Goal: Task Accomplishment & Management: Manage account settings

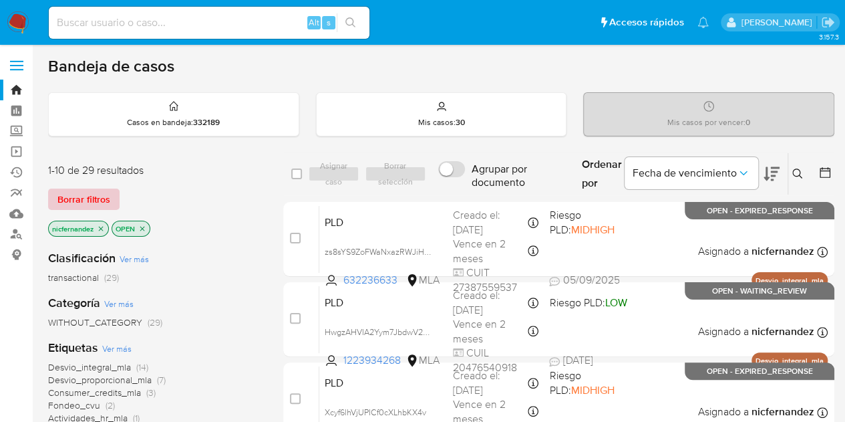
click at [100, 196] on span "Borrar filtros" at bounding box center [83, 199] width 53 height 19
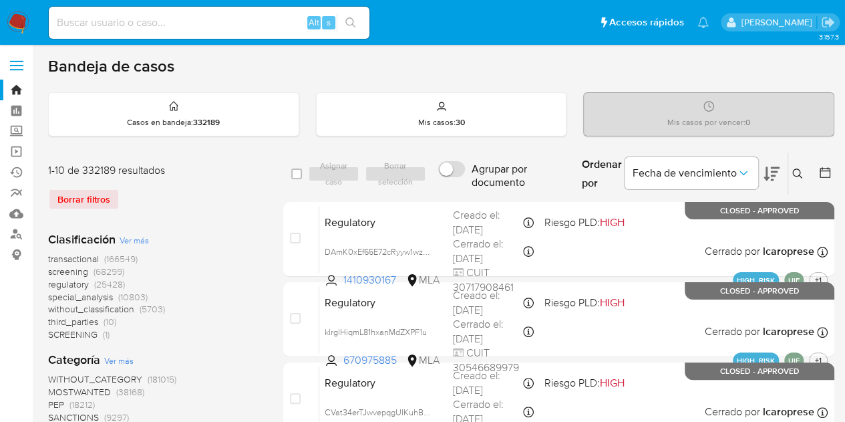
click at [798, 170] on icon at bounding box center [797, 173] width 11 height 11
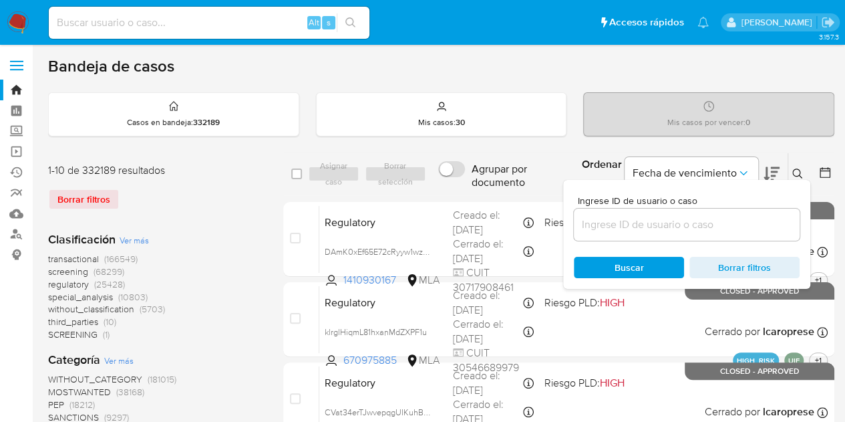
click at [670, 227] on input at bounding box center [687, 224] width 226 height 17
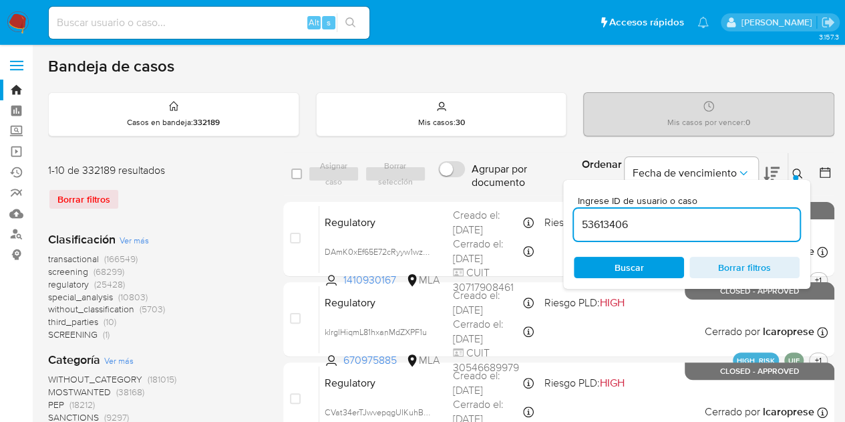
type input "53613406"
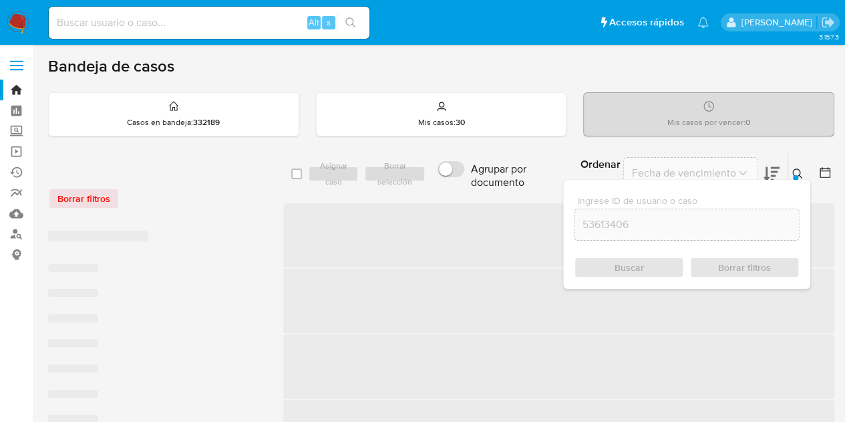
click at [798, 166] on button at bounding box center [799, 174] width 22 height 16
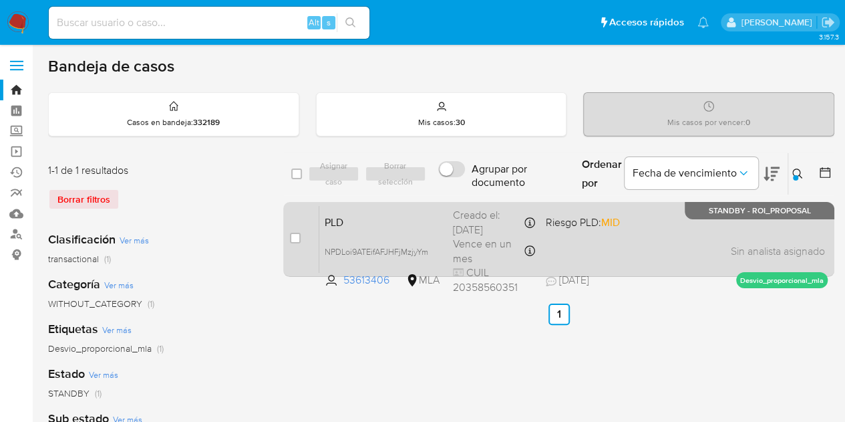
click at [403, 220] on span "PLD" at bounding box center [384, 220] width 118 height 17
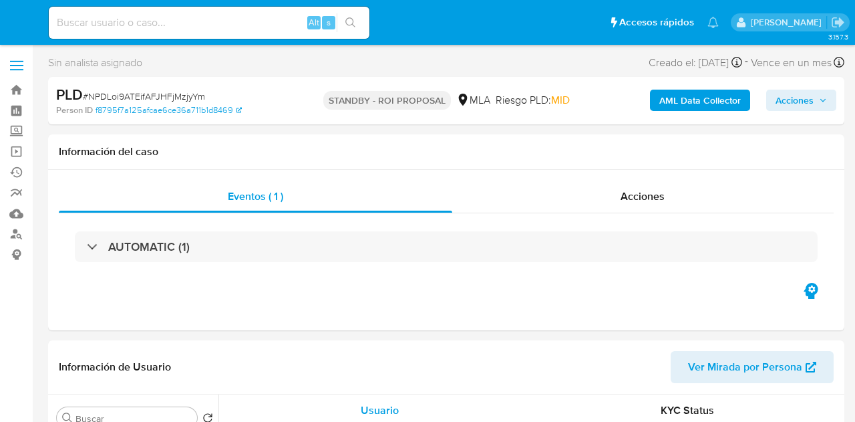
select select "10"
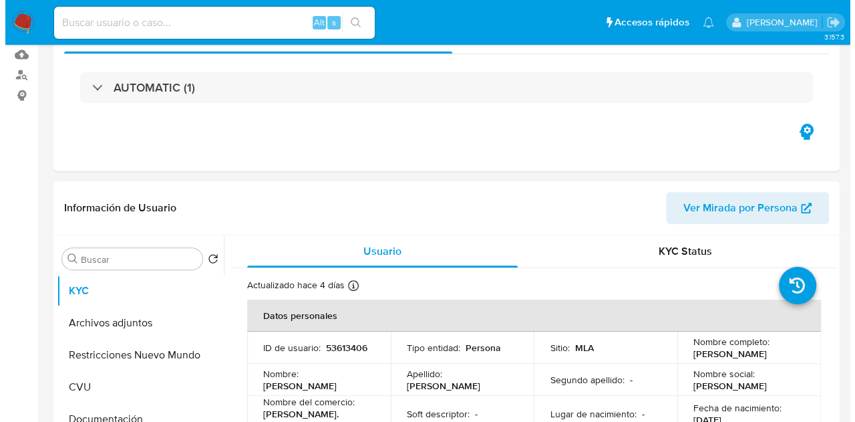
scroll to position [243, 0]
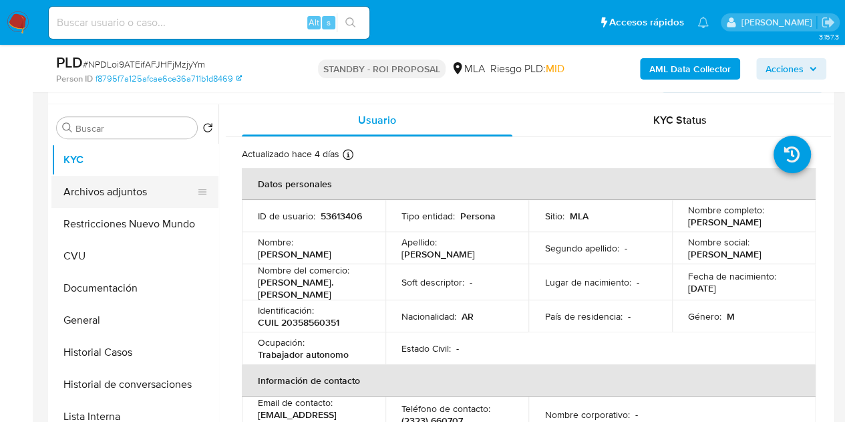
click at [122, 195] on button "Archivos adjuntos" at bounding box center [129, 192] width 156 height 32
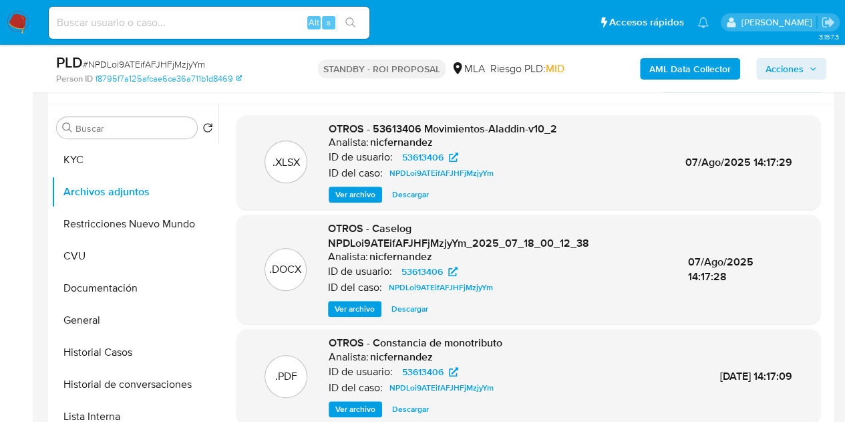
click at [359, 307] on span "Ver archivo" at bounding box center [355, 308] width 40 height 13
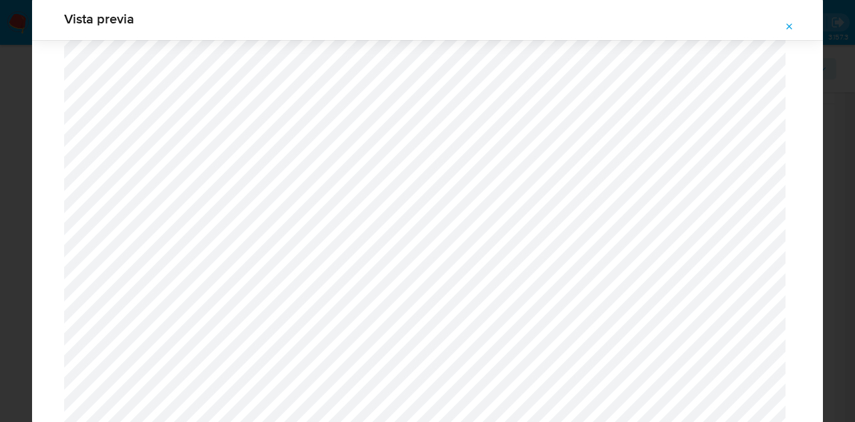
scroll to position [987, 0]
click at [796, 21] on button "Attachment preview" at bounding box center [789, 26] width 29 height 21
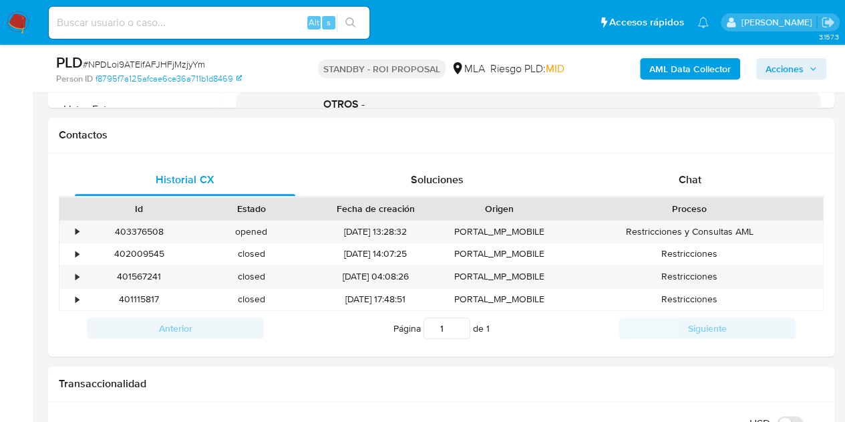
scroll to position [576, 0]
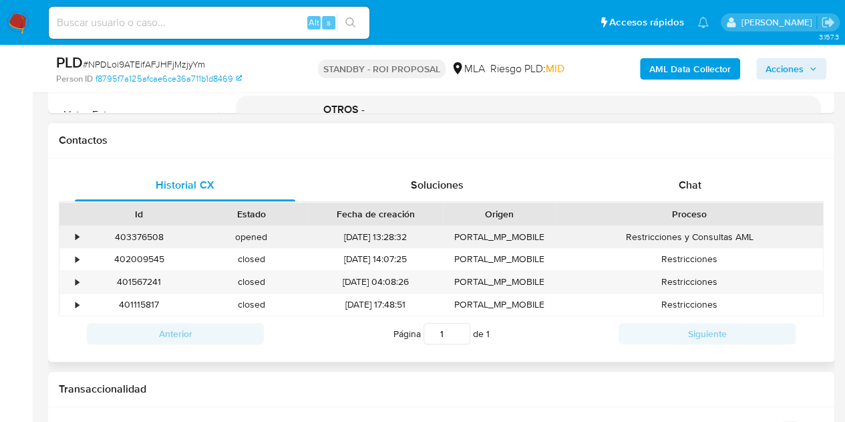
click at [146, 233] on div "403376508" at bounding box center [139, 237] width 112 height 22
copy div "403376508"
click at [275, 243] on div "opened" at bounding box center [251, 237] width 112 height 22
click at [130, 237] on div "403376508" at bounding box center [139, 237] width 112 height 22
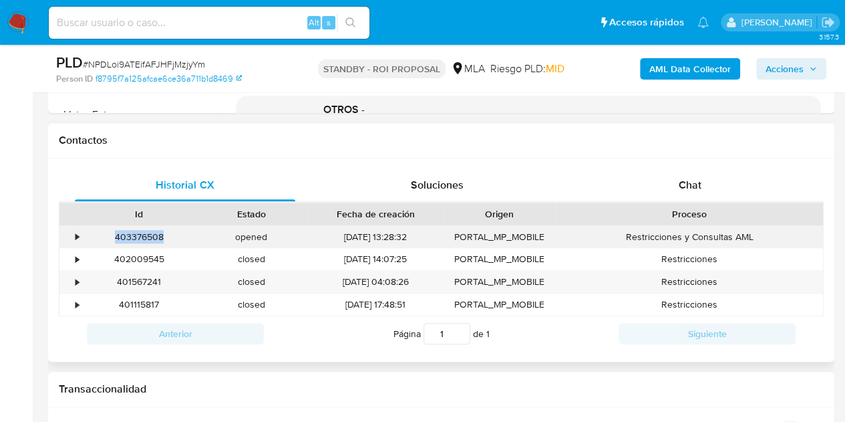
click at [130, 237] on div "403376508" at bounding box center [139, 237] width 112 height 22
copy div "403376508"
click at [677, 196] on div "Chat" at bounding box center [690, 185] width 220 height 32
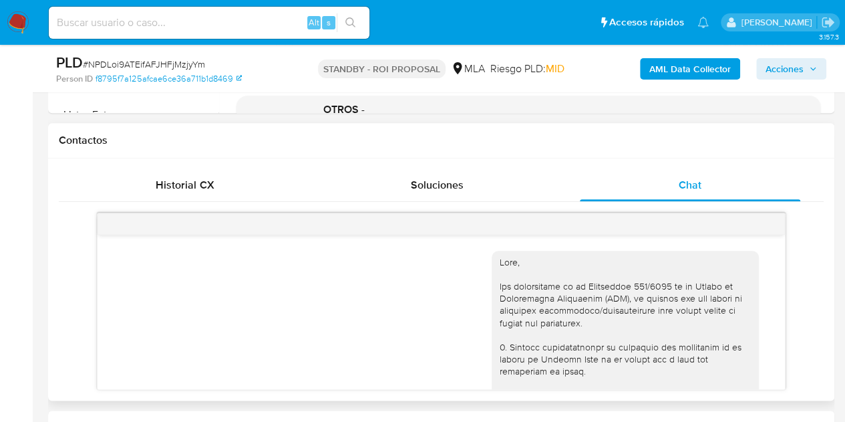
scroll to position [1282, 0]
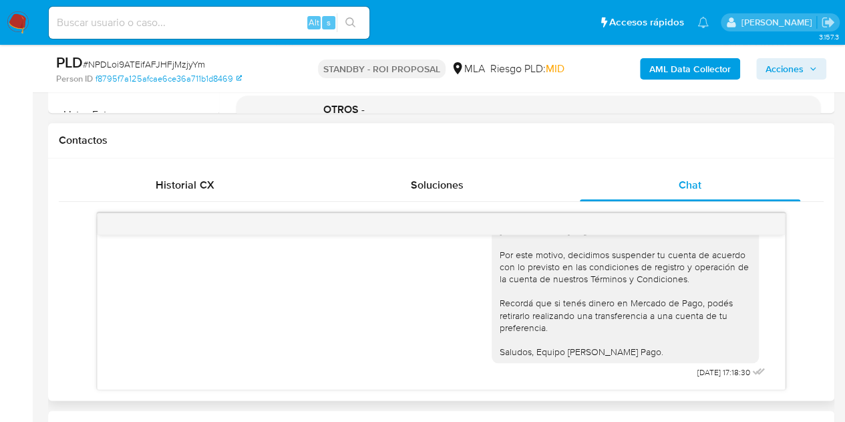
drag, startPoint x: 784, startPoint y: 364, endPoint x: 786, endPoint y: 343, distance: 21.4
click at [786, 343] on div "17/07/2025 20:01:50 Hola, Esperamos que te encuentres muy bien. Te consultamos …" at bounding box center [441, 300] width 765 height 177
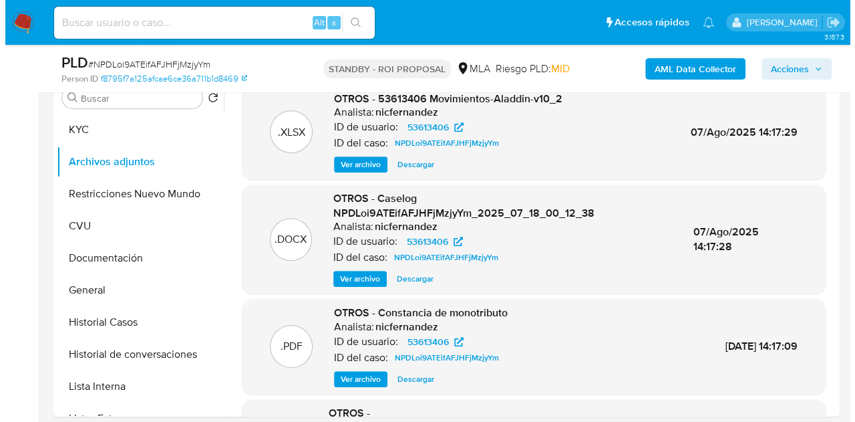
scroll to position [256, 0]
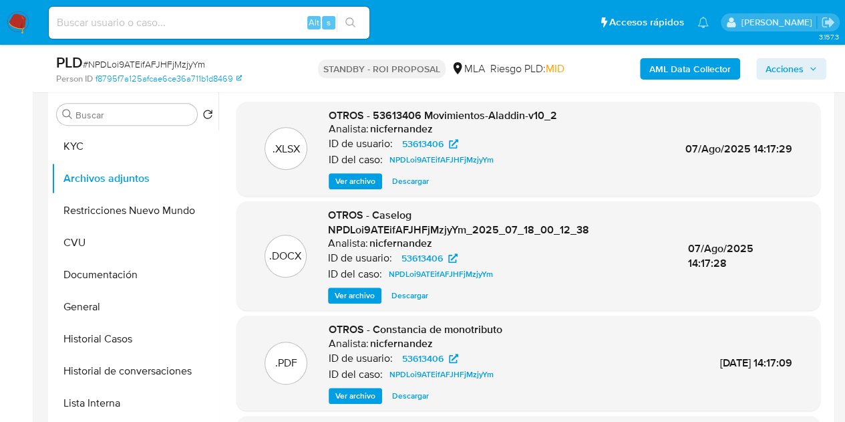
click at [352, 299] on span "Ver archivo" at bounding box center [355, 295] width 40 height 13
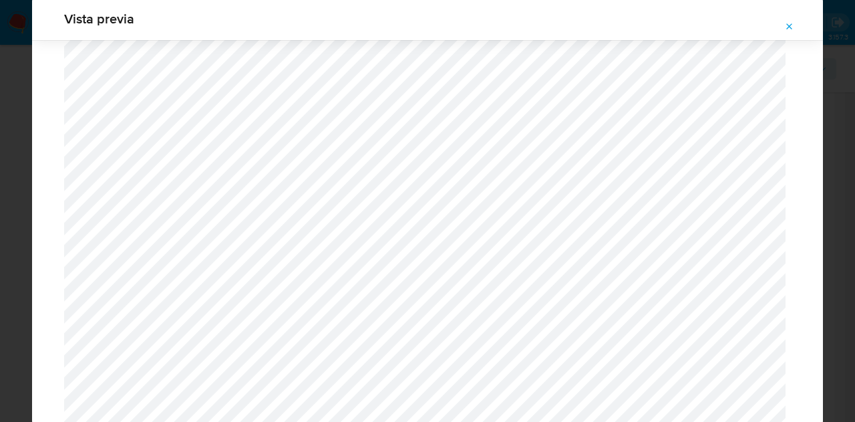
scroll to position [1026, 0]
click at [786, 33] on span "Attachment preview" at bounding box center [789, 26] width 11 height 19
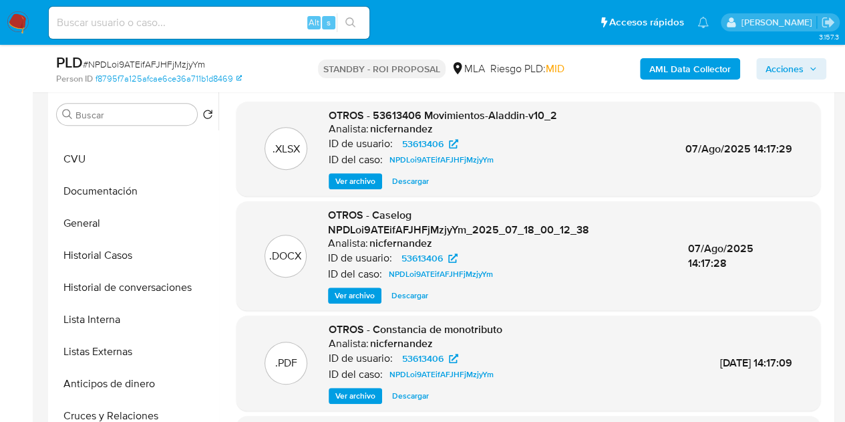
scroll to position [0, 0]
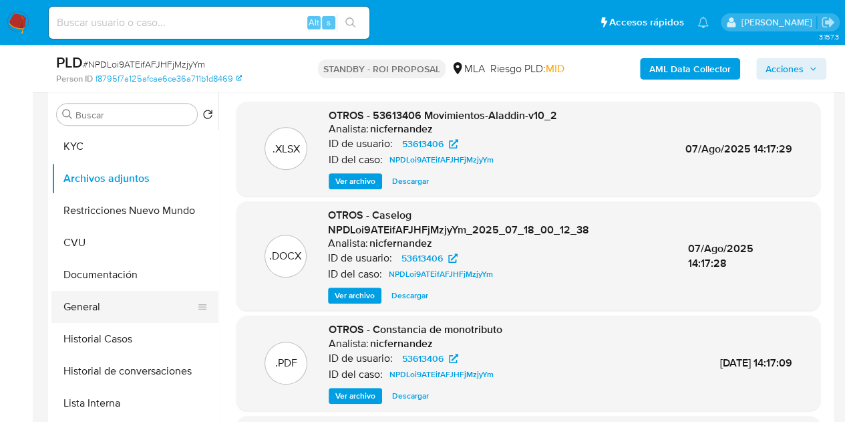
click at [126, 315] on button "General" at bounding box center [129, 307] width 156 height 32
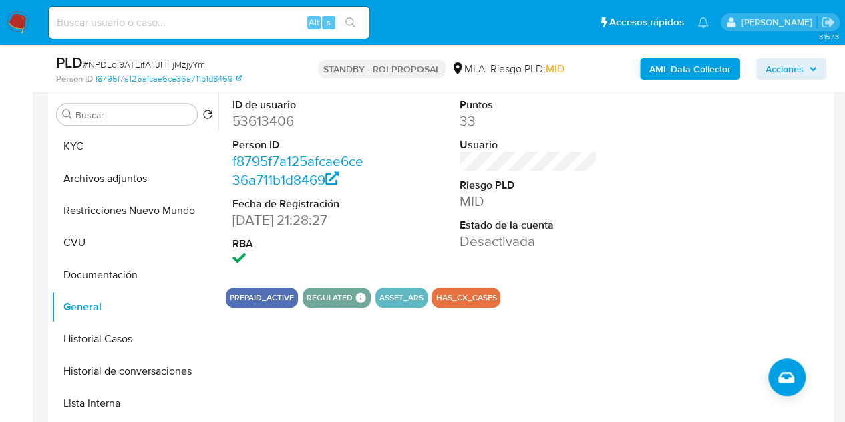
click at [564, 160] on div "Puntos 33 Usuario Riesgo PLD MID Estado de la cuenta Desactivada" at bounding box center [529, 184] width 152 height 186
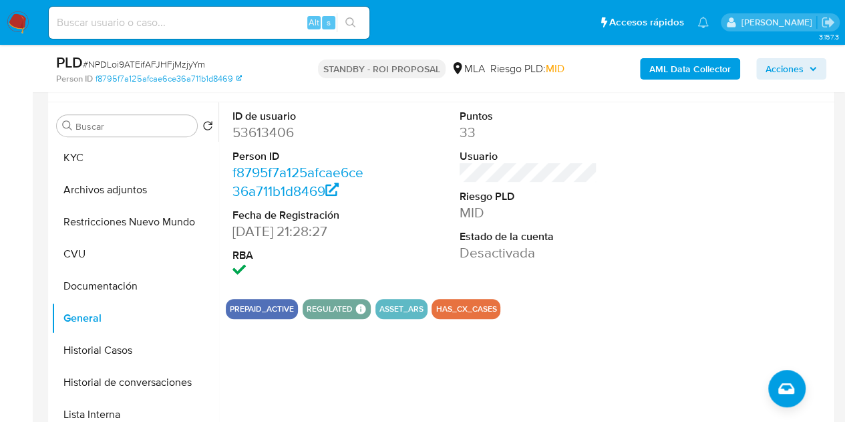
scroll to position [152, 0]
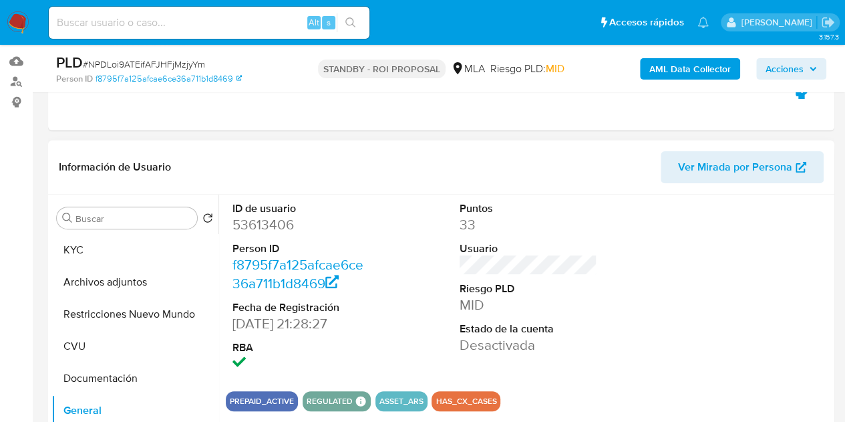
click at [730, 164] on span "Ver Mirada por Persona" at bounding box center [735, 167] width 114 height 32
click at [127, 258] on button "KYC" at bounding box center [129, 250] width 156 height 32
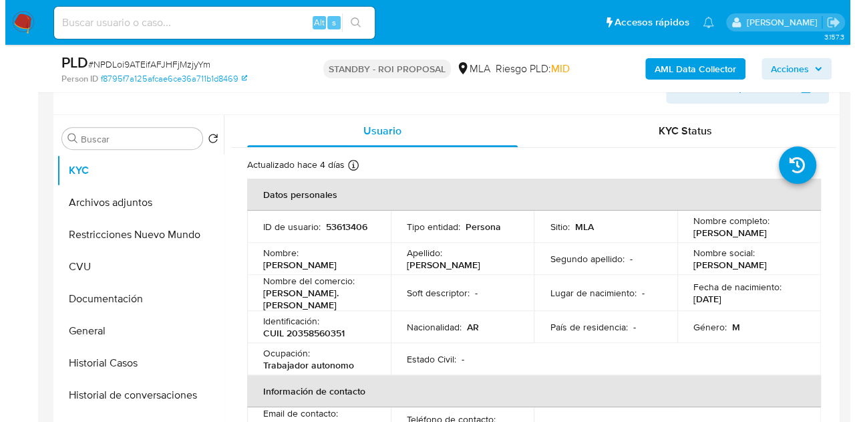
scroll to position [259, 0]
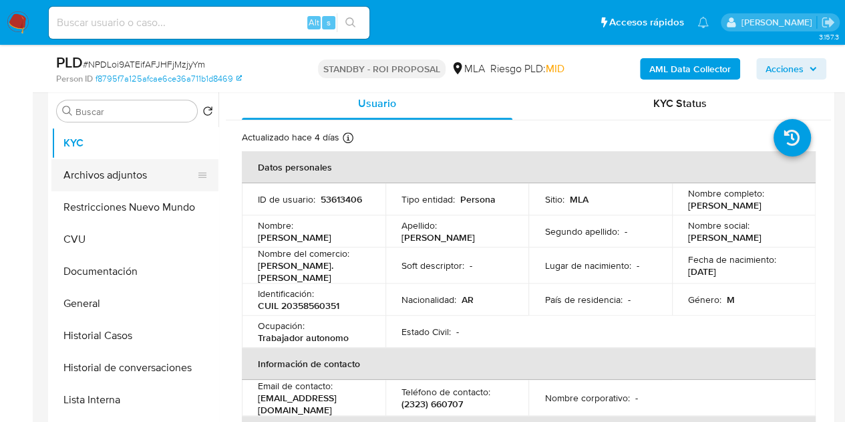
click at [133, 186] on button "Archivos adjuntos" at bounding box center [129, 175] width 156 height 32
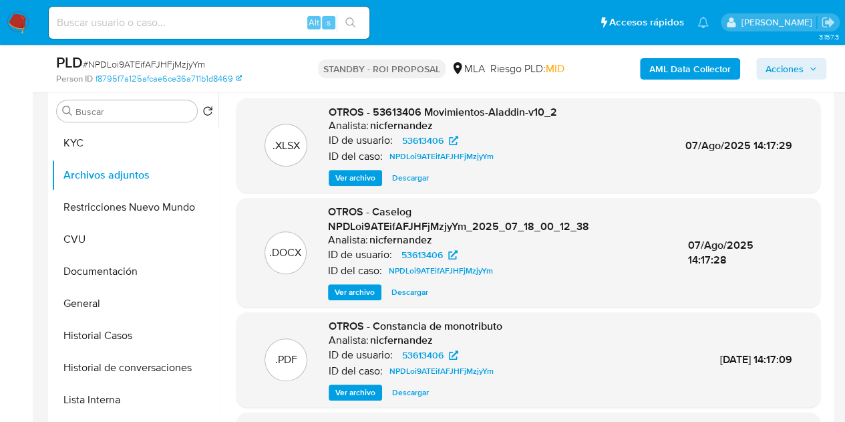
click at [351, 294] on span "Ver archivo" at bounding box center [355, 291] width 40 height 13
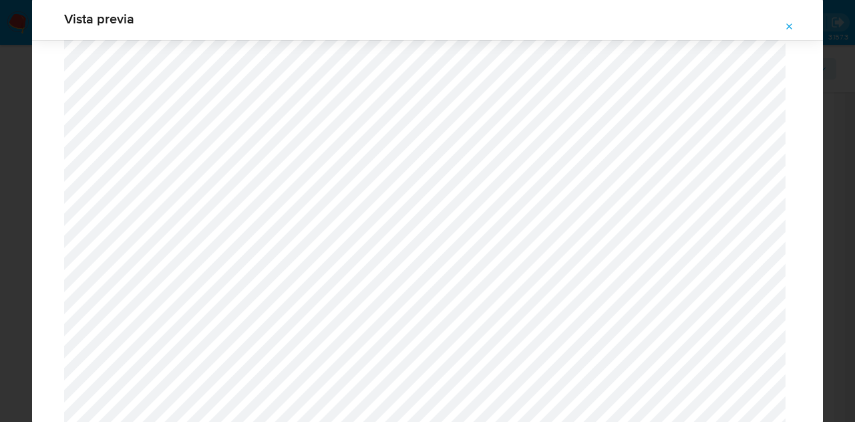
scroll to position [1578, 0]
click at [786, 25] on icon "Attachment preview" at bounding box center [789, 26] width 11 height 11
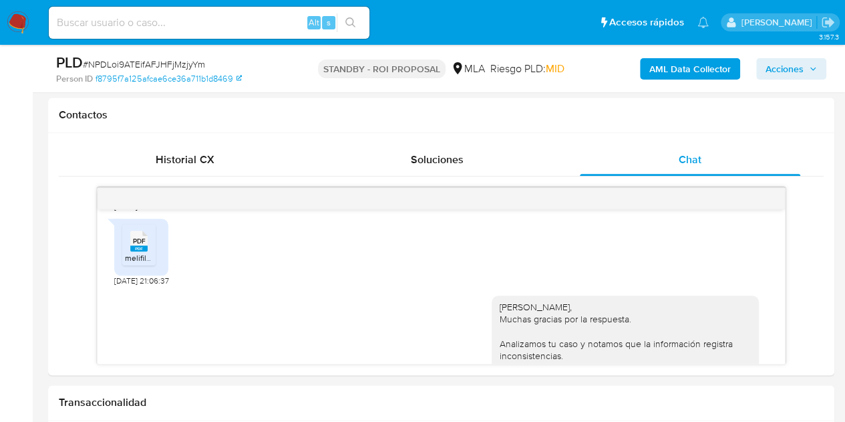
scroll to position [593, 0]
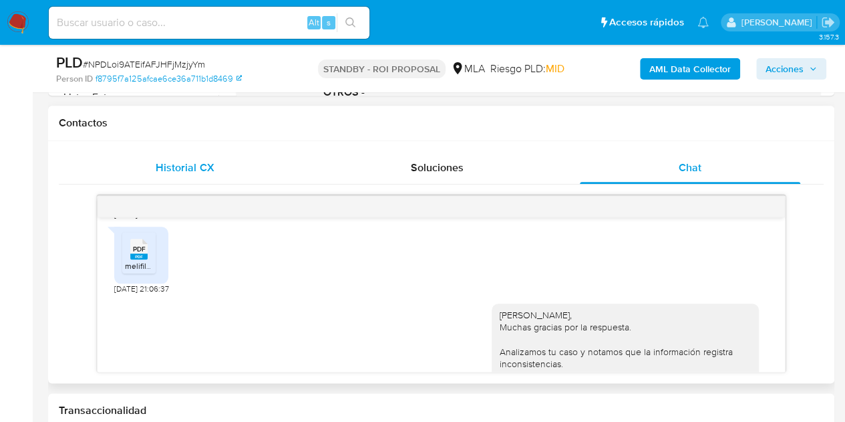
click at [204, 167] on span "Historial CX" at bounding box center [185, 167] width 58 height 15
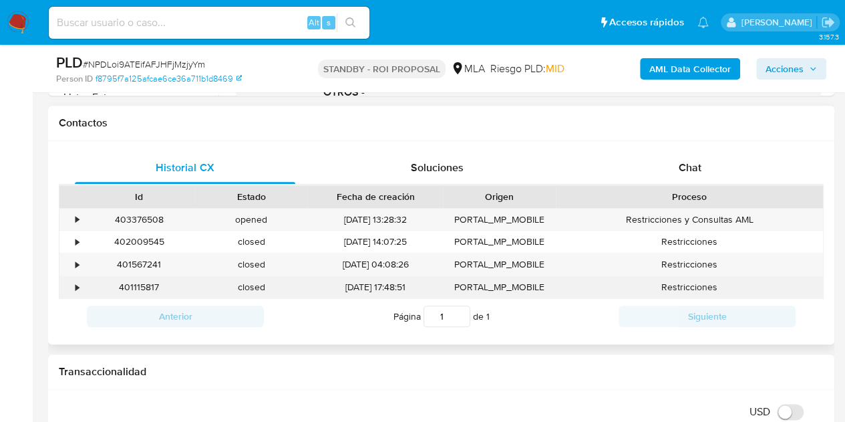
click at [136, 285] on div "401115817" at bounding box center [139, 287] width 112 height 22
click at [137, 285] on div "401115817" at bounding box center [139, 287] width 112 height 22
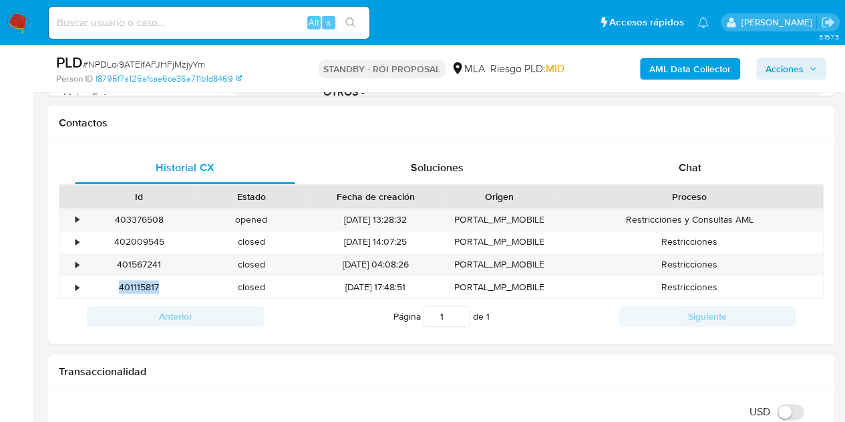
copy div "401115817"
click at [146, 261] on div "401567241" at bounding box center [139, 264] width 112 height 22
copy div "401567241"
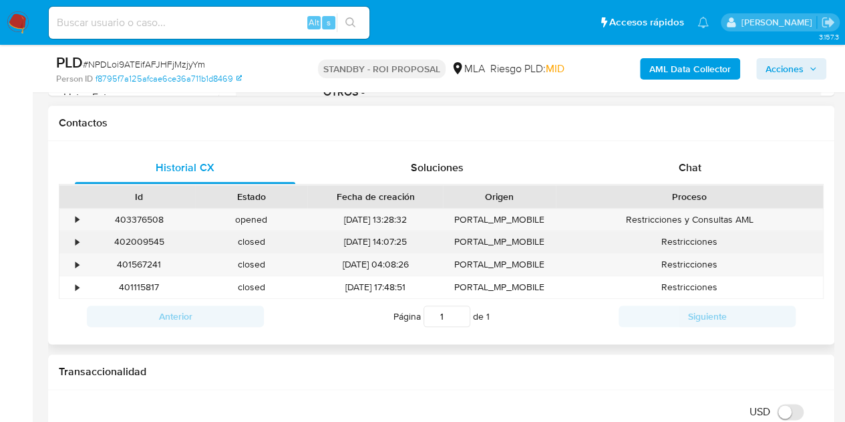
click at [141, 240] on div "402009545" at bounding box center [139, 242] width 112 height 22
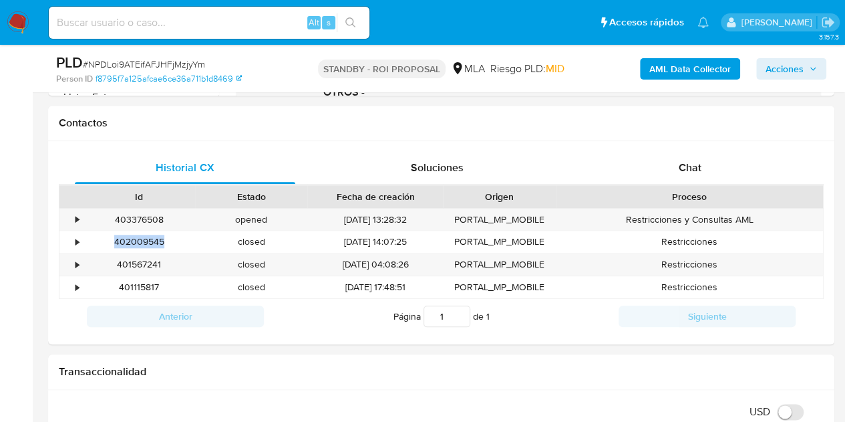
copy div "402009545"
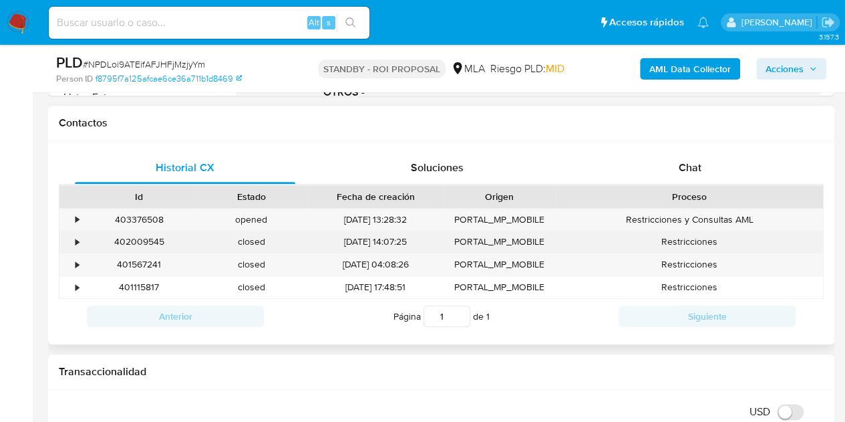
click at [702, 251] on div "Restricciones" at bounding box center [689, 242] width 267 height 22
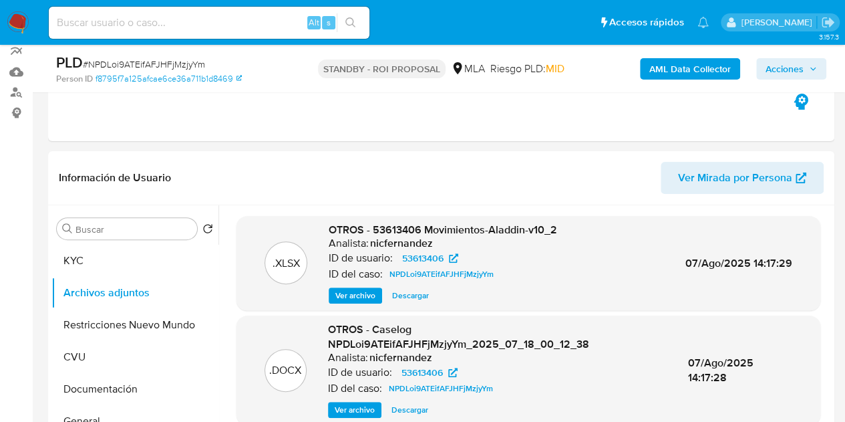
scroll to position [230, 0]
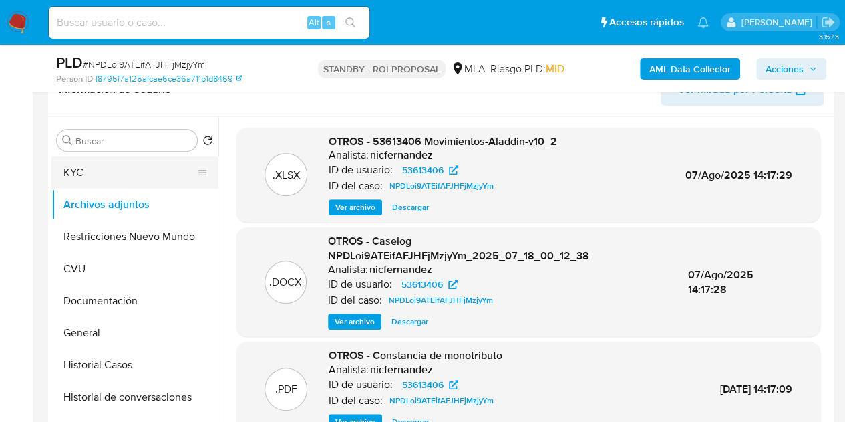
click at [115, 170] on button "KYC" at bounding box center [129, 172] width 156 height 32
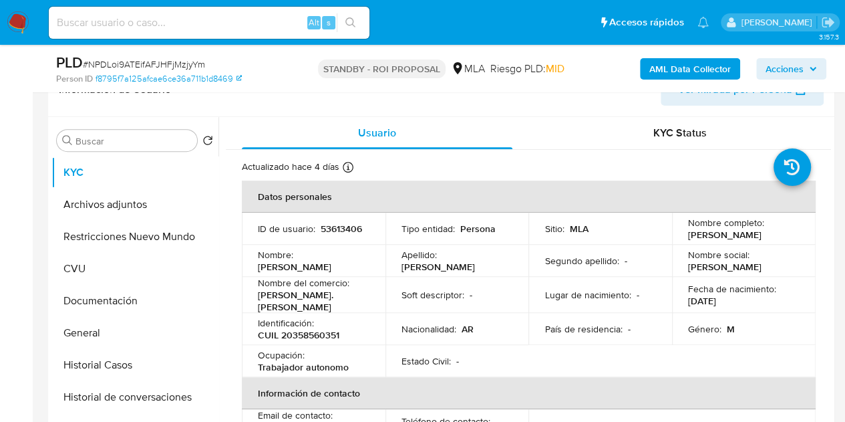
scroll to position [287, 0]
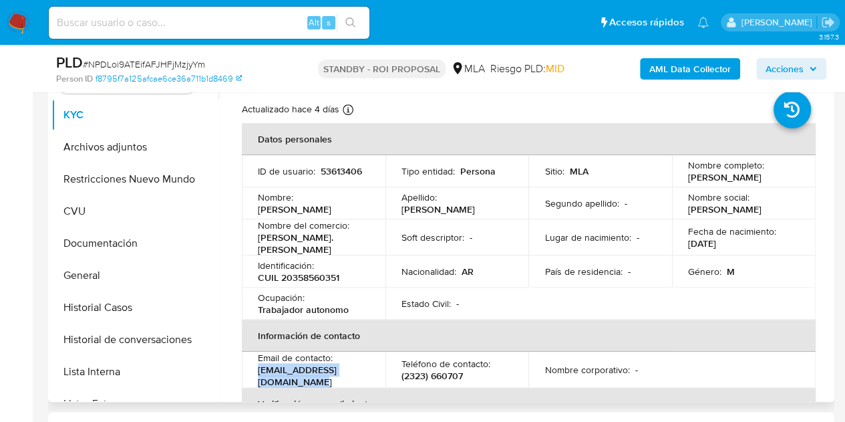
drag, startPoint x: 256, startPoint y: 371, endPoint x: 380, endPoint y: 373, distance: 124.3
click at [380, 373] on td "Email de contacto : ricardolujan_59@hotmail.com" at bounding box center [314, 369] width 144 height 36
copy p "ricardolujan_59@hotmail.com"
click at [431, 329] on th "Información de contacto" at bounding box center [529, 335] width 574 height 32
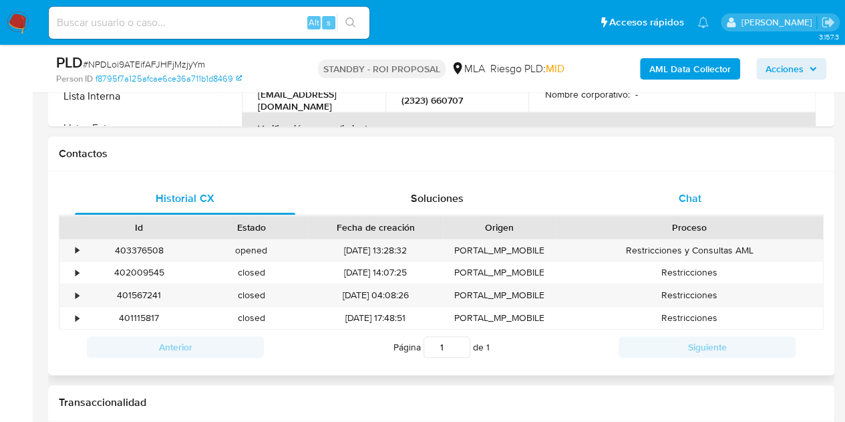
click at [704, 192] on div "Chat" at bounding box center [690, 198] width 220 height 32
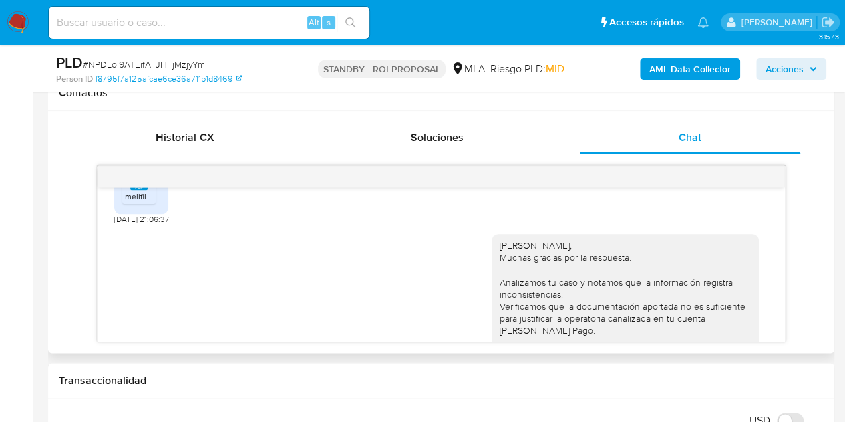
scroll to position [1028, 0]
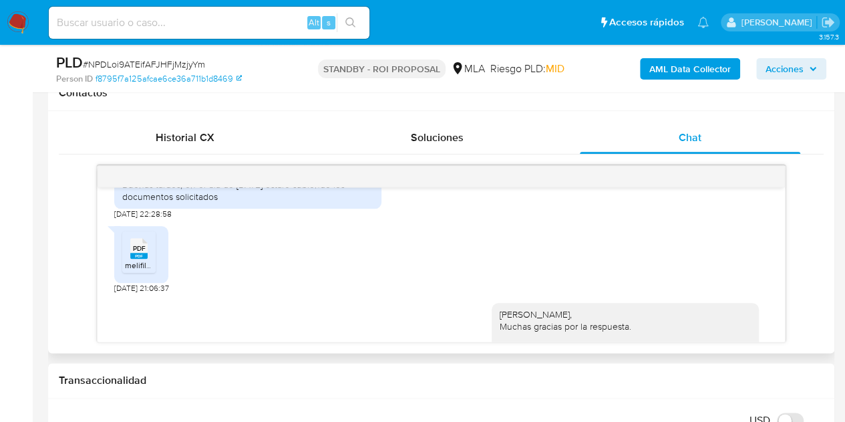
click at [75, 236] on div "17/07/2025 20:01:50 Hola, Esperamos que te encuentres muy bien. Te consultamos …" at bounding box center [441, 253] width 765 height 177
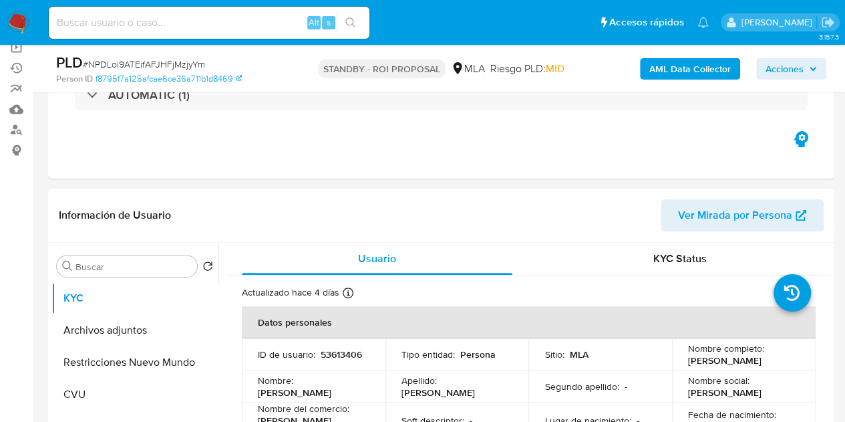
scroll to position [80, 0]
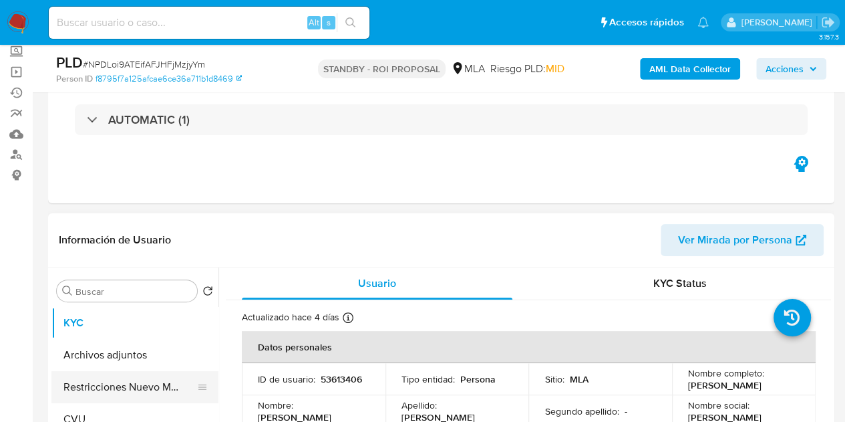
click at [80, 386] on button "Restricciones Nuevo Mundo" at bounding box center [129, 387] width 156 height 32
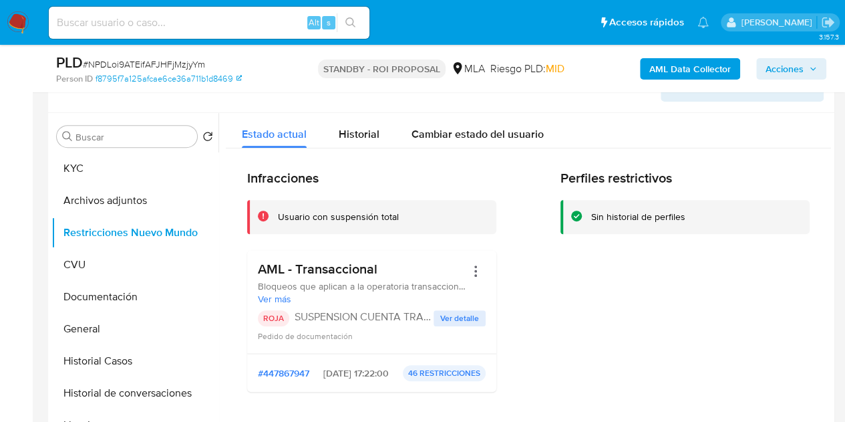
scroll to position [239, 0]
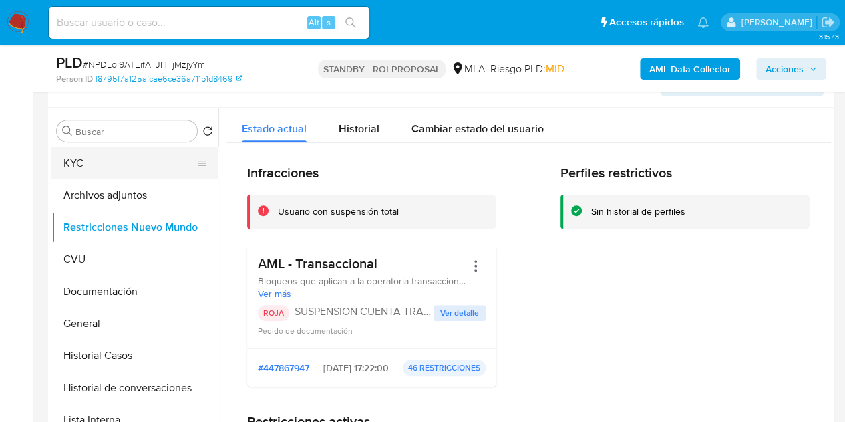
click at [124, 162] on button "KYC" at bounding box center [129, 163] width 156 height 32
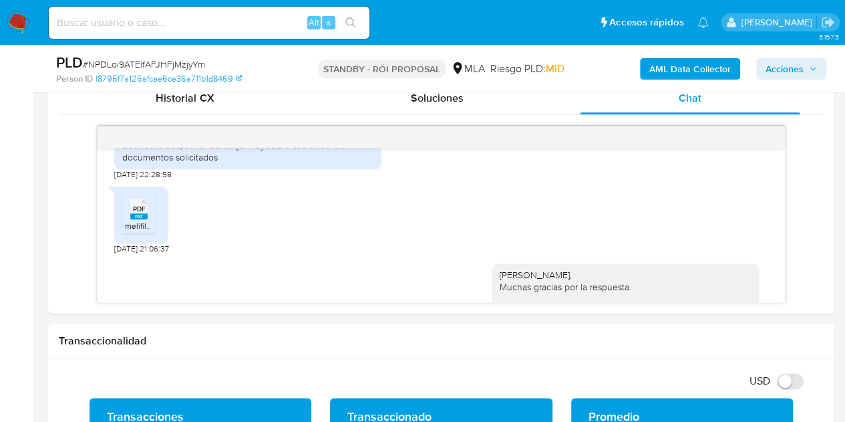
scroll to position [649, 0]
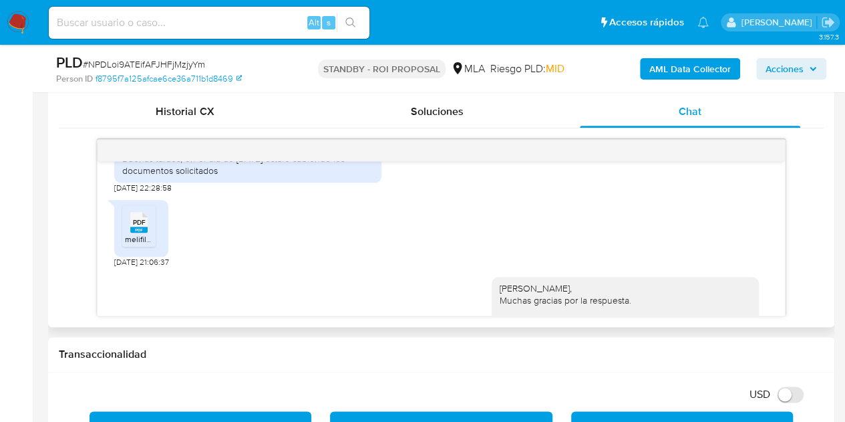
click at [125, 234] on div "PDF PDF" at bounding box center [139, 221] width 28 height 26
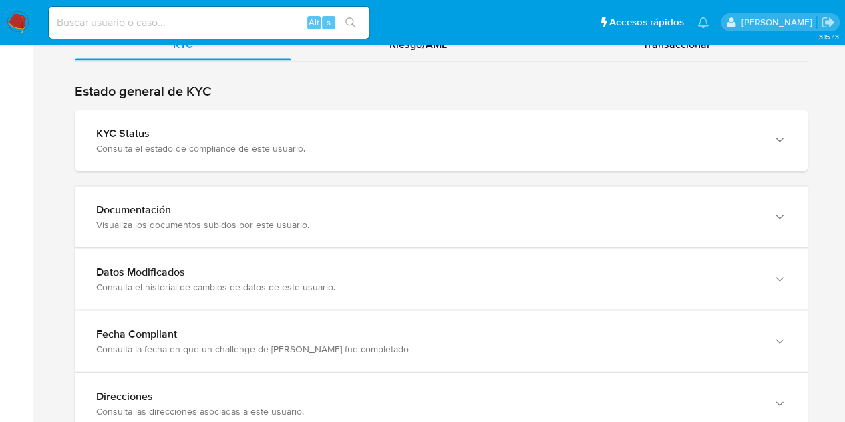
scroll to position [1306, 0]
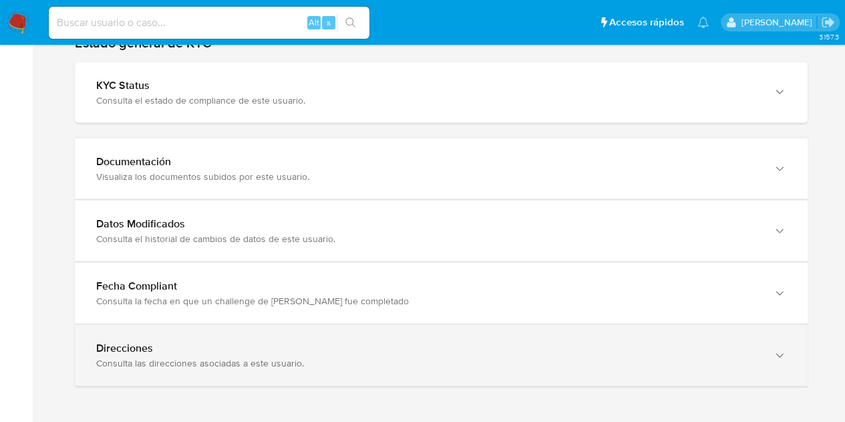
click at [715, 347] on div "Direcciones" at bounding box center [428, 347] width 664 height 13
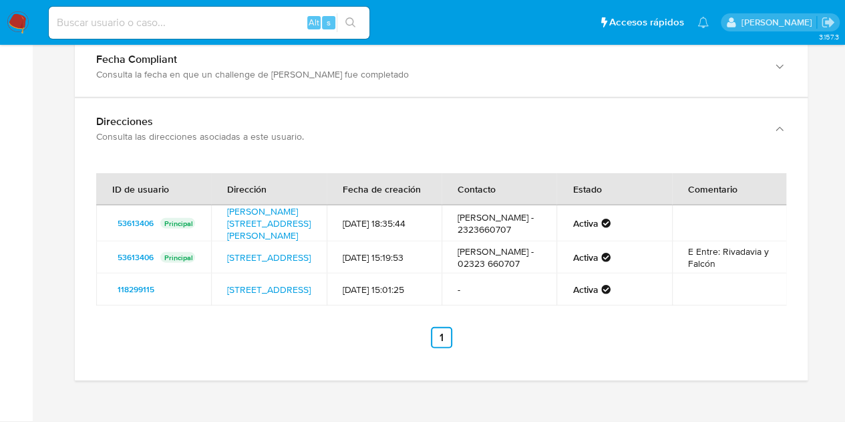
scroll to position [1522, 0]
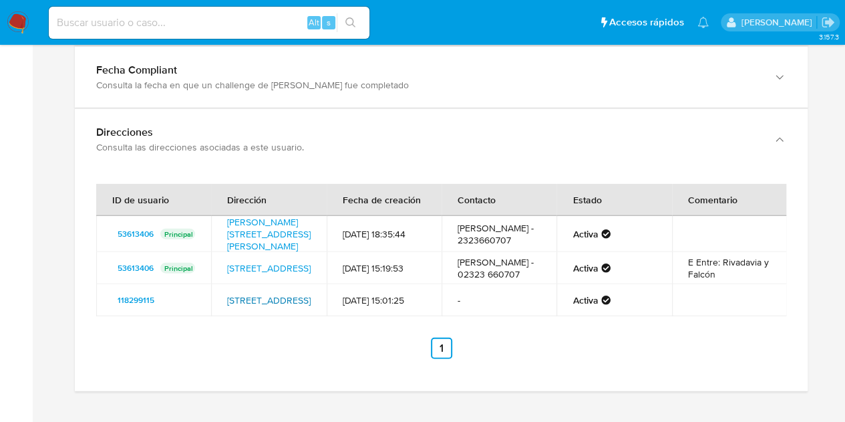
click at [265, 307] on link "[STREET_ADDRESS]" at bounding box center [269, 299] width 84 height 13
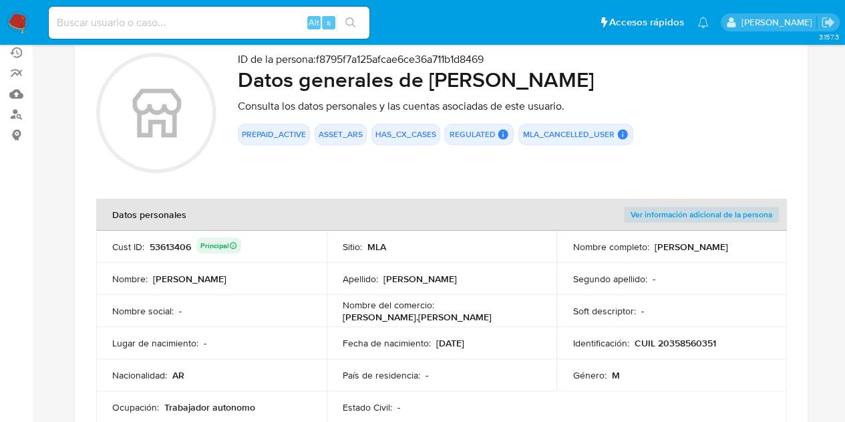
scroll to position [37, 0]
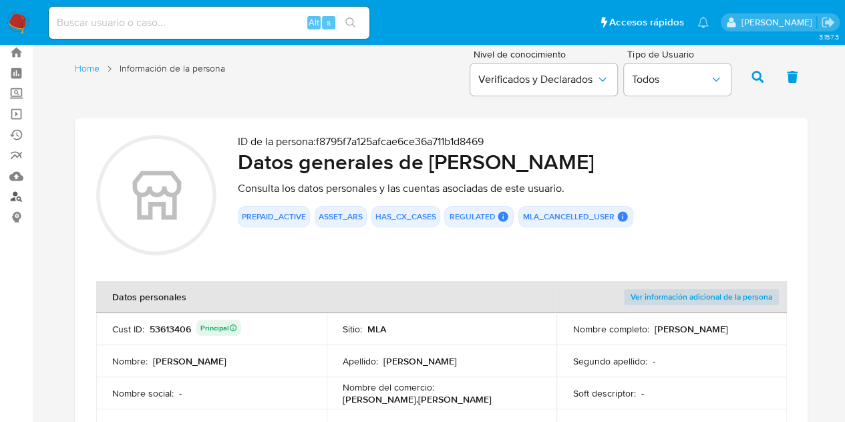
click at [23, 197] on link "Buscador de personas" at bounding box center [79, 196] width 159 height 21
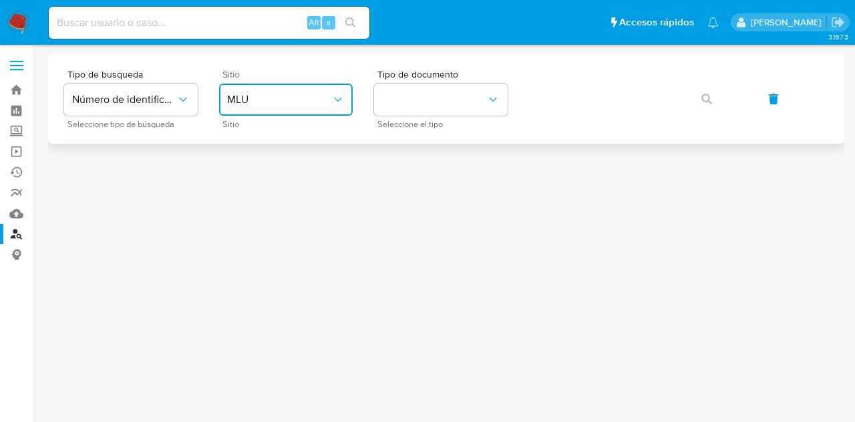
click at [283, 113] on button "MLU" at bounding box center [286, 100] width 134 height 32
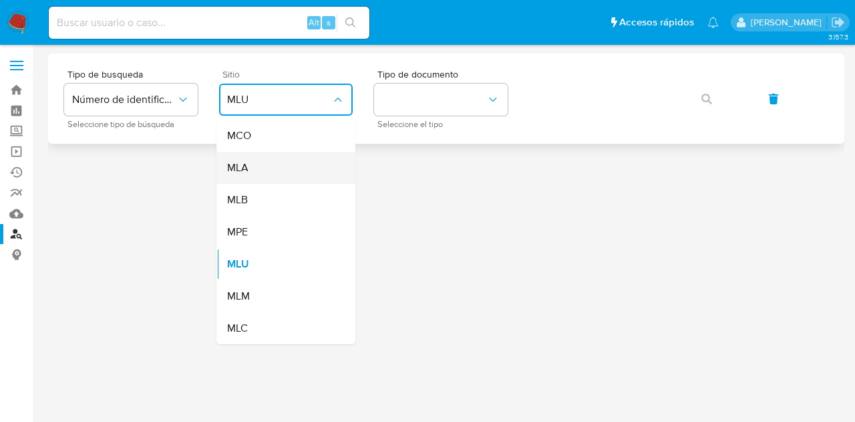
click at [295, 164] on div "MLA" at bounding box center [282, 168] width 110 height 32
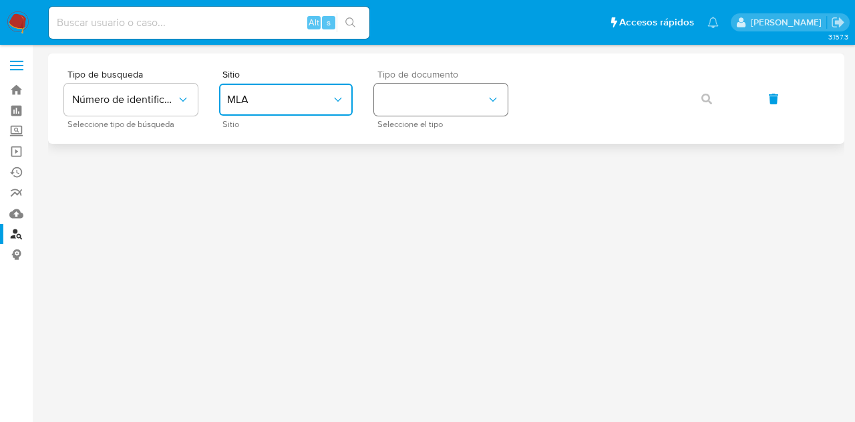
drag, startPoint x: 432, startPoint y: 96, endPoint x: 432, endPoint y: 109, distance: 12.7
click at [432, 100] on button "identificationType" at bounding box center [441, 100] width 134 height 32
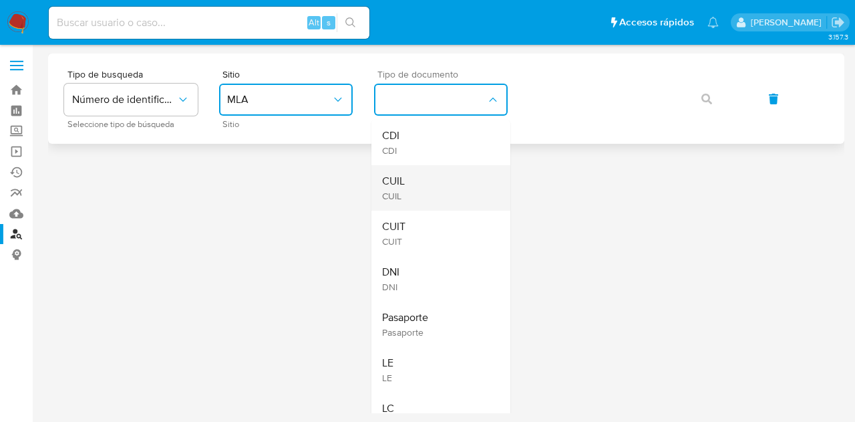
click at [448, 184] on div "CUIL CUIL" at bounding box center [437, 187] width 110 height 45
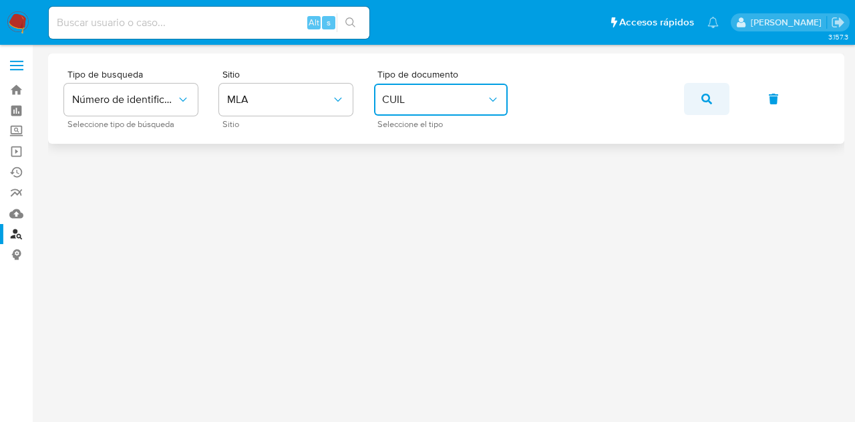
click at [709, 108] on span "button" at bounding box center [707, 98] width 11 height 29
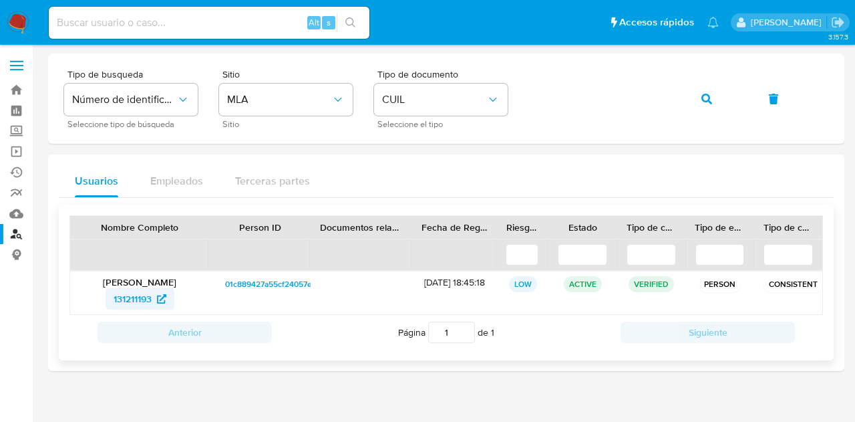
click at [134, 298] on span "131211193" at bounding box center [133, 298] width 38 height 21
click at [712, 102] on icon "button" at bounding box center [707, 99] width 11 height 11
click at [133, 301] on span "573253561" at bounding box center [132, 298] width 45 height 21
click at [707, 90] on span "button" at bounding box center [707, 98] width 11 height 29
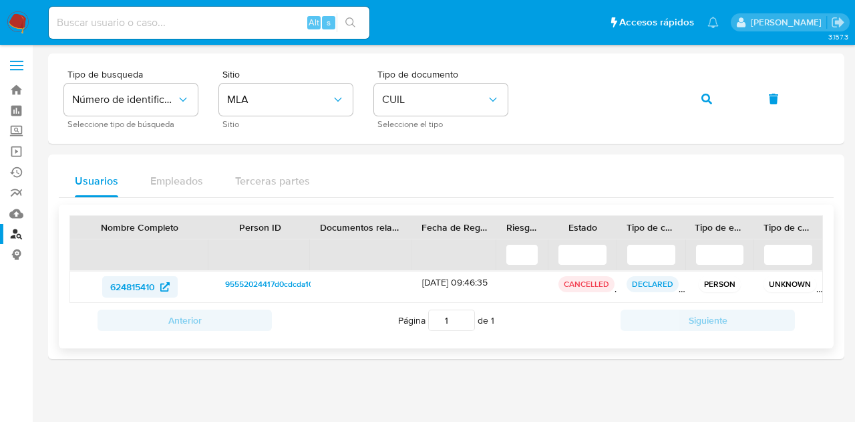
click at [134, 283] on span "624815410" at bounding box center [132, 286] width 45 height 21
click at [714, 97] on button "button" at bounding box center [706, 99] width 45 height 32
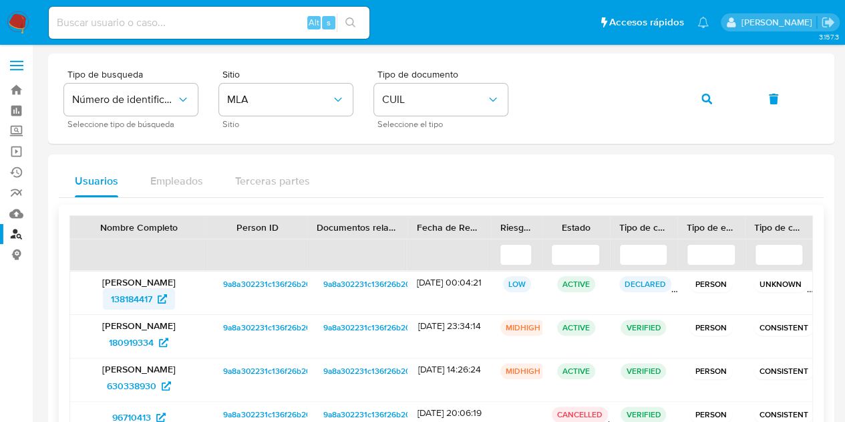
click at [130, 303] on span "138184417" at bounding box center [131, 298] width 41 height 21
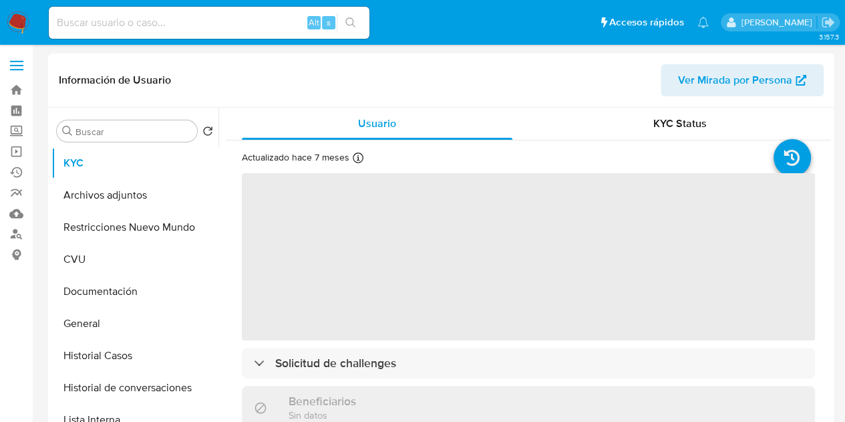
click at [708, 76] on span "Ver Mirada por Persona" at bounding box center [735, 80] width 114 height 32
select select "10"
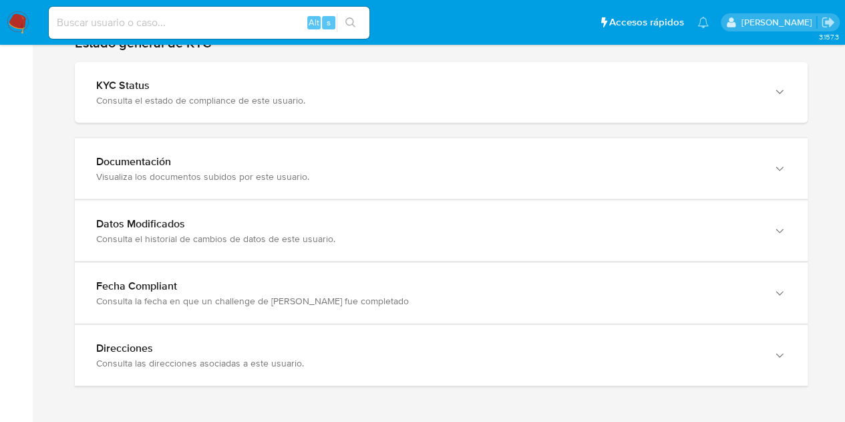
scroll to position [1092, 0]
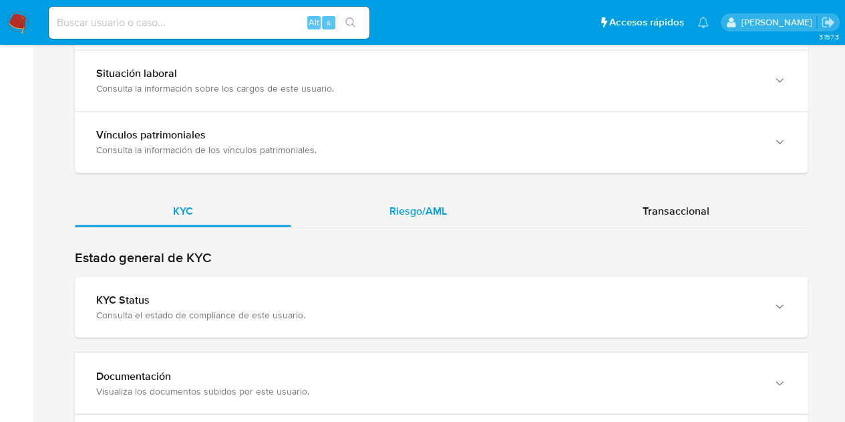
click at [418, 202] on span "Riesgo/AML" at bounding box center [418, 209] width 57 height 15
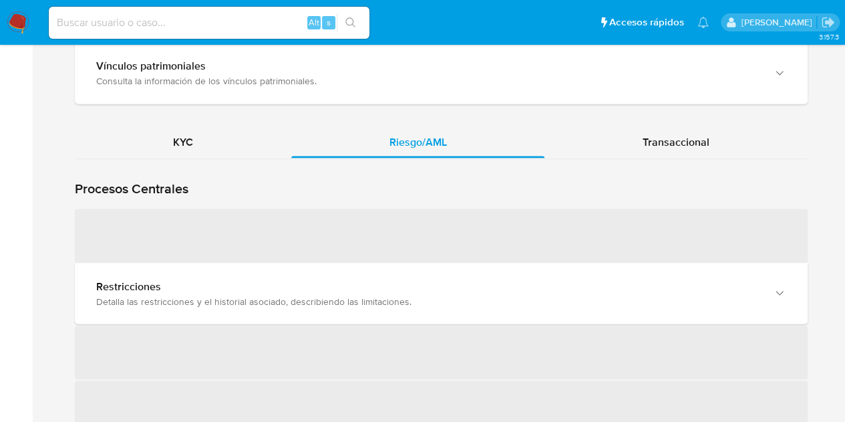
scroll to position [1166, 0]
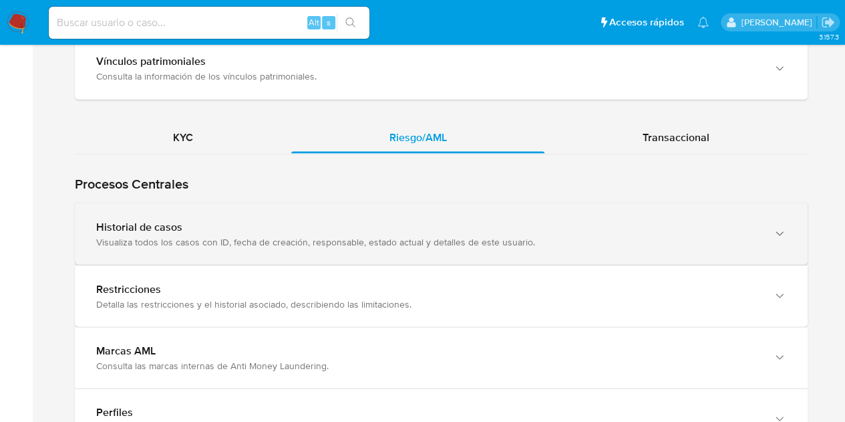
click at [273, 220] on div "Historial de casos" at bounding box center [428, 226] width 664 height 13
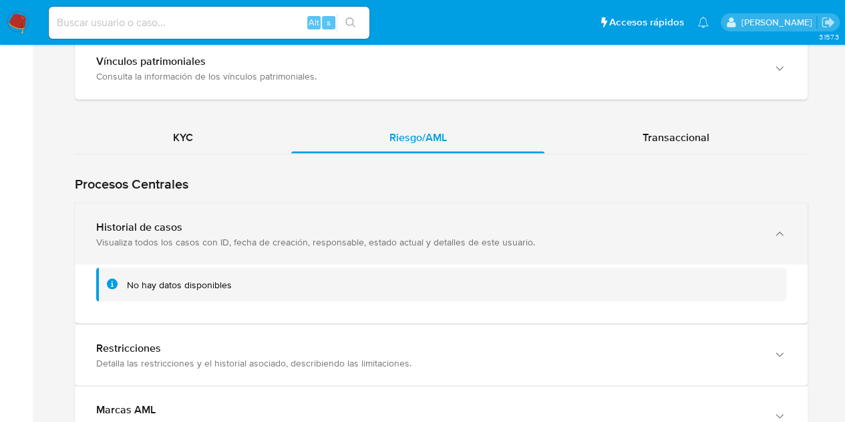
click at [273, 225] on div "Historial de casos" at bounding box center [428, 226] width 664 height 13
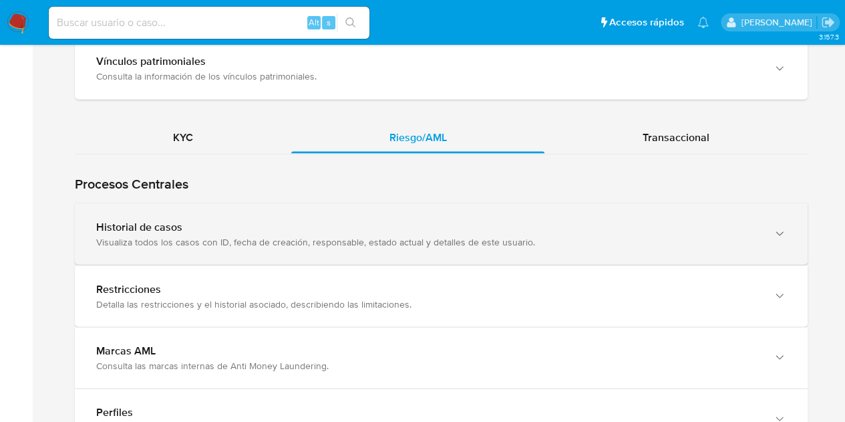
click at [273, 225] on div "Historial de casos" at bounding box center [428, 226] width 664 height 13
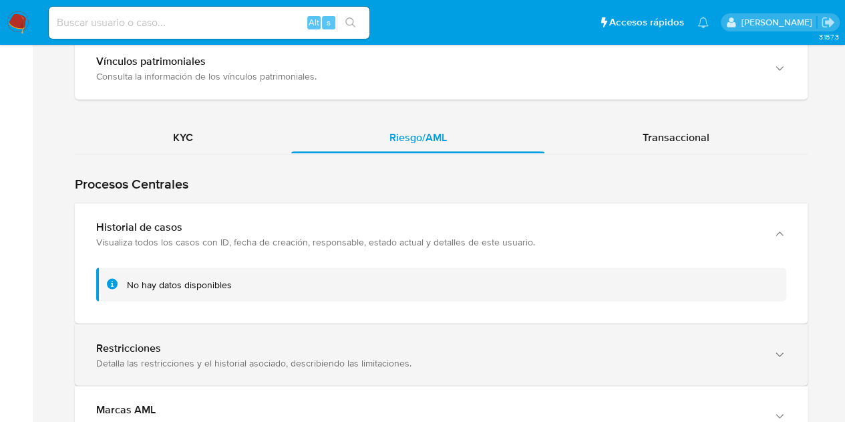
click at [249, 372] on div "Restricciones Detalla las restricciones y el historial asociado, describiendo l…" at bounding box center [441, 354] width 733 height 61
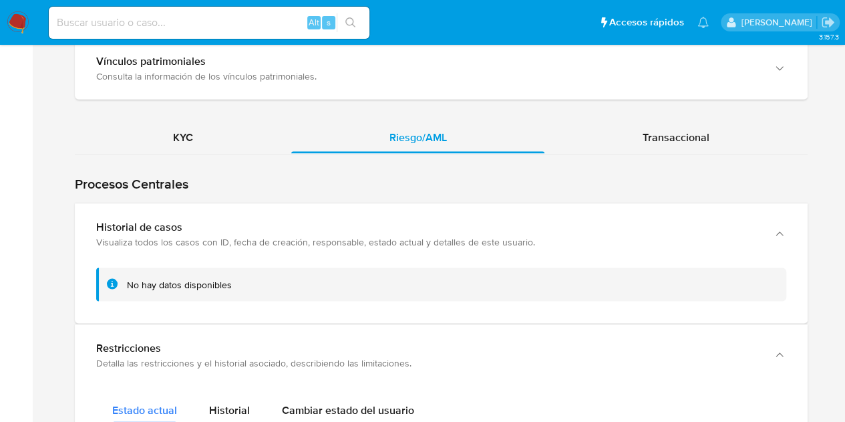
scroll to position [1487, 0]
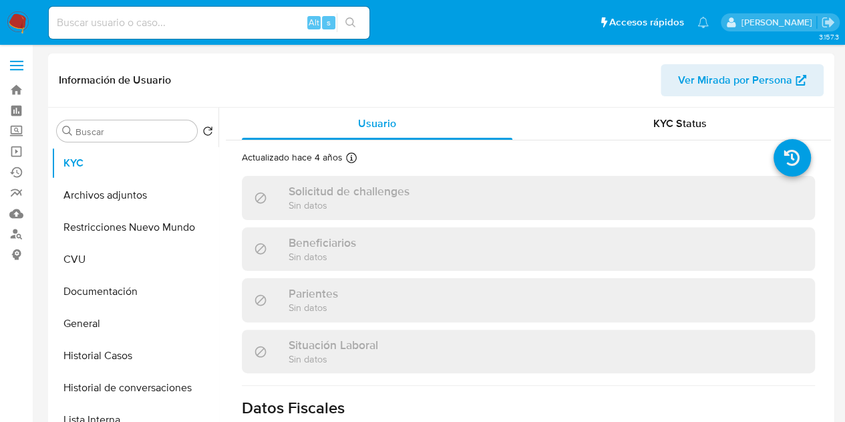
click at [673, 84] on button "Ver Mirada por Persona" at bounding box center [742, 80] width 163 height 32
select select "10"
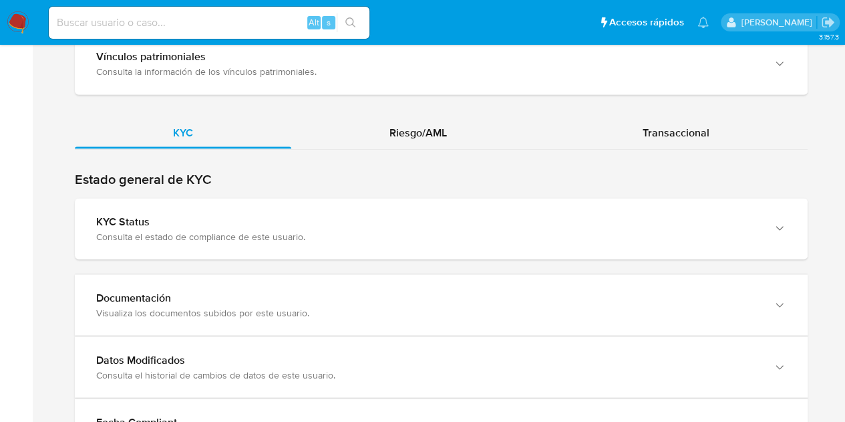
scroll to position [1177, 0]
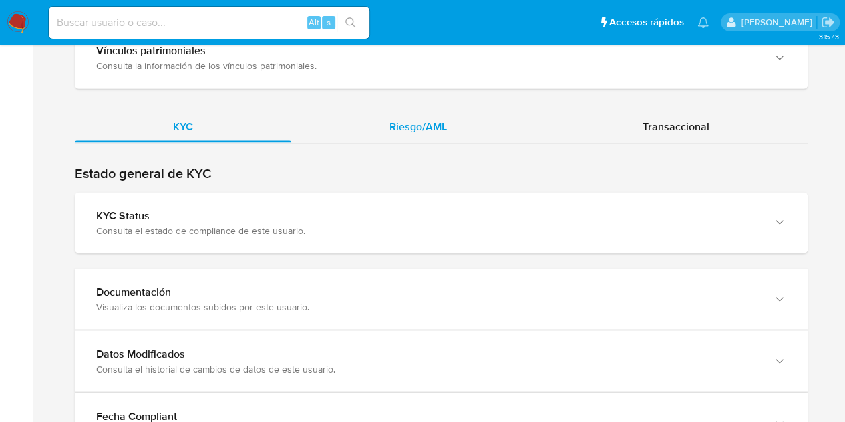
click at [425, 126] on span "Riesgo/AML" at bounding box center [418, 125] width 57 height 15
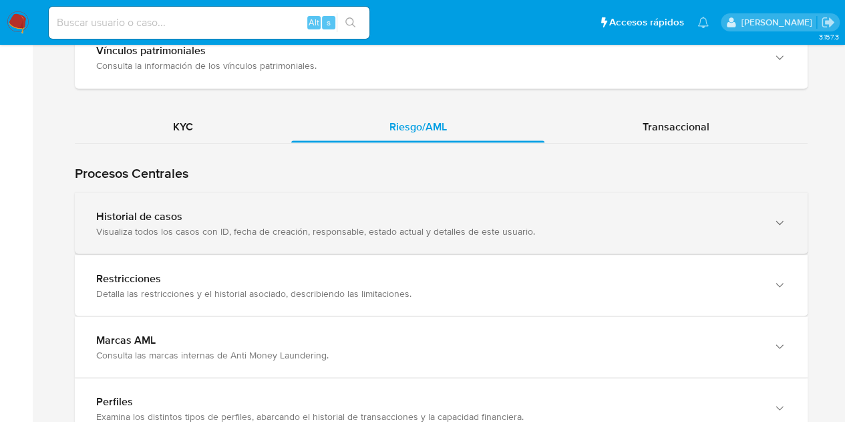
click at [219, 225] on div "Visualiza todos los casos con ID, fecha de creación, responsable, estado actual…" at bounding box center [428, 231] width 664 height 12
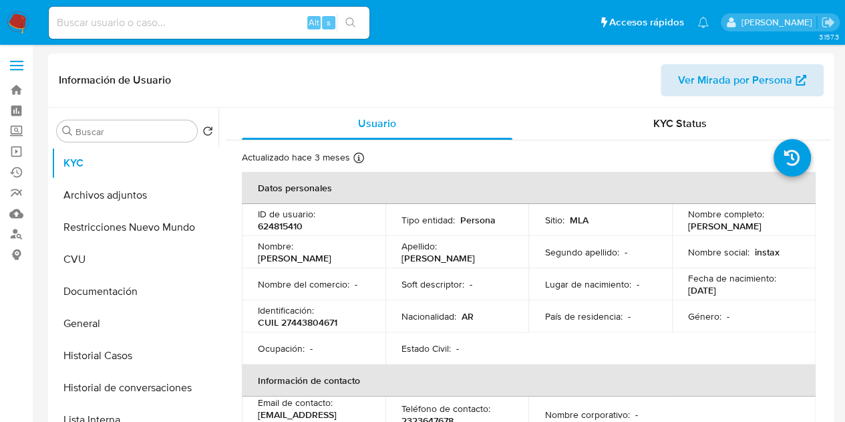
select select "10"
click at [714, 82] on span "Ver Mirada por Persona" at bounding box center [735, 80] width 114 height 32
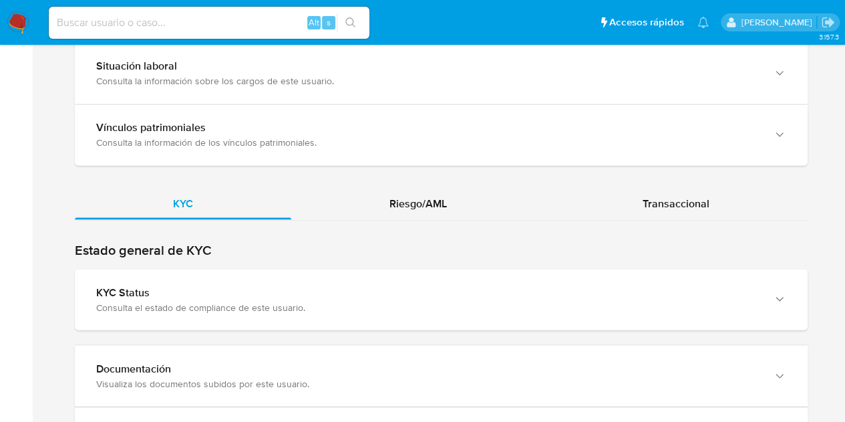
scroll to position [1172, 0]
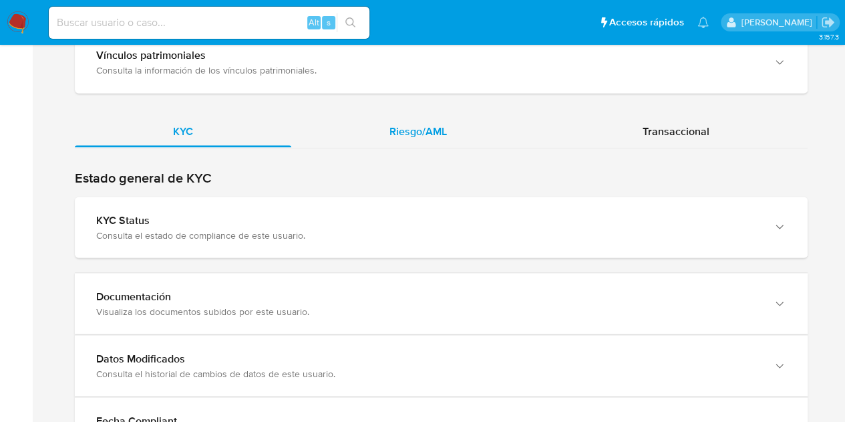
click at [415, 115] on div "Riesgo/AML" at bounding box center [418, 131] width 254 height 32
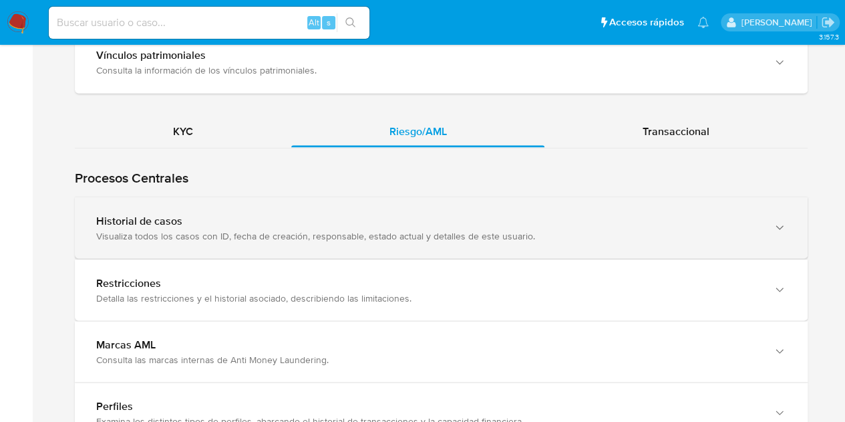
click at [237, 229] on div "Visualiza todos los casos con ID, fecha de creación, responsable, estado actual…" at bounding box center [428, 235] width 664 height 12
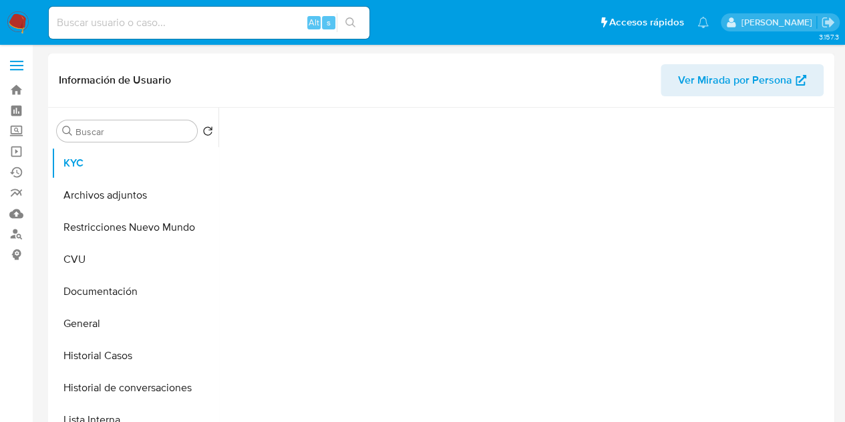
click at [710, 86] on span "Ver Mirada por Persona" at bounding box center [735, 80] width 114 height 32
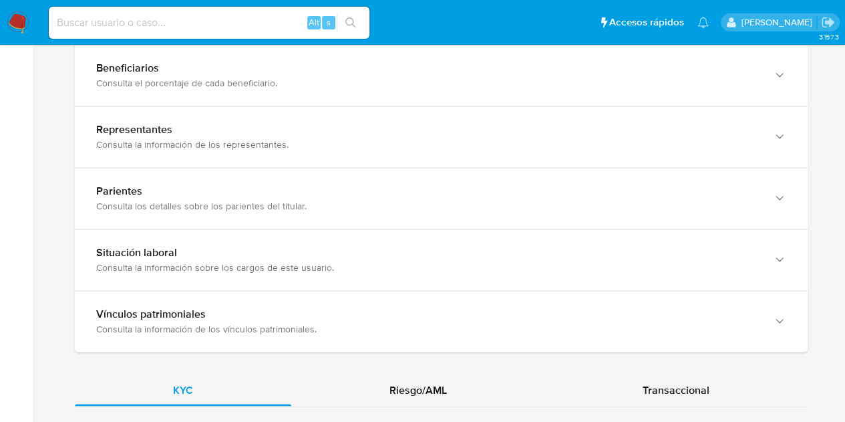
scroll to position [1153, 0]
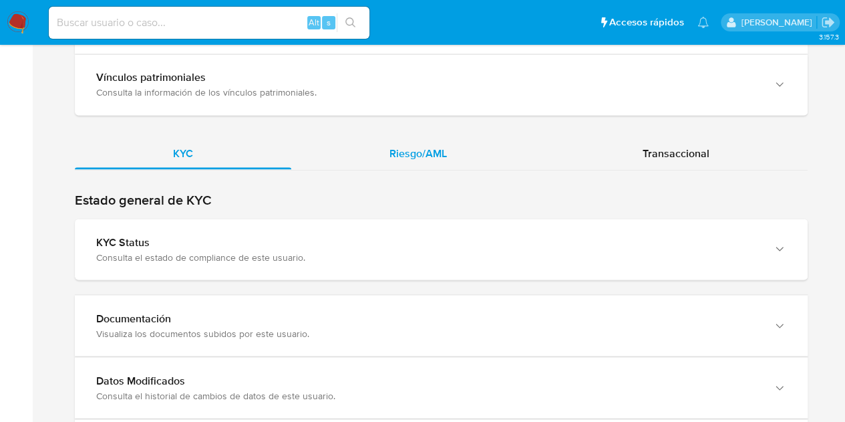
click at [440, 146] on span "Riesgo/AML" at bounding box center [418, 152] width 57 height 15
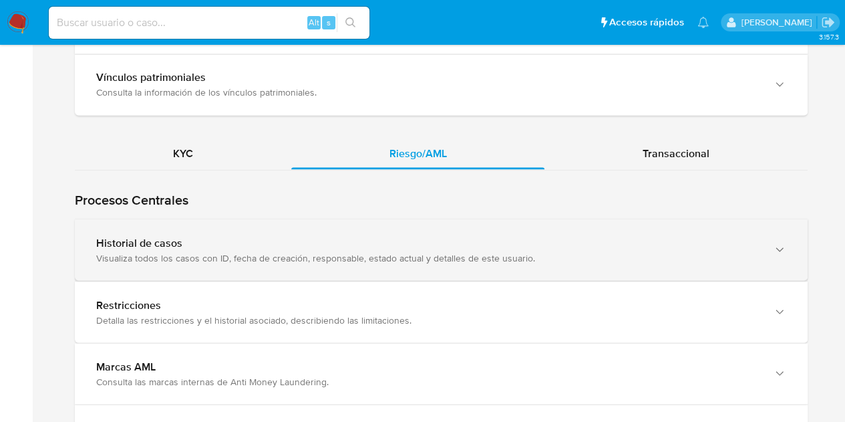
click at [307, 252] on div "Visualiza todos los casos con ID, fecha de creación, responsable, estado actual…" at bounding box center [428, 257] width 664 height 12
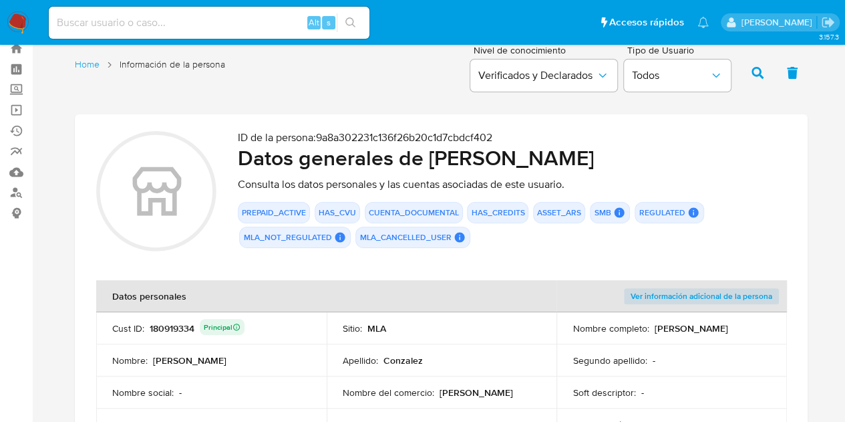
scroll to position [0, 0]
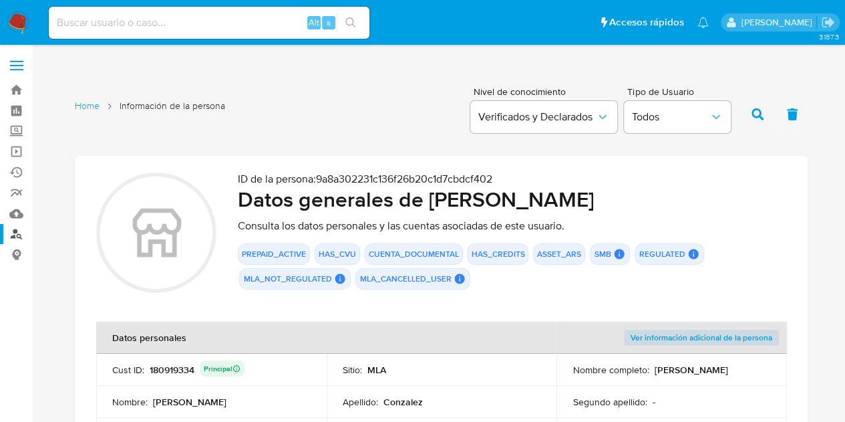
click at [13, 229] on link "Buscador de personas" at bounding box center [79, 234] width 159 height 21
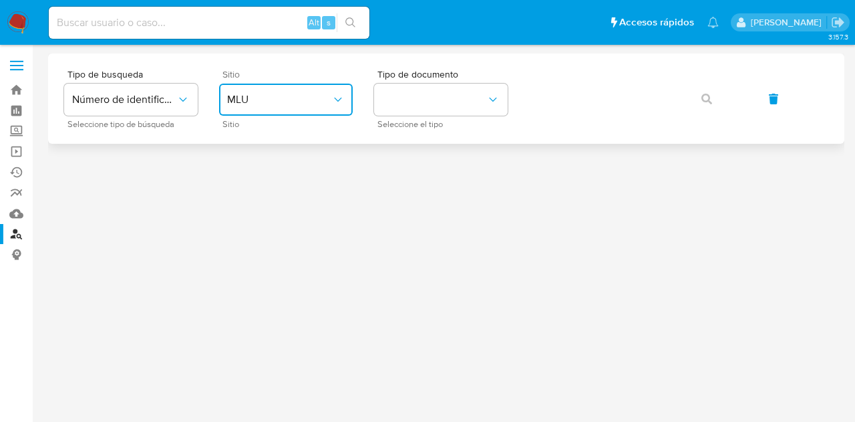
click at [282, 104] on span "MLU" at bounding box center [279, 99] width 104 height 13
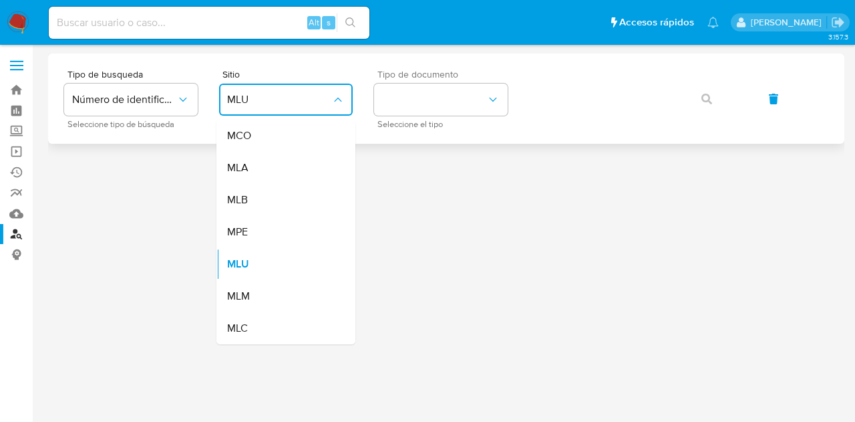
drag, startPoint x: 298, startPoint y: 176, endPoint x: 432, endPoint y: 119, distance: 145.8
click at [302, 175] on div "MLA" at bounding box center [282, 168] width 110 height 32
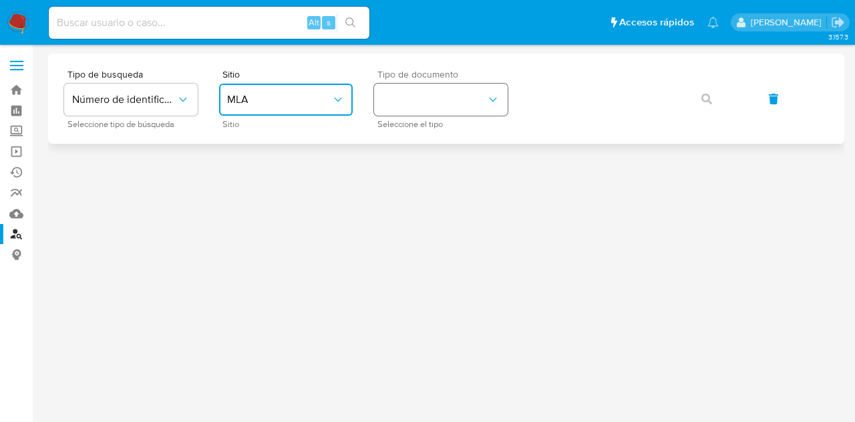
click at [440, 108] on button "identificationType" at bounding box center [441, 100] width 134 height 32
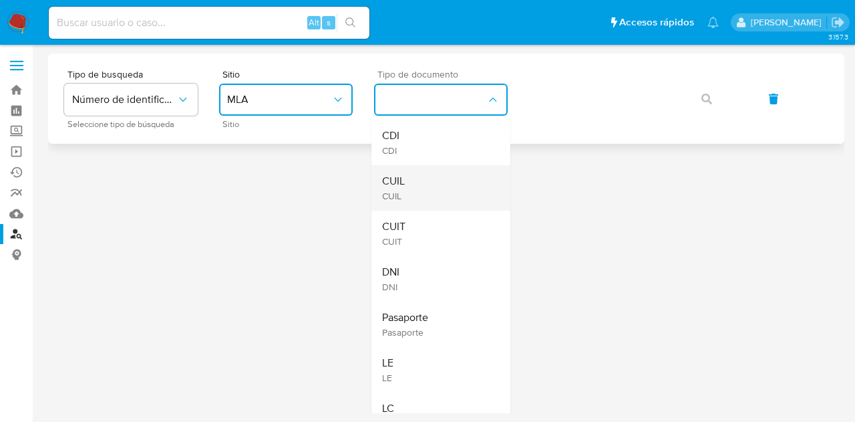
click at [449, 168] on div "CUIL CUIL" at bounding box center [437, 187] width 110 height 45
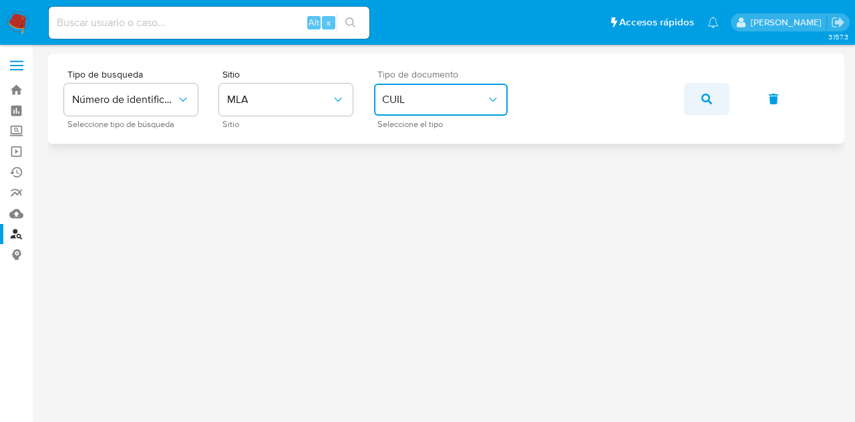
click at [708, 107] on span "button" at bounding box center [707, 98] width 11 height 29
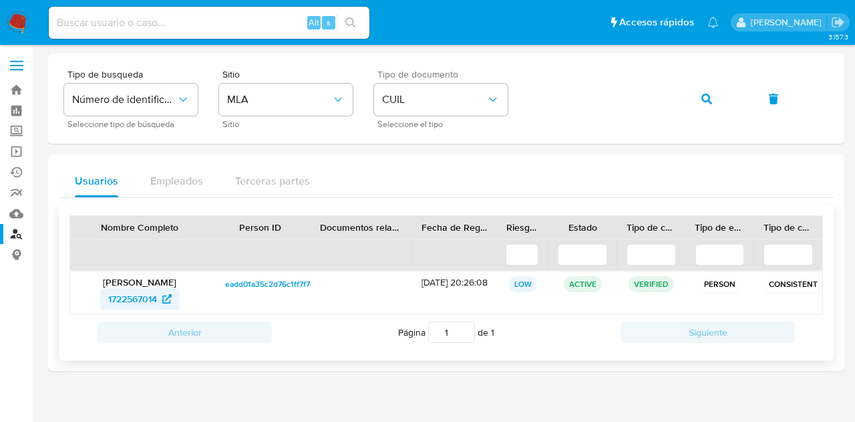
click at [137, 301] on span "1722567014" at bounding box center [132, 298] width 49 height 21
click at [712, 103] on button "button" at bounding box center [706, 99] width 45 height 32
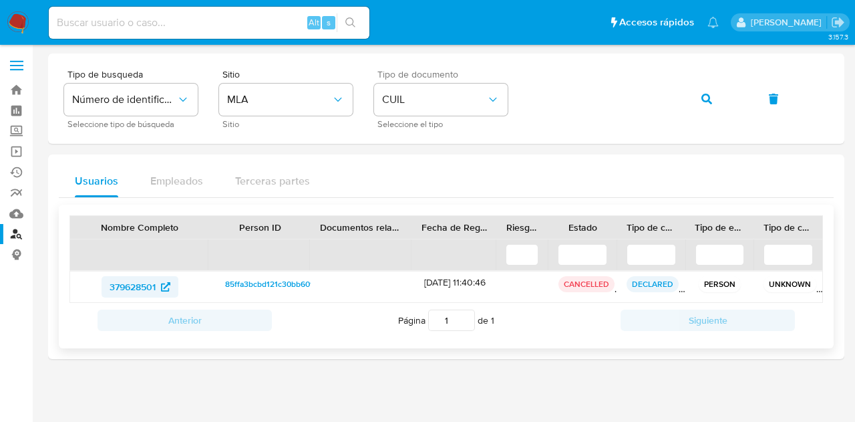
click at [143, 283] on span "379628501" at bounding box center [133, 286] width 46 height 21
click at [704, 102] on icon "button" at bounding box center [707, 99] width 11 height 11
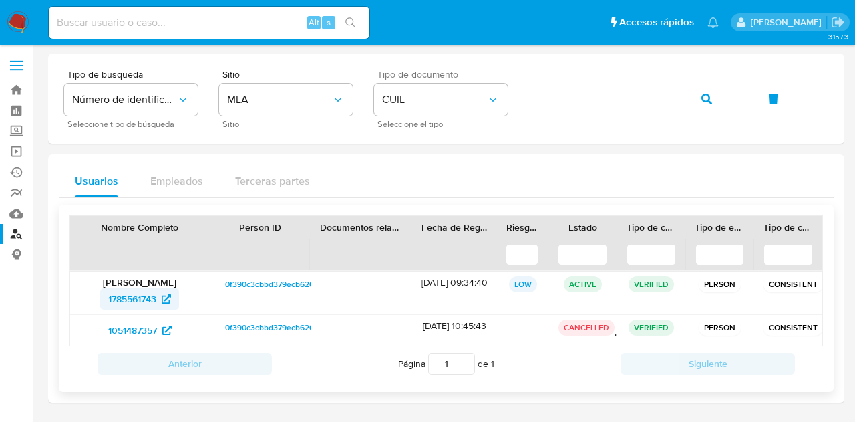
click at [138, 293] on span "1785561743" at bounding box center [132, 298] width 48 height 21
click at [707, 98] on icon "button" at bounding box center [707, 99] width 11 height 11
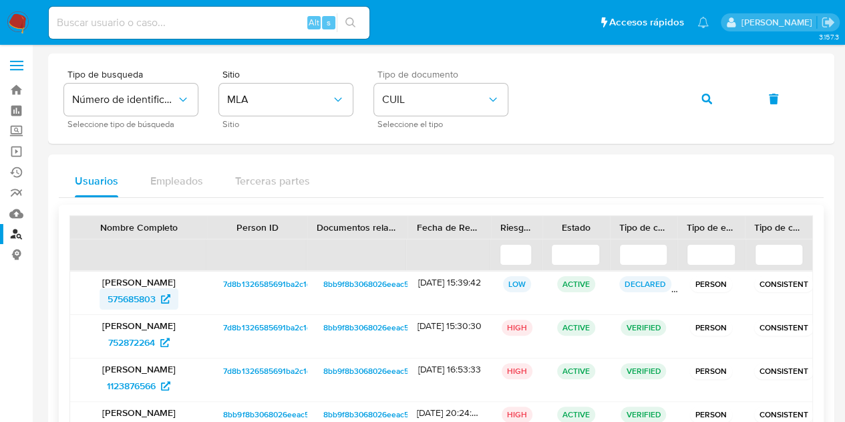
click at [127, 299] on span "575685803" at bounding box center [132, 298] width 48 height 21
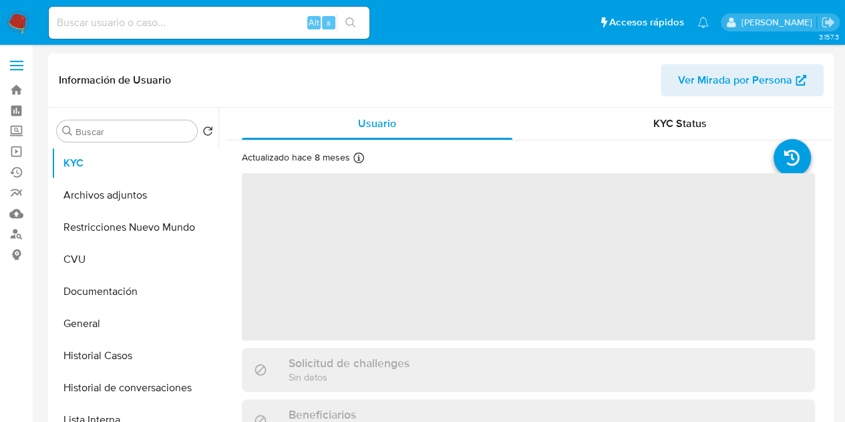
click at [704, 84] on span "Ver Mirada por Persona" at bounding box center [735, 80] width 114 height 32
select select "10"
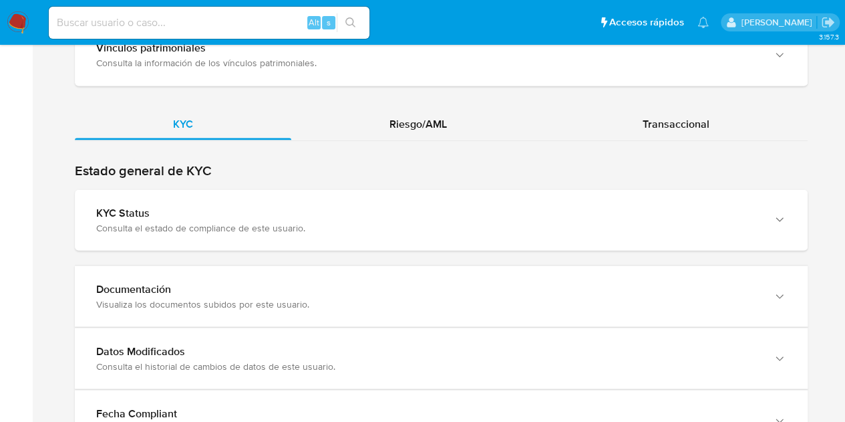
scroll to position [1170, 0]
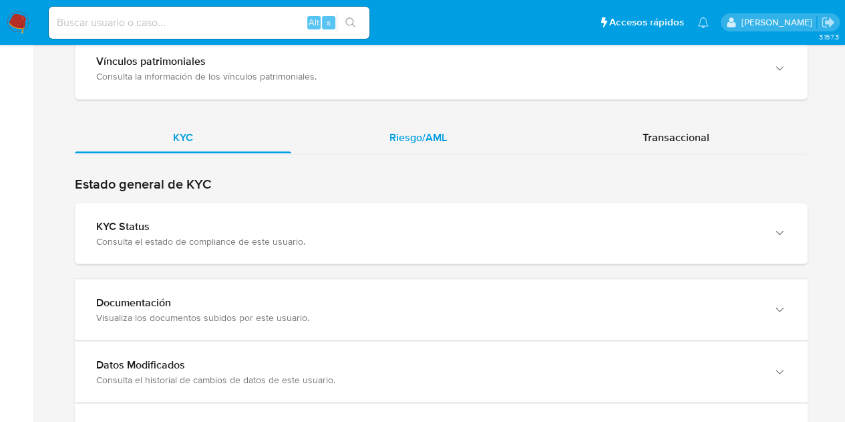
click at [390, 129] on span "Riesgo/AML" at bounding box center [418, 136] width 57 height 15
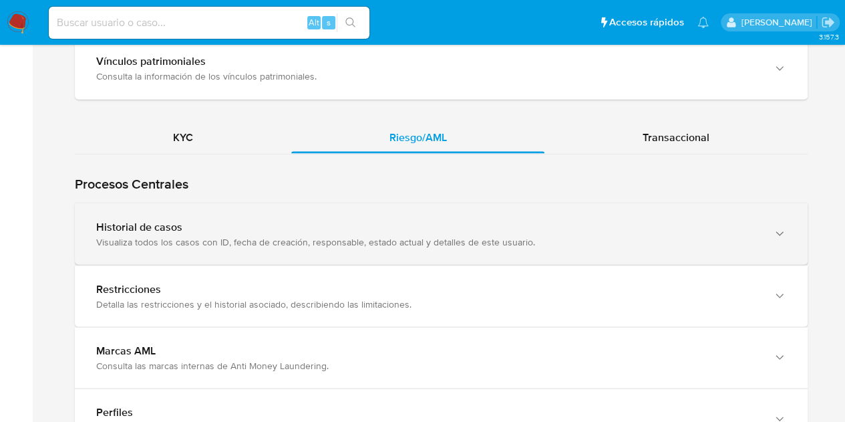
click at [313, 225] on div "Historial de casos Visualiza todos los casos con ID, fecha de creación, respons…" at bounding box center [428, 233] width 664 height 27
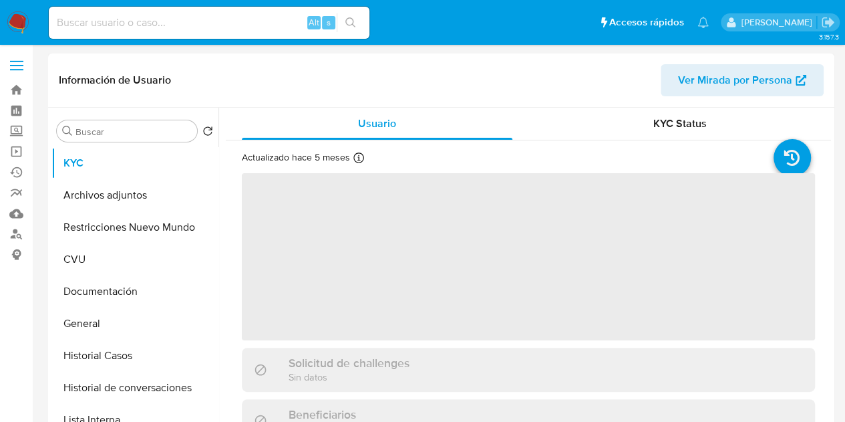
click at [712, 86] on span "Ver Mirada por Persona" at bounding box center [735, 80] width 114 height 32
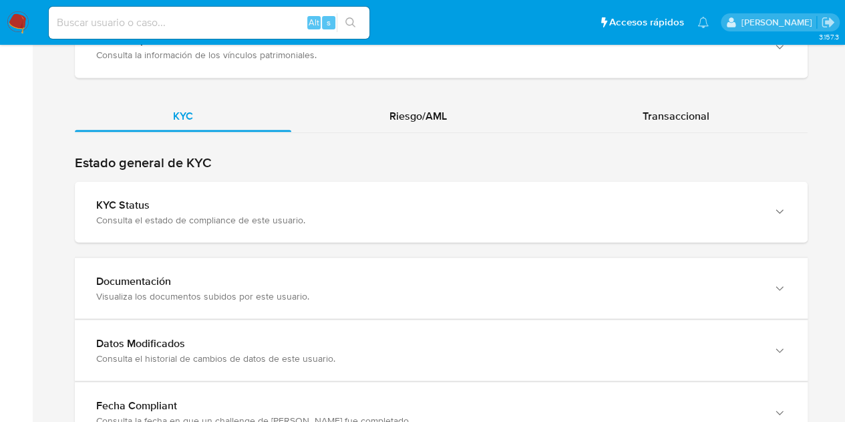
scroll to position [1193, 0]
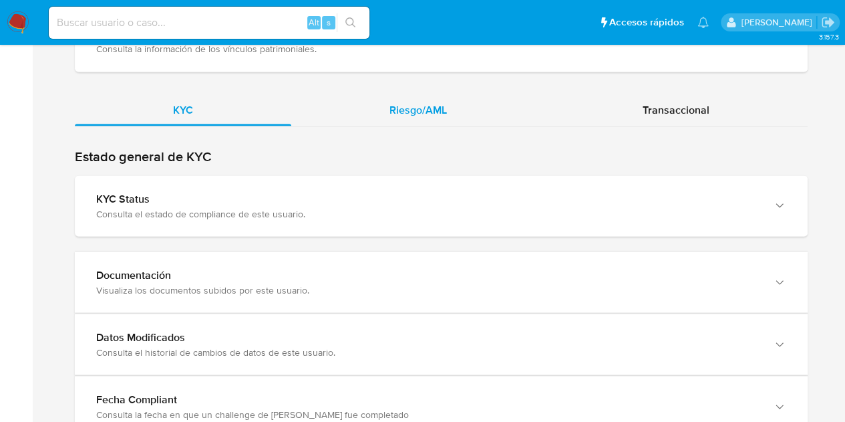
click at [415, 102] on span "Riesgo/AML" at bounding box center [418, 109] width 57 height 15
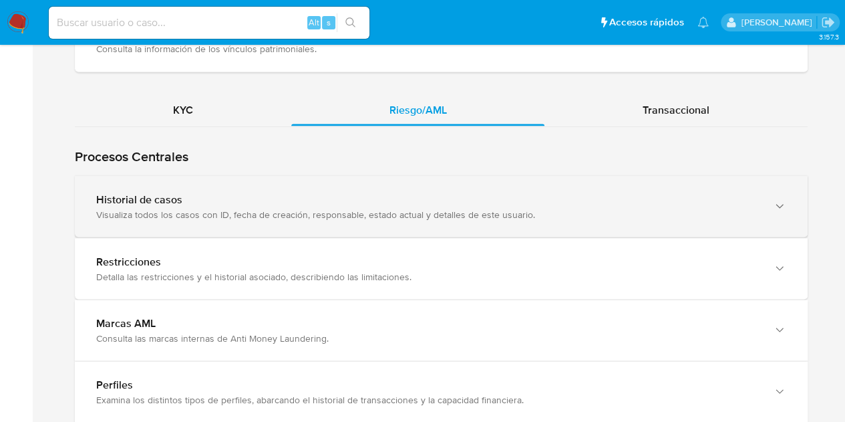
click at [320, 210] on div "Visualiza todos los casos con ID, fecha de creación, responsable, estado actual…" at bounding box center [428, 214] width 664 height 12
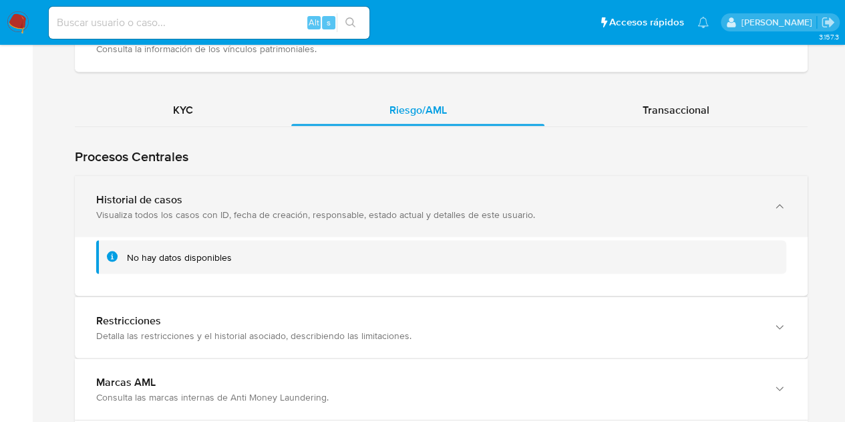
click at [320, 210] on div "Visualiza todos los casos con ID, fecha de creación, responsable, estado actual…" at bounding box center [428, 214] width 664 height 12
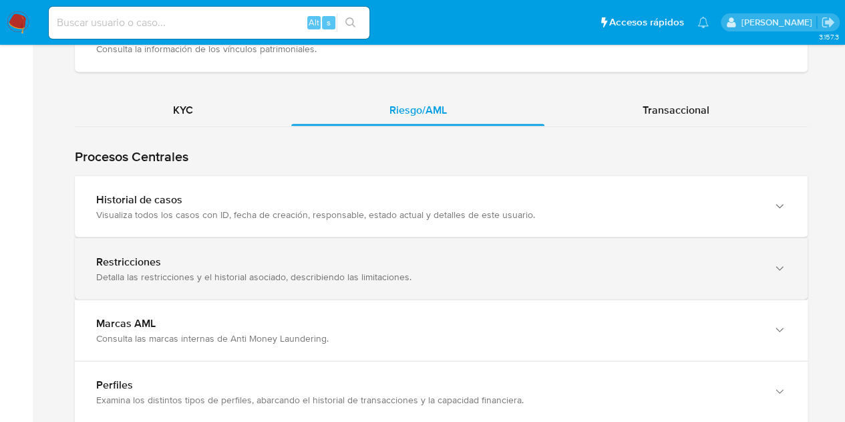
click at [302, 287] on div "Restricciones Detalla las restricciones y el historial asociado, describiendo l…" at bounding box center [441, 268] width 733 height 61
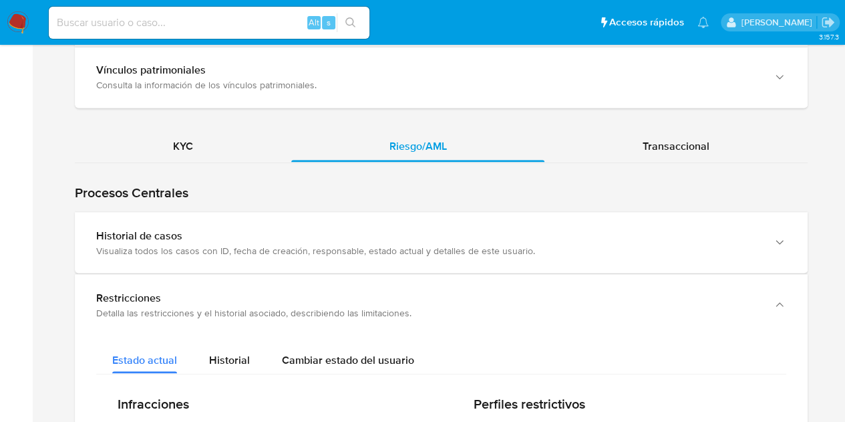
scroll to position [1129, 0]
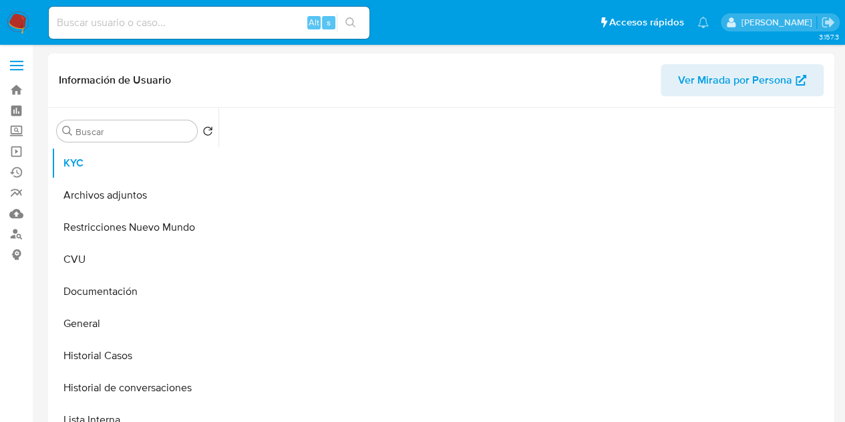
click at [694, 81] on span "Ver Mirada por Persona" at bounding box center [735, 80] width 114 height 32
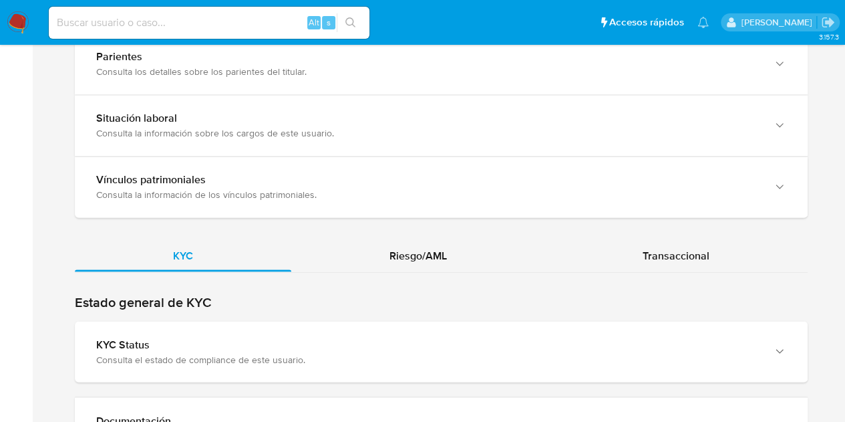
scroll to position [1060, 0]
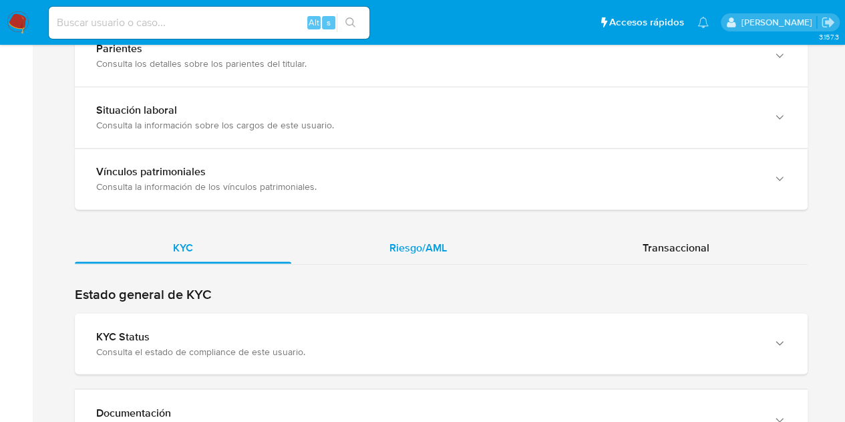
click at [454, 241] on div "Riesgo/AML" at bounding box center [418, 247] width 254 height 32
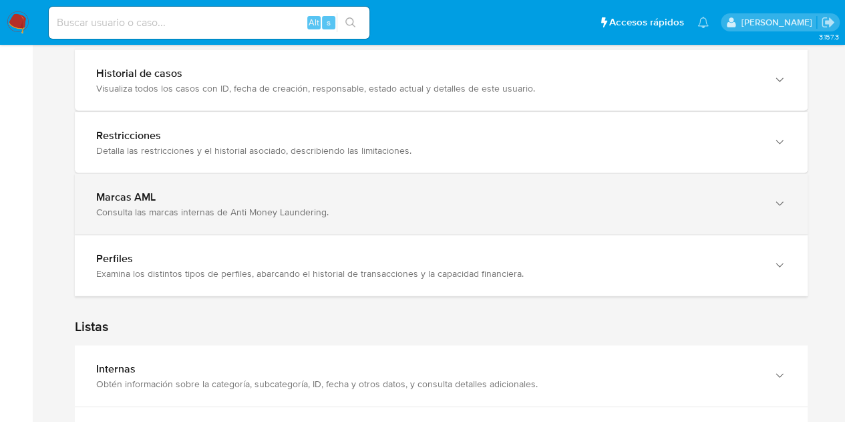
scroll to position [1254, 0]
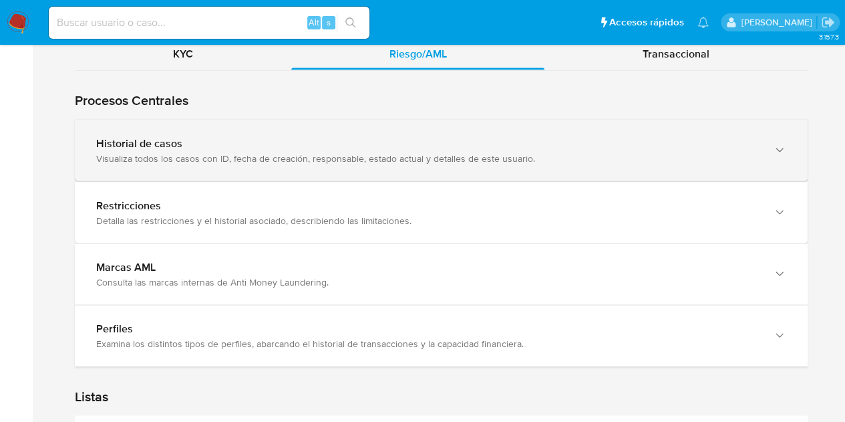
click at [484, 136] on div "Historial de casos" at bounding box center [428, 142] width 664 height 13
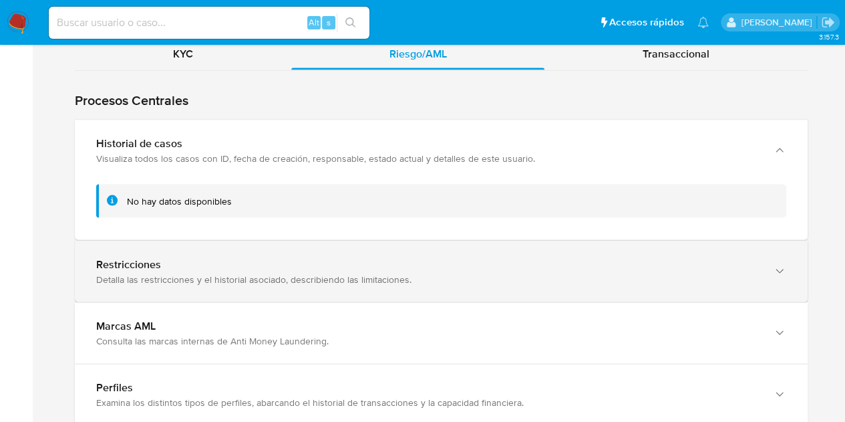
click at [372, 247] on div "Restricciones Detalla las restricciones y el historial asociado, describiendo l…" at bounding box center [441, 271] width 733 height 61
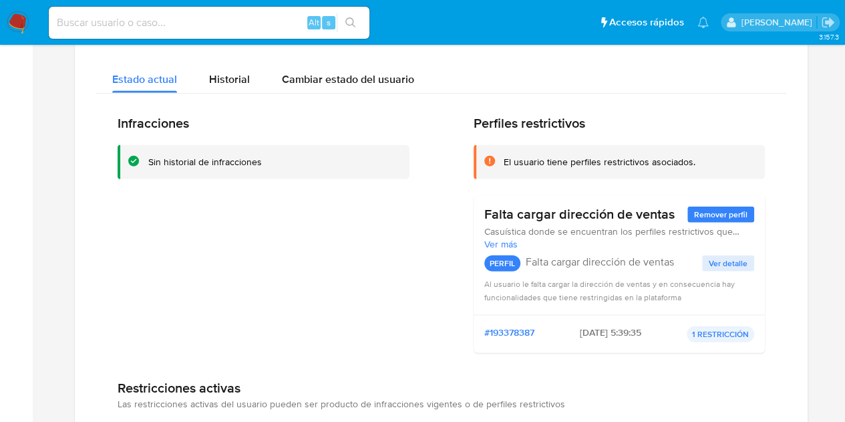
scroll to position [1509, 0]
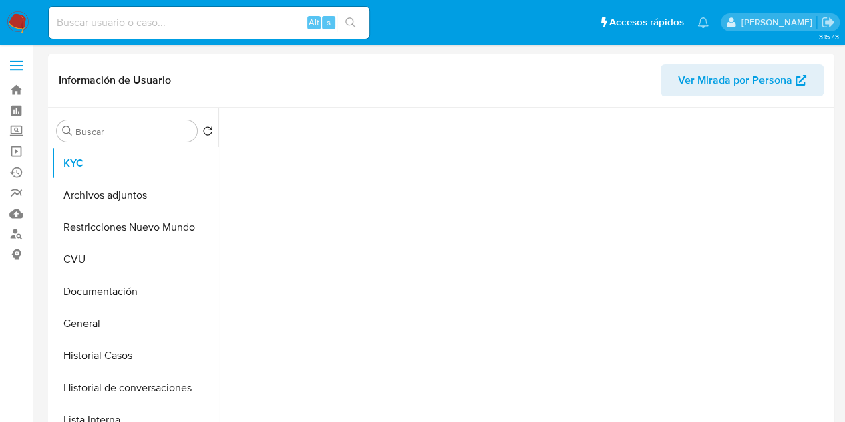
click at [693, 88] on span "Ver Mirada por Persona" at bounding box center [735, 80] width 114 height 32
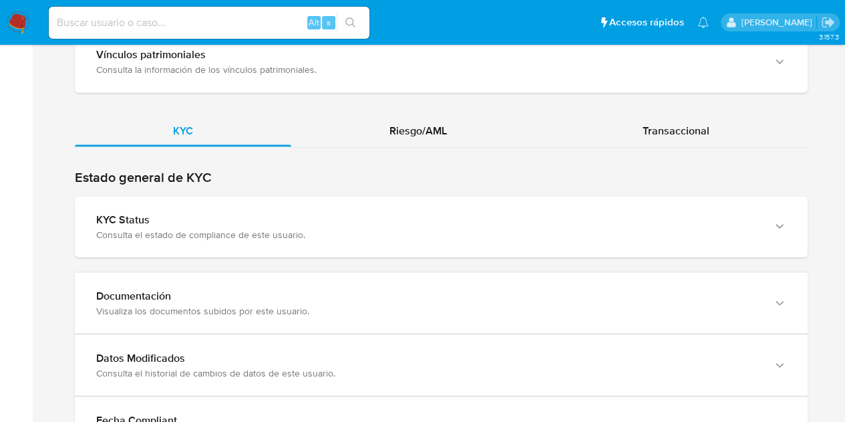
scroll to position [1155, 0]
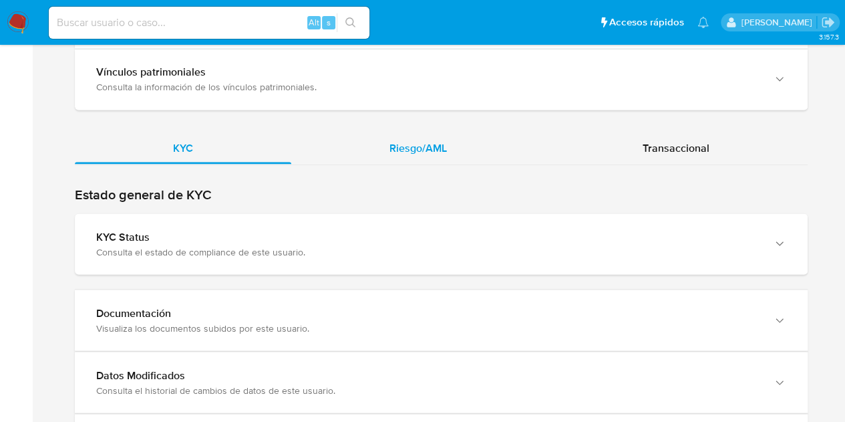
click at [427, 132] on div "Riesgo/AML" at bounding box center [418, 148] width 254 height 32
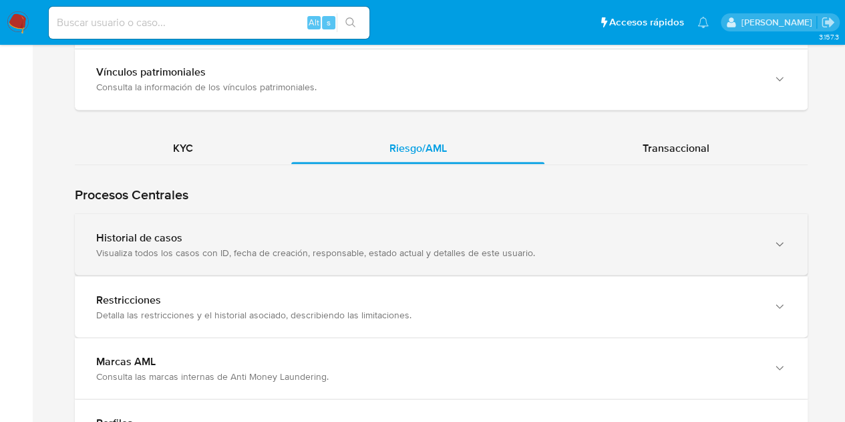
click at [353, 254] on div "Visualiza todos los casos con ID, fecha de creación, responsable, estado actual…" at bounding box center [428, 252] width 664 height 12
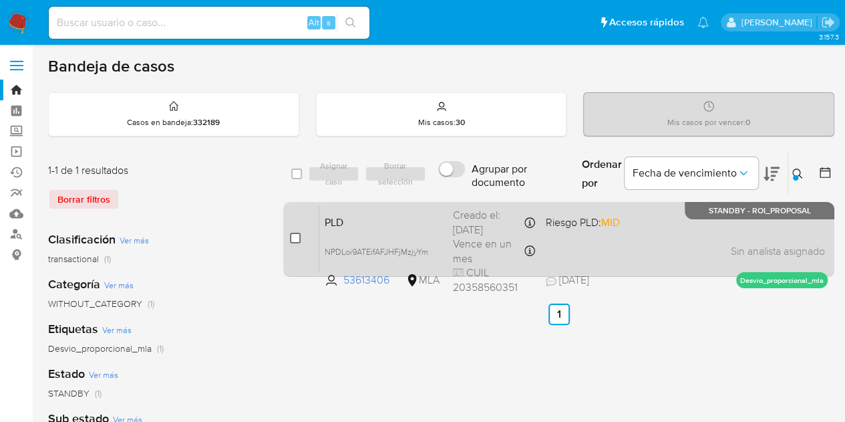
click at [298, 235] on input "checkbox" at bounding box center [295, 238] width 11 height 11
checkbox input "true"
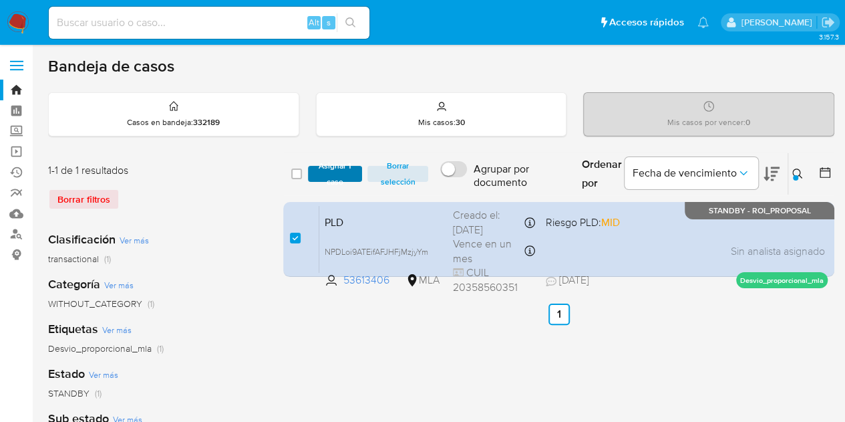
click at [330, 176] on span "Asignar 1 caso" at bounding box center [335, 173] width 41 height 13
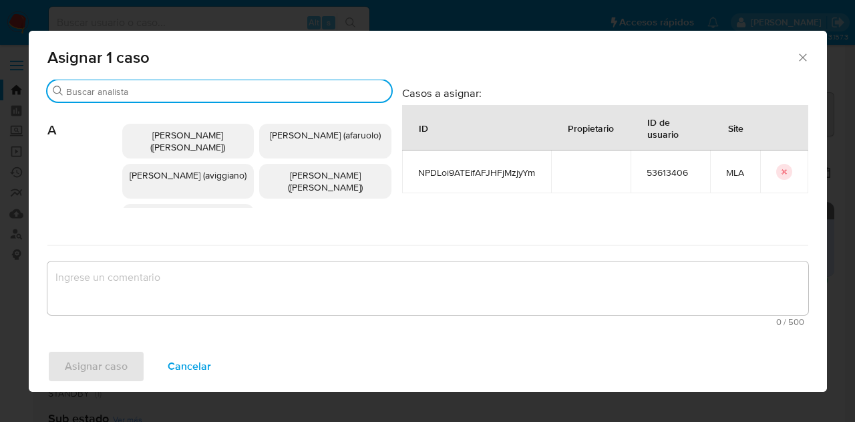
click at [140, 93] on input "Buscar" at bounding box center [226, 92] width 320 height 12
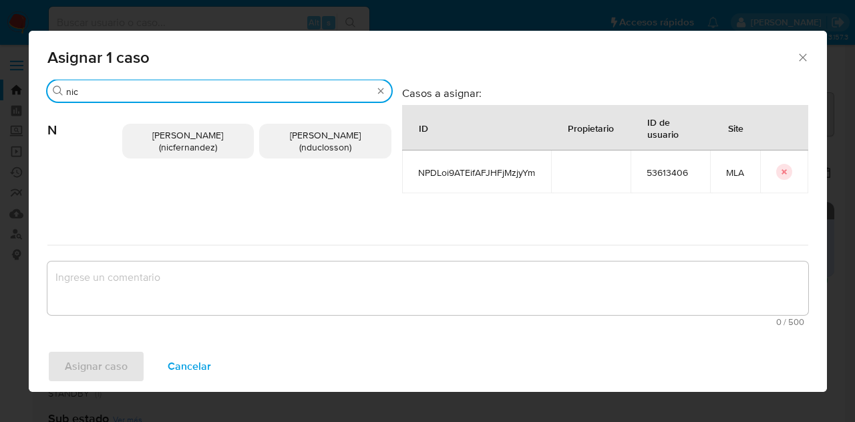
type input "nic"
click at [186, 134] on span "[PERSON_NAME] (nicfernandez)" at bounding box center [187, 140] width 71 height 25
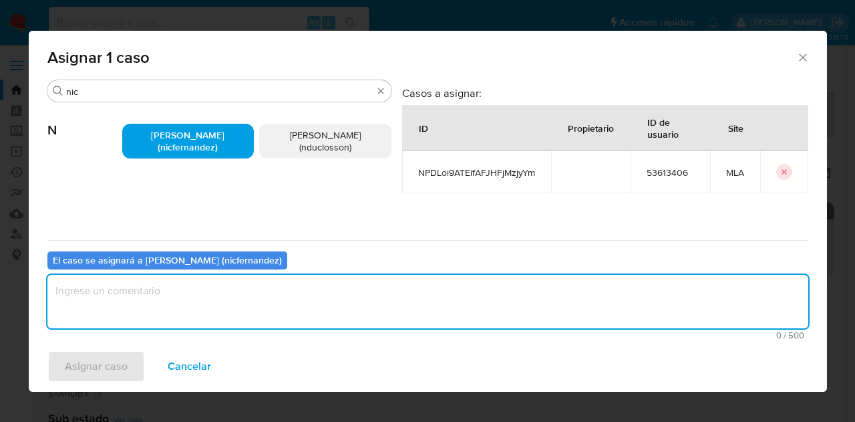
drag, startPoint x: 178, startPoint y: 287, endPoint x: 175, endPoint y: 293, distance: 7.5
click at [178, 287] on textarea "assign-modal" at bounding box center [427, 301] width 761 height 53
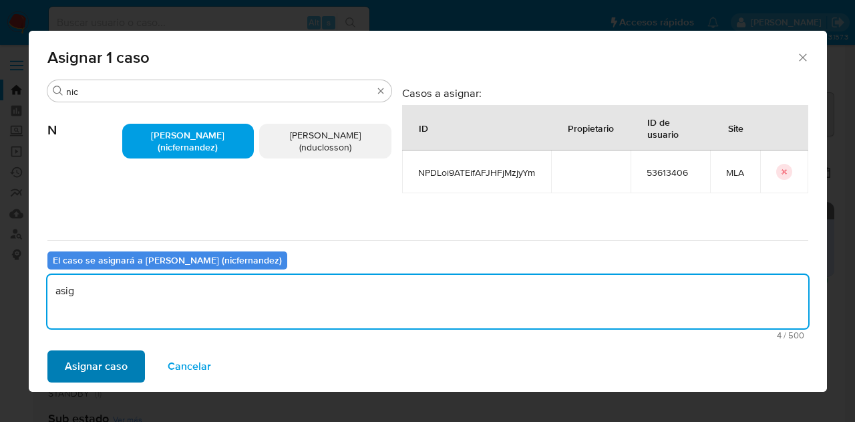
type textarea "asig"
click at [95, 361] on span "Asignar caso" at bounding box center [96, 365] width 63 height 29
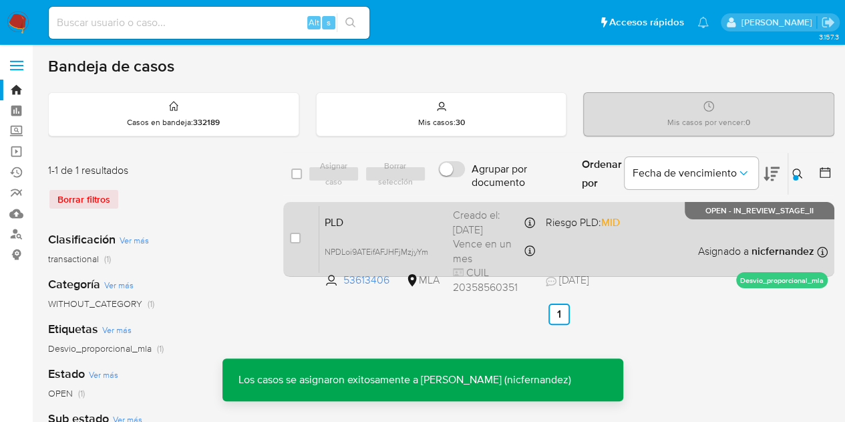
click at [380, 218] on span "PLD" at bounding box center [384, 220] width 118 height 17
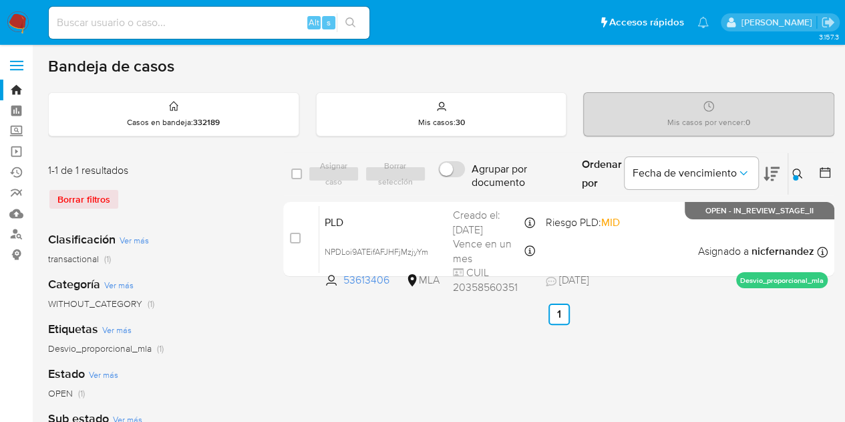
click at [794, 172] on icon at bounding box center [797, 173] width 11 height 11
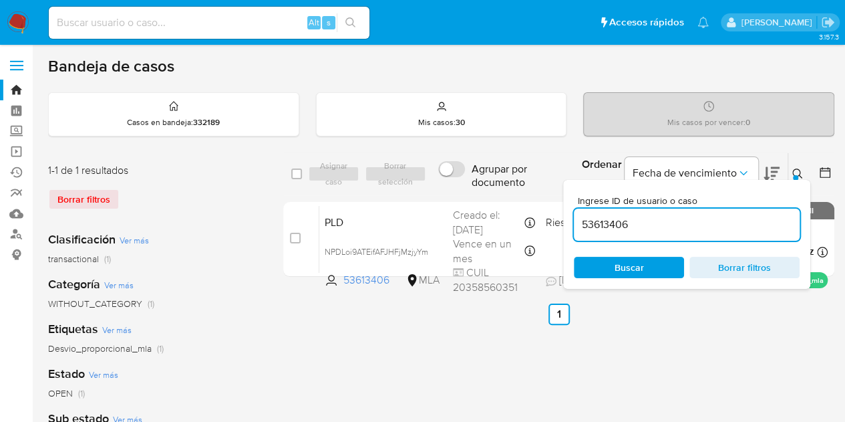
click at [630, 279] on div "Ingrese ID de usuario o caso 53613406 Buscar Borrar filtros" at bounding box center [686, 234] width 247 height 109
click at [631, 273] on span "Buscar" at bounding box center [629, 267] width 29 height 21
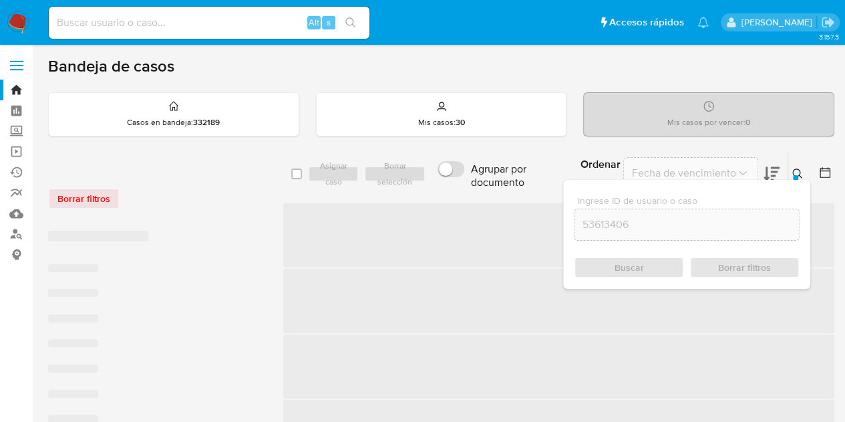
click at [800, 171] on icon at bounding box center [797, 173] width 11 height 11
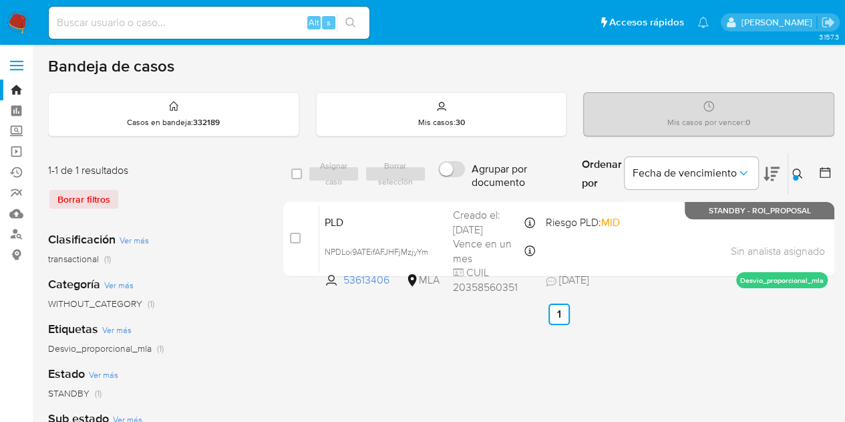
drag, startPoint x: 801, startPoint y: 174, endPoint x: 791, endPoint y: 182, distance: 12.8
click at [800, 174] on icon at bounding box center [797, 173] width 11 height 11
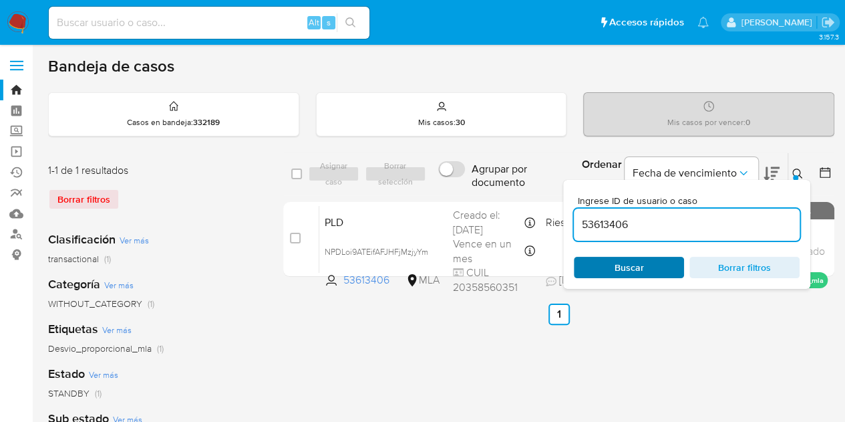
click at [655, 261] on span "Buscar" at bounding box center [629, 267] width 92 height 19
click at [792, 173] on icon at bounding box center [797, 173] width 11 height 11
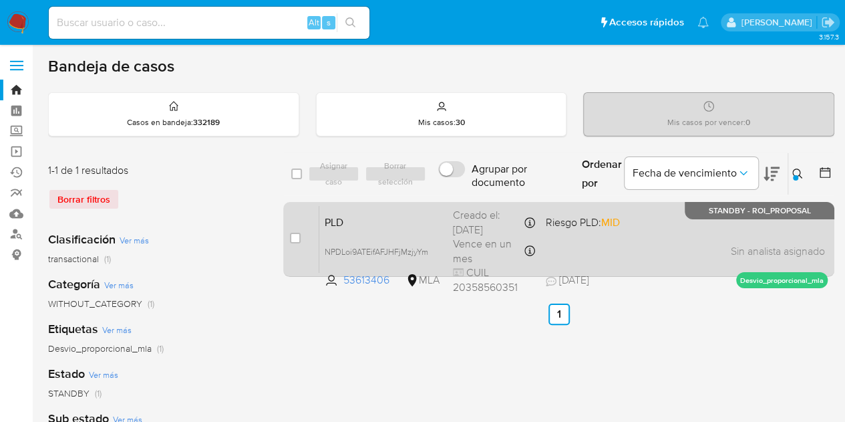
click at [406, 220] on span "PLD" at bounding box center [384, 220] width 118 height 17
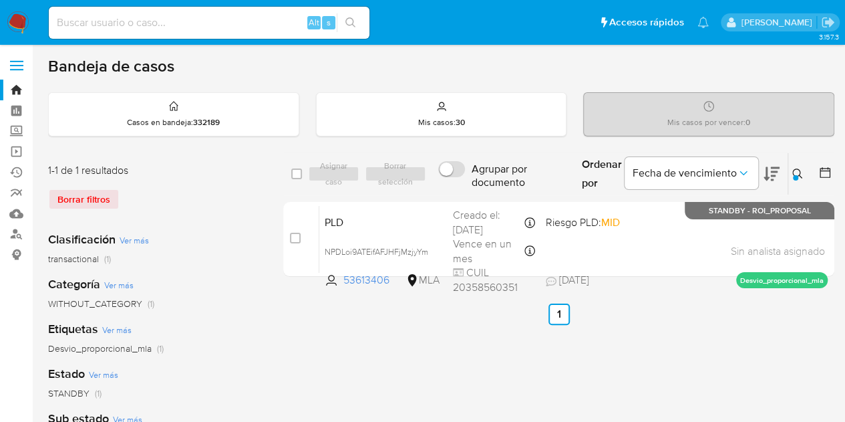
drag, startPoint x: 801, startPoint y: 170, endPoint x: 747, endPoint y: 213, distance: 69.0
click at [800, 170] on icon at bounding box center [797, 173] width 11 height 11
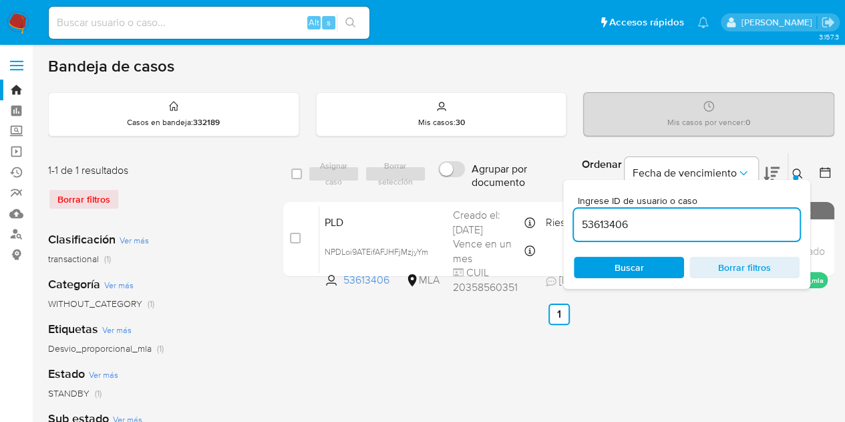
drag, startPoint x: 736, startPoint y: 217, endPoint x: 444, endPoint y: 182, distance: 294.1
click at [444, 182] on div "select-all-cases-checkbox Asignar caso Borrar selección Agrupar por documento O…" at bounding box center [558, 173] width 551 height 43
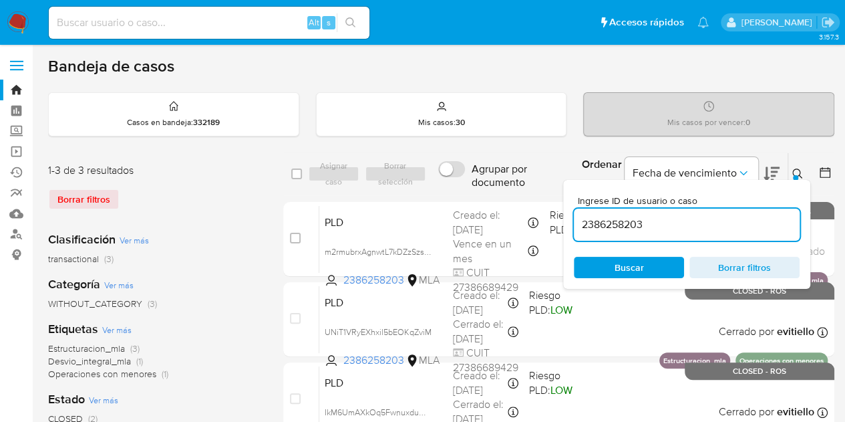
click at [796, 175] on div at bounding box center [795, 177] width 5 height 5
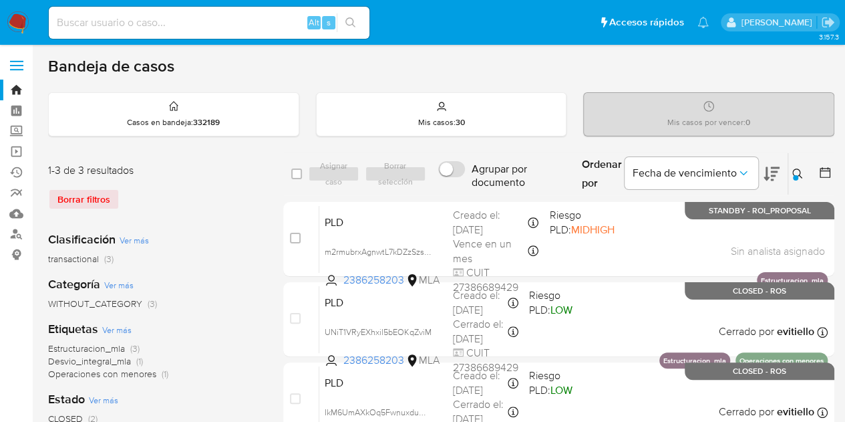
scroll to position [40, 0]
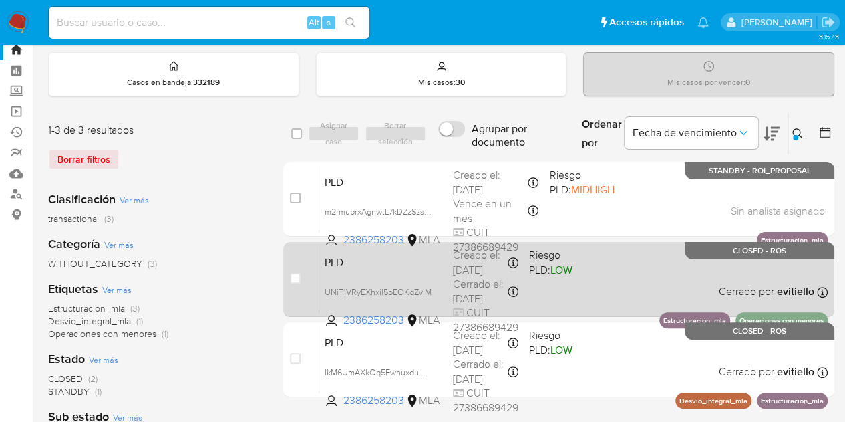
click at [393, 265] on span "PLD" at bounding box center [384, 261] width 118 height 17
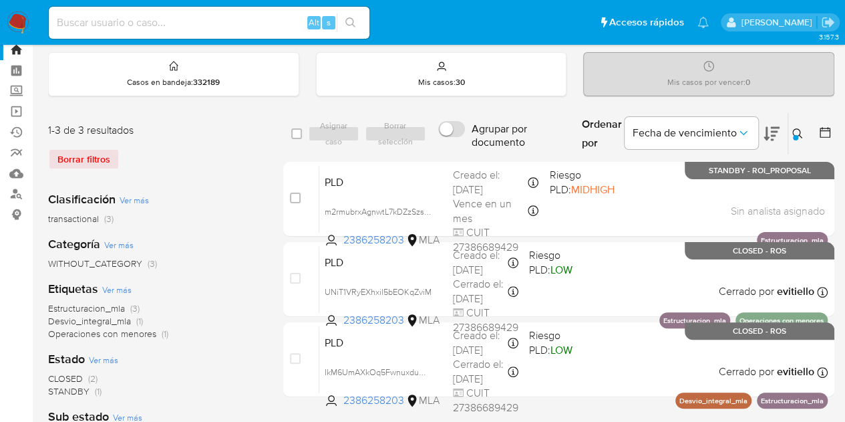
click at [794, 133] on icon at bounding box center [797, 133] width 11 height 11
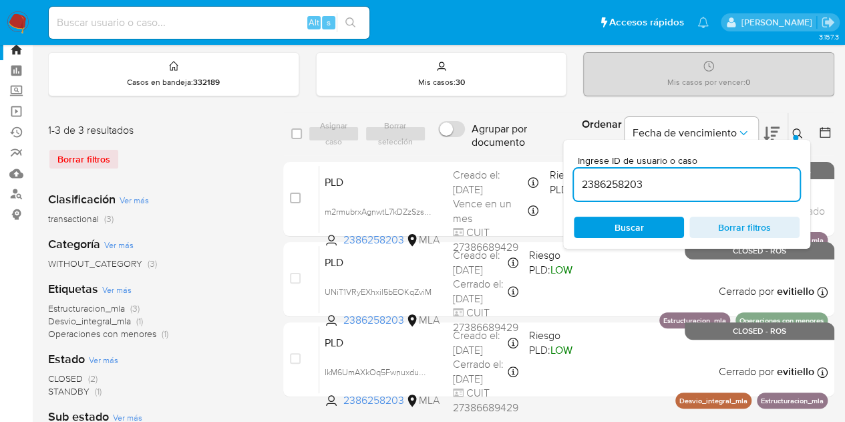
drag, startPoint x: 668, startPoint y: 186, endPoint x: 475, endPoint y: 146, distance: 196.6
click at [477, 149] on div "select-all-cases-checkbox Asignar caso Borrar selección Agrupar por documento O…" at bounding box center [558, 133] width 551 height 43
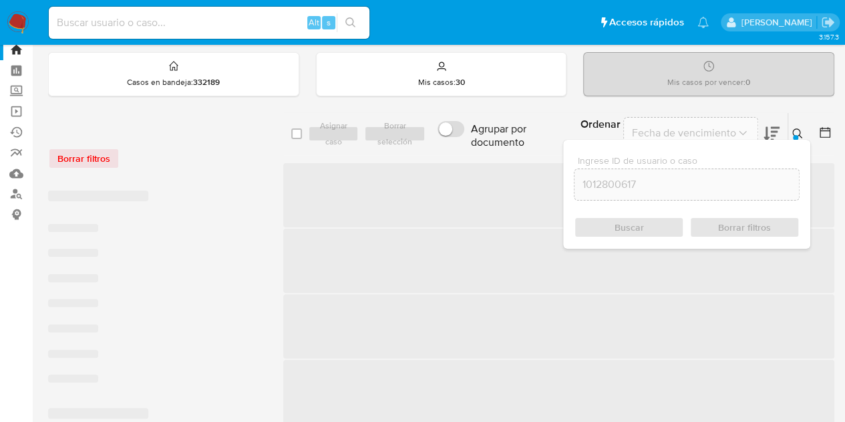
click at [799, 128] on icon at bounding box center [797, 133] width 11 height 11
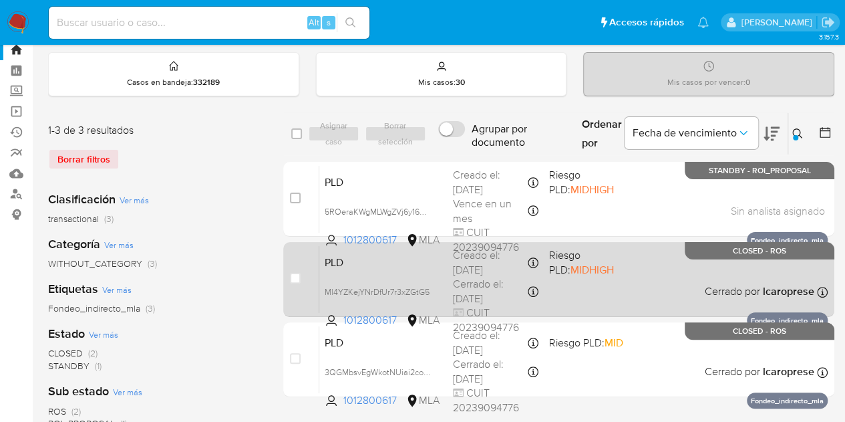
click at [378, 261] on span "PLD" at bounding box center [384, 261] width 118 height 17
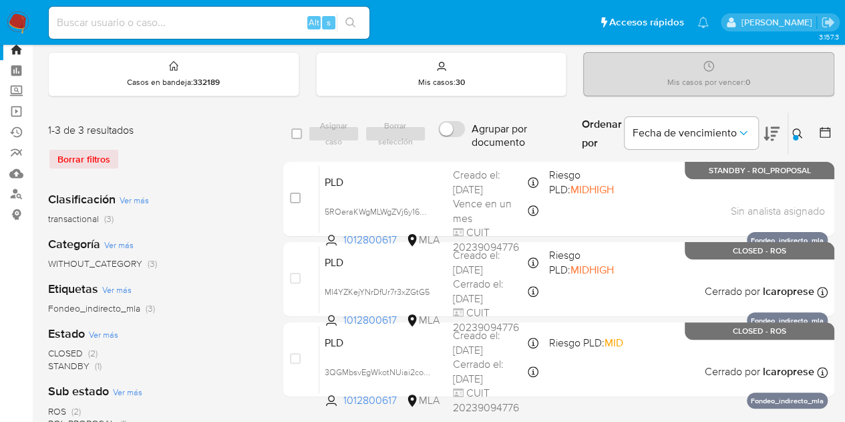
click at [797, 132] on icon at bounding box center [797, 133] width 11 height 11
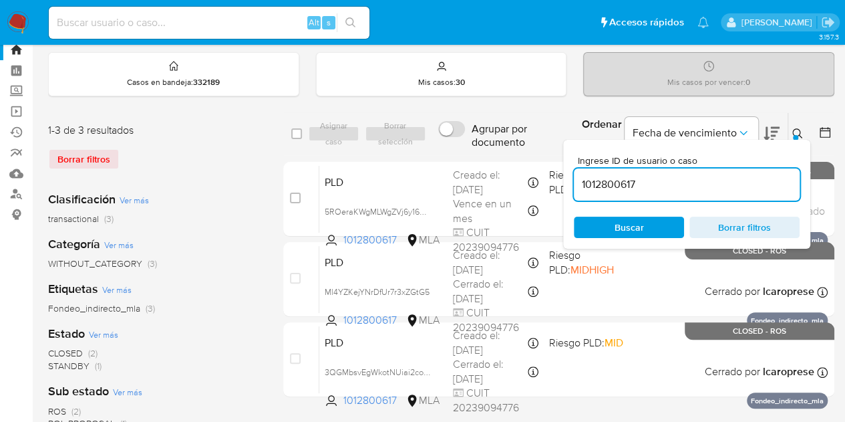
drag, startPoint x: 710, startPoint y: 185, endPoint x: 378, endPoint y: 150, distance: 333.3
click at [378, 150] on div "select-all-cases-checkbox Asignar caso Borrar selección Agrupar por documento O…" at bounding box center [558, 133] width 551 height 43
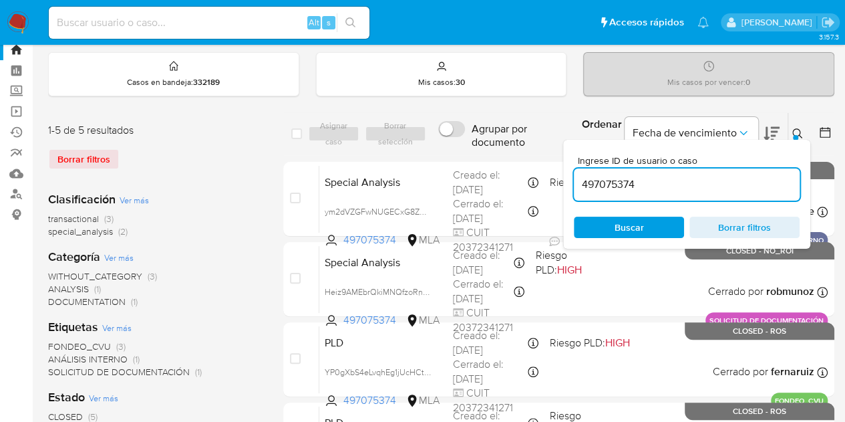
click at [802, 128] on icon at bounding box center [797, 133] width 11 height 11
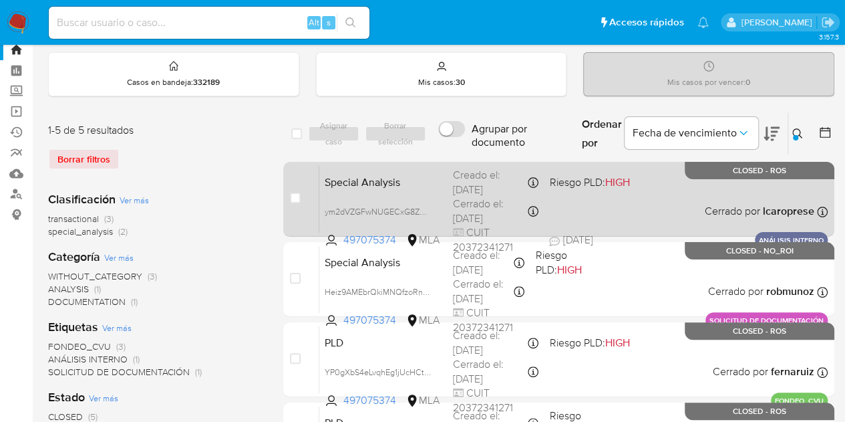
click at [393, 178] on span "Special Analysis" at bounding box center [384, 180] width 118 height 17
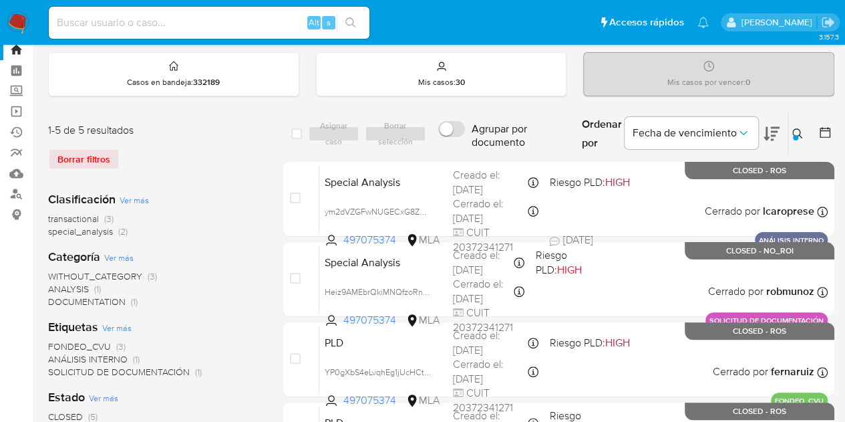
click at [800, 132] on icon at bounding box center [797, 133] width 10 height 10
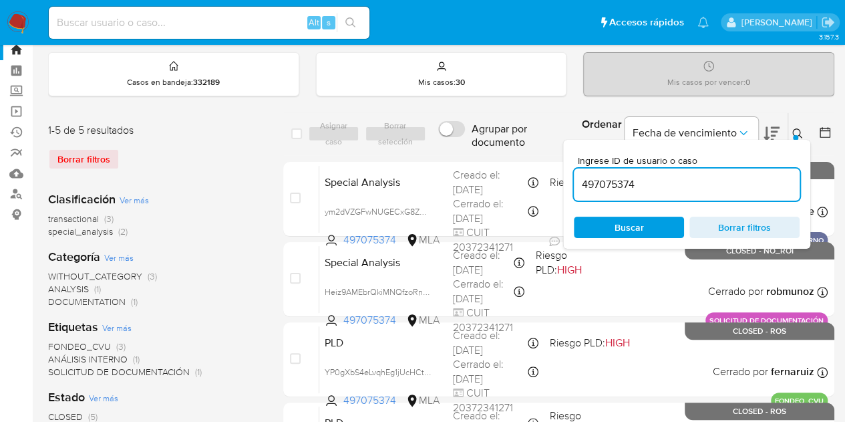
drag, startPoint x: 673, startPoint y: 184, endPoint x: 408, endPoint y: 144, distance: 267.5
click at [408, 142] on div "select-all-cases-checkbox Asignar caso Borrar selección Agrupar por documento O…" at bounding box center [558, 133] width 551 height 43
type input "1337277484"
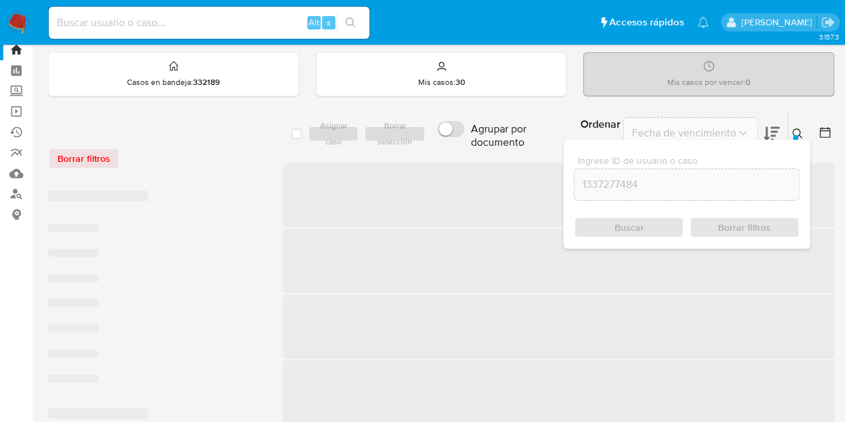
click at [789, 130] on button at bounding box center [799, 134] width 22 height 16
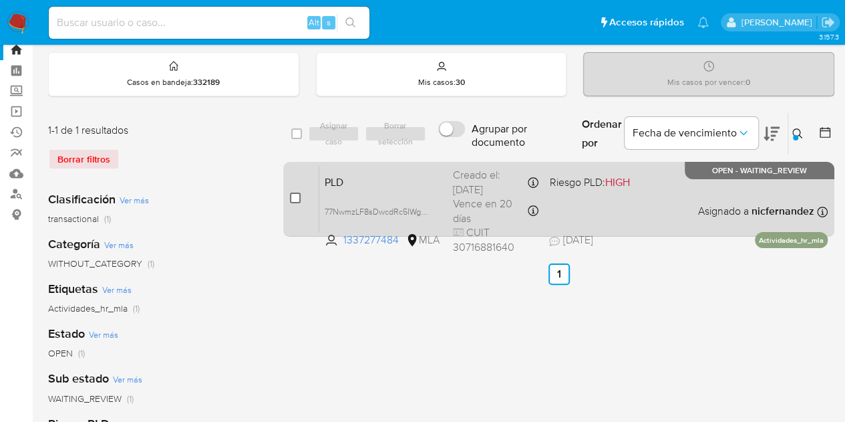
click at [294, 193] on input "checkbox" at bounding box center [295, 197] width 11 height 11
checkbox input "true"
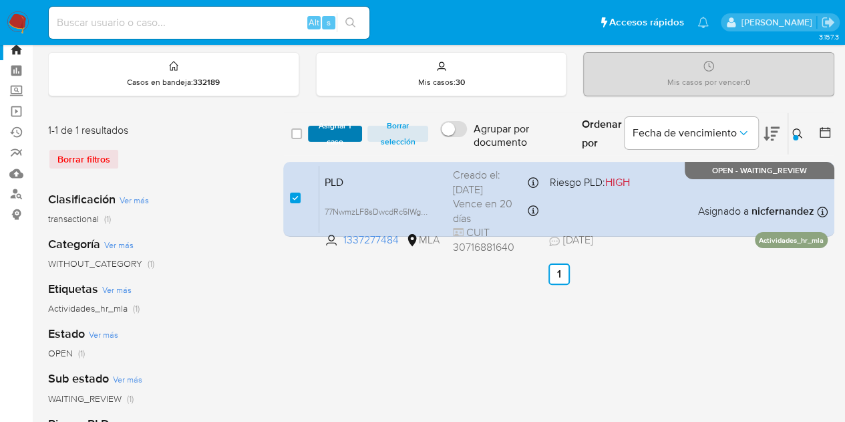
click at [323, 140] on span "Asignar 1 caso" at bounding box center [335, 133] width 41 height 13
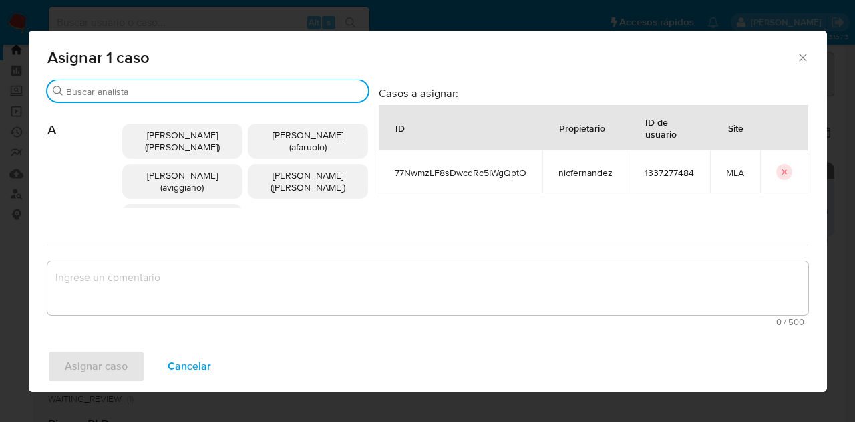
click at [148, 86] on input "Buscar" at bounding box center [214, 92] width 297 height 12
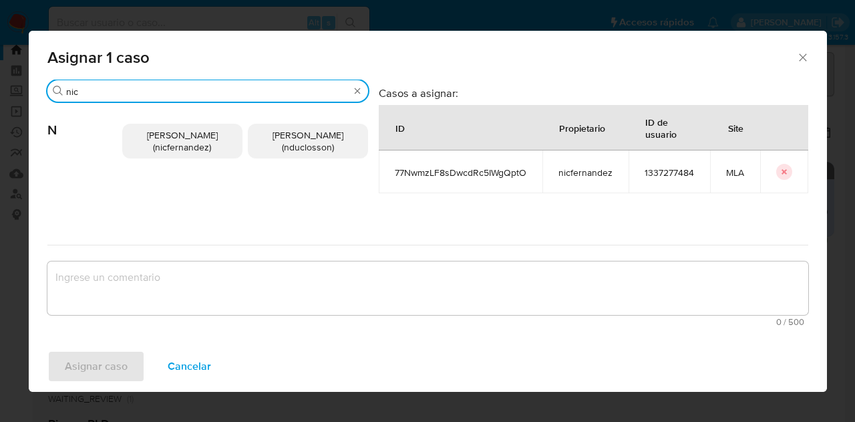
type input "nic"
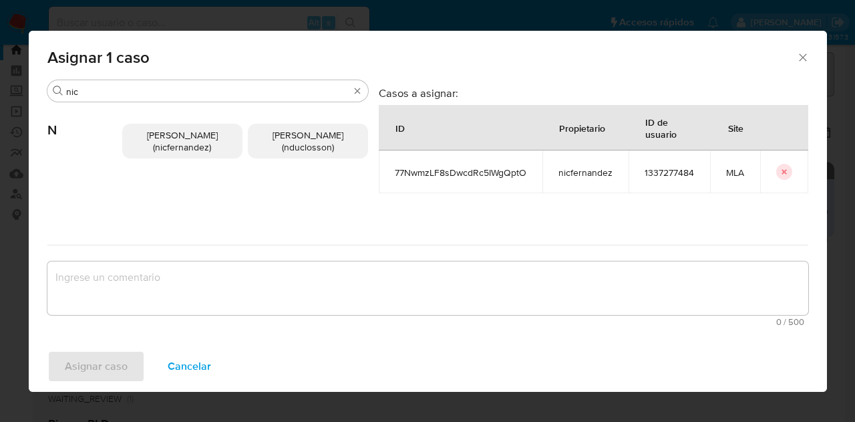
click at [147, 138] on span "Nicolas Fernandez Allen (nicfernandez)" at bounding box center [182, 140] width 71 height 25
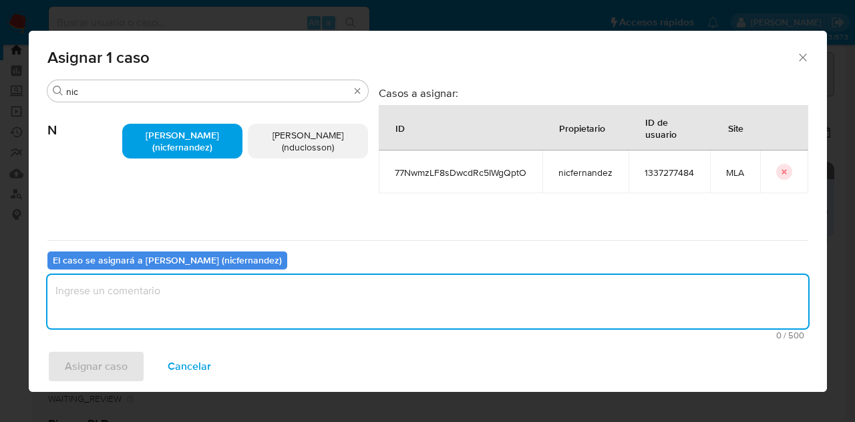
click at [225, 287] on textarea "assign-modal" at bounding box center [427, 301] width 761 height 53
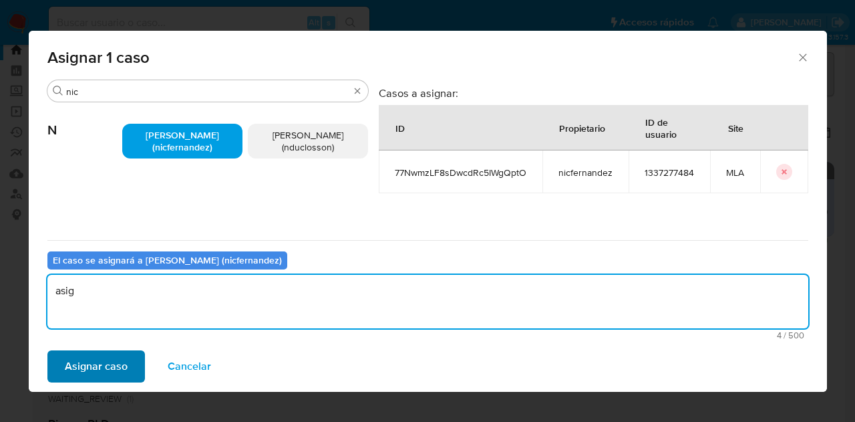
type textarea "asig"
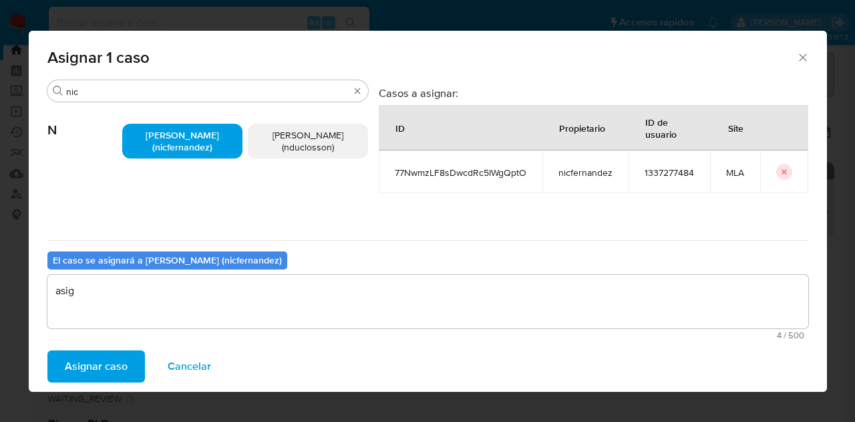
click at [91, 362] on span "Asignar caso" at bounding box center [96, 365] width 63 height 29
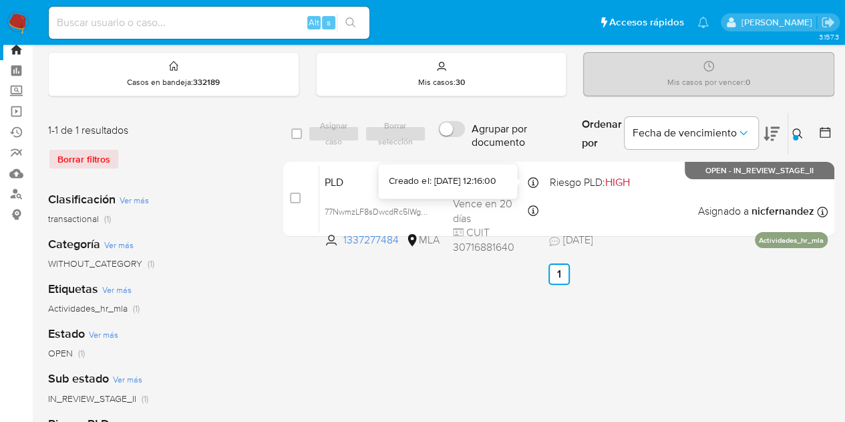
click at [410, 185] on div "Creado el: 12/08/2025 12:16:00" at bounding box center [442, 180] width 107 height 13
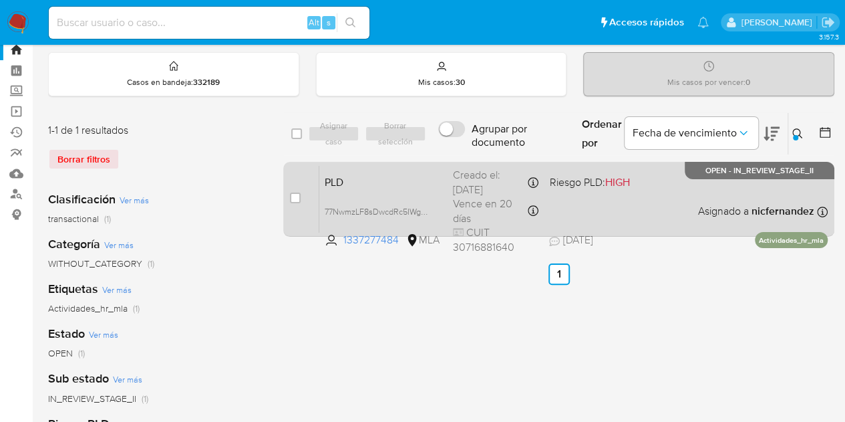
click at [365, 180] on span "PLD" at bounding box center [384, 180] width 118 height 17
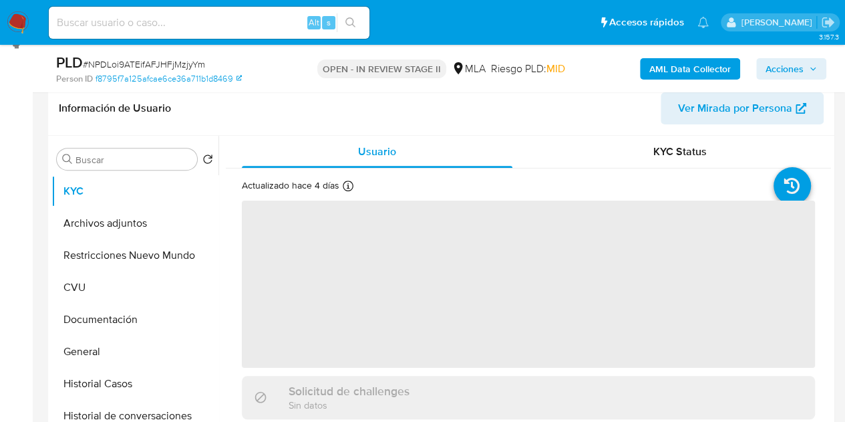
scroll to position [297, 0]
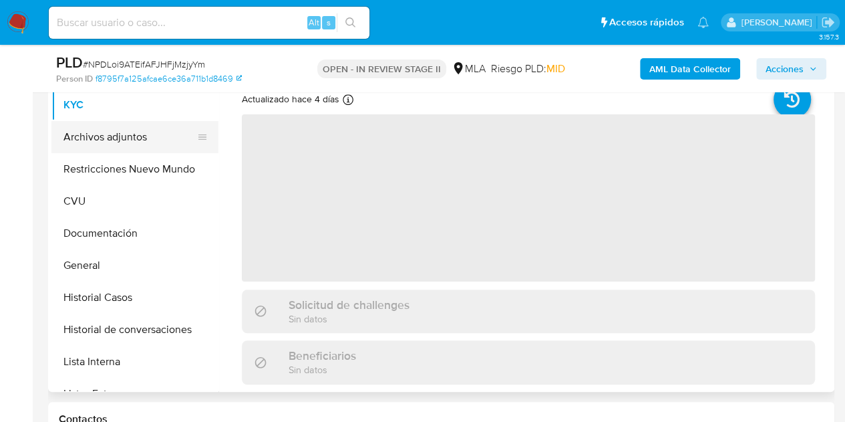
click at [112, 136] on button "Archivos adjuntos" at bounding box center [129, 137] width 156 height 32
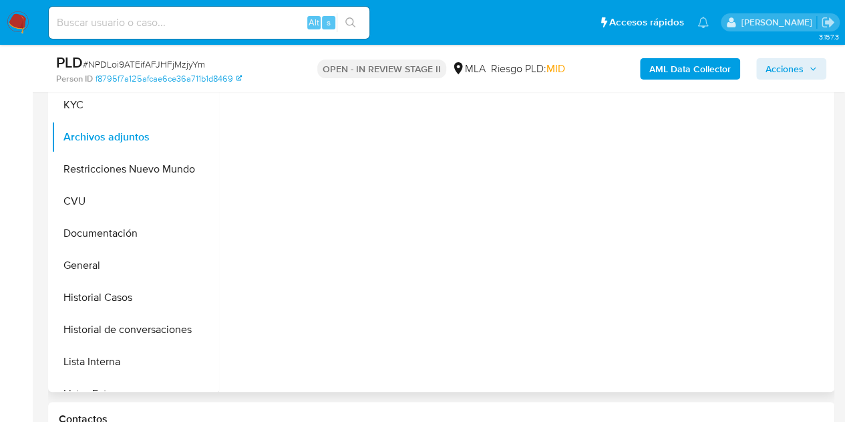
select select "10"
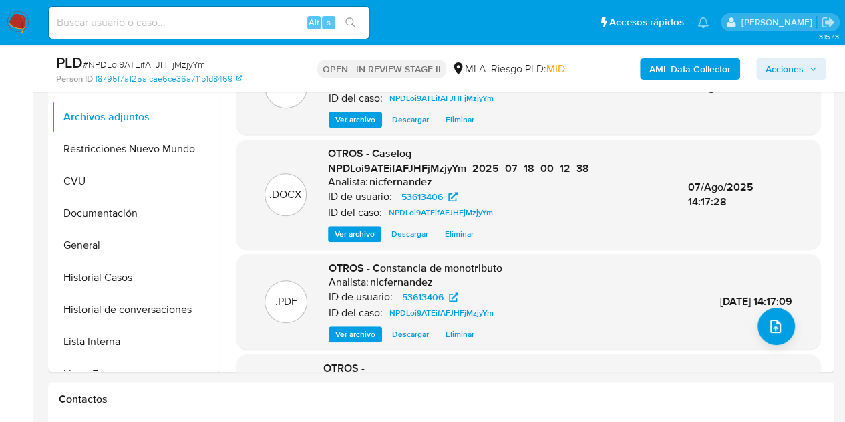
scroll to position [305, 0]
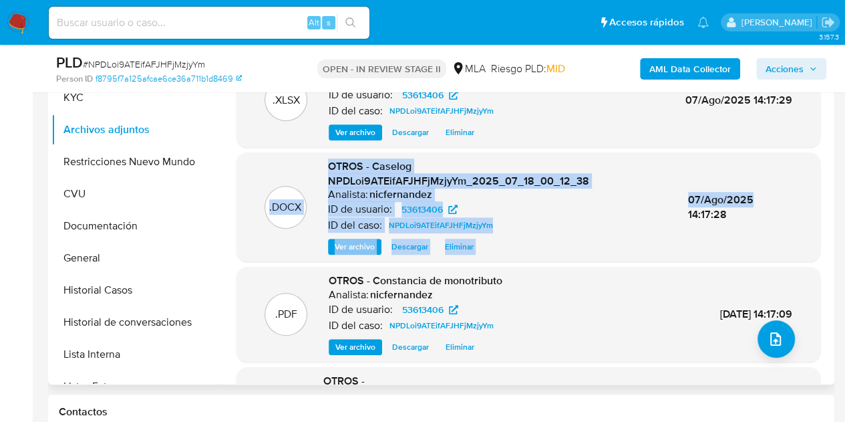
drag, startPoint x: 831, startPoint y: 122, endPoint x: 827, endPoint y: 175, distance: 52.9
click at [827, 175] on div ".XLSX OTROS - 53613406 Movimientos-Aladdin-v10_2 Analista: nicfernandez ID de u…" at bounding box center [524, 213] width 613 height 342
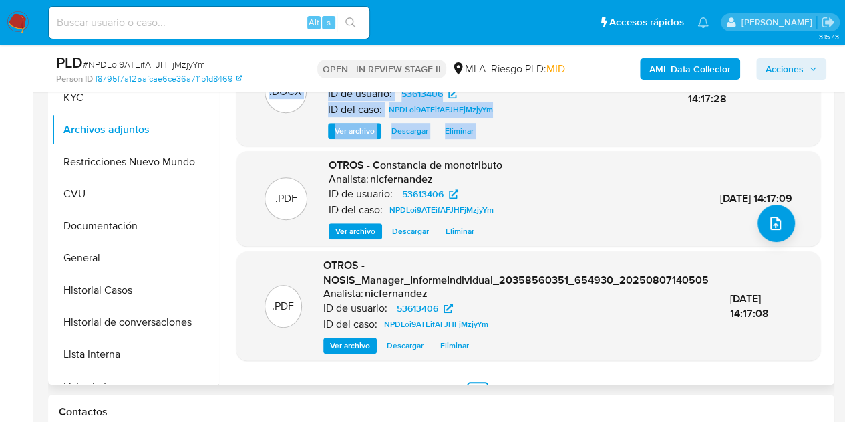
scroll to position [141, 0]
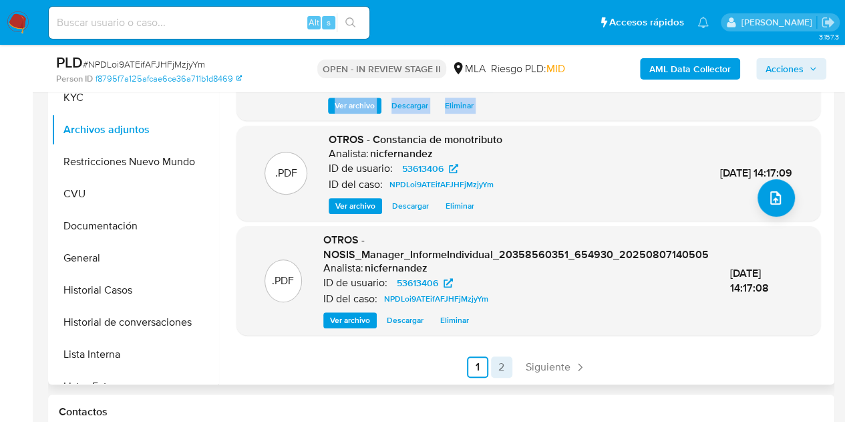
click at [496, 363] on link "2" at bounding box center [501, 366] width 21 height 21
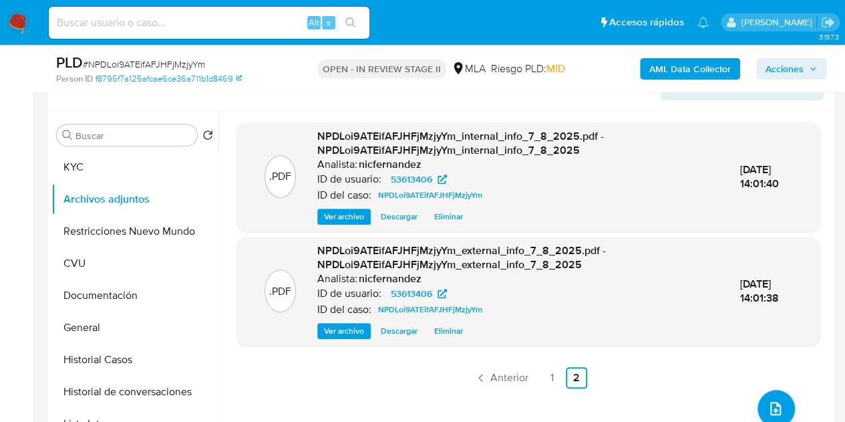
scroll to position [294, 0]
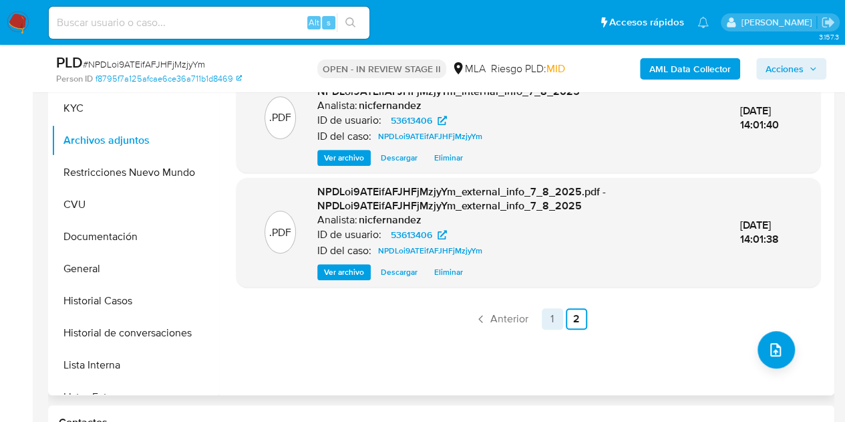
click at [549, 316] on link "1" at bounding box center [552, 318] width 21 height 21
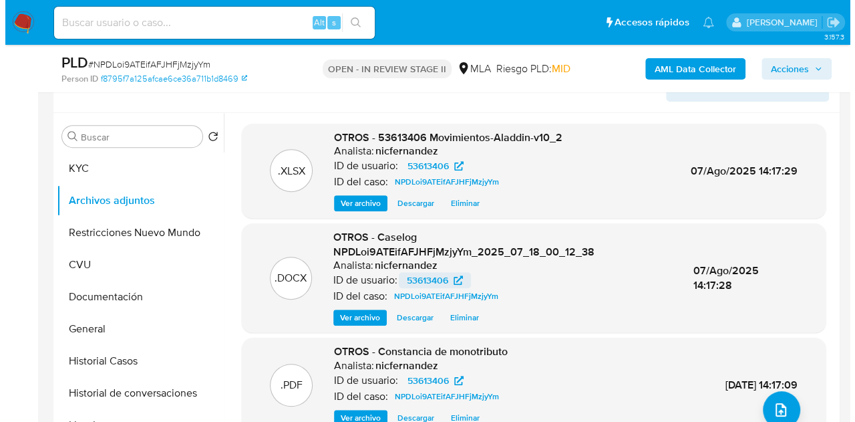
scroll to position [246, 0]
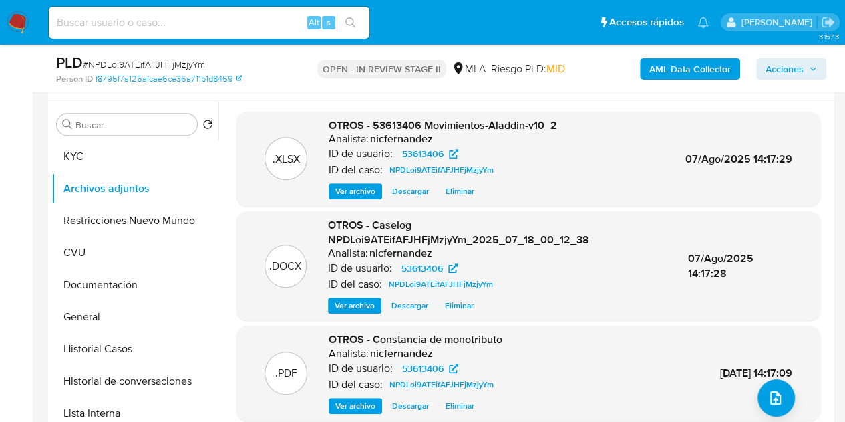
drag, startPoint x: 0, startPoint y: 305, endPoint x: 27, endPoint y: 304, distance: 27.4
click at [771, 398] on icon "upload-file" at bounding box center [776, 398] width 16 height 16
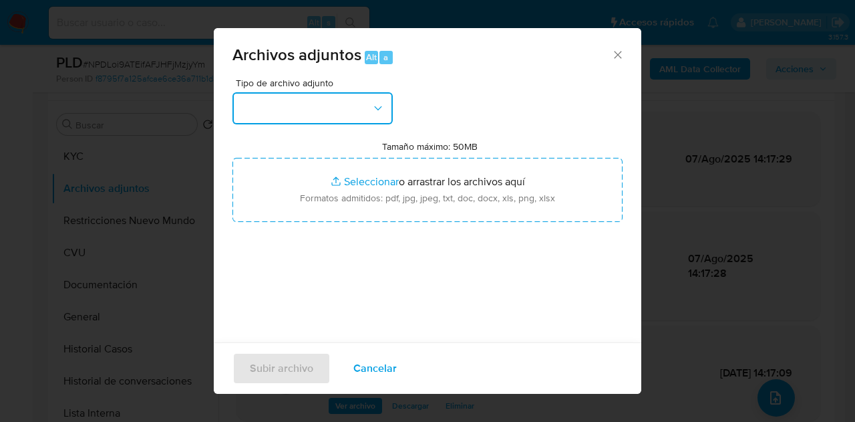
drag, startPoint x: 359, startPoint y: 98, endPoint x: 367, endPoint y: 126, distance: 29.2
click at [359, 100] on button "button" at bounding box center [313, 108] width 160 height 32
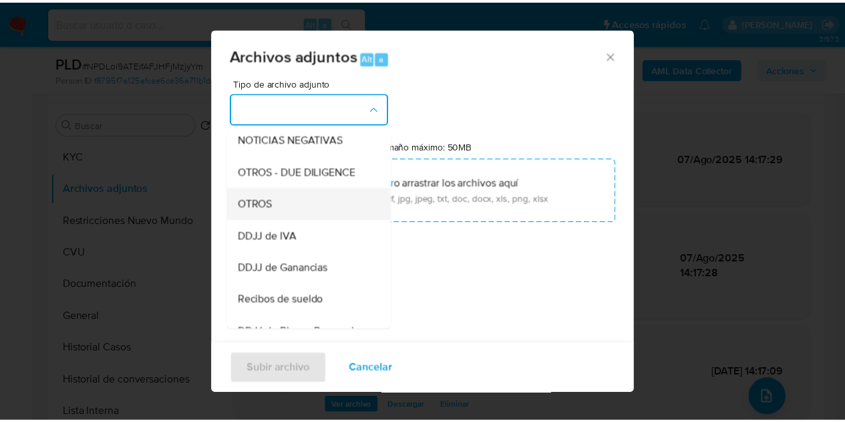
scroll to position [200, 0]
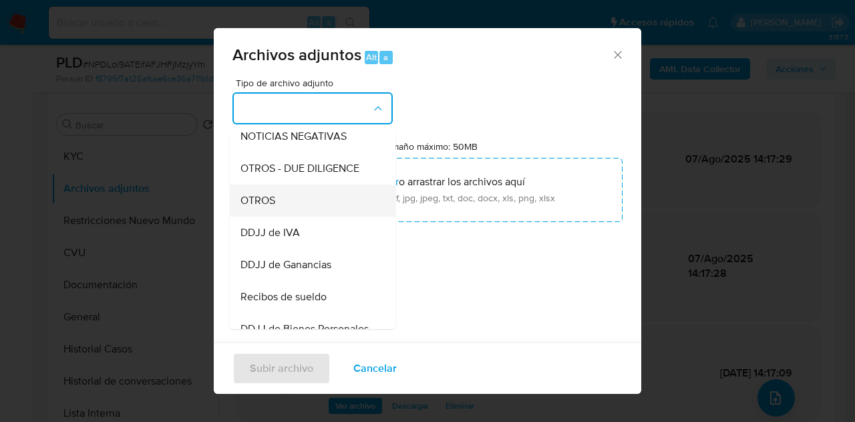
click at [315, 214] on div "OTROS" at bounding box center [309, 200] width 136 height 32
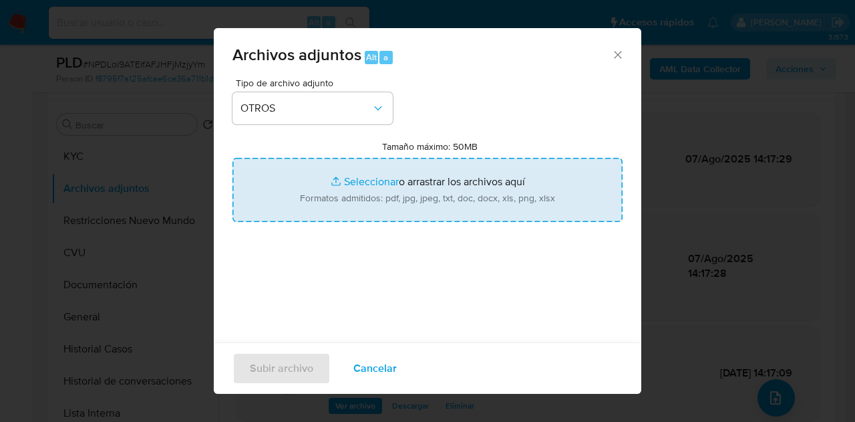
click at [337, 182] on input "Tamaño máximo: 50MB Seleccionar archivos" at bounding box center [428, 190] width 390 height 64
type input "C:\fakepath\Certificacion contable.pdf"
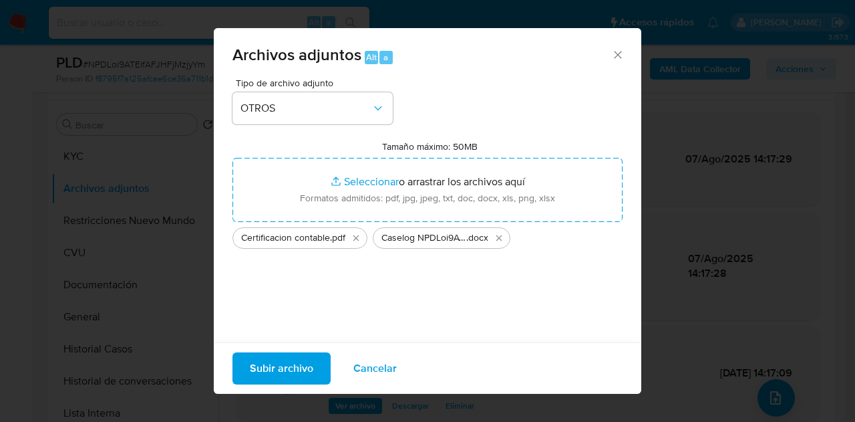
click at [282, 357] on span "Subir archivo" at bounding box center [281, 367] width 63 height 29
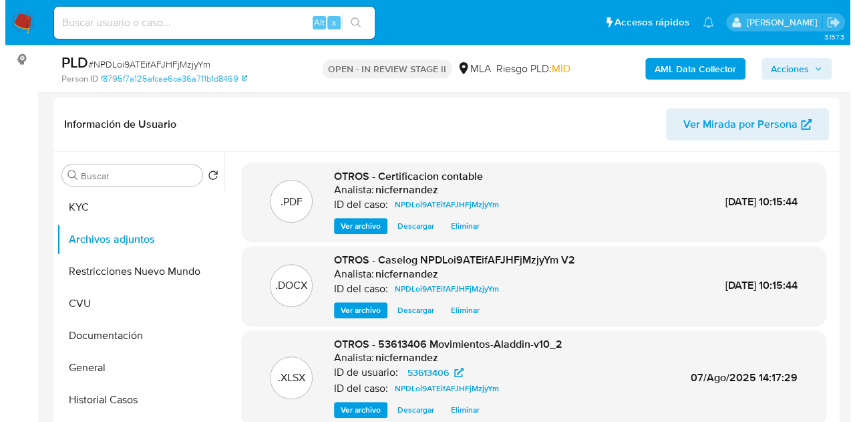
scroll to position [158, 0]
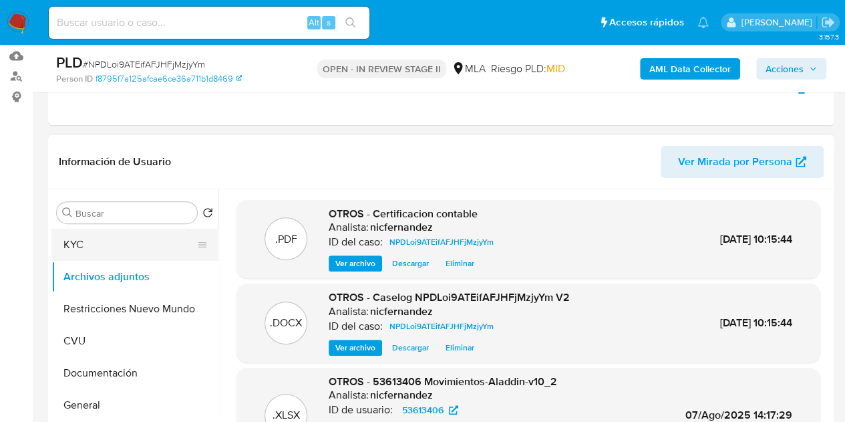
click at [130, 250] on button "KYC" at bounding box center [129, 245] width 156 height 32
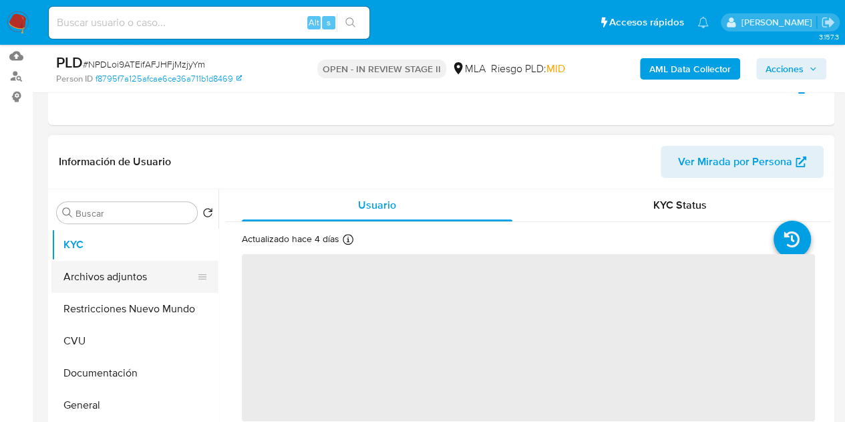
click at [116, 269] on button "Archivos adjuntos" at bounding box center [129, 277] width 156 height 32
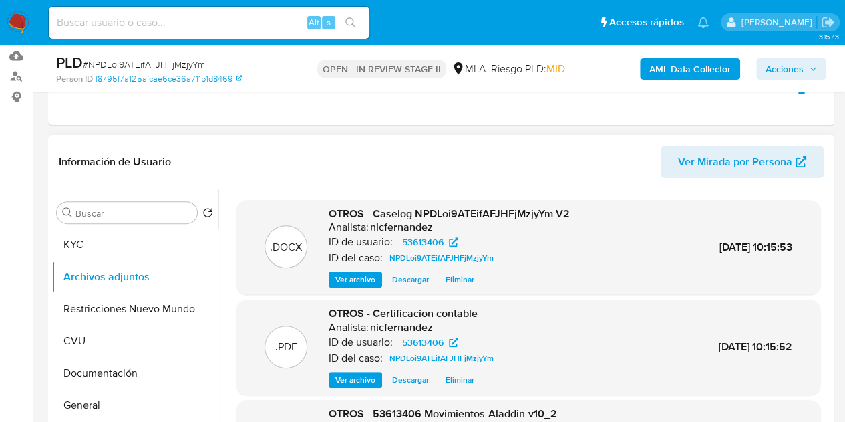
drag, startPoint x: 563, startPoint y: 311, endPoint x: 545, endPoint y: 309, distance: 17.5
click at [563, 311] on div ".PDF OTROS - Certificacion contable Analista: nicfernandez ID de usuario: 53613…" at bounding box center [528, 347] width 571 height 82
click at [350, 379] on span "Ver archivo" at bounding box center [355, 379] width 40 height 13
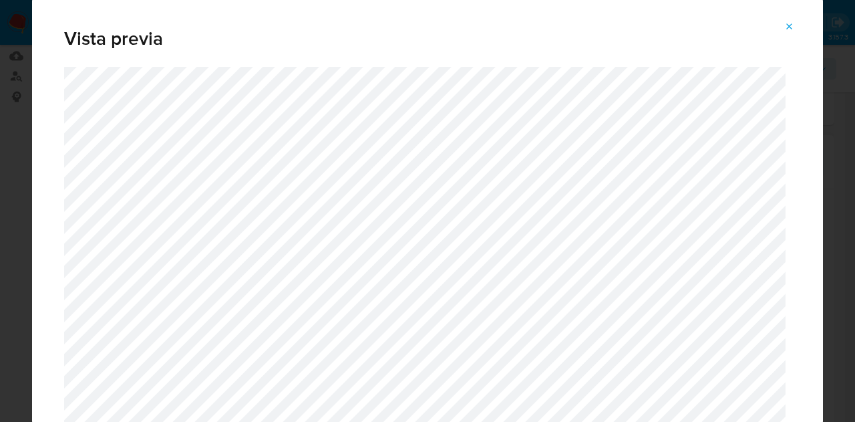
click at [790, 27] on icon "Attachment preview" at bounding box center [789, 26] width 11 height 11
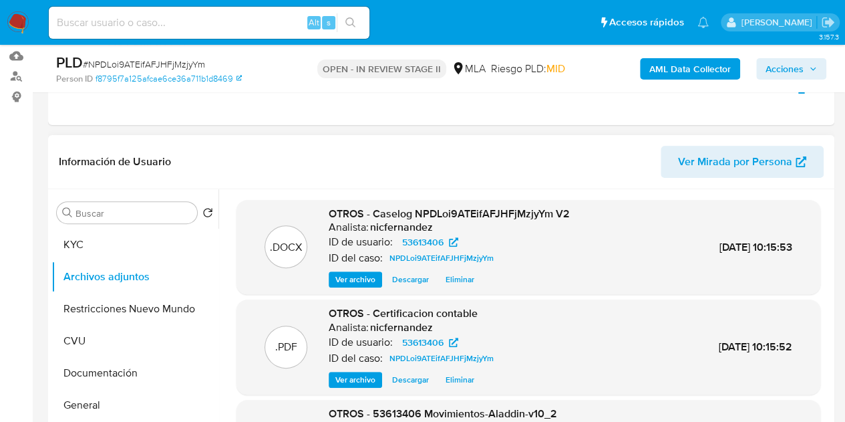
click at [355, 281] on span "Ver archivo" at bounding box center [355, 279] width 40 height 13
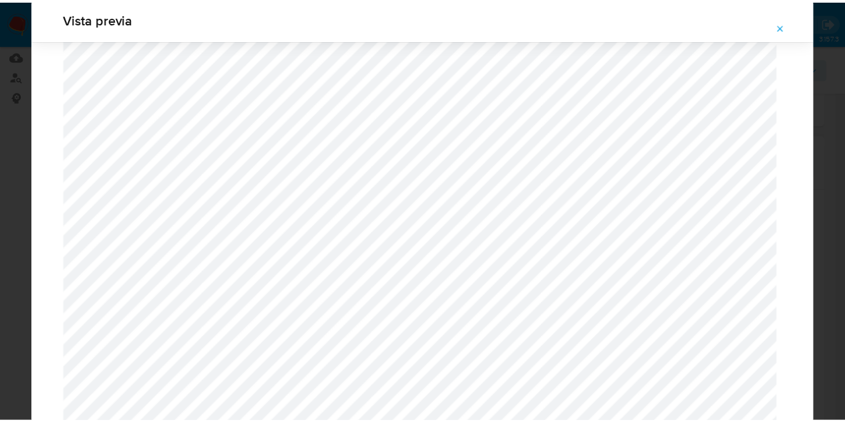
scroll to position [33, 0]
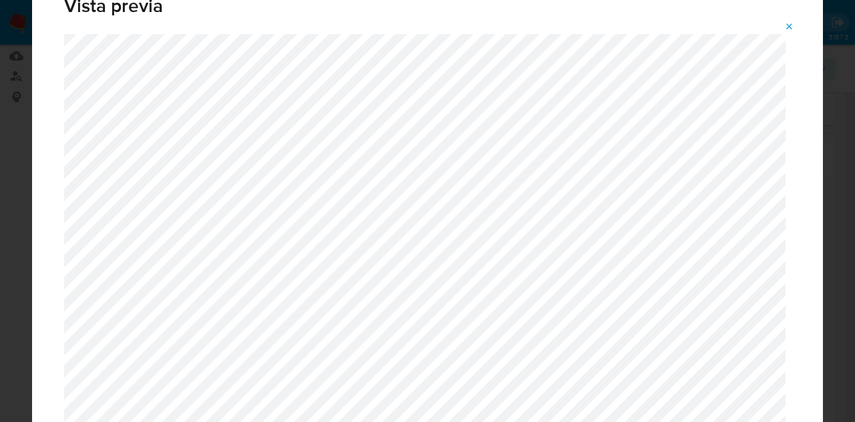
click at [795, 21] on button "Attachment preview" at bounding box center [789, 26] width 29 height 21
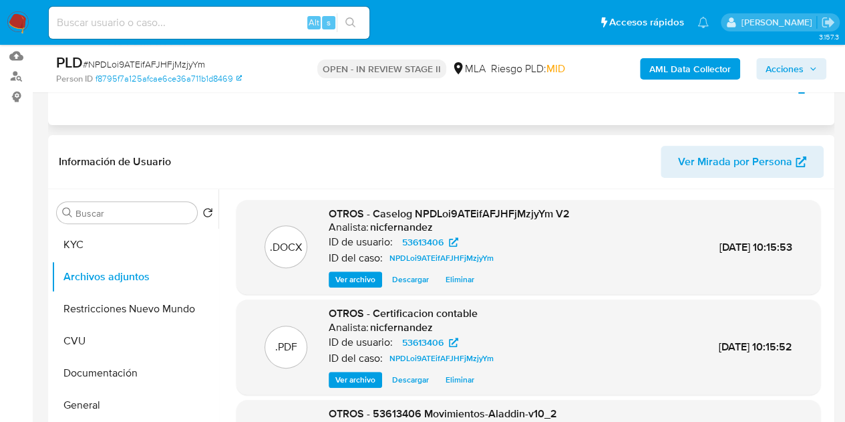
drag, startPoint x: 372, startPoint y: 170, endPoint x: 687, endPoint y: 117, distance: 319.2
click at [372, 170] on header "Información de Usuario Ver Mirada por Persona" at bounding box center [441, 162] width 765 height 32
click at [799, 66] on span "Acciones" at bounding box center [785, 68] width 38 height 21
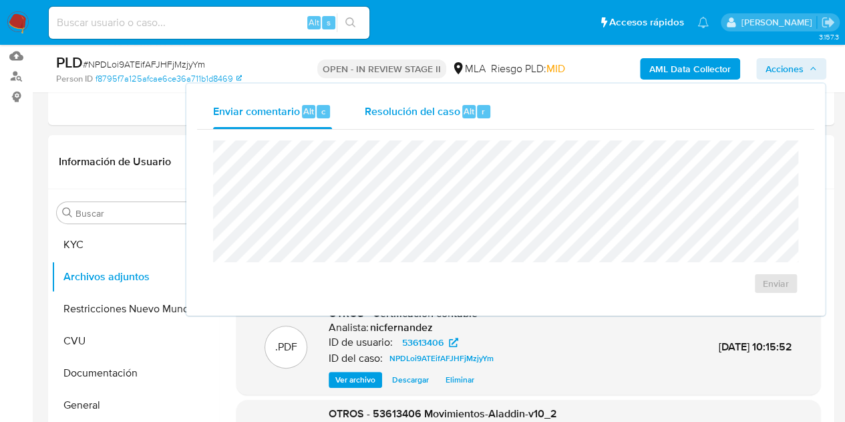
click at [402, 114] on span "Resolución del caso" at bounding box center [412, 110] width 96 height 15
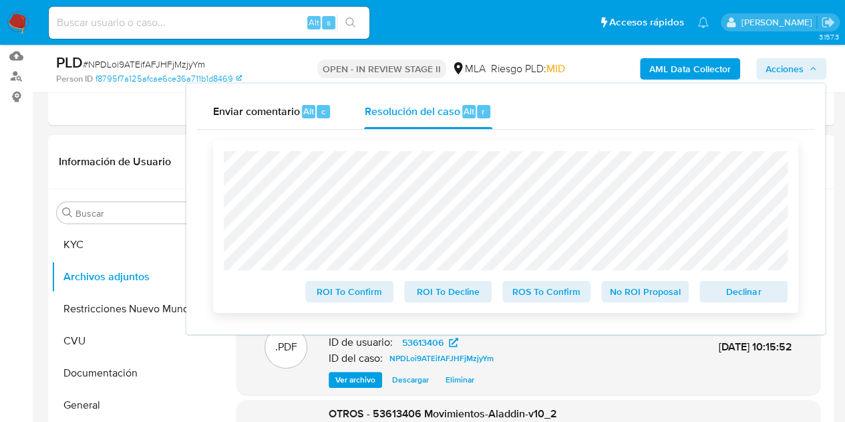
click at [738, 296] on span "Declinar" at bounding box center [743, 291] width 69 height 19
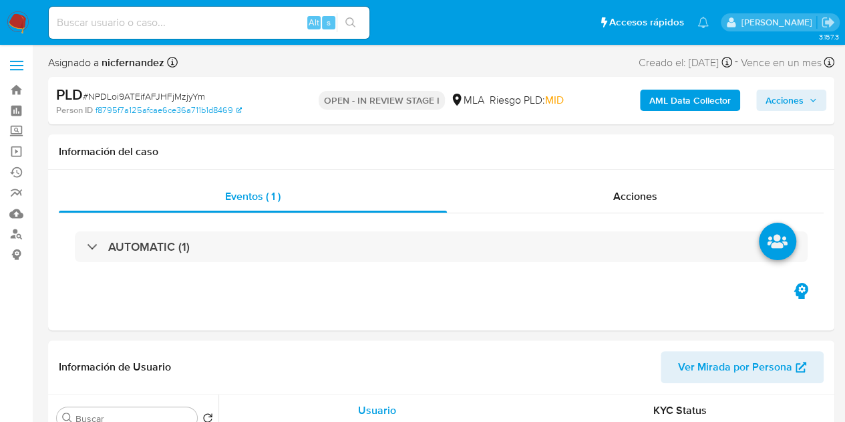
drag, startPoint x: 780, startPoint y: 98, endPoint x: 768, endPoint y: 107, distance: 15.4
click at [780, 99] on span "Acciones" at bounding box center [785, 100] width 38 height 21
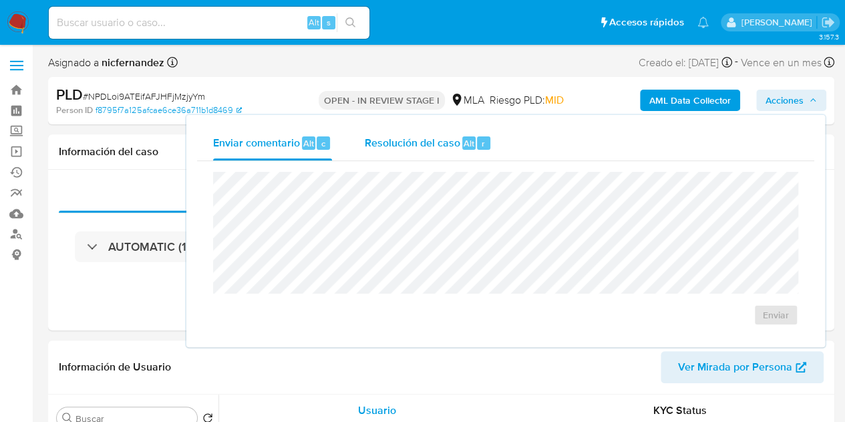
click at [439, 138] on span "Resolución del caso" at bounding box center [412, 142] width 96 height 15
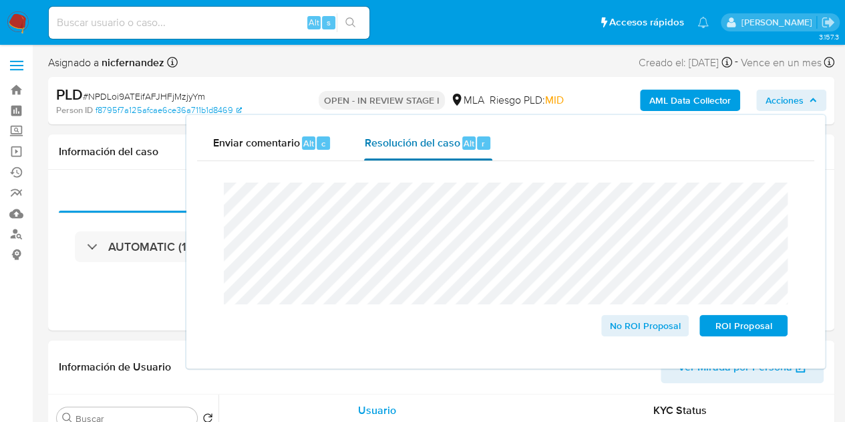
select select "10"
click at [732, 333] on span "ROI Proposal" at bounding box center [743, 325] width 69 height 19
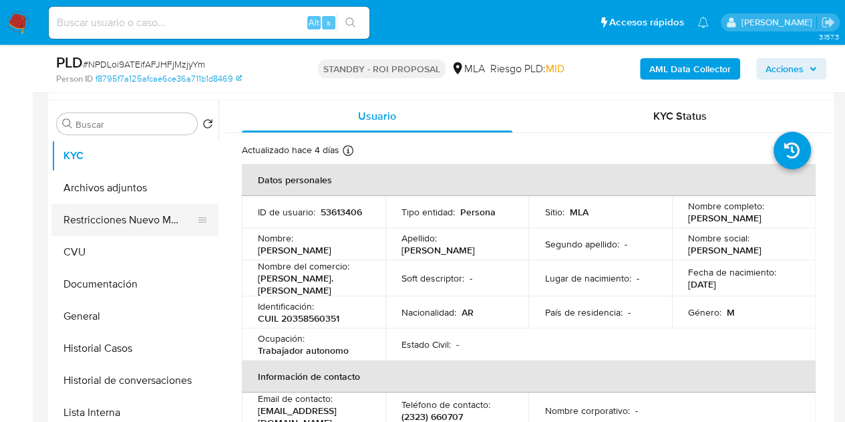
scroll to position [275, 0]
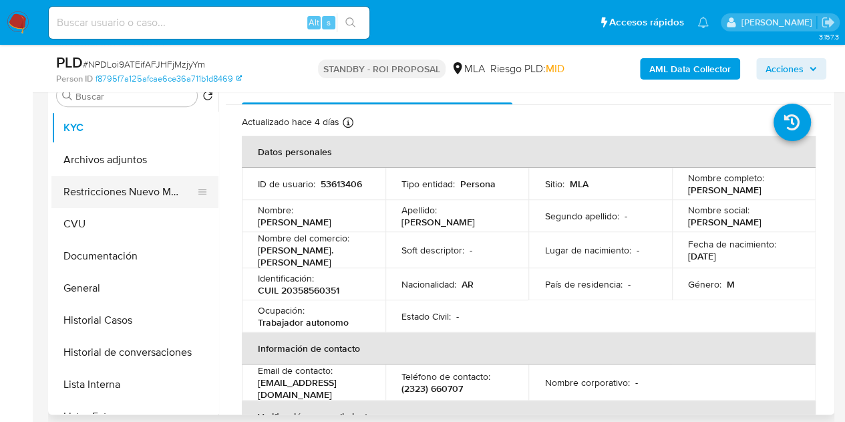
select select "10"
click at [112, 165] on button "Archivos adjuntos" at bounding box center [129, 160] width 156 height 32
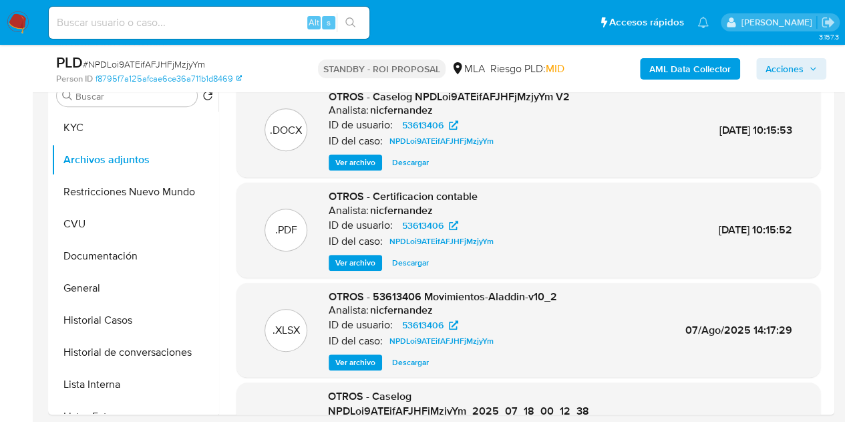
scroll to position [288, 0]
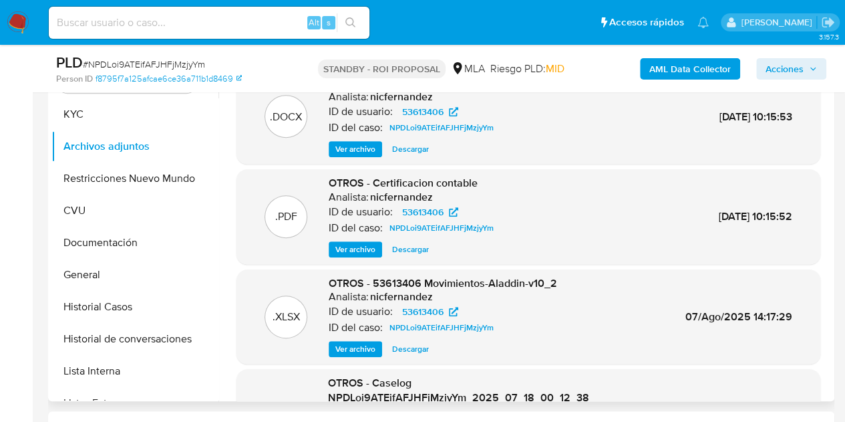
drag, startPoint x: 825, startPoint y: 126, endPoint x: 833, endPoint y: 152, distance: 27.5
click at [833, 152] on div "Buscar Volver al orden por defecto KYC Archivos adjuntos Restricciones Nuevo Mu…" at bounding box center [441, 230] width 786 height 342
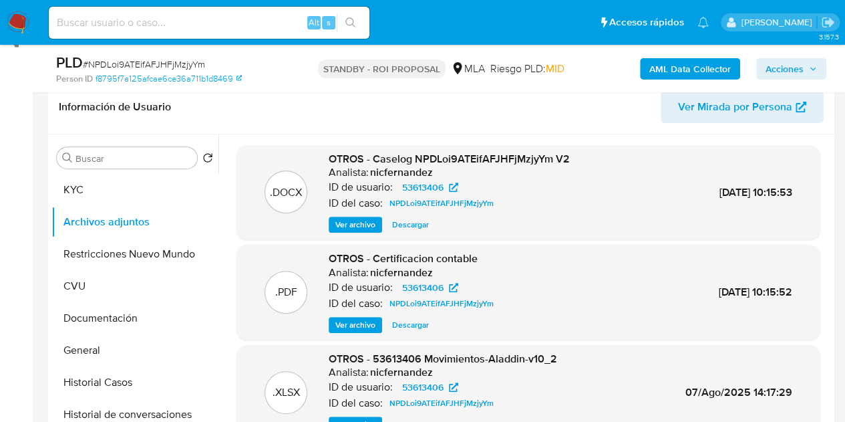
scroll to position [255, 0]
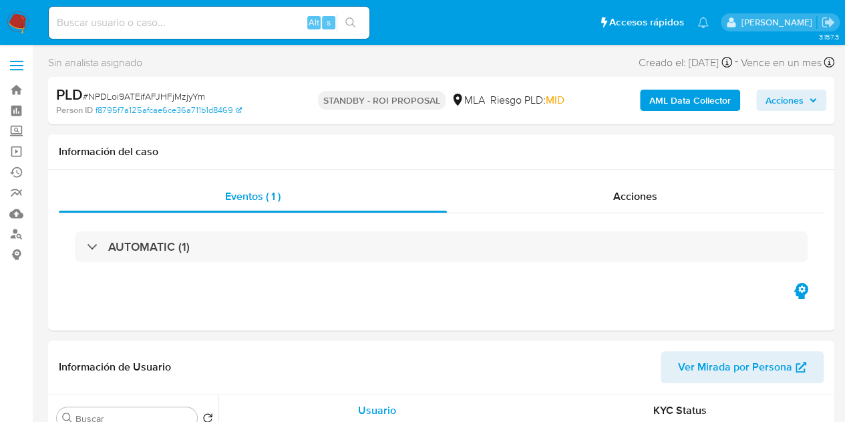
select select "10"
click at [253, 385] on div "Información de Usuario Ver Mirada por Persona" at bounding box center [441, 367] width 786 height 54
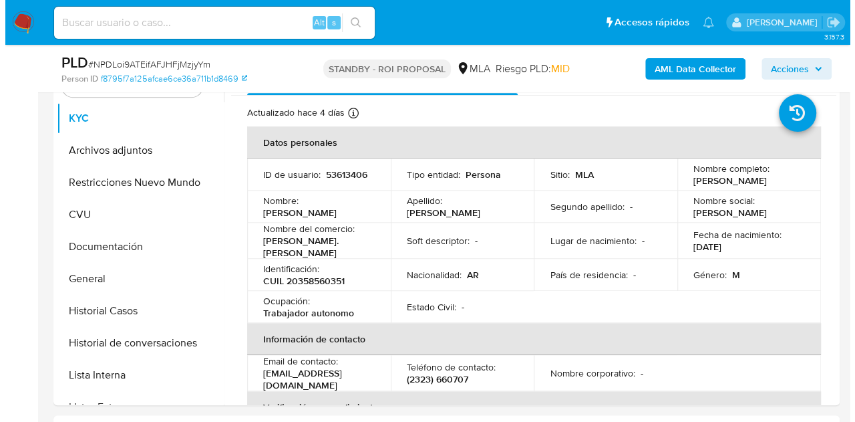
scroll to position [277, 0]
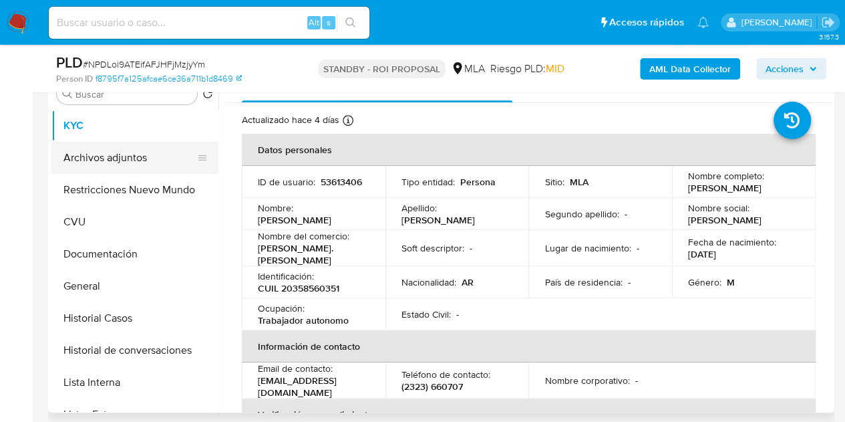
click at [126, 150] on button "Archivos adjuntos" at bounding box center [129, 158] width 156 height 32
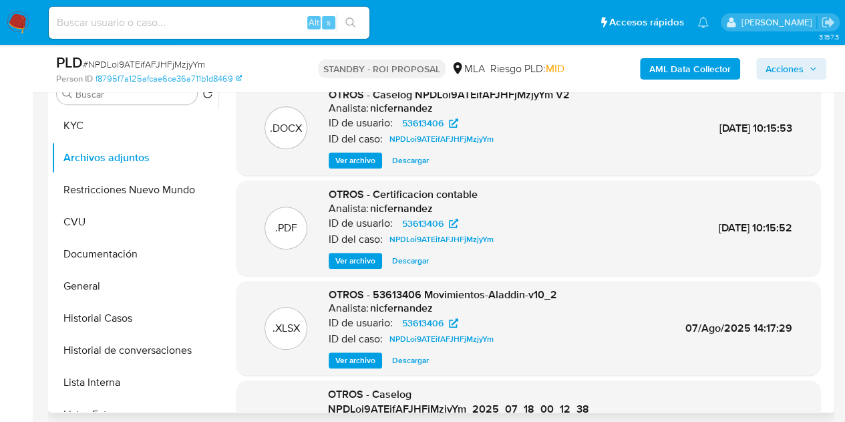
click at [354, 160] on span "Ver archivo" at bounding box center [355, 160] width 40 height 13
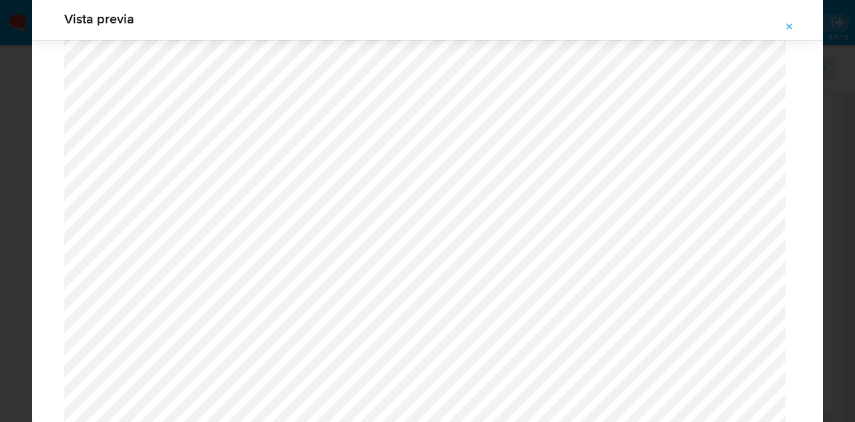
scroll to position [988, 0]
click at [790, 33] on span "Attachment preview" at bounding box center [789, 26] width 11 height 19
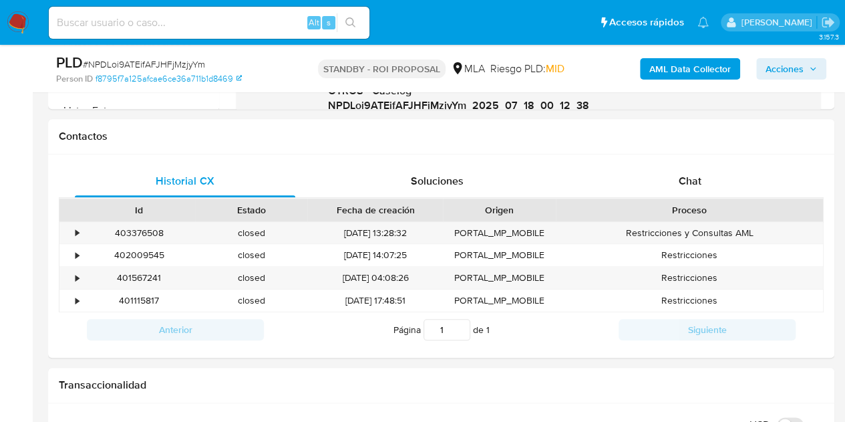
scroll to position [629, 0]
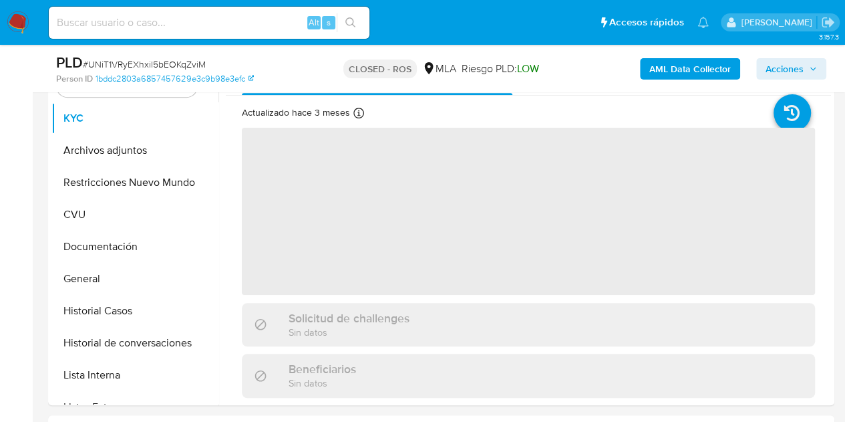
scroll to position [292, 0]
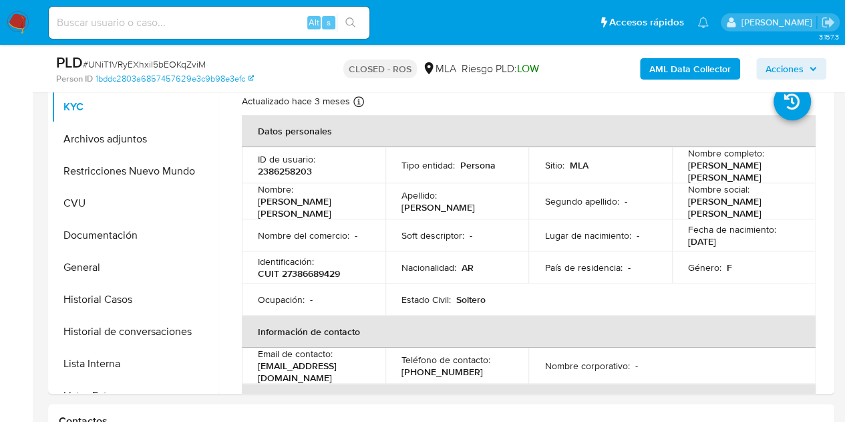
select select "10"
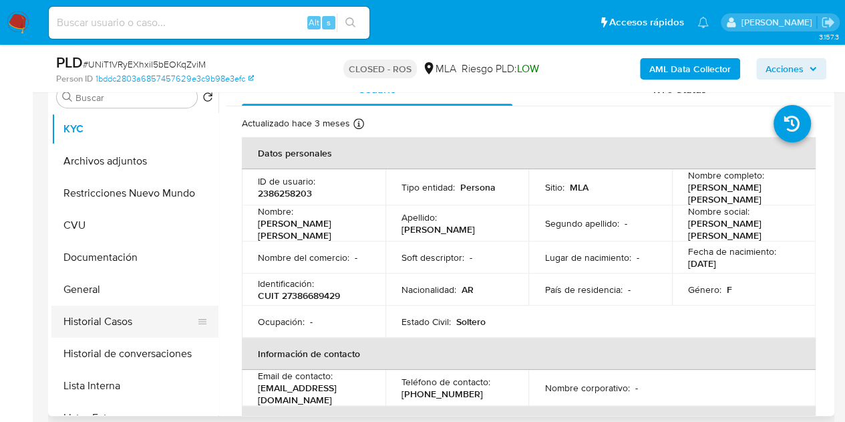
click at [115, 323] on button "Historial Casos" at bounding box center [129, 321] width 156 height 32
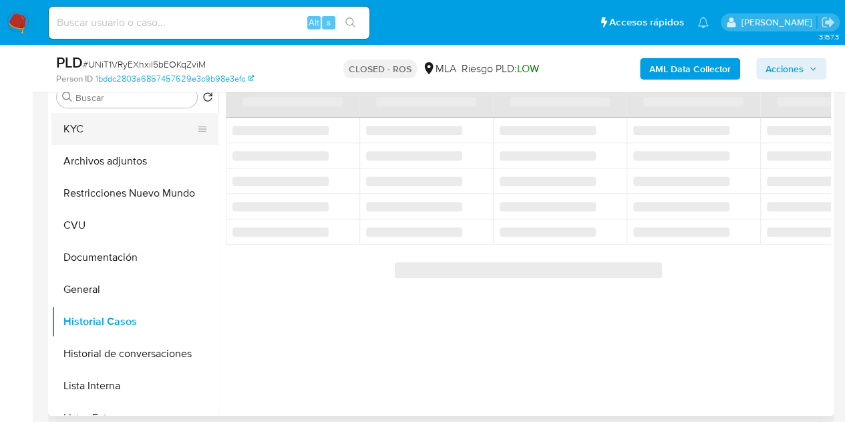
drag, startPoint x: 100, startPoint y: 129, endPoint x: 123, endPoint y: 129, distance: 23.4
click at [102, 129] on button "KYC" at bounding box center [129, 129] width 156 height 32
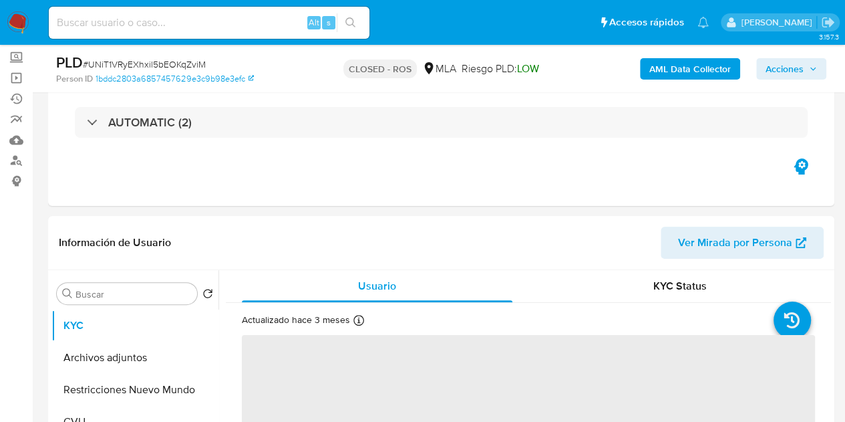
scroll to position [0, 0]
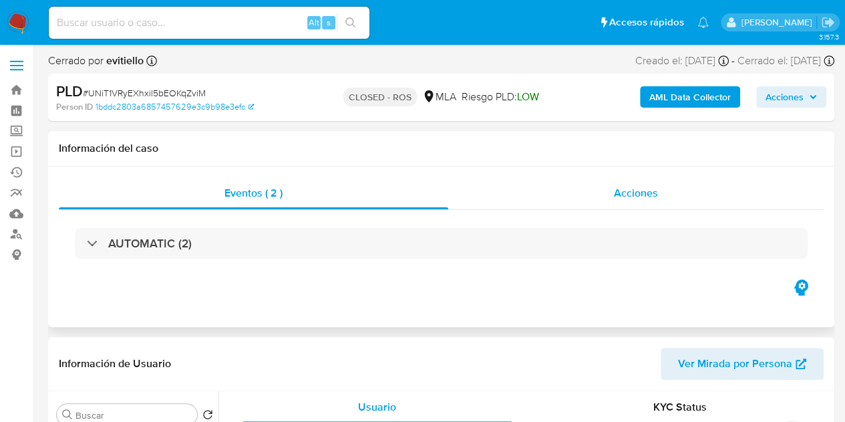
click at [626, 195] on span "Acciones" at bounding box center [636, 192] width 44 height 15
select select "10"
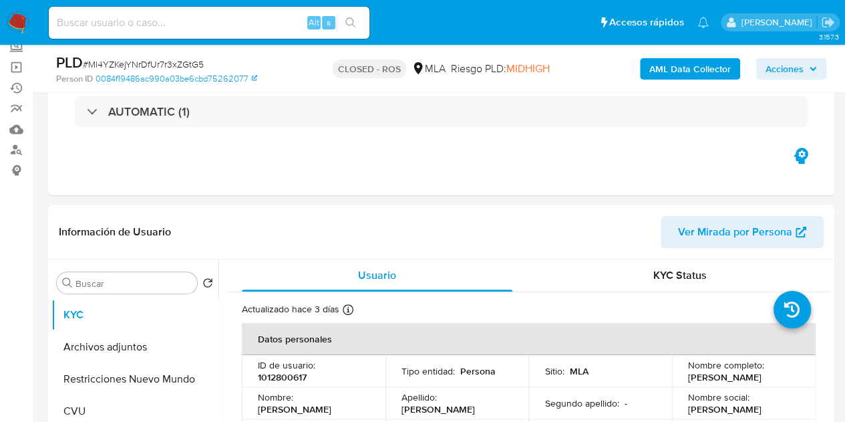
scroll to position [31, 0]
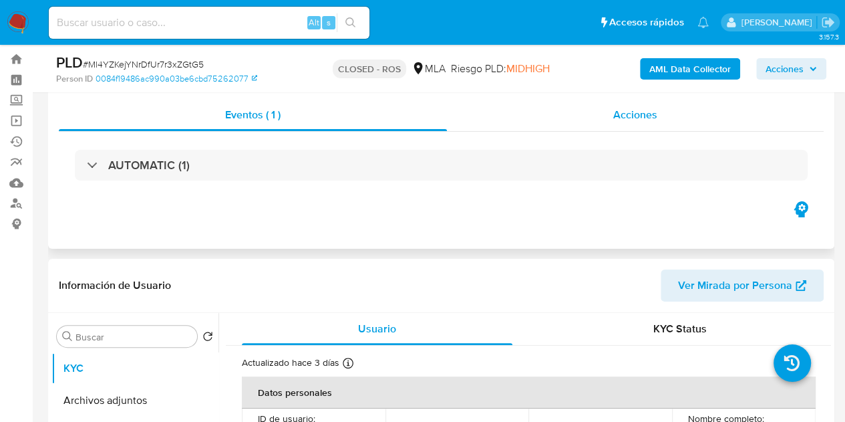
click at [677, 102] on div "Acciones" at bounding box center [635, 115] width 377 height 32
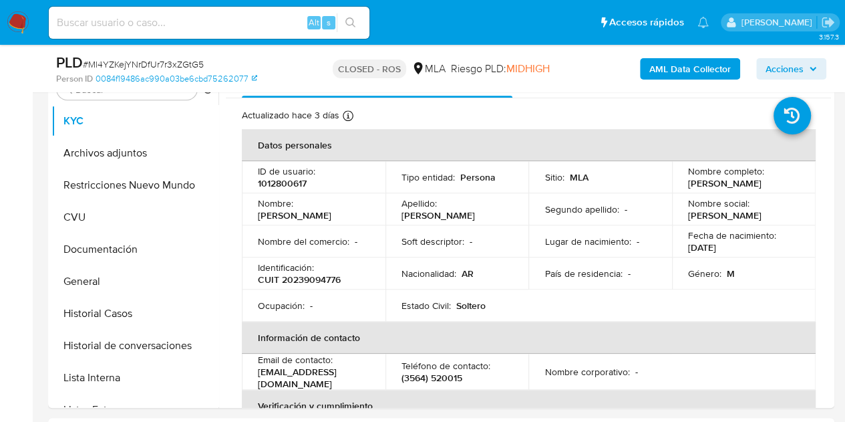
scroll to position [393, 0]
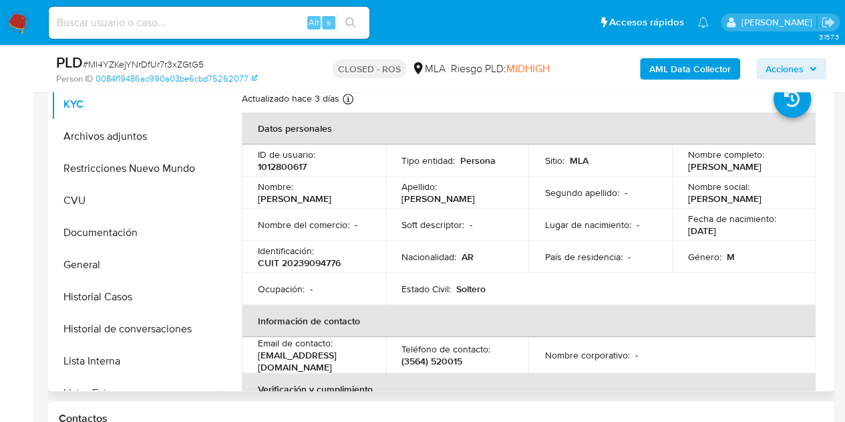
click at [265, 359] on p "robertocarlos150874@gmail.com" at bounding box center [311, 361] width 106 height 24
click at [265, 360] on p "robertocarlos150874@gmail.com" at bounding box center [311, 361] width 106 height 24
drag, startPoint x: 257, startPoint y: 361, endPoint x: 367, endPoint y: 367, distance: 109.7
click at [367, 367] on td "Email de contacto : robertocarlos150874@gmail.com" at bounding box center [314, 355] width 144 height 36
copy p "robertocarlos150874@gmail.com"
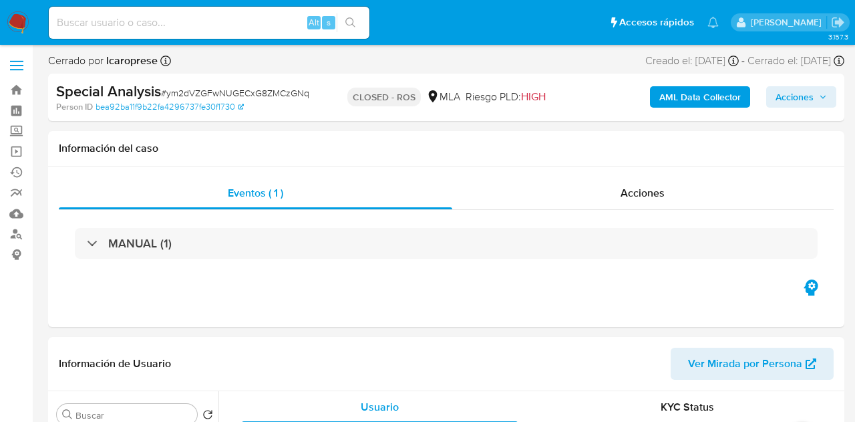
select select "10"
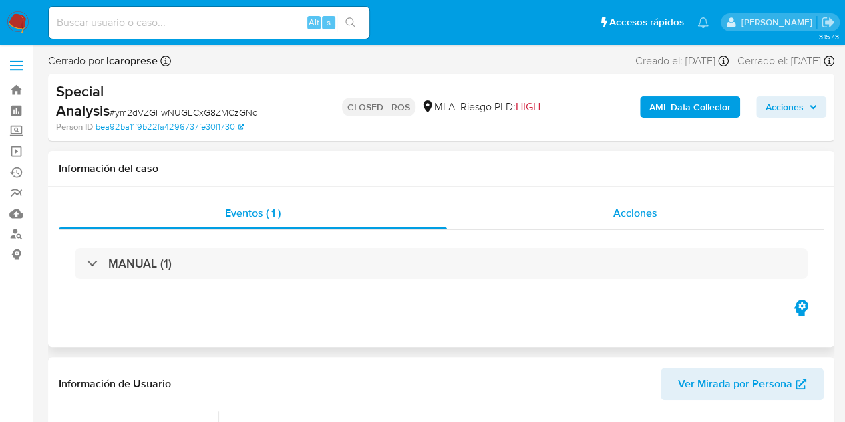
click at [575, 210] on div "Acciones" at bounding box center [635, 213] width 377 height 32
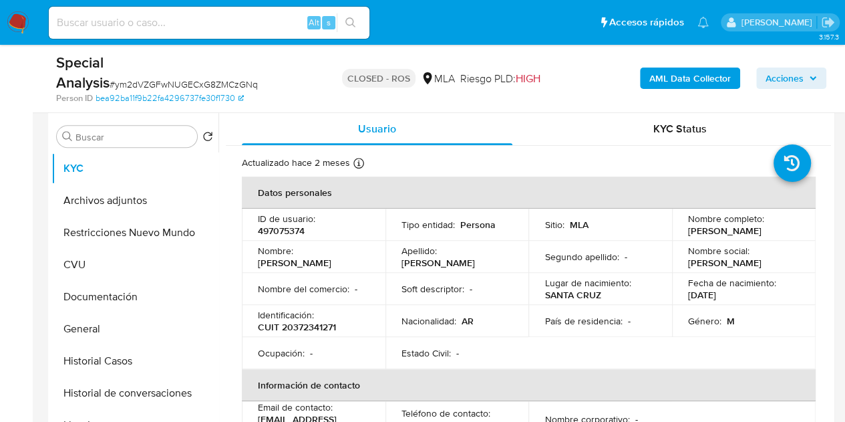
scroll to position [323, 0]
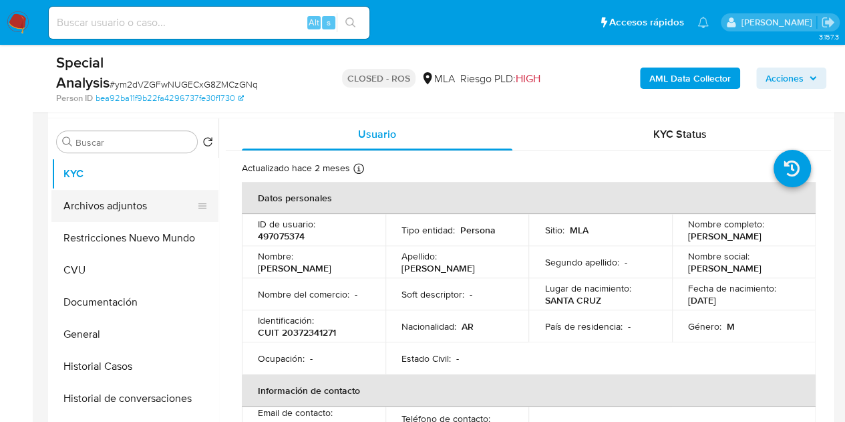
click at [127, 206] on button "Archivos adjuntos" at bounding box center [129, 206] width 156 height 32
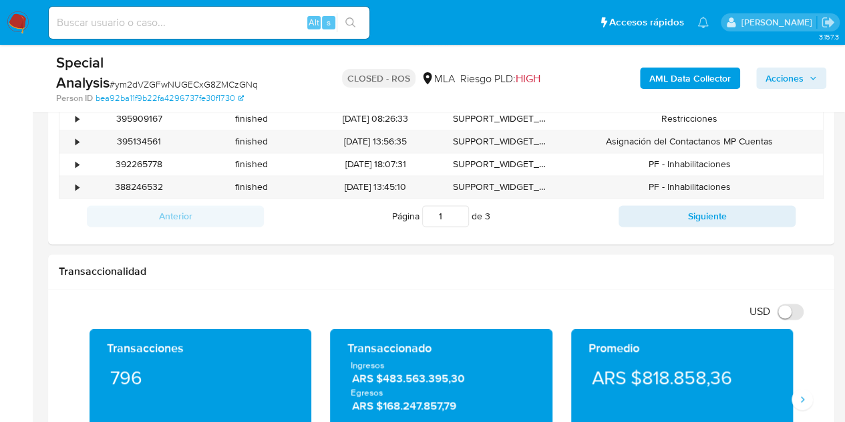
scroll to position [686, 0]
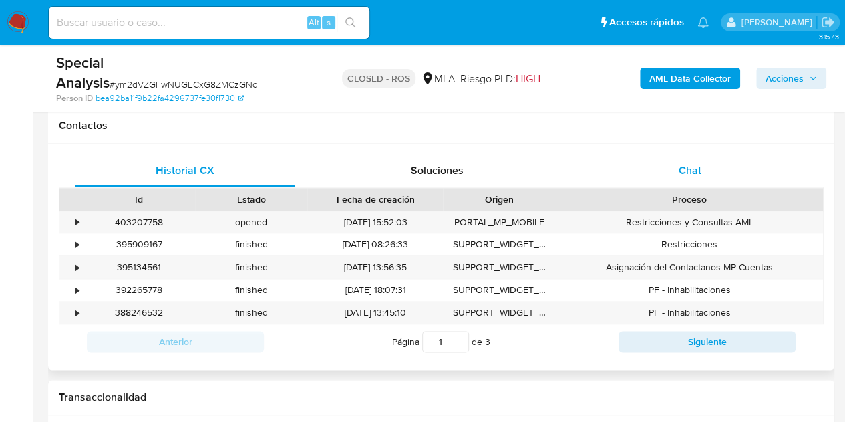
click at [698, 172] on span "Chat" at bounding box center [690, 169] width 23 height 15
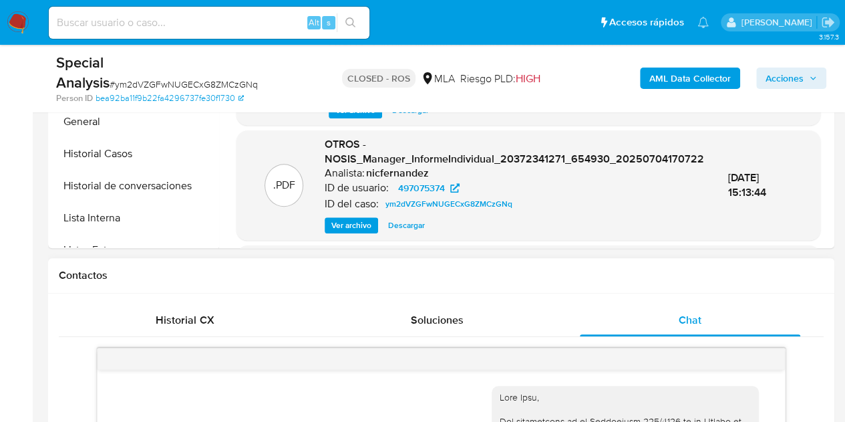
scroll to position [557, 0]
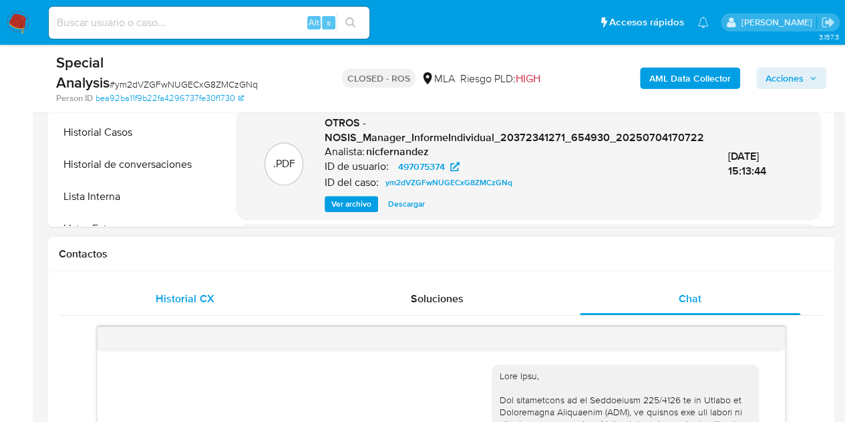
click at [203, 300] on span "Historial CX" at bounding box center [185, 298] width 58 height 15
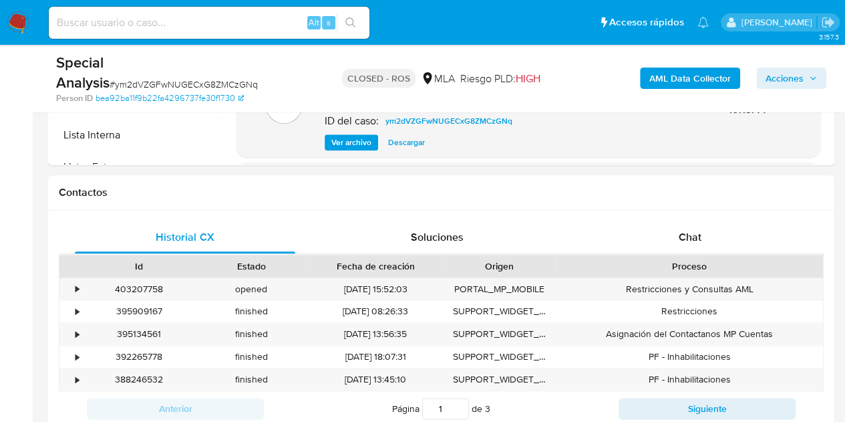
scroll to position [668, 0]
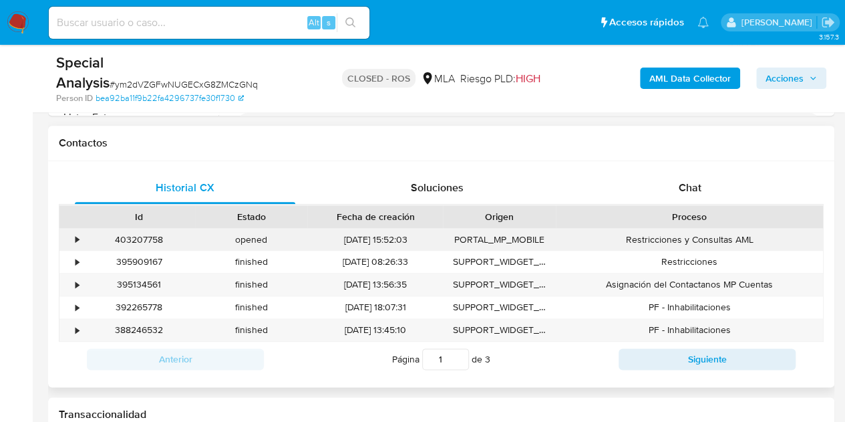
click at [143, 239] on div "403207758" at bounding box center [139, 240] width 112 height 22
copy div "403207758"
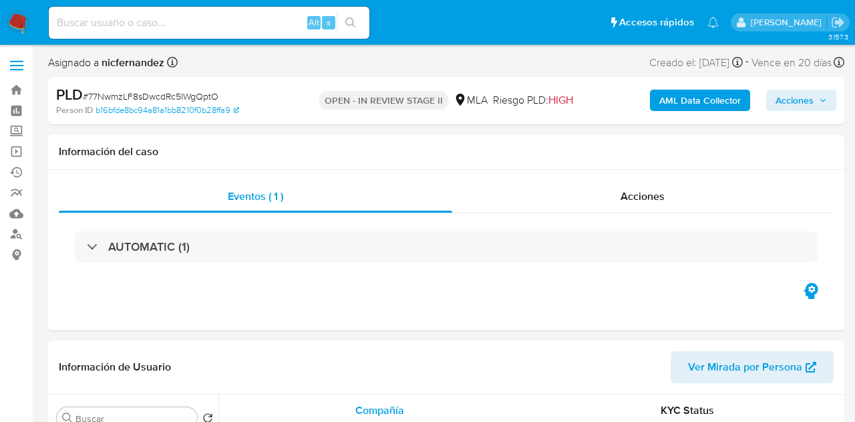
select select "10"
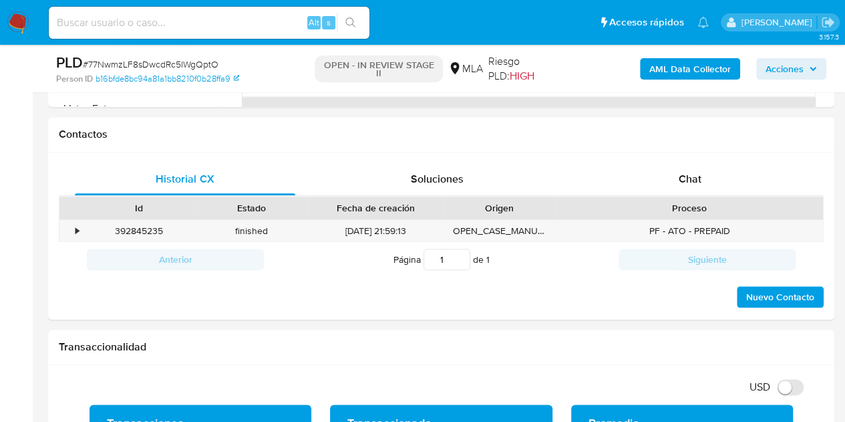
scroll to position [603, 0]
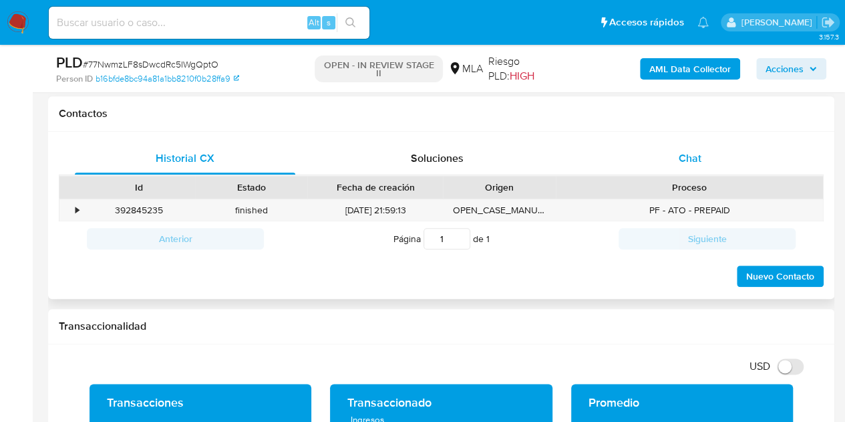
click at [738, 155] on div "Chat" at bounding box center [690, 158] width 220 height 32
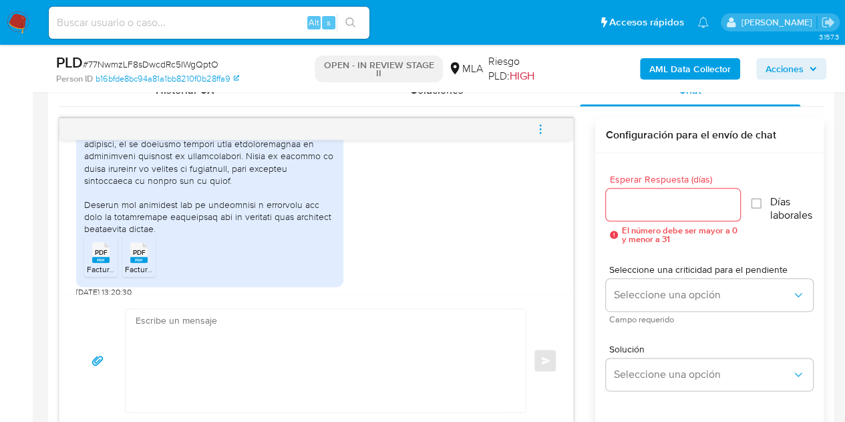
scroll to position [2102, 0]
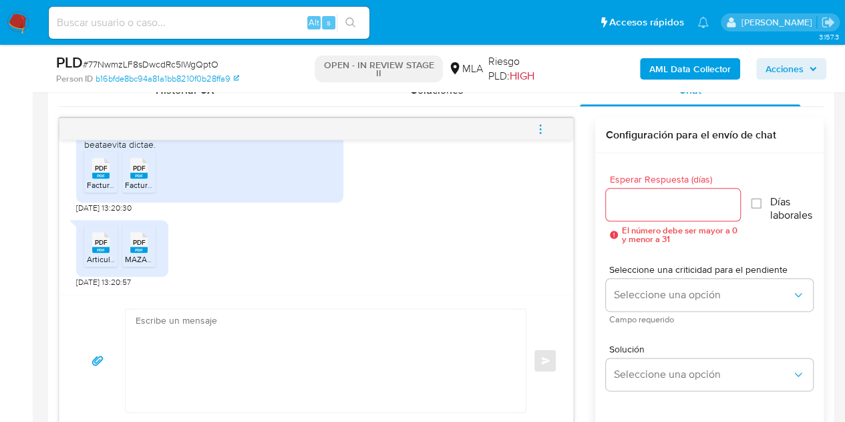
click at [95, 174] on rect at bounding box center [100, 175] width 17 height 6
click at [144, 173] on rect at bounding box center [138, 175] width 17 height 6
drag, startPoint x: 99, startPoint y: 249, endPoint x: 124, endPoint y: 252, distance: 25.6
click at [100, 249] on rect at bounding box center [100, 250] width 17 height 6
click at [126, 253] on span "MAZALUP SRL Estatuto (3).pdf" at bounding box center [179, 258] width 108 height 11
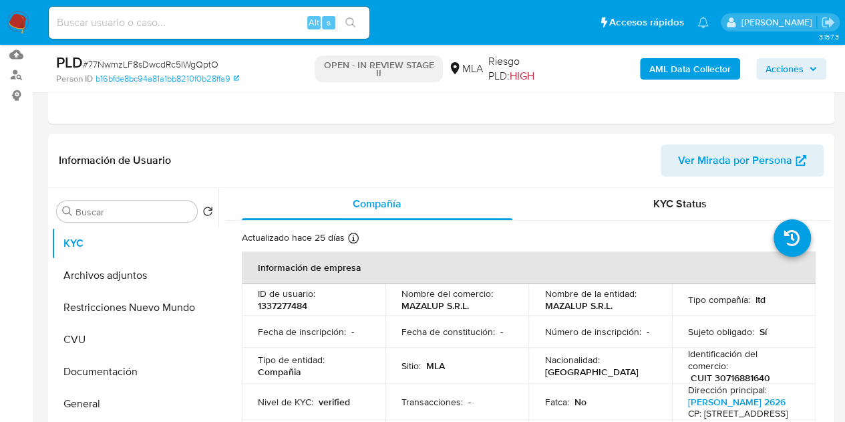
scroll to position [143, 0]
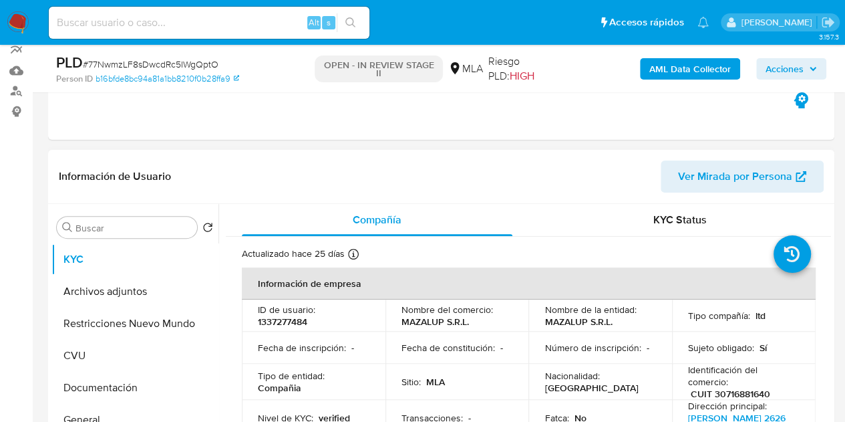
click at [714, 165] on span "Ver Mirada por Persona" at bounding box center [735, 176] width 114 height 32
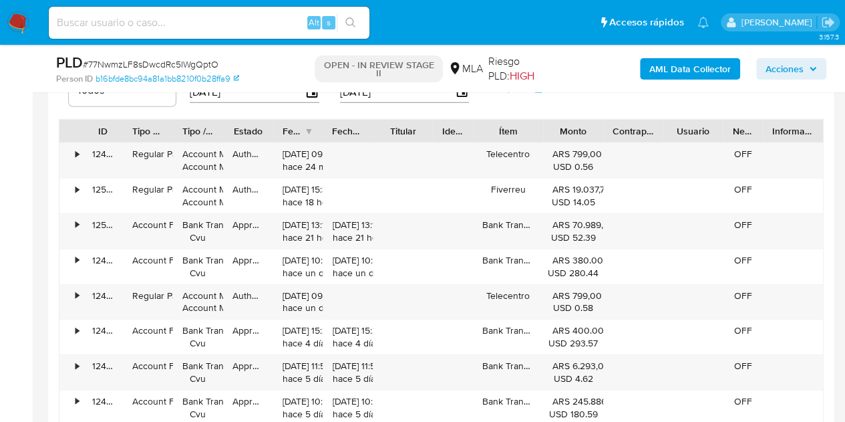
scroll to position [1895, 0]
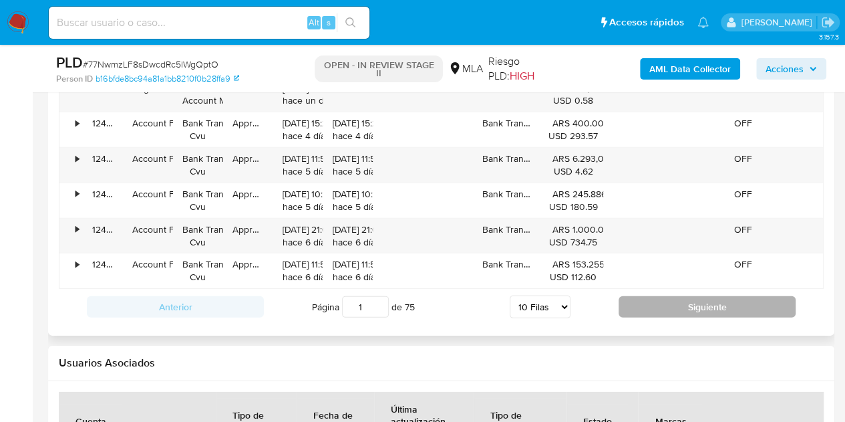
click at [730, 307] on button "Siguiente" at bounding box center [707, 306] width 177 height 21
type input "2"
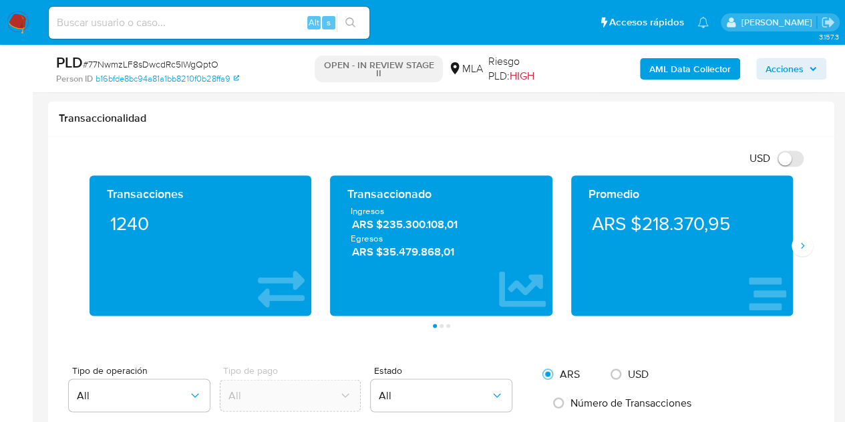
scroll to position [1040, 0]
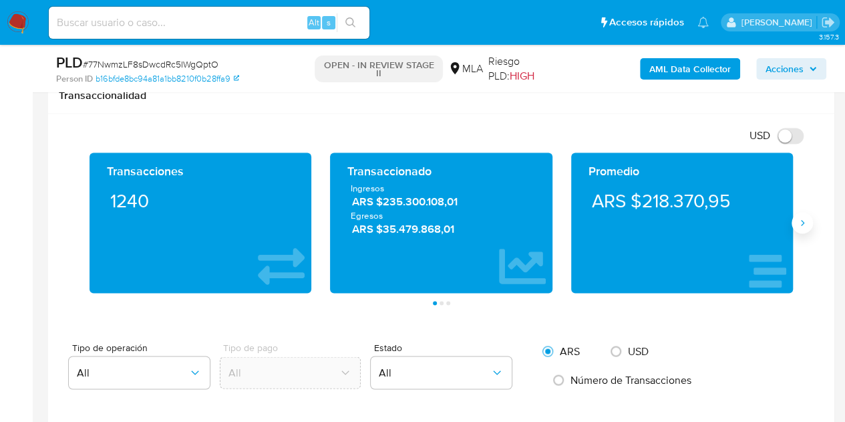
click at [802, 224] on icon "Siguiente" at bounding box center [802, 222] width 11 height 11
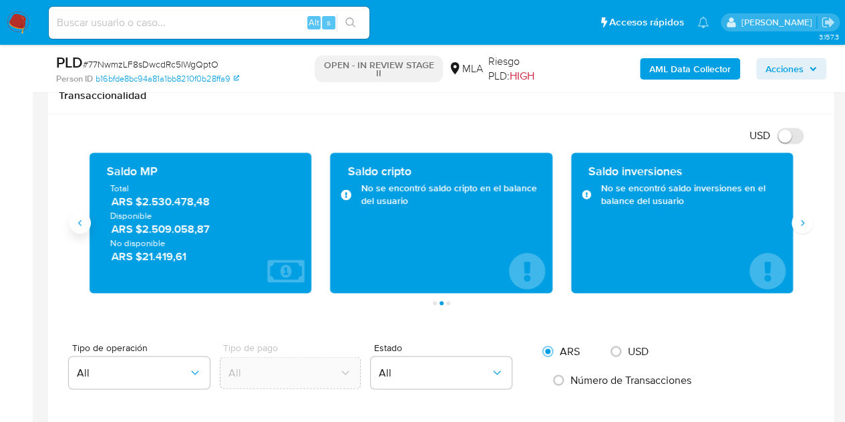
click at [80, 220] on icon "Anterior" at bounding box center [80, 222] width 11 height 11
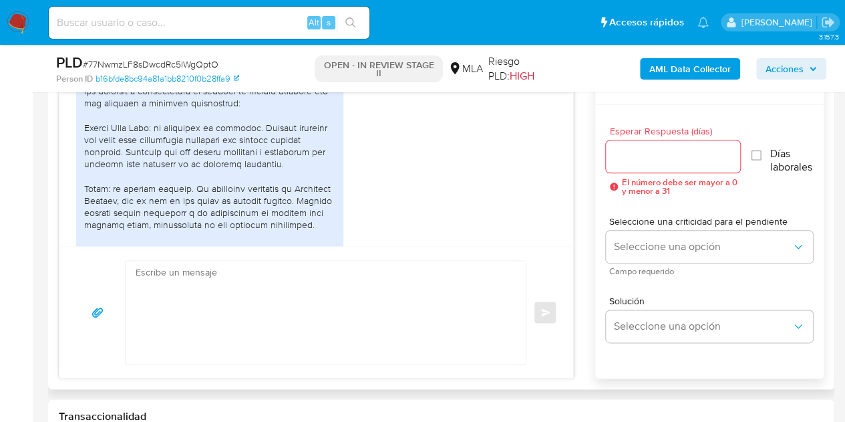
scroll to position [1804, 0]
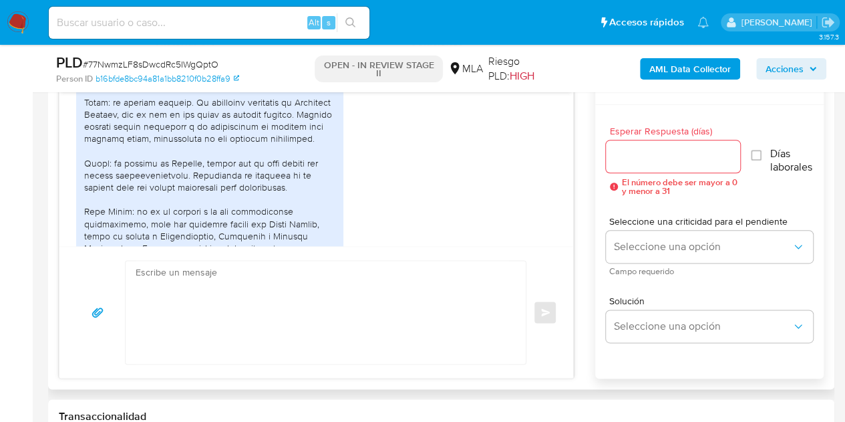
click at [248, 141] on div at bounding box center [209, 163] width 251 height 377
drag, startPoint x: 253, startPoint y: 138, endPoint x: 150, endPoint y: 154, distance: 103.4
click at [150, 154] on div at bounding box center [209, 163] width 251 height 377
click at [152, 152] on div at bounding box center [209, 163] width 251 height 377
drag, startPoint x: 252, startPoint y: 141, endPoint x: 154, endPoint y: 150, distance: 98.6
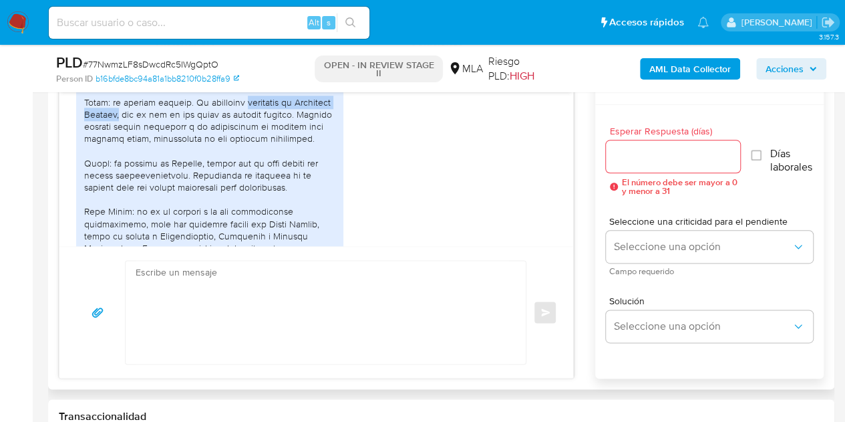
click at [154, 150] on div at bounding box center [209, 163] width 251 height 377
copy div "servicios de Marketing Digital,"
click at [527, 208] on div "PDF PDF Factura de Venta N° A-00008-00000125.pdf PDF PDF Factura de Venta N° A-…" at bounding box center [316, 188] width 480 height 451
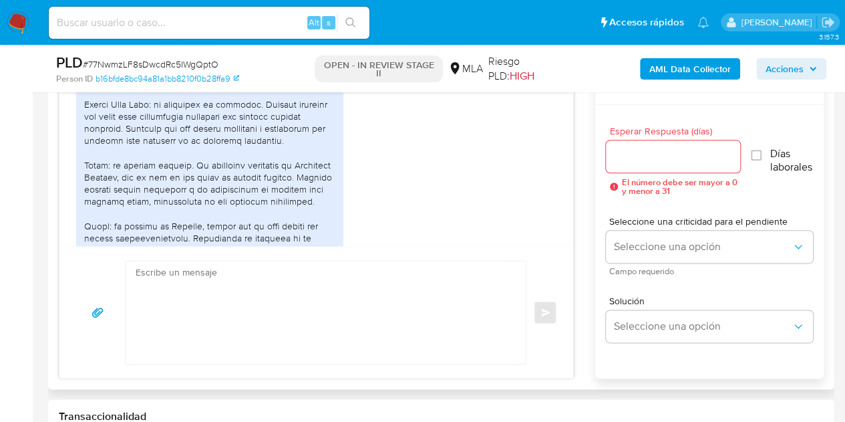
scroll to position [1733, 0]
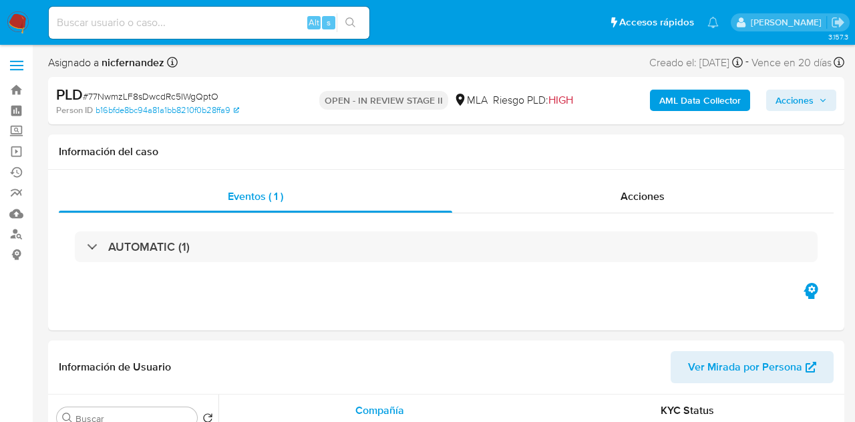
select select "10"
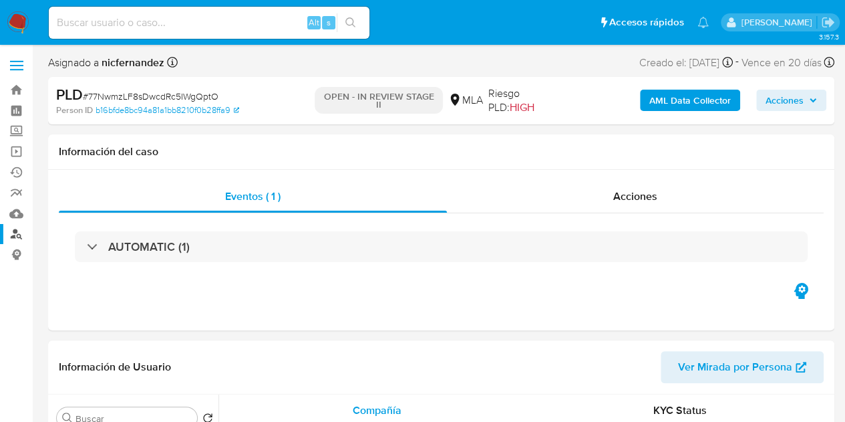
click at [13, 233] on link "Buscador de personas" at bounding box center [79, 234] width 159 height 21
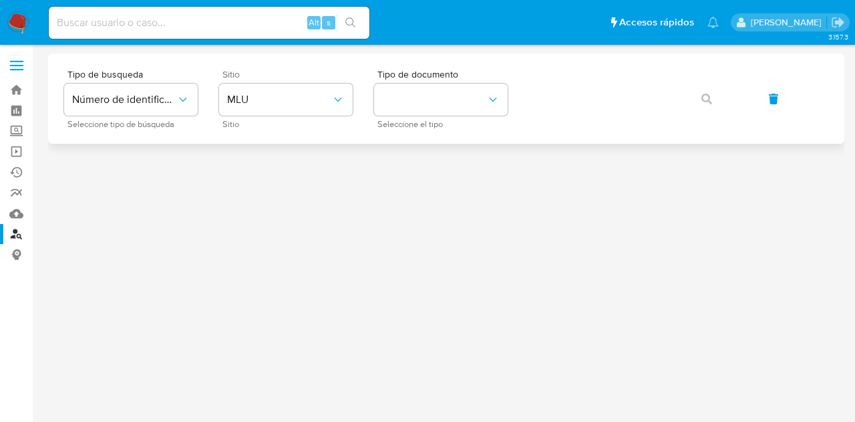
click at [245, 116] on div "Sitio MLU Sitio" at bounding box center [286, 98] width 134 height 58
drag, startPoint x: 277, startPoint y: 104, endPoint x: 278, endPoint y: 112, distance: 8.1
click at [277, 109] on button "MLU" at bounding box center [286, 100] width 134 height 32
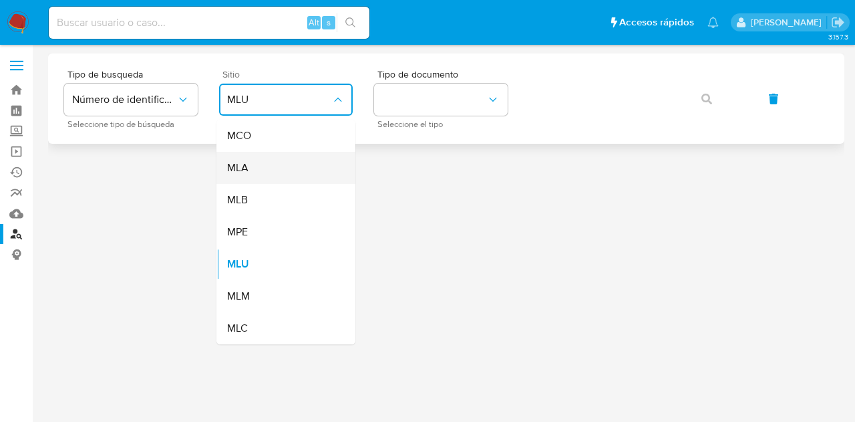
click at [265, 170] on div "MLA" at bounding box center [282, 168] width 110 height 32
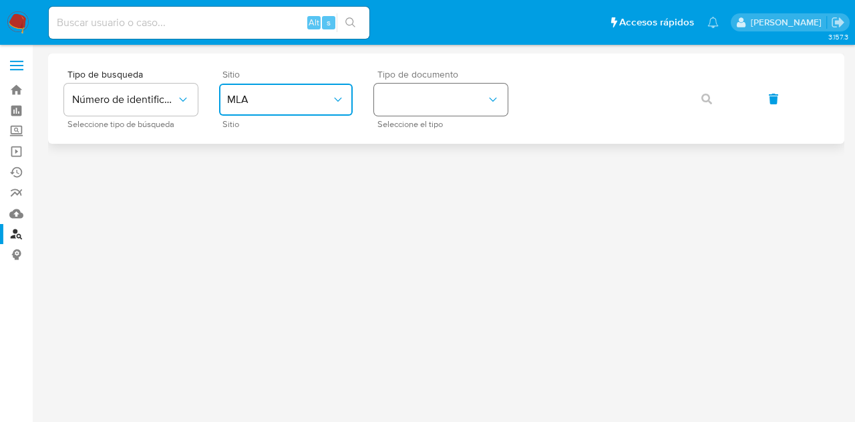
click at [433, 98] on button "identificationType" at bounding box center [441, 100] width 134 height 32
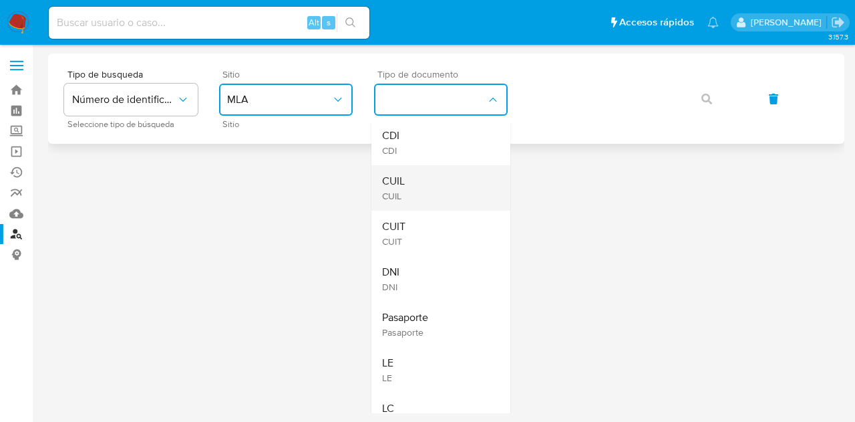
click at [430, 170] on div "CUIL CUIL" at bounding box center [437, 187] width 110 height 45
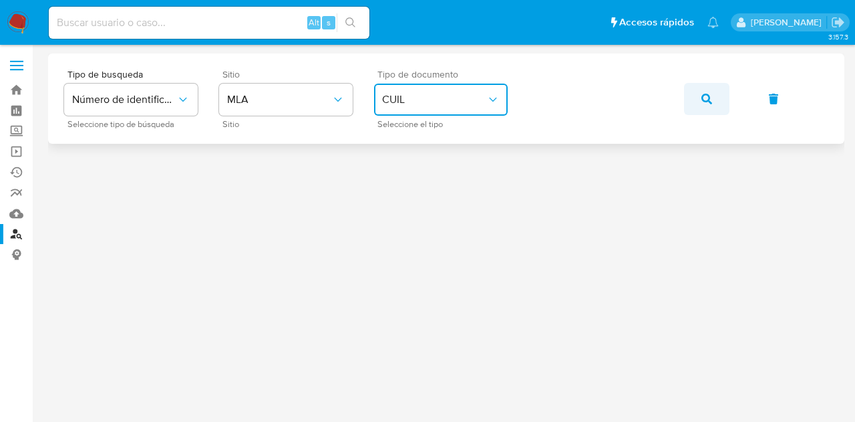
click at [708, 88] on span "button" at bounding box center [707, 98] width 11 height 29
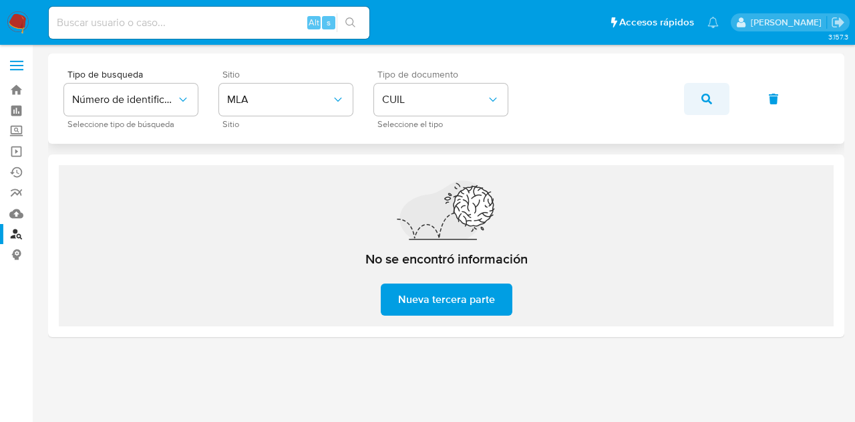
click at [707, 99] on icon "button" at bounding box center [707, 99] width 11 height 11
click at [696, 100] on button "button" at bounding box center [706, 99] width 45 height 32
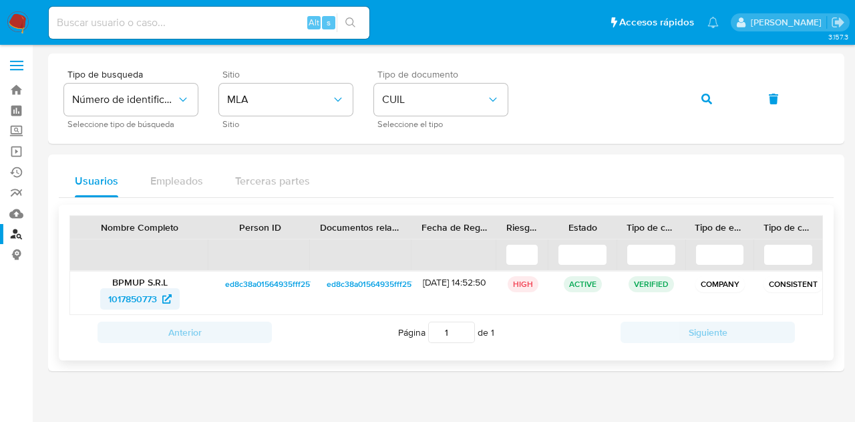
click at [141, 295] on span "1017850773" at bounding box center [132, 298] width 49 height 21
click at [714, 100] on button "button" at bounding box center [706, 99] width 45 height 32
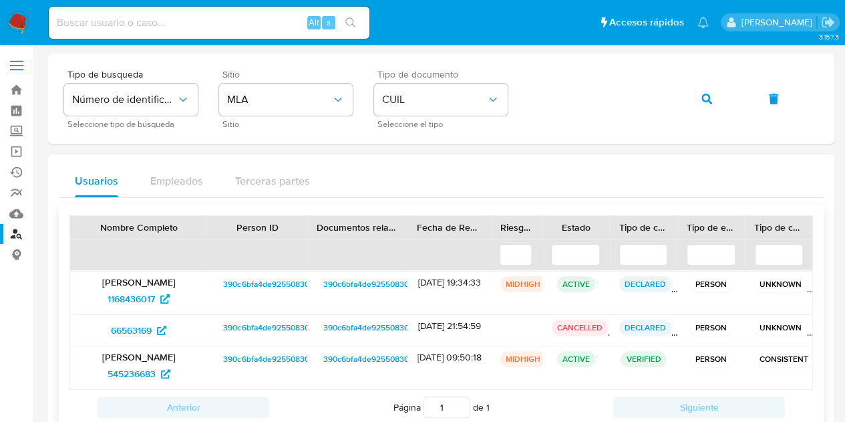
click at [259, 282] on span "390c6bfa4de925508300835b780bde16" at bounding box center [295, 284] width 144 height 16
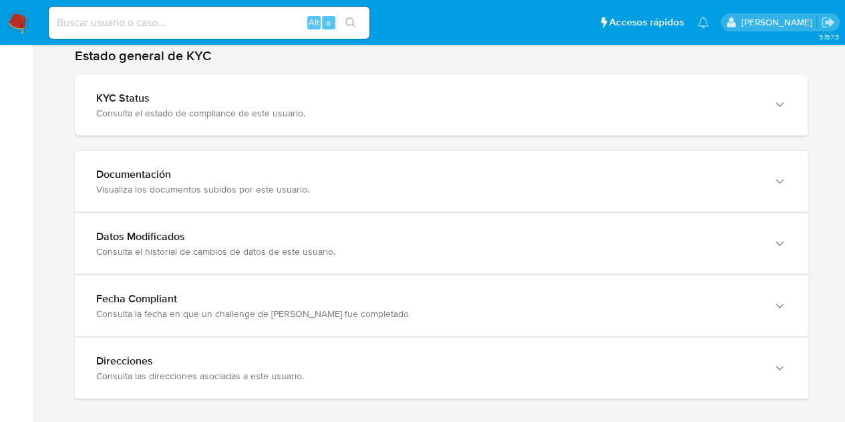
scroll to position [1310, 0]
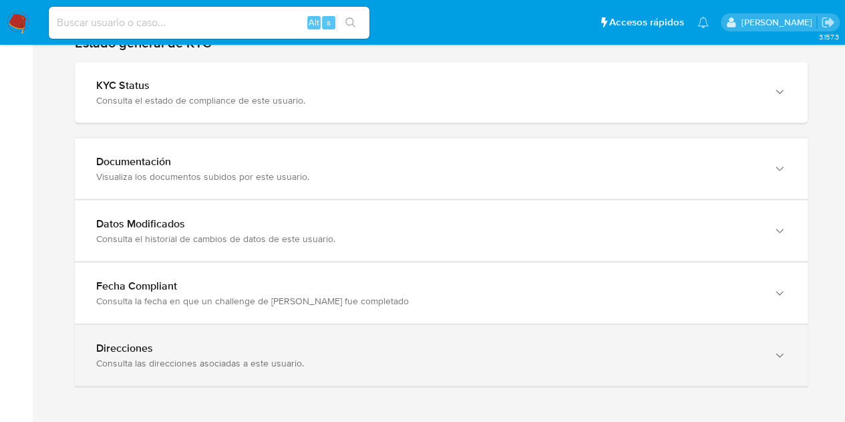
click at [777, 356] on icon "button" at bounding box center [779, 355] width 13 height 13
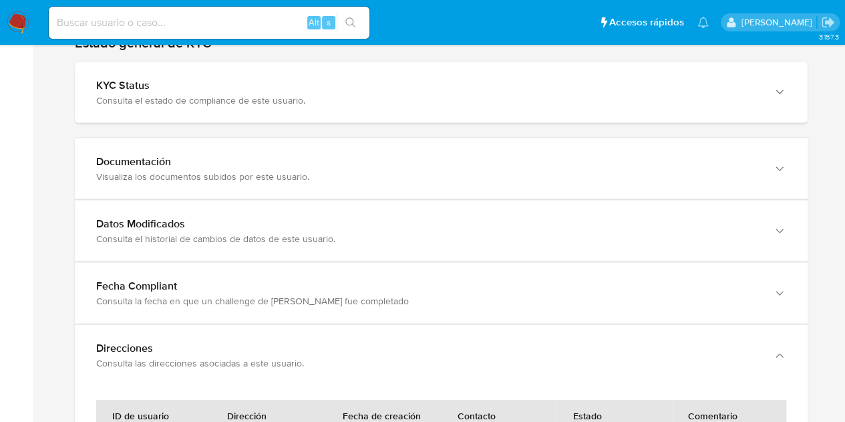
scroll to position [1650, 0]
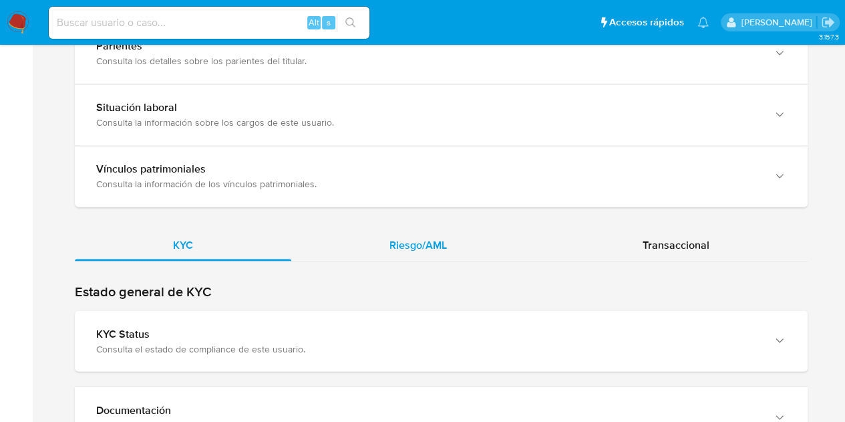
click at [384, 249] on div "Riesgo/AML" at bounding box center [418, 245] width 254 height 32
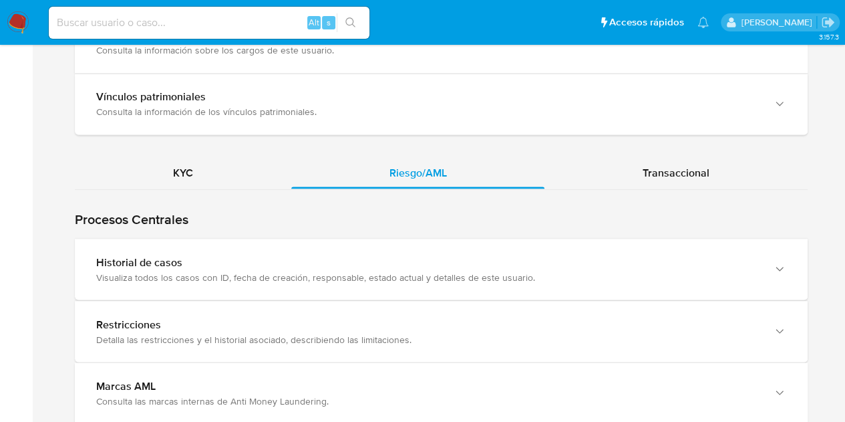
scroll to position [1282, 0]
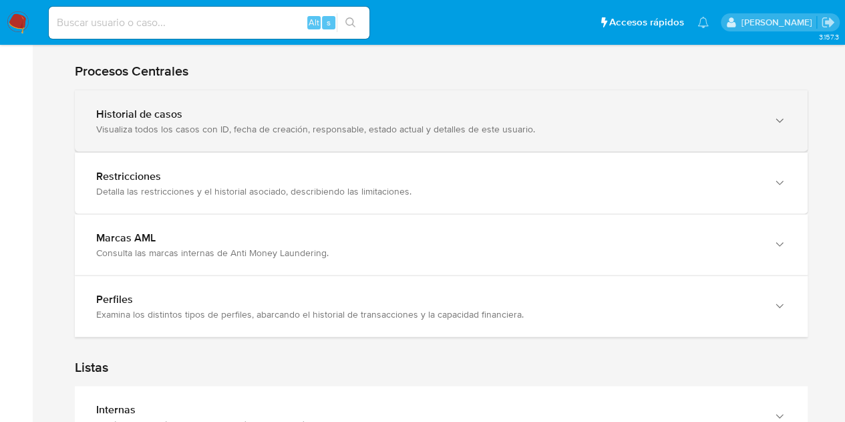
click at [310, 138] on div "Historial de casos Visualiza todos los casos con ID, fecha de creación, respons…" at bounding box center [441, 121] width 733 height 61
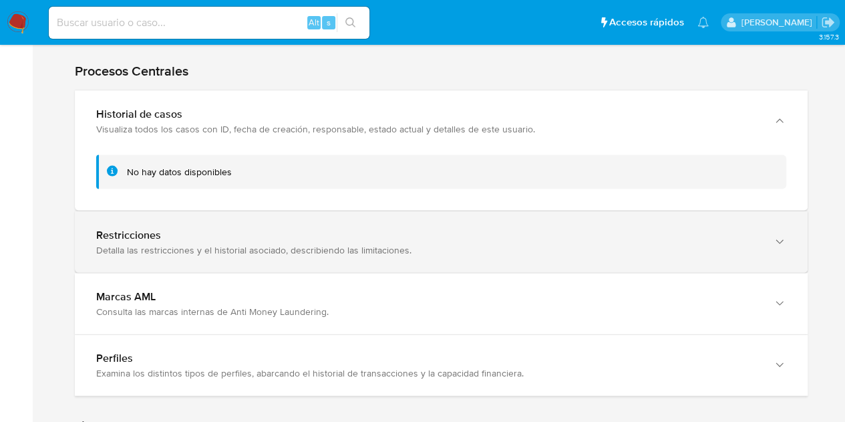
click at [305, 250] on div "Detalla las restricciones y el historial asociado, describiendo las limitacione…" at bounding box center [428, 250] width 664 height 12
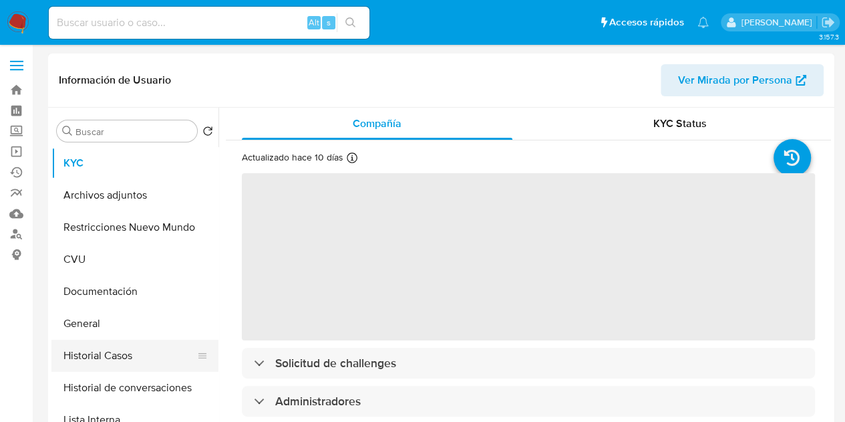
click at [117, 350] on button "Historial Casos" at bounding box center [129, 355] width 156 height 32
select select "10"
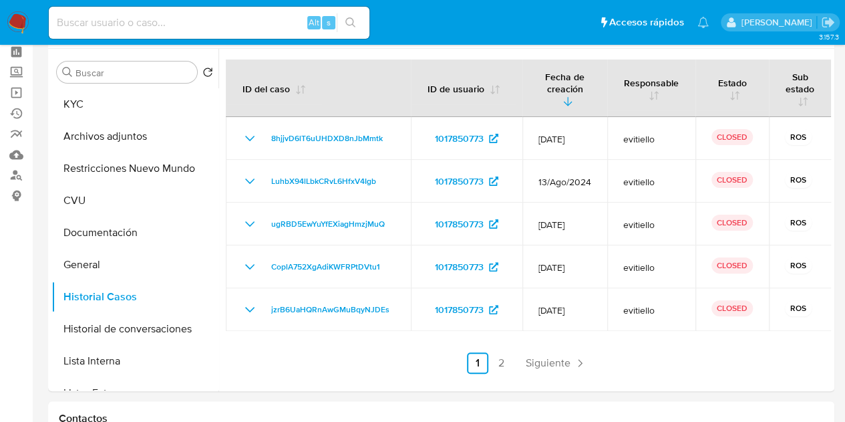
scroll to position [65, 0]
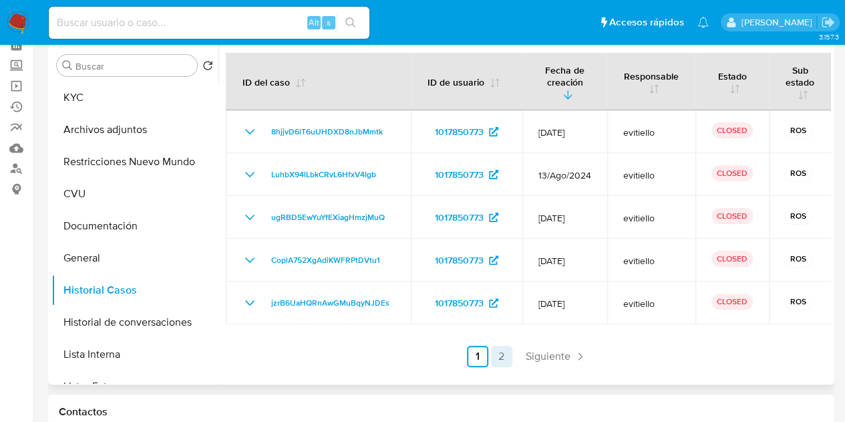
click at [492, 357] on link "2" at bounding box center [501, 355] width 21 height 21
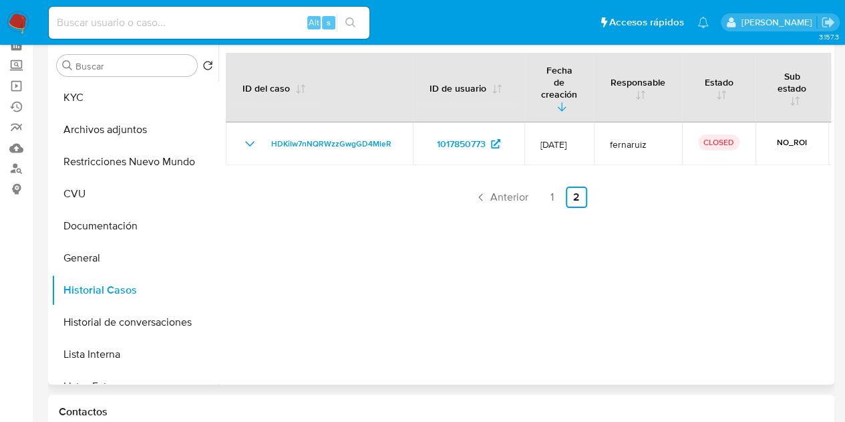
scroll to position [51, 0]
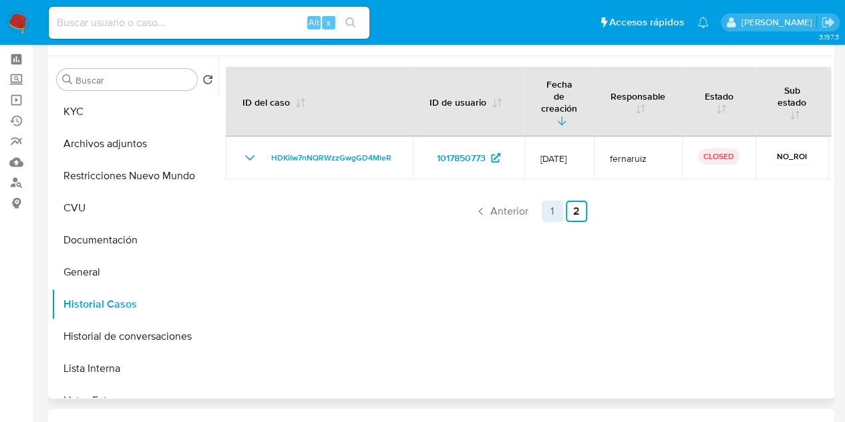
click at [549, 201] on link "1" at bounding box center [552, 210] width 21 height 21
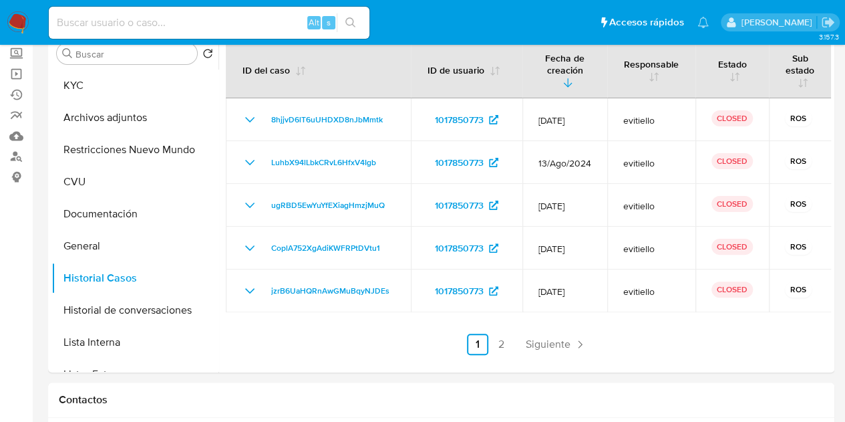
scroll to position [47, 0]
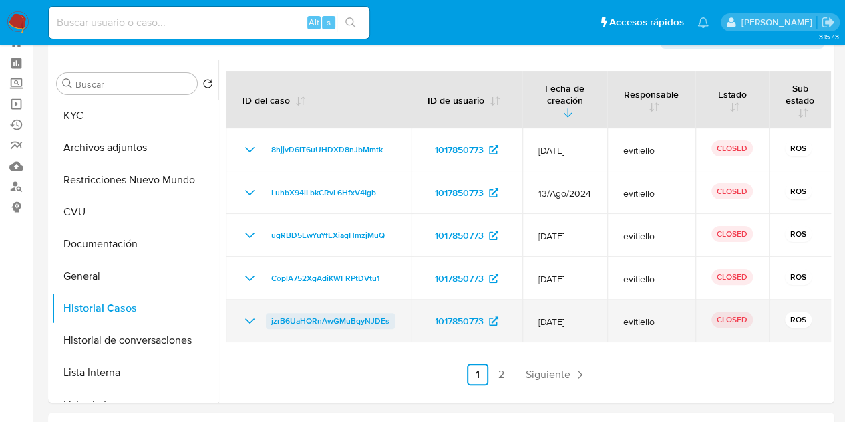
click at [325, 320] on span "jzrB6UaHQRnAwGMuBqyNJDEs" at bounding box center [330, 321] width 118 height 16
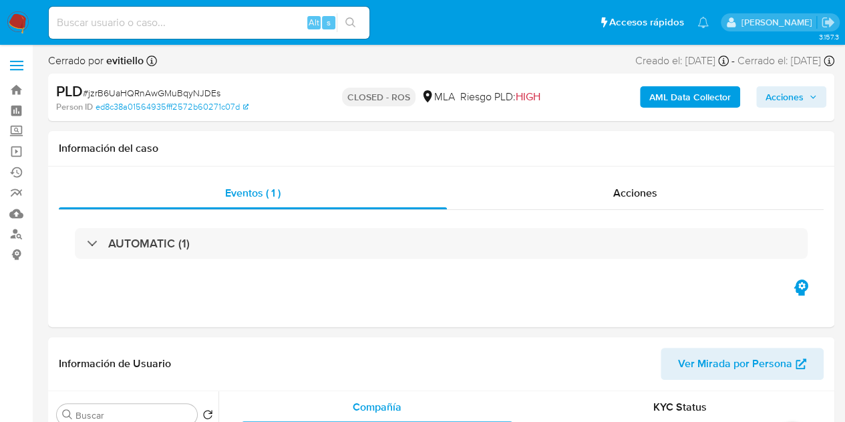
drag, startPoint x: 655, startPoint y: 190, endPoint x: 826, endPoint y: 130, distance: 181.5
click at [655, 191] on span "Acciones" at bounding box center [635, 192] width 44 height 15
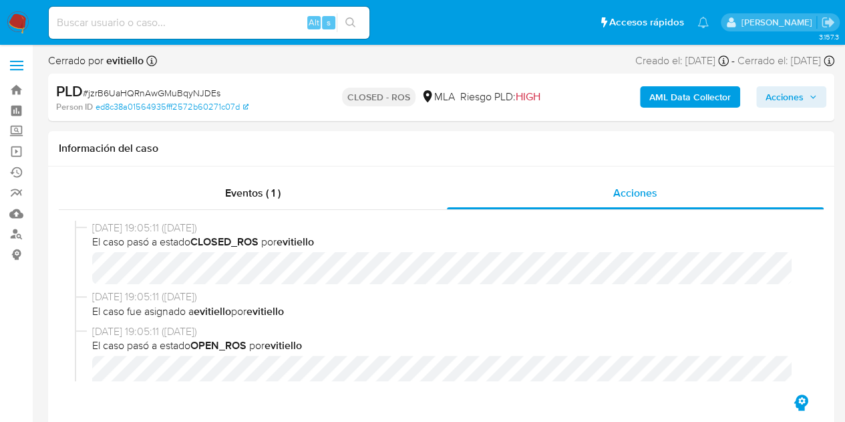
scroll to position [48, 0]
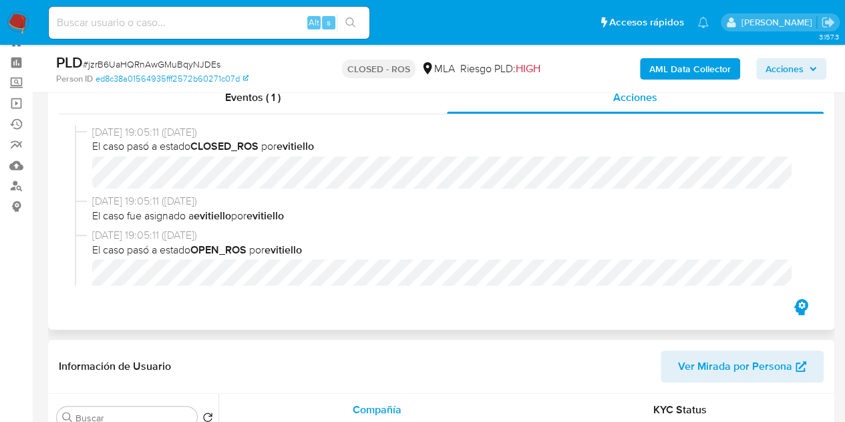
select select "10"
drag, startPoint x: 796, startPoint y: 143, endPoint x: 798, endPoint y: 172, distance: 28.8
click at [798, 172] on div "[DATE] 19:05:11 ([DATE]) El caso pasó a estado CLOSED_ROS por evitiello [DATE] …" at bounding box center [441, 205] width 733 height 160
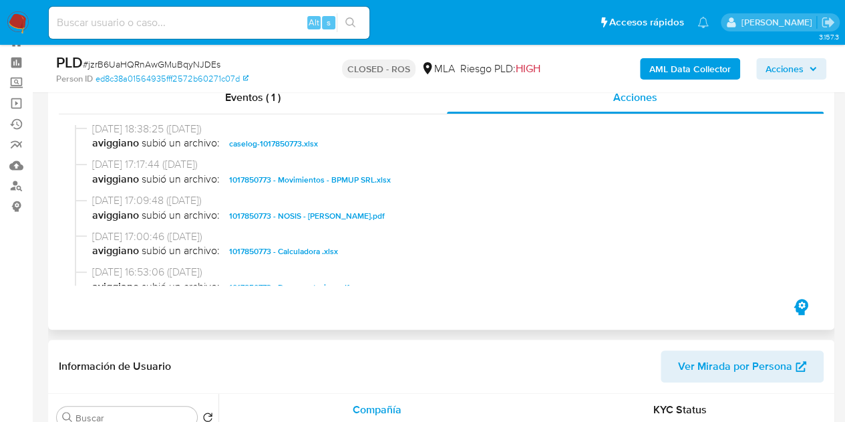
scroll to position [725, 0]
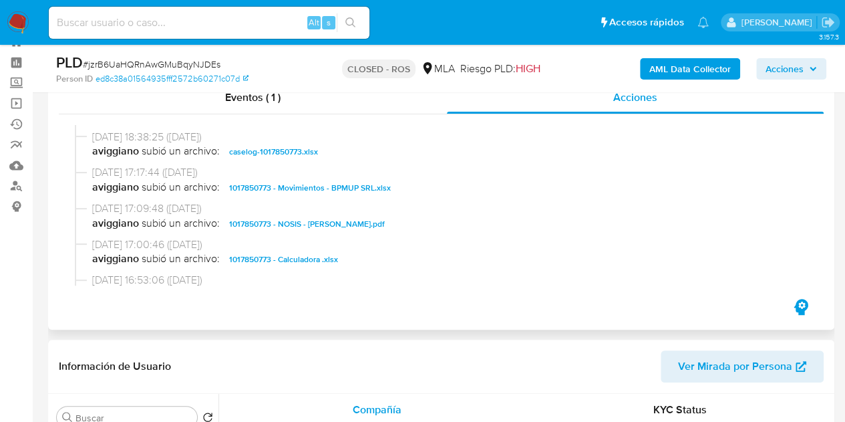
click at [296, 154] on span "caselog-1017850773.xlsx" at bounding box center [273, 152] width 89 height 16
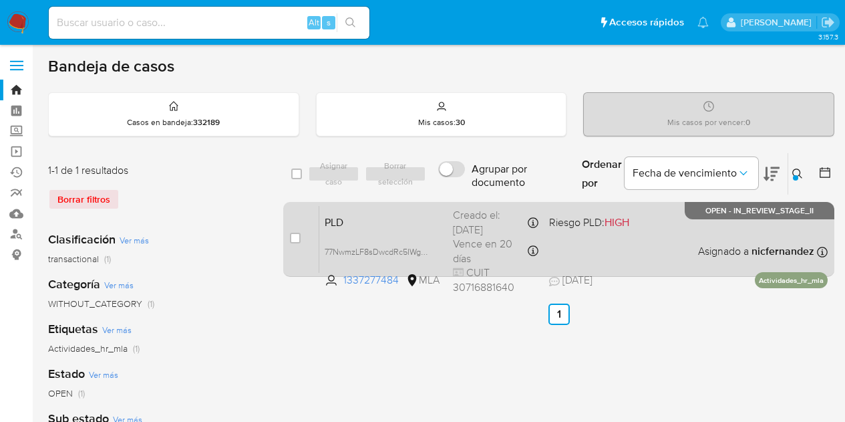
scroll to position [40, 0]
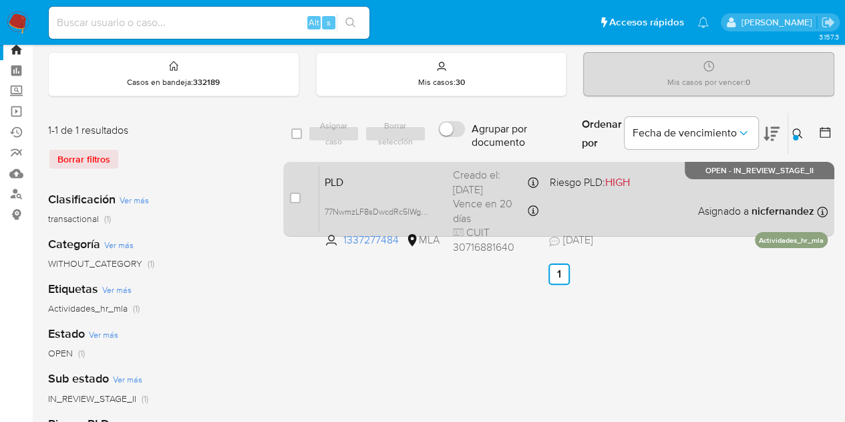
click at [350, 175] on span "PLD" at bounding box center [384, 180] width 118 height 17
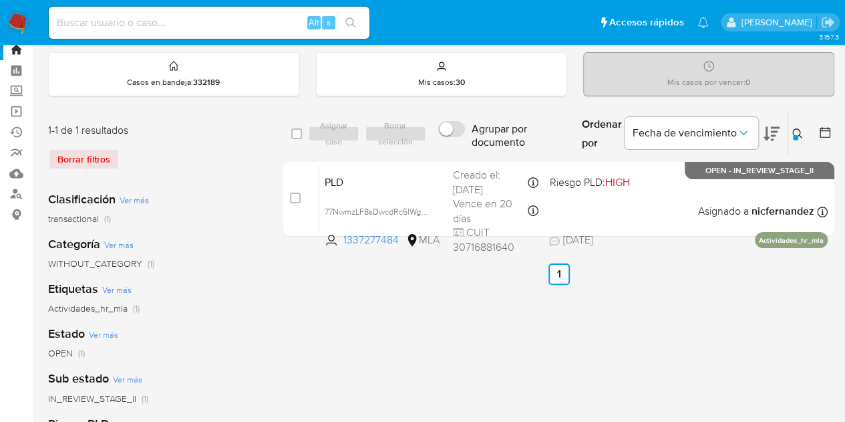
click at [798, 133] on icon at bounding box center [797, 133] width 11 height 11
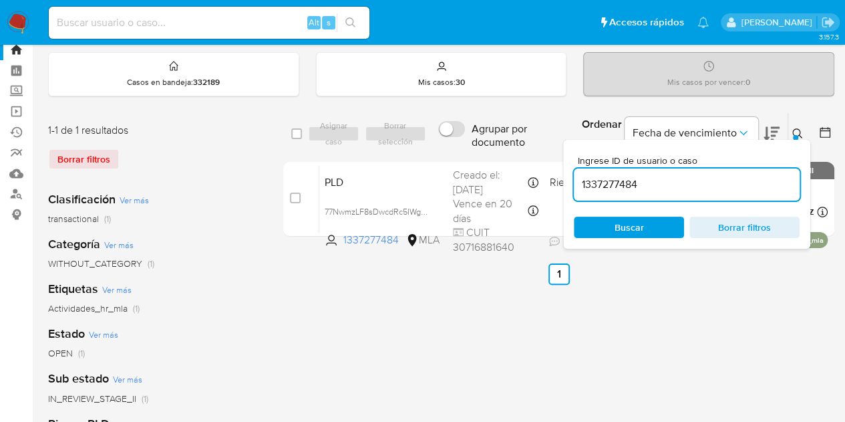
drag, startPoint x: 691, startPoint y: 176, endPoint x: 620, endPoint y: 172, distance: 71.0
click at [482, 162] on div "select-all-cases-checkbox Asignar caso Borrar selección Agrupar por documento O…" at bounding box center [558, 177] width 551 height 130
click at [799, 126] on button at bounding box center [799, 134] width 22 height 16
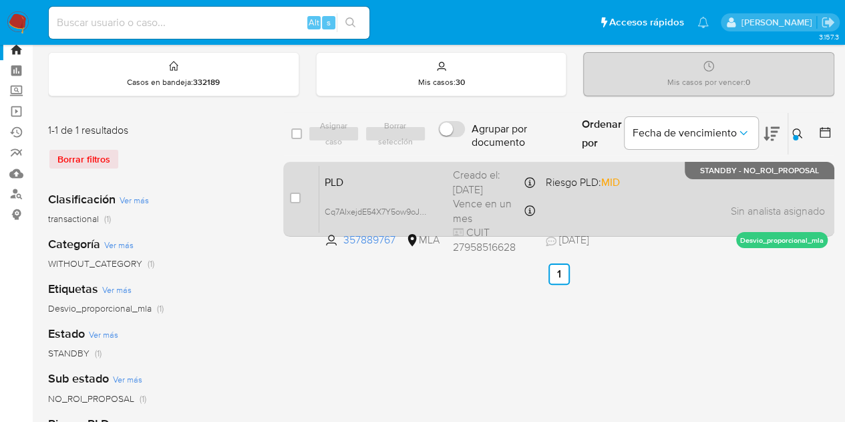
click at [442, 180] on span "PLD" at bounding box center [384, 180] width 118 height 17
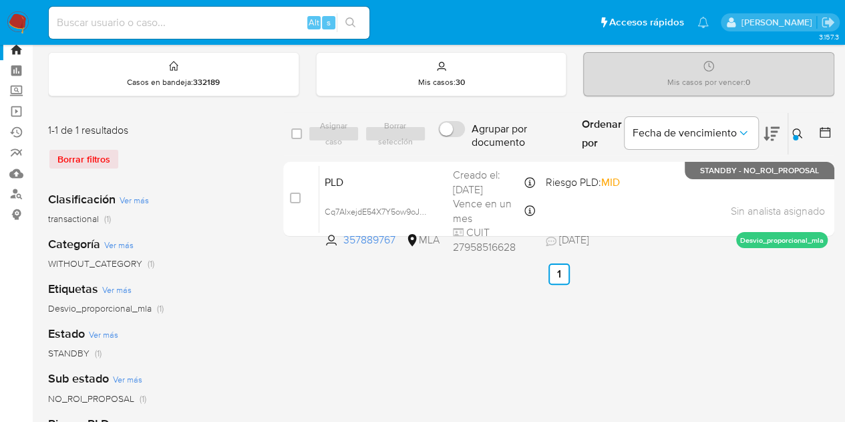
click at [791, 132] on button at bounding box center [799, 134] width 22 height 16
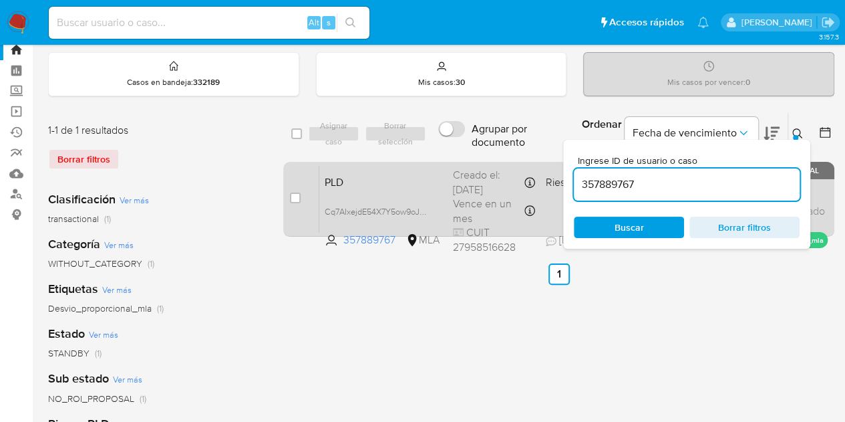
drag, startPoint x: 679, startPoint y: 189, endPoint x: 502, endPoint y: 160, distance: 178.7
click at [500, 158] on div "select-all-cases-checkbox Asignar caso Borrar selección Agrupar por documento O…" at bounding box center [558, 177] width 551 height 130
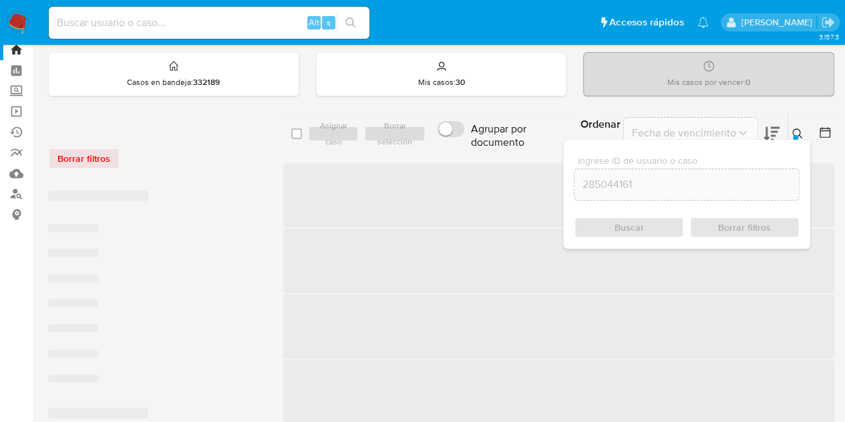
click at [798, 130] on icon at bounding box center [797, 133] width 11 height 11
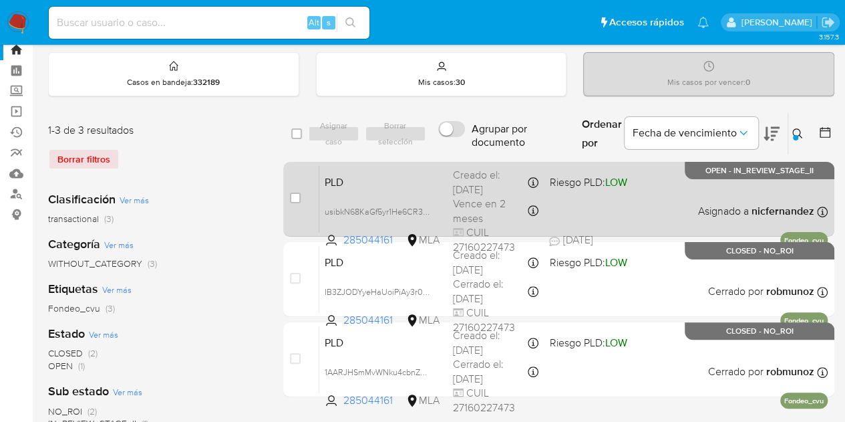
click at [414, 178] on span "PLD" at bounding box center [384, 180] width 118 height 17
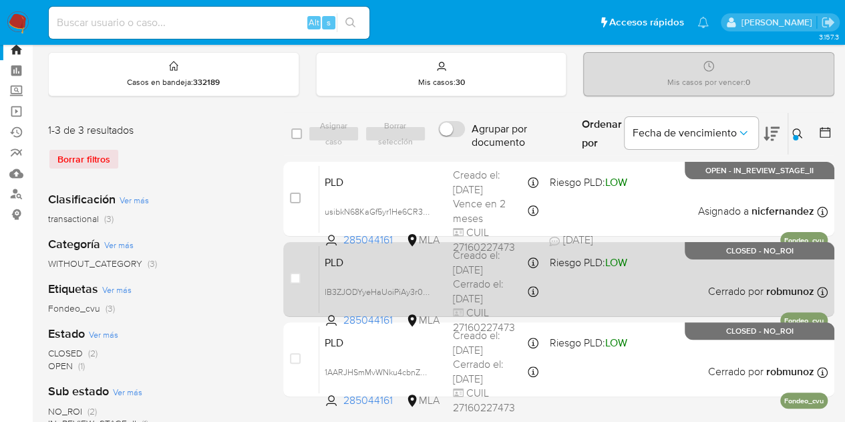
click at [396, 260] on span "PLD" at bounding box center [384, 261] width 118 height 17
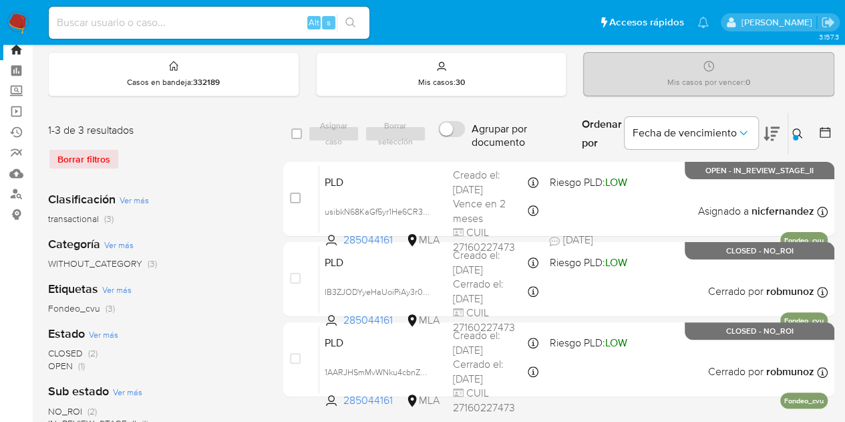
click at [798, 129] on icon at bounding box center [797, 133] width 11 height 11
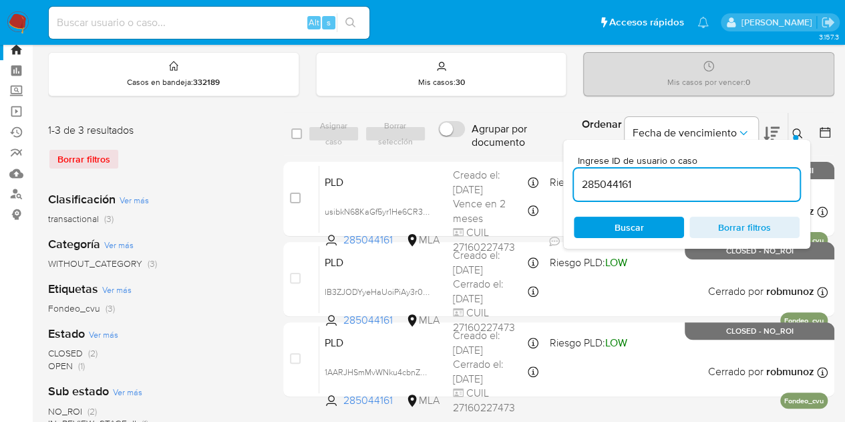
drag, startPoint x: 671, startPoint y: 182, endPoint x: 466, endPoint y: 138, distance: 209.2
click at [468, 138] on div "select-all-cases-checkbox Asignar caso Borrar selección Agrupar por documento O…" at bounding box center [558, 133] width 551 height 43
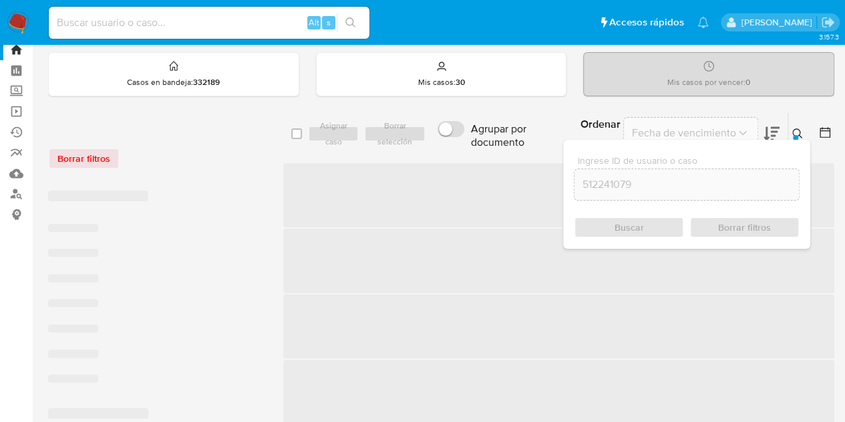
click at [800, 132] on icon at bounding box center [797, 133] width 11 height 11
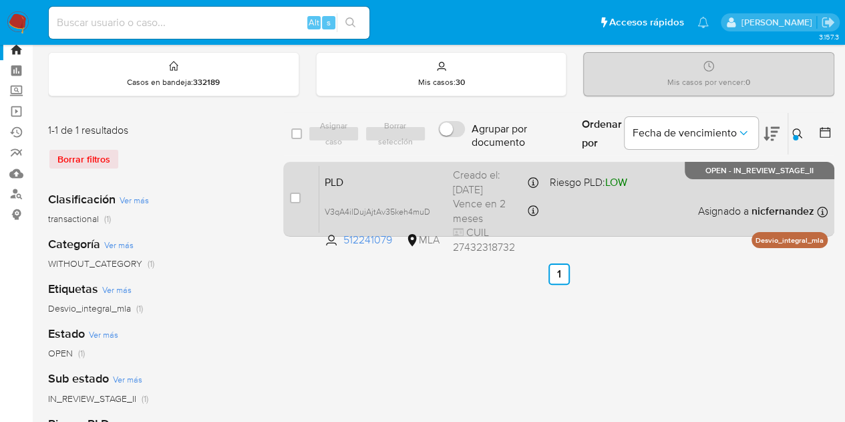
click at [336, 184] on span "PLD" at bounding box center [384, 180] width 118 height 17
click at [342, 182] on span "PLD" at bounding box center [384, 180] width 118 height 17
click at [428, 208] on span "V3qA4ilDujAjtAv35keh4muD" at bounding box center [378, 210] width 106 height 15
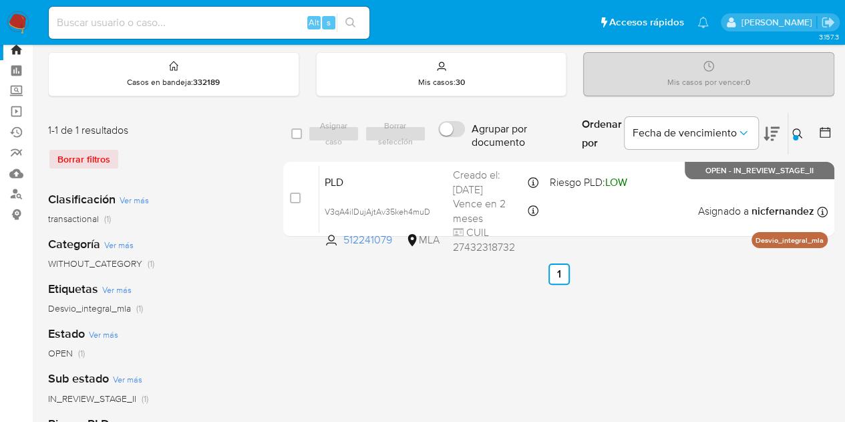
drag, startPoint x: 267, startPoint y: 307, endPoint x: 268, endPoint y: 297, distance: 10.1
click at [267, 307] on div "1-1 de 1 resultados Borrar filtros Clasificación Ver más transactional (1) Cate…" at bounding box center [441, 405] width 786 height 587
click at [800, 132] on icon at bounding box center [797, 133] width 11 height 11
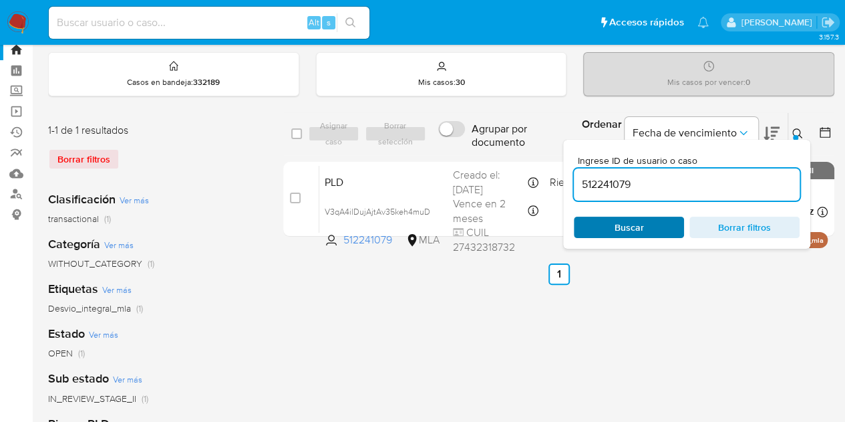
click at [668, 220] on span "Buscar" at bounding box center [629, 227] width 92 height 19
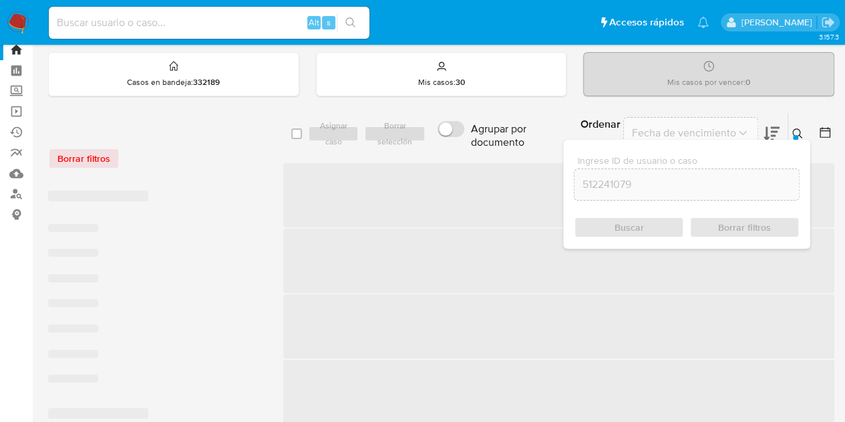
click at [789, 134] on button at bounding box center [799, 134] width 22 height 16
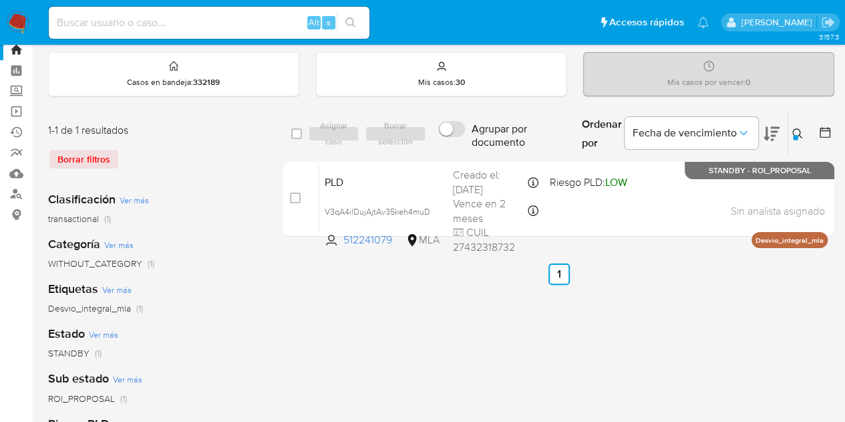
drag, startPoint x: 796, startPoint y: 130, endPoint x: 787, endPoint y: 150, distance: 21.8
click at [796, 132] on icon at bounding box center [797, 133] width 11 height 11
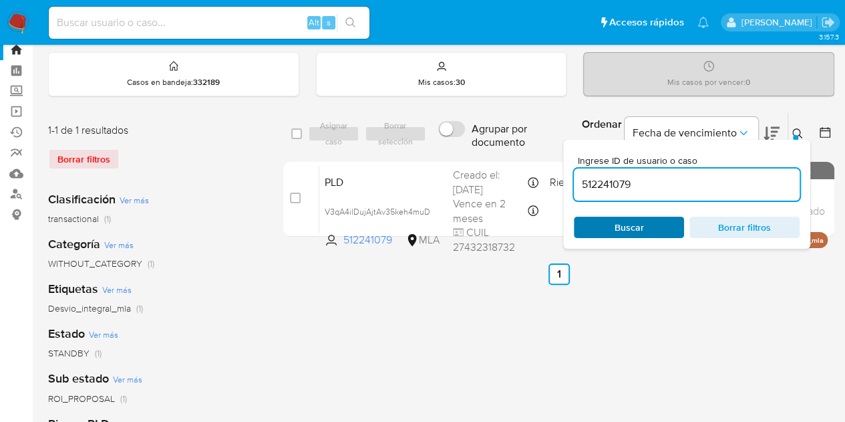
click at [651, 223] on span "Buscar" at bounding box center [629, 227] width 92 height 19
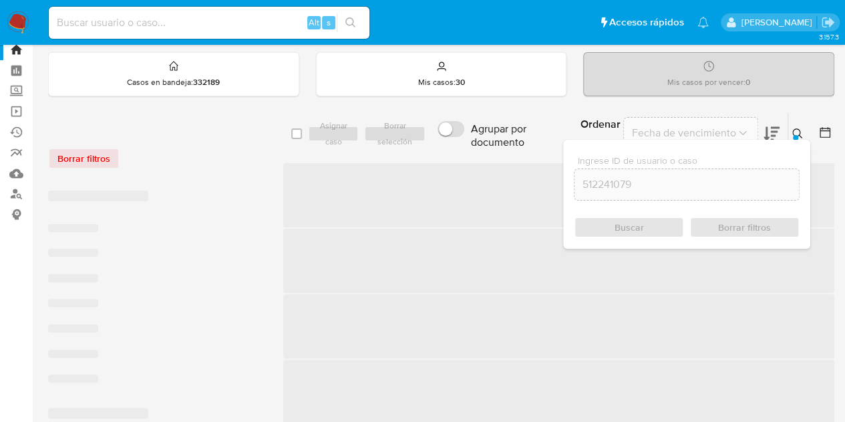
click at [793, 130] on icon at bounding box center [797, 133] width 11 height 11
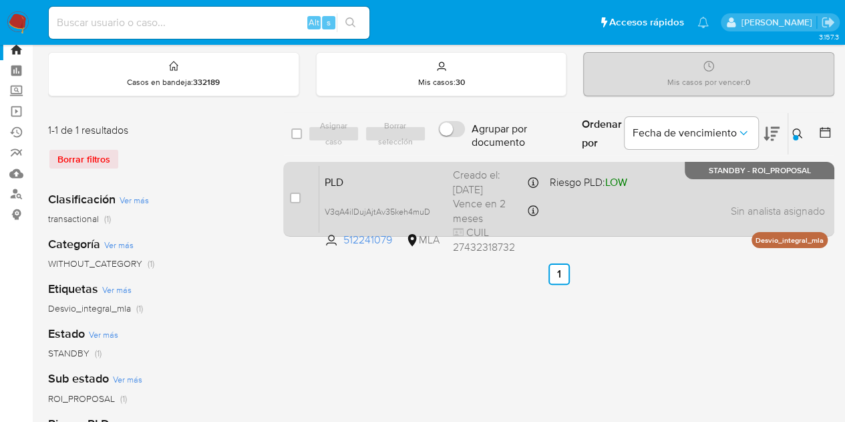
click at [394, 182] on span "PLD" at bounding box center [384, 180] width 118 height 17
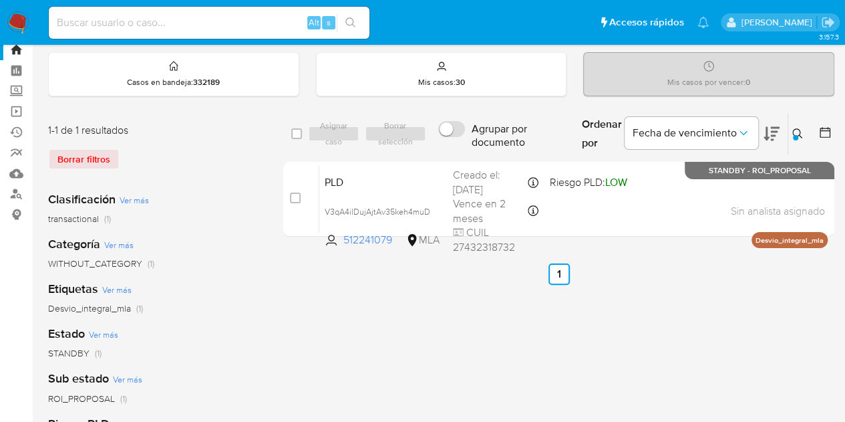
click at [795, 130] on icon at bounding box center [797, 133] width 11 height 11
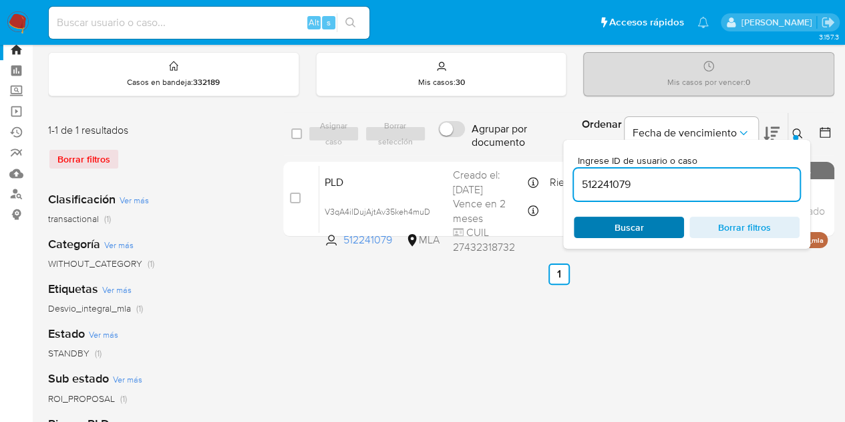
click at [647, 221] on span "Buscar" at bounding box center [629, 227] width 92 height 19
click at [792, 130] on icon at bounding box center [797, 133] width 11 height 11
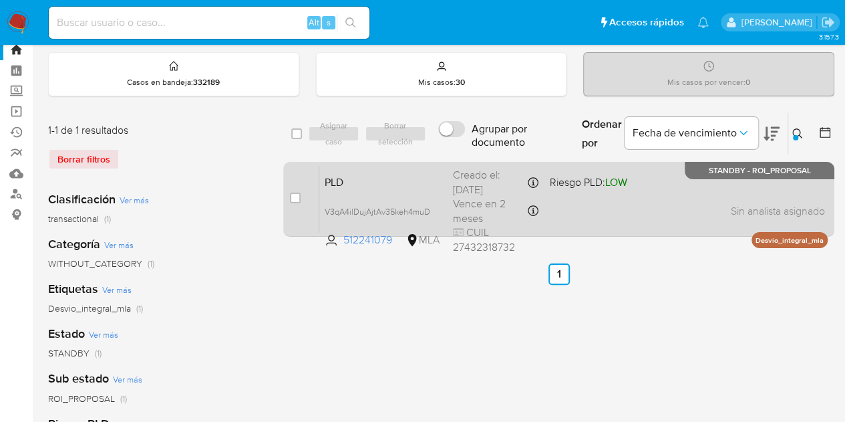
click at [359, 176] on span "PLD" at bounding box center [384, 180] width 118 height 17
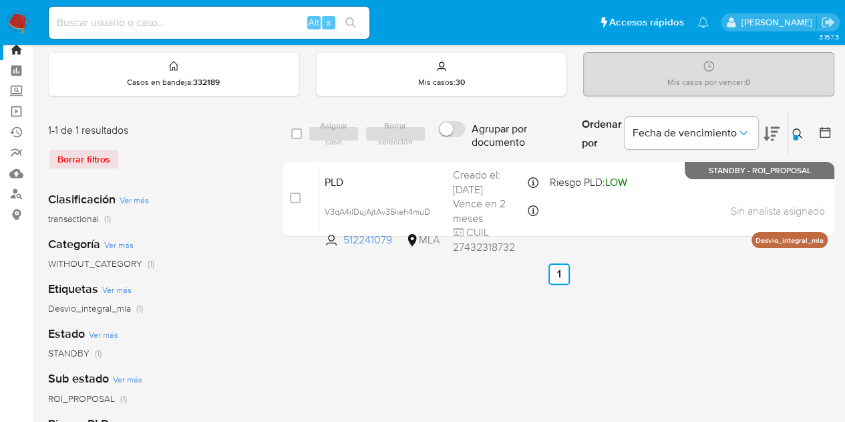
click at [798, 129] on icon at bounding box center [797, 133] width 11 height 11
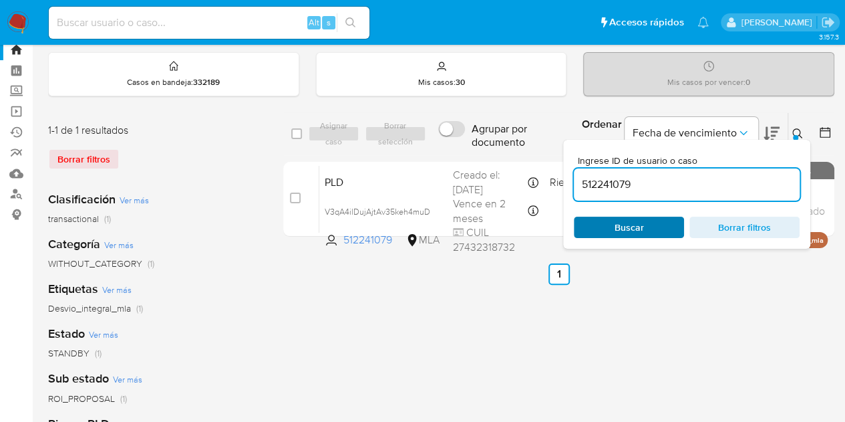
click at [632, 230] on span "Buscar" at bounding box center [629, 226] width 29 height 21
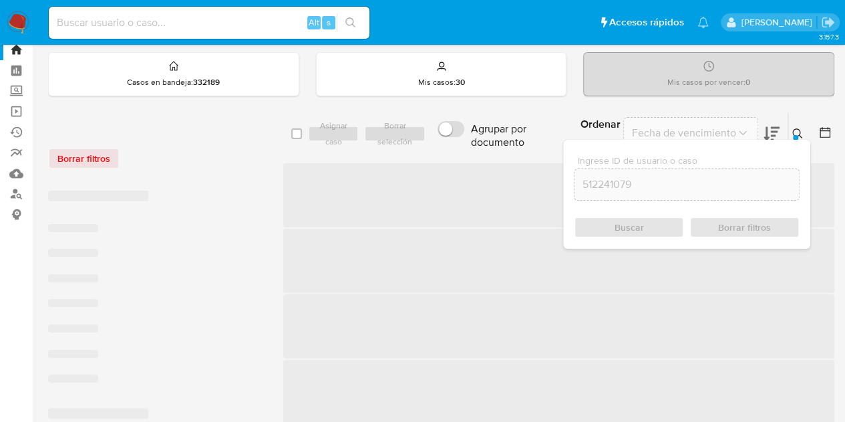
click at [802, 130] on icon at bounding box center [797, 133] width 11 height 11
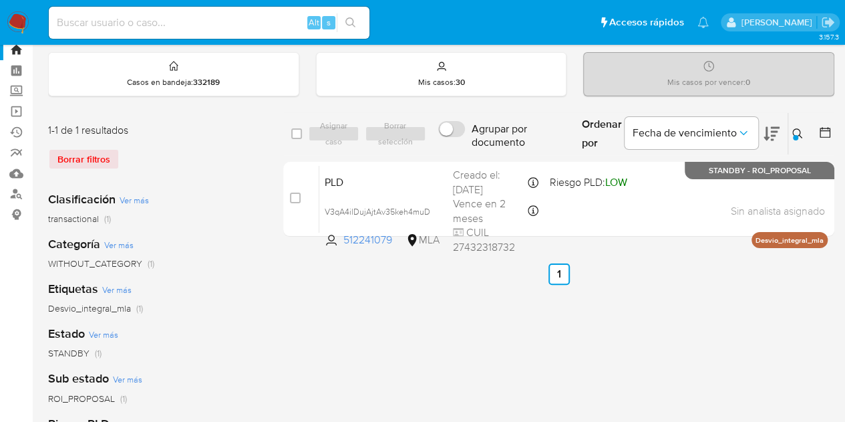
click at [798, 132] on icon at bounding box center [797, 133] width 11 height 11
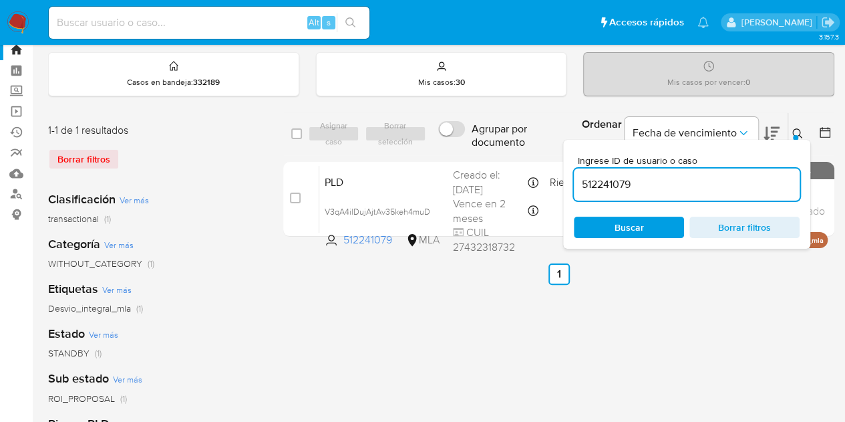
drag, startPoint x: 633, startPoint y: 178, endPoint x: 460, endPoint y: 149, distance: 176.2
click at [460, 149] on div "select-all-cases-checkbox Asignar caso Borrar selección Agrupar por documento O…" at bounding box center [558, 133] width 551 height 43
type input "632236633"
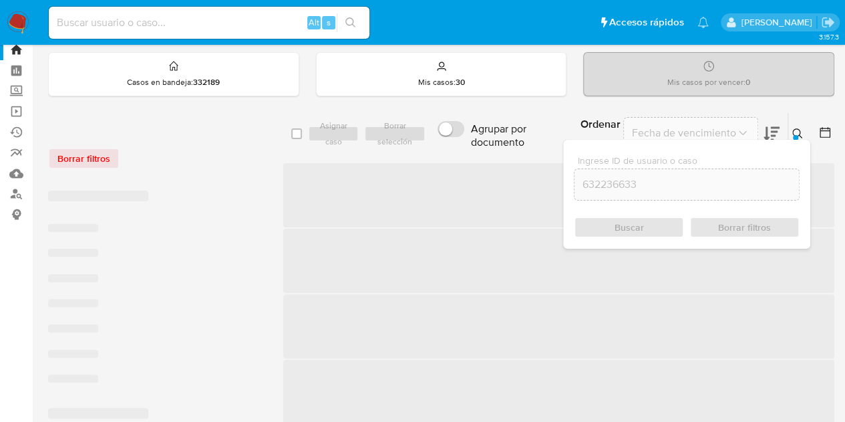
click at [798, 130] on icon at bounding box center [797, 133] width 11 height 11
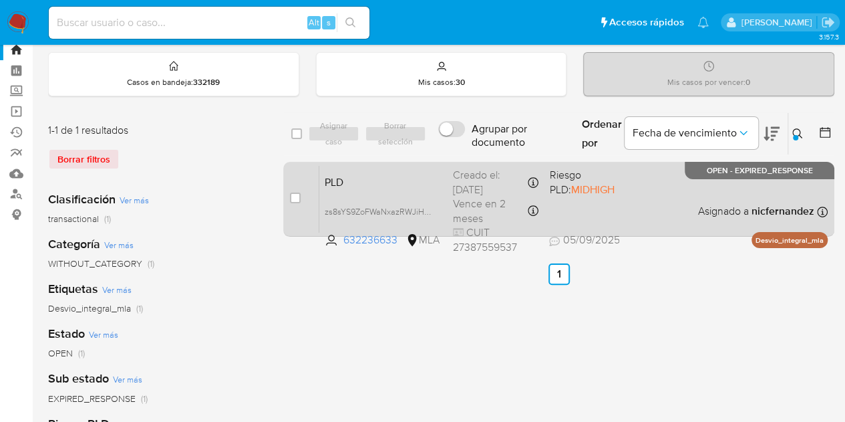
click at [301, 197] on div "case-item-checkbox No es posible asignar el caso" at bounding box center [304, 198] width 29 height 67
click at [297, 191] on div "case-item-checkbox" at bounding box center [295, 197] width 11 height 13
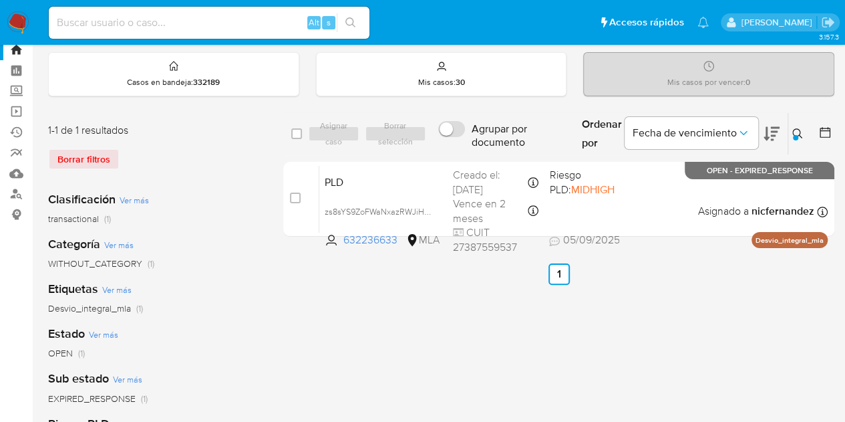
click at [331, 128] on div "Asignar caso Borrar selección" at bounding box center [370, 134] width 124 height 16
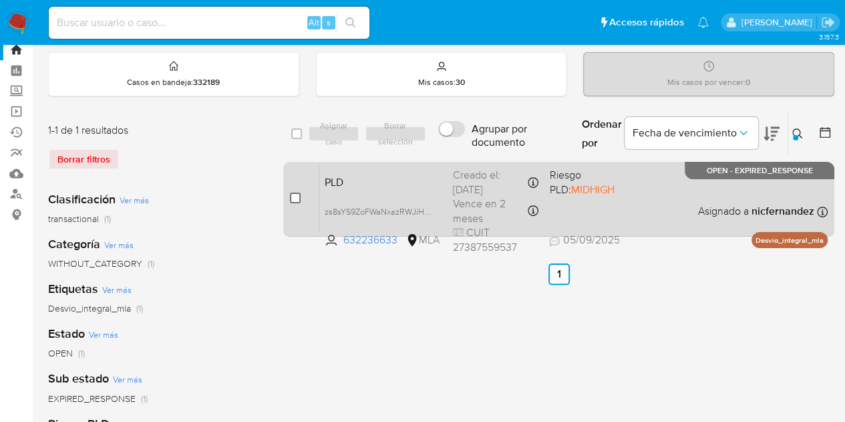
click at [299, 199] on input "checkbox" at bounding box center [295, 197] width 11 height 11
checkbox input "true"
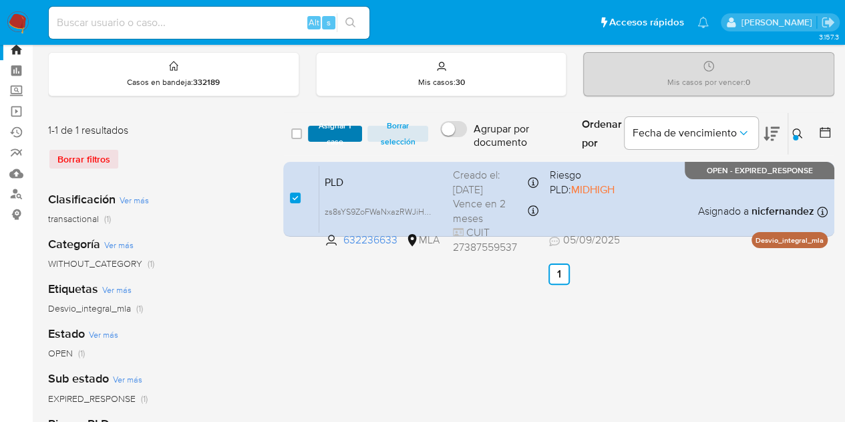
click at [337, 140] on span "Asignar 1 caso" at bounding box center [335, 133] width 41 height 13
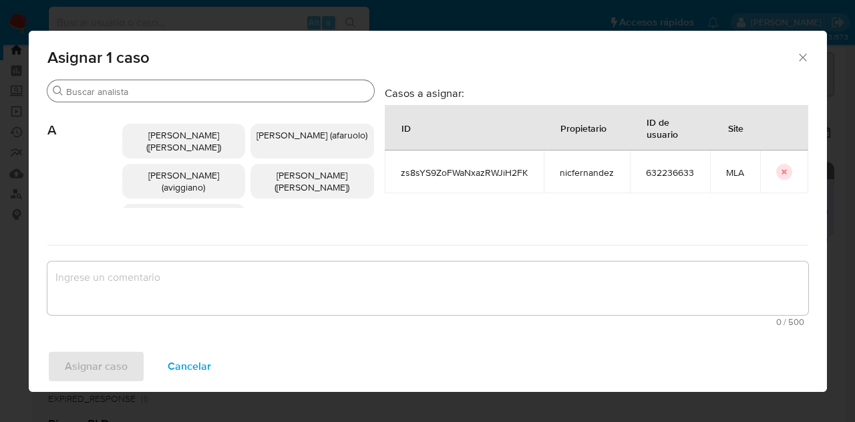
click at [186, 88] on input "Buscar" at bounding box center [217, 92] width 303 height 12
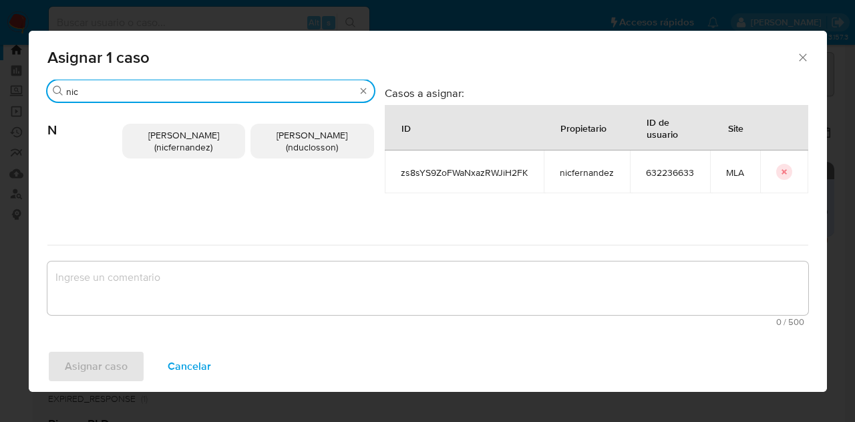
type input "nic"
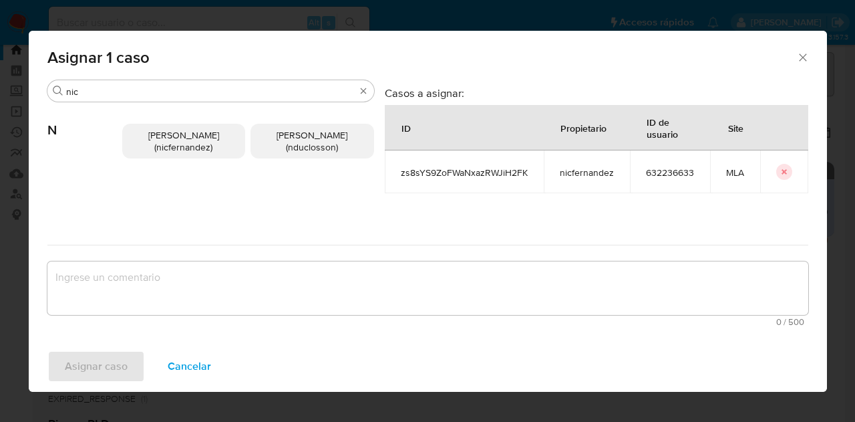
click at [191, 146] on span "Nicolas Fernandez Allen (nicfernandez)" at bounding box center [183, 140] width 71 height 25
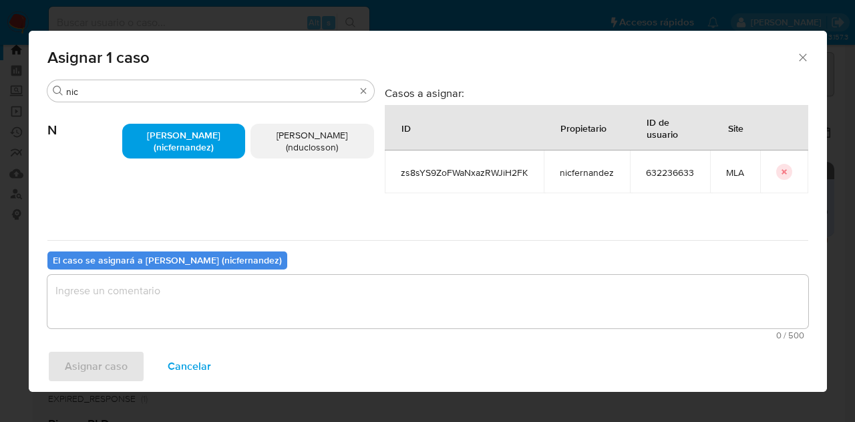
click at [255, 304] on textarea "assign-modal" at bounding box center [427, 301] width 761 height 53
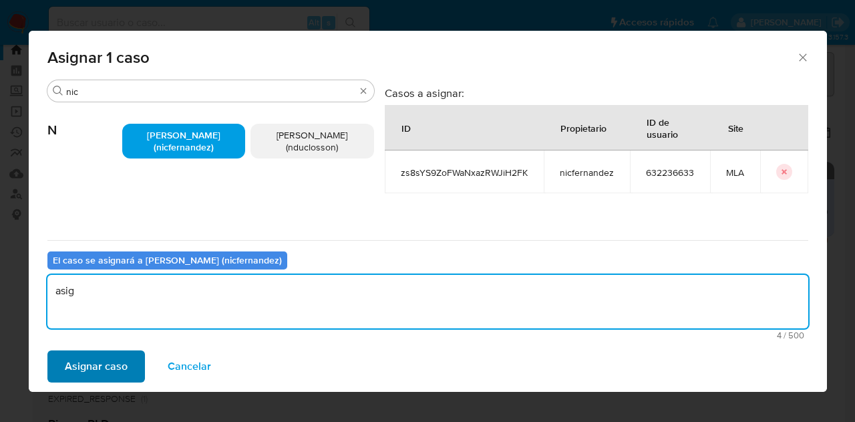
type textarea "asig"
click at [96, 352] on span "Asignar caso" at bounding box center [96, 365] width 63 height 29
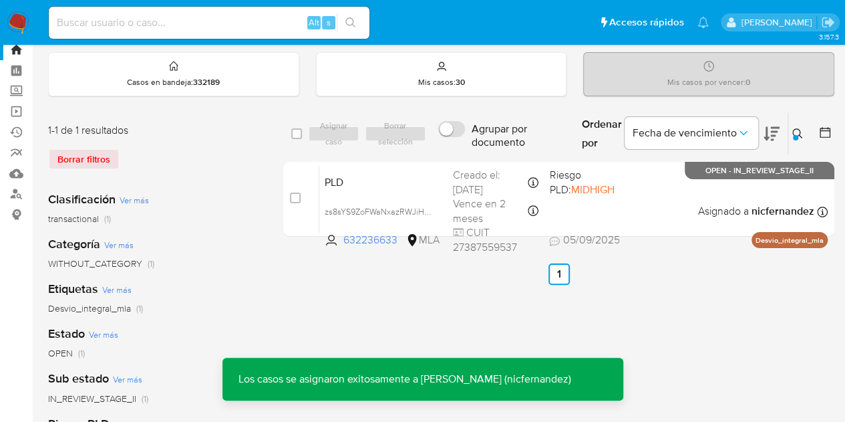
click at [369, 182] on span "PLD" at bounding box center [384, 180] width 118 height 17
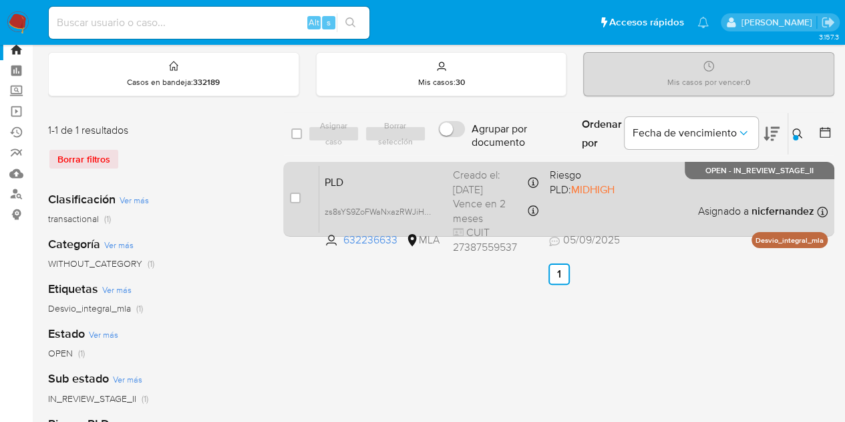
click at [380, 200] on div "PLD zs8sYS9ZoFWaNxazRWJiH2FK 632236633 MLA Riesgo PLD: MIDHIGH Creado el: 12/08…" at bounding box center [573, 198] width 508 height 67
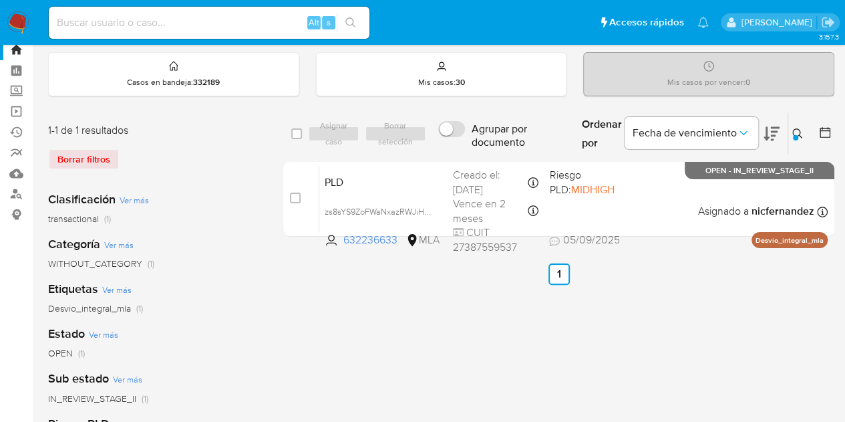
click at [794, 135] on div at bounding box center [795, 137] width 5 height 5
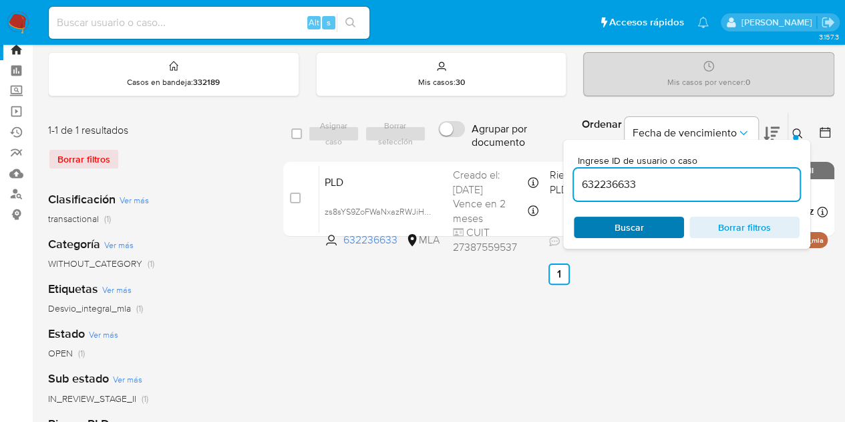
click at [611, 228] on span "Buscar" at bounding box center [629, 227] width 92 height 19
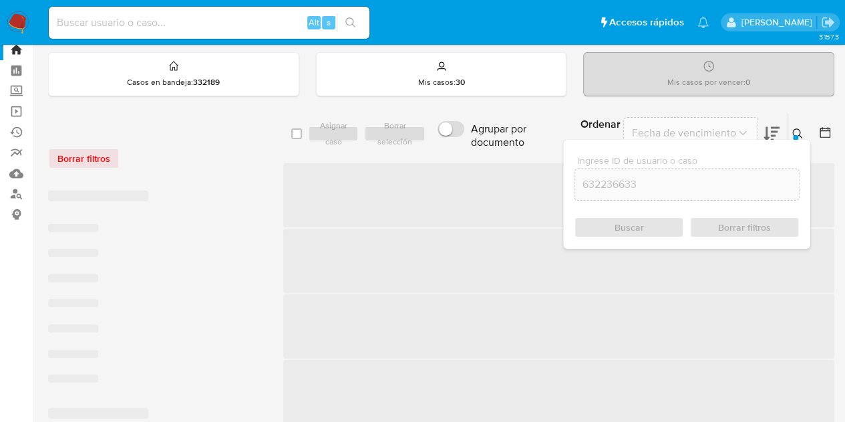
click at [797, 130] on icon at bounding box center [797, 133] width 11 height 11
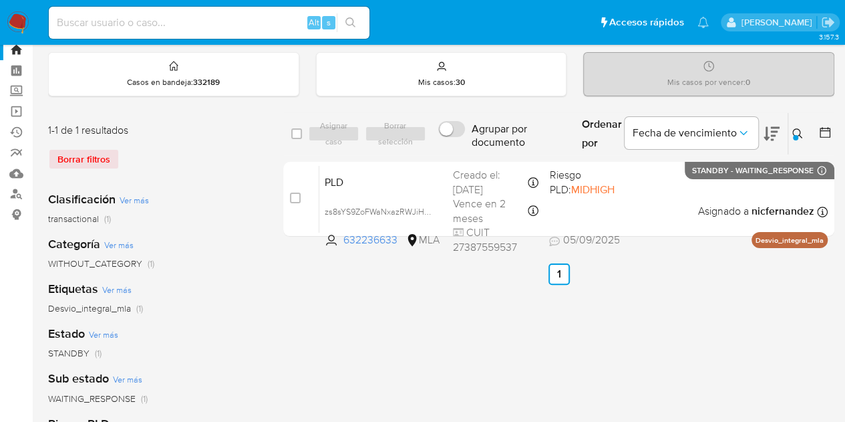
click at [794, 126] on button at bounding box center [799, 134] width 22 height 16
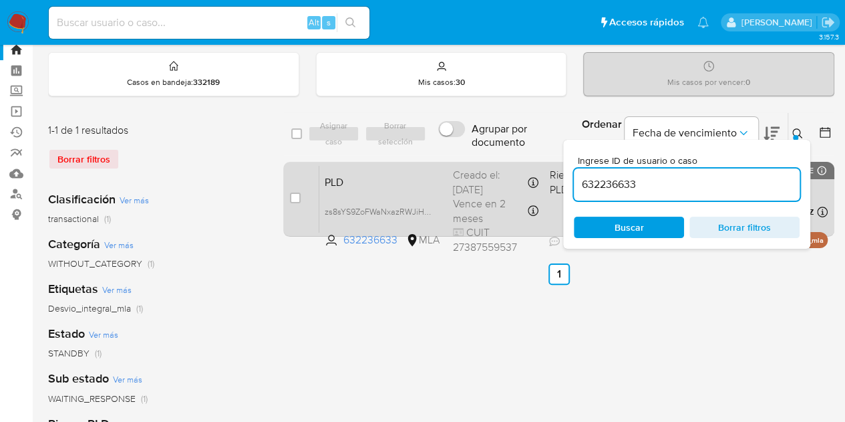
drag, startPoint x: 696, startPoint y: 174, endPoint x: 478, endPoint y: 164, distance: 218.0
click at [478, 164] on div "select-all-cases-checkbox Asignar caso Borrar selección Agrupar por documento O…" at bounding box center [558, 177] width 551 height 130
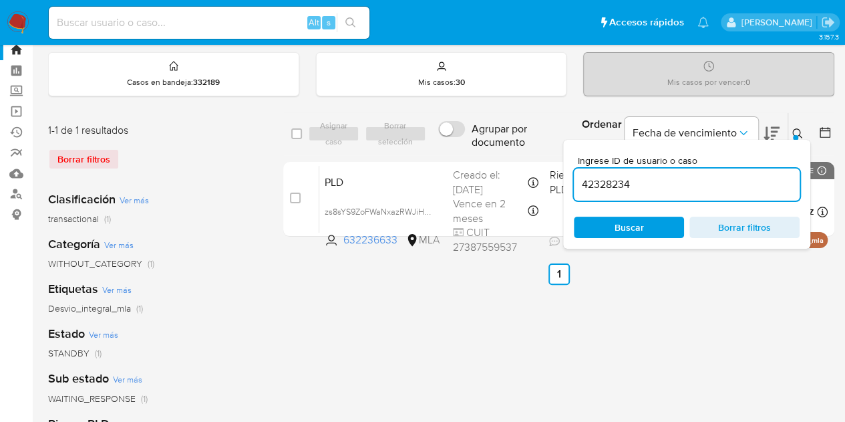
type input "42328234"
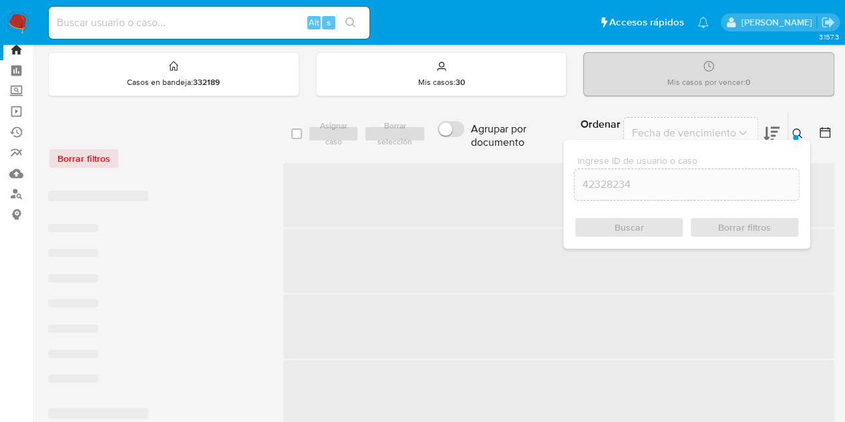
click at [798, 132] on icon at bounding box center [797, 133] width 11 height 11
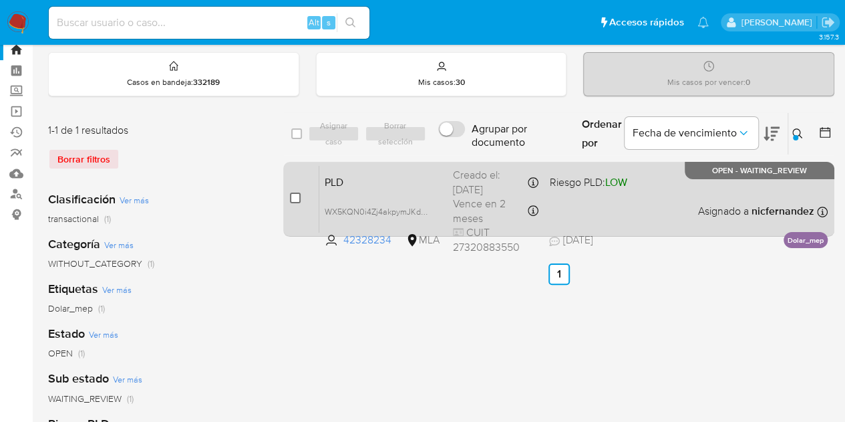
click at [297, 194] on input "checkbox" at bounding box center [295, 197] width 11 height 11
checkbox input "true"
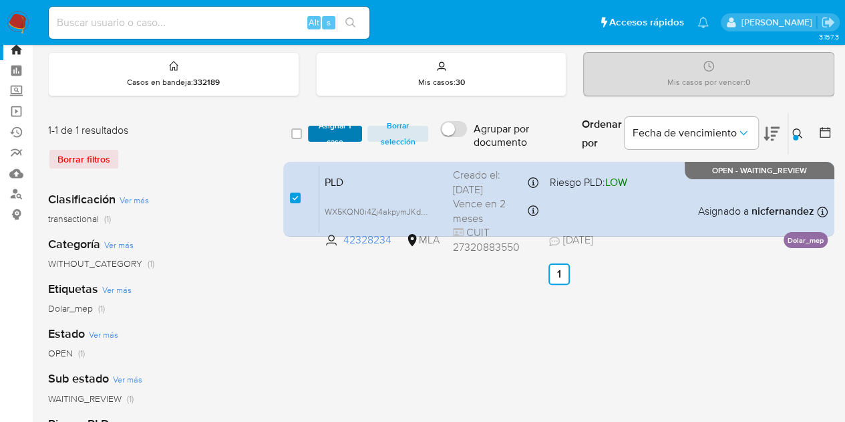
click at [343, 128] on span "Asignar 1 caso" at bounding box center [335, 133] width 41 height 13
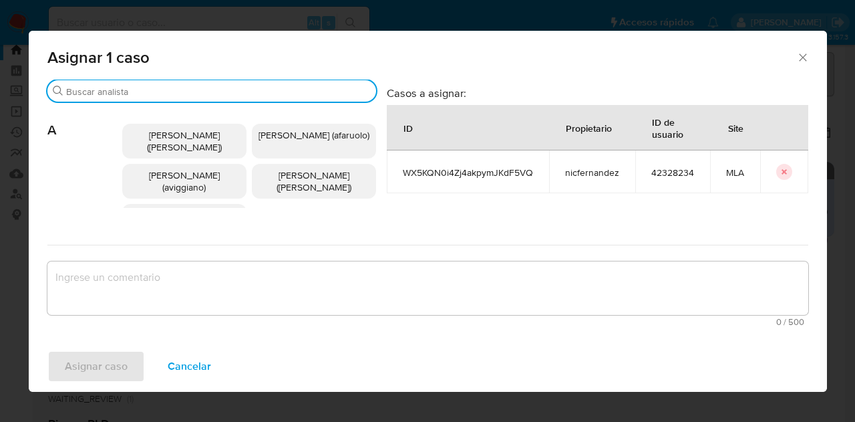
click at [152, 90] on input "Buscar" at bounding box center [218, 92] width 305 height 12
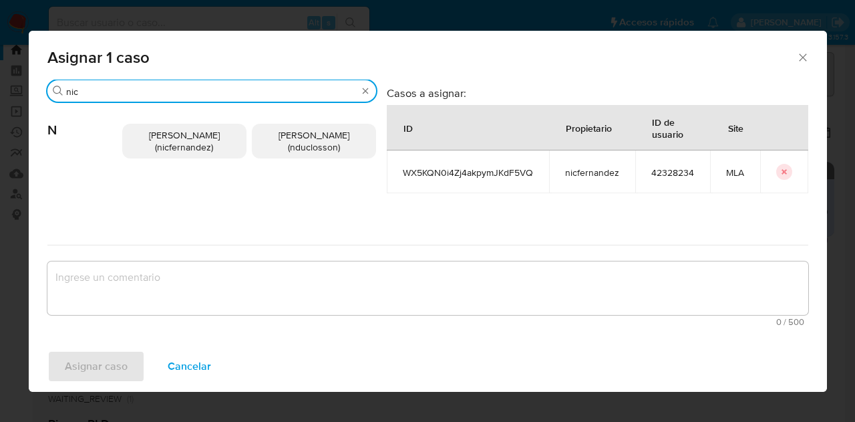
type input "nic"
click at [188, 140] on span "Nicolas Fernandez Allen (nicfernandez)" at bounding box center [184, 140] width 71 height 25
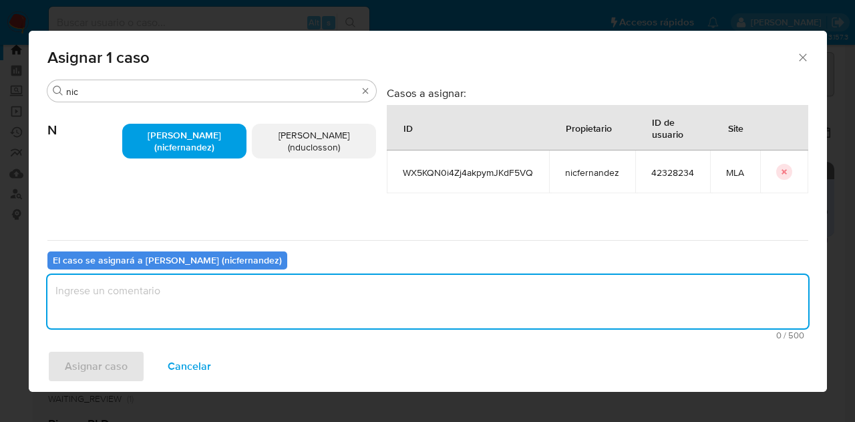
click at [218, 297] on textarea "assign-modal" at bounding box center [427, 301] width 761 height 53
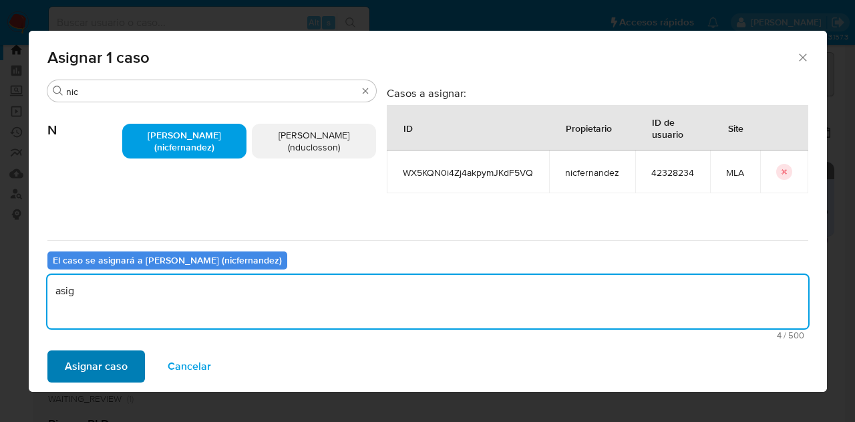
type textarea "asig"
click at [103, 357] on span "Asignar caso" at bounding box center [96, 365] width 63 height 29
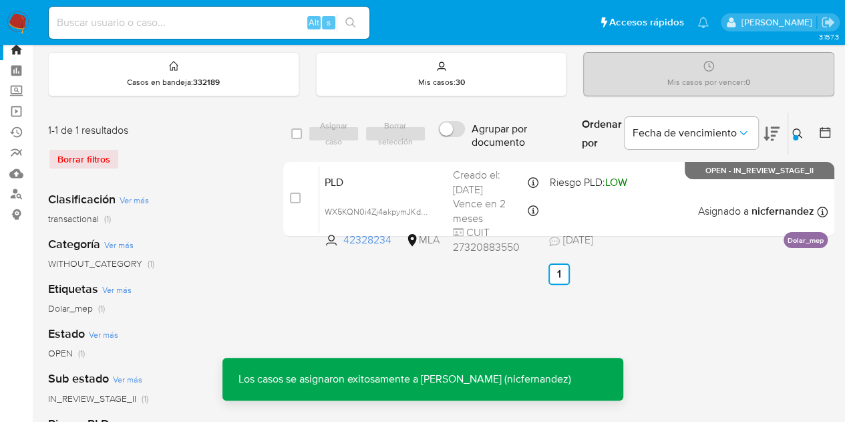
click at [358, 181] on span "PLD" at bounding box center [384, 180] width 118 height 17
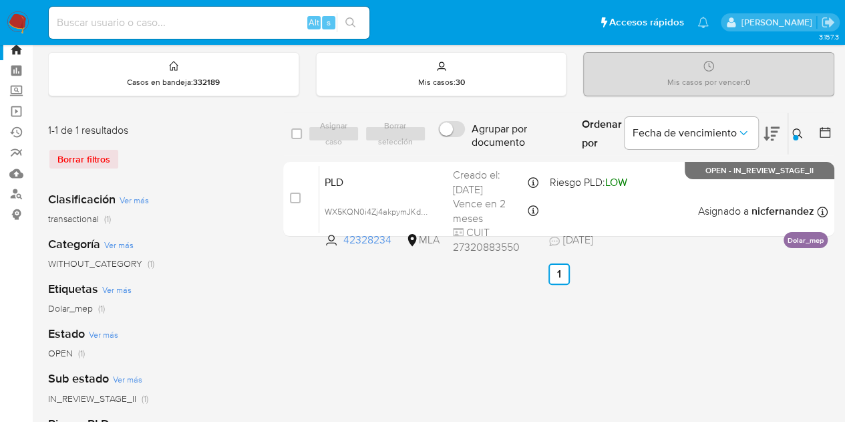
click at [796, 130] on icon at bounding box center [797, 133] width 11 height 11
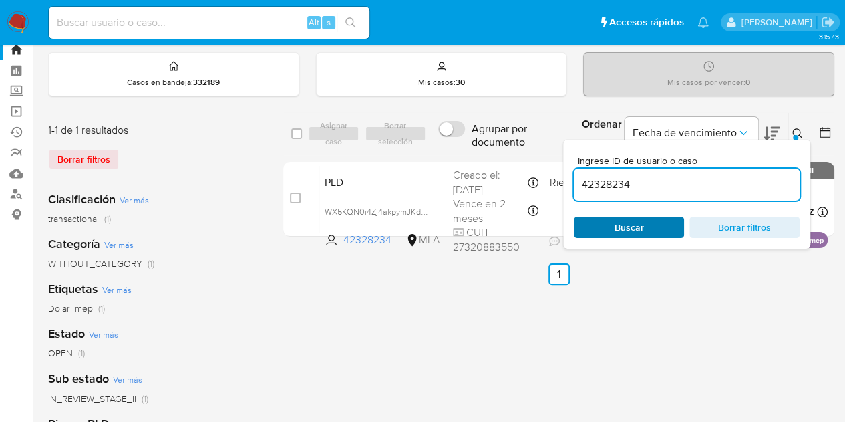
click at [645, 224] on span "Buscar" at bounding box center [629, 227] width 92 height 19
click at [800, 131] on icon at bounding box center [797, 133] width 10 height 10
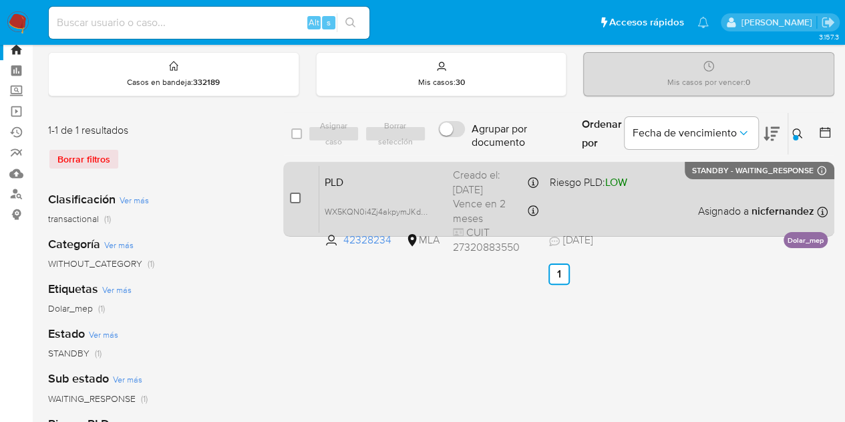
click at [297, 193] on input "checkbox" at bounding box center [295, 197] width 11 height 11
checkbox input "true"
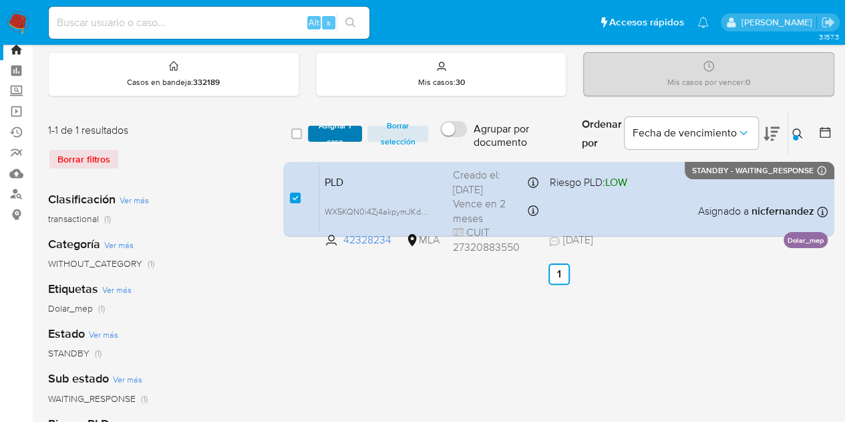
click at [343, 135] on span "Asignar 1 caso" at bounding box center [335, 133] width 41 height 13
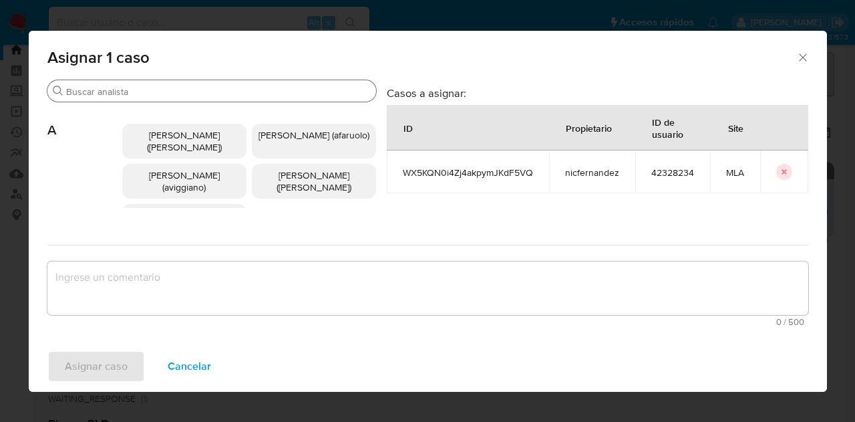
click at [158, 85] on div "Buscar" at bounding box center [211, 90] width 329 height 21
click at [160, 86] on input "Buscar" at bounding box center [218, 92] width 305 height 12
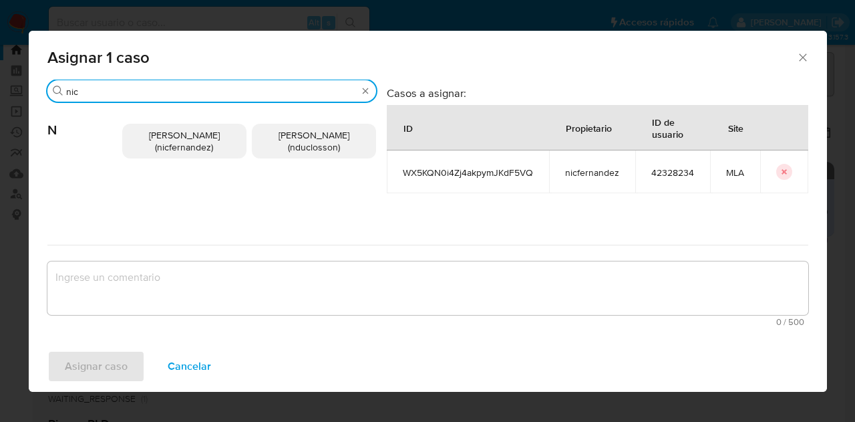
type input "nic"
click at [158, 129] on span "Nicolas Fernandez Allen (nicfernandez)" at bounding box center [184, 140] width 71 height 25
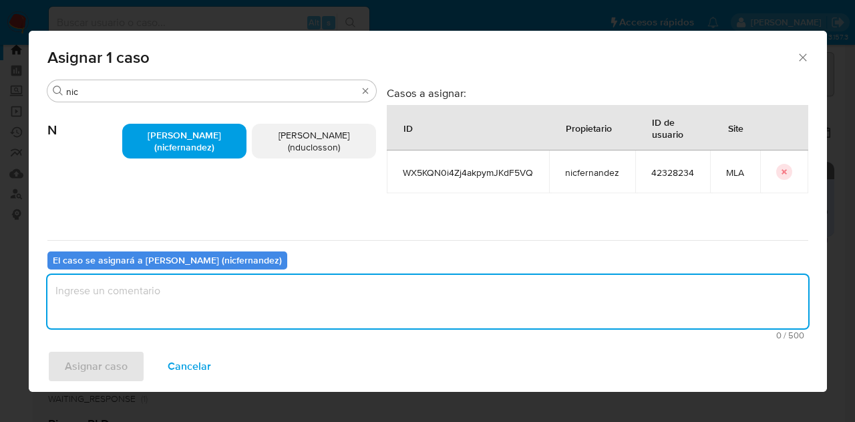
click at [198, 293] on textarea "assign-modal" at bounding box center [427, 301] width 761 height 53
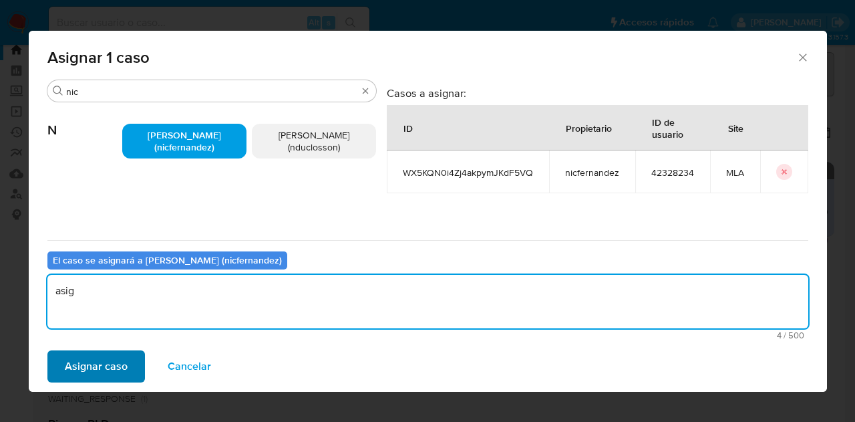
type textarea "asig"
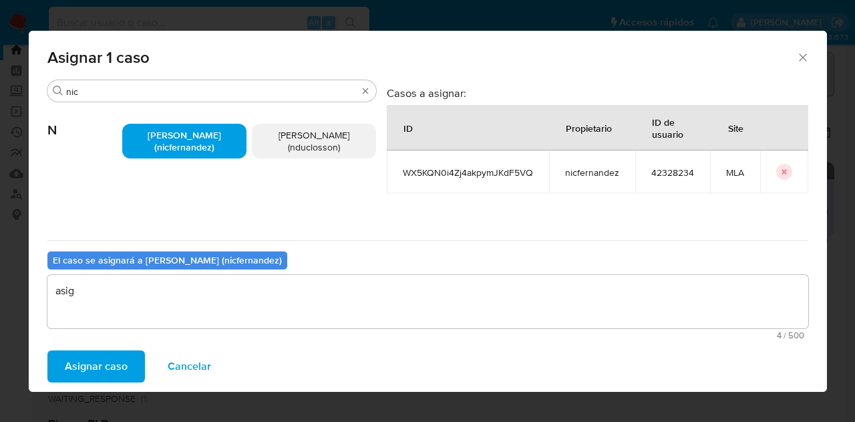
click at [104, 359] on span "Asignar caso" at bounding box center [96, 365] width 63 height 29
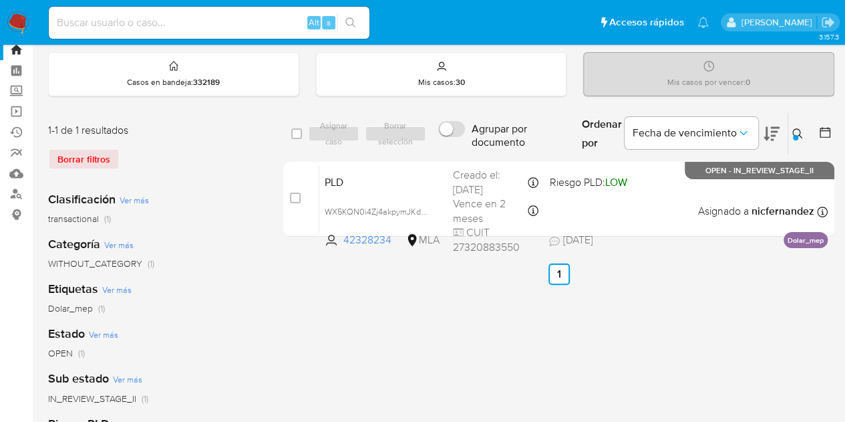
click at [799, 133] on icon at bounding box center [797, 133] width 10 height 10
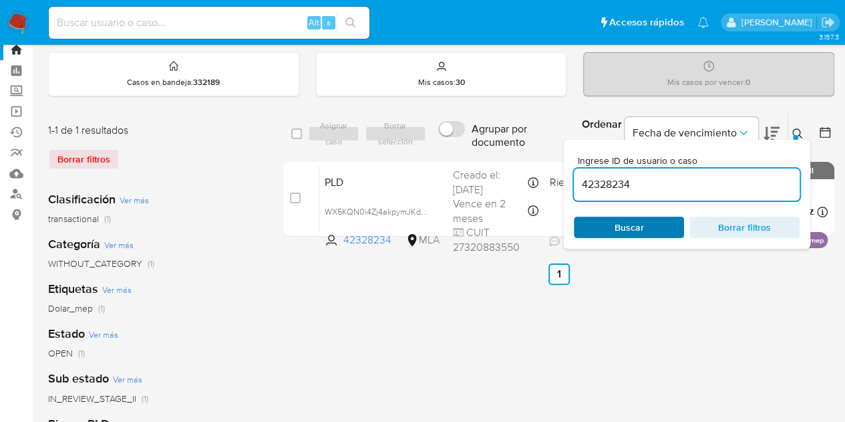
click at [644, 229] on span "Buscar" at bounding box center [629, 227] width 92 height 19
click at [607, 227] on span "Buscar" at bounding box center [629, 227] width 92 height 19
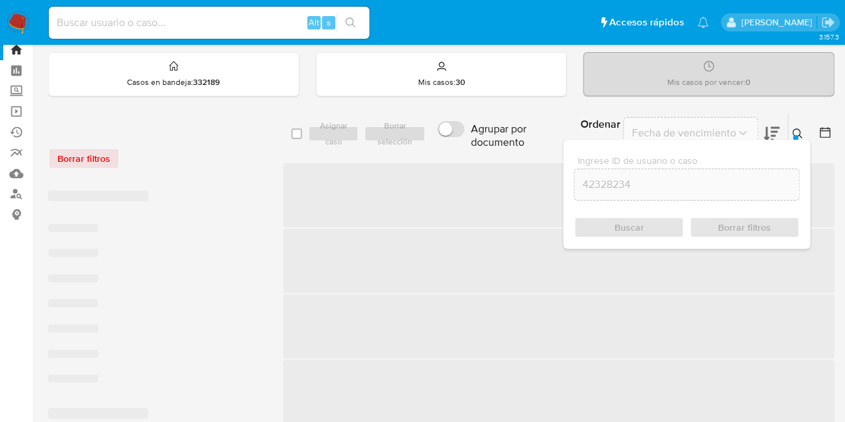
click at [800, 132] on icon at bounding box center [797, 133] width 10 height 10
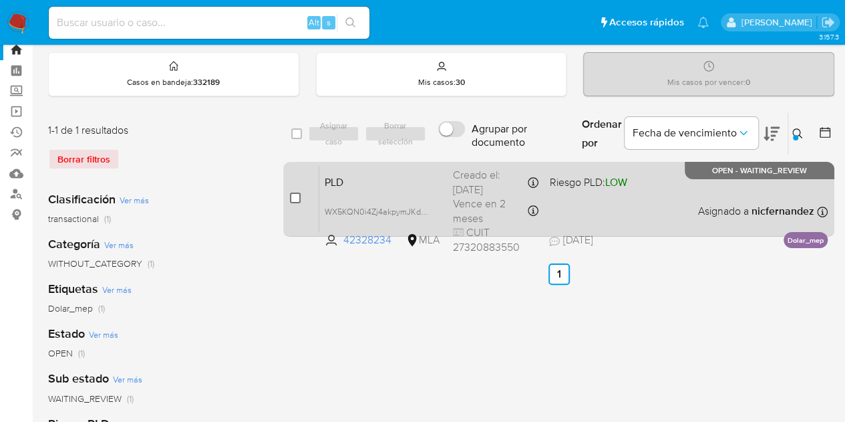
click at [293, 194] on input "checkbox" at bounding box center [295, 197] width 11 height 11
checkbox input "true"
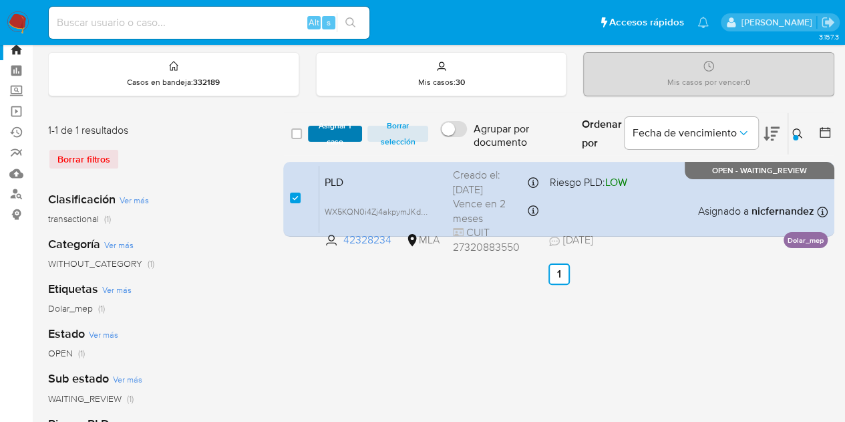
click at [324, 130] on span "Asignar 1 caso" at bounding box center [335, 133] width 41 height 13
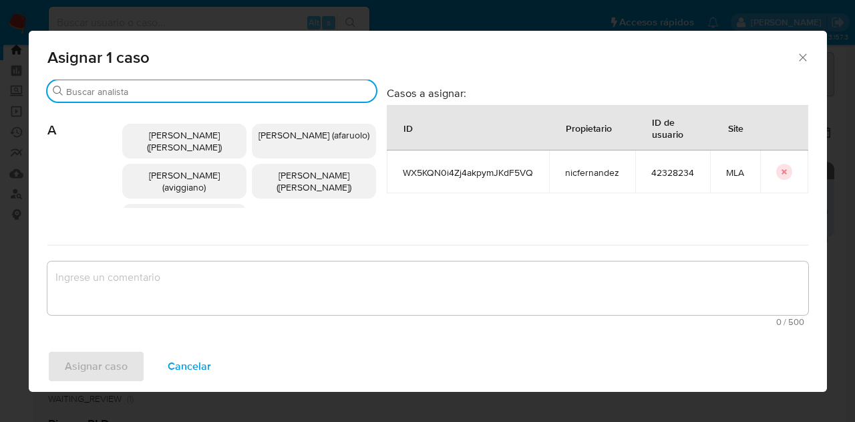
click at [172, 96] on input "Buscar" at bounding box center [218, 92] width 305 height 12
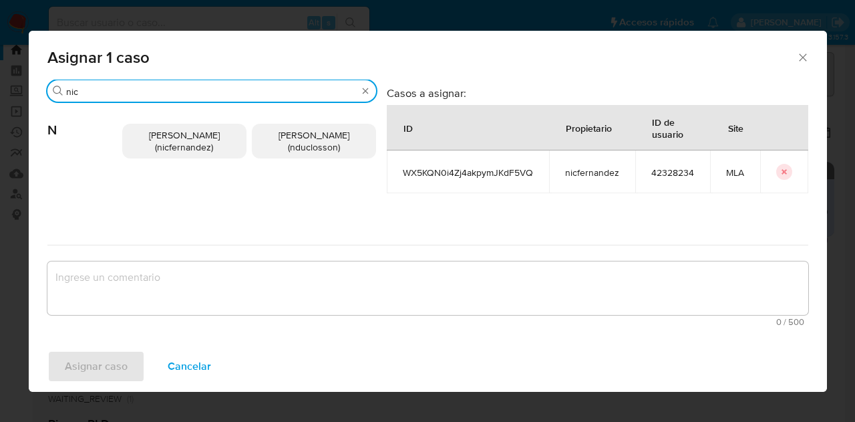
type input "nic"
click at [186, 152] on span "Nicolas Fernandez Allen (nicfernandez)" at bounding box center [184, 140] width 71 height 25
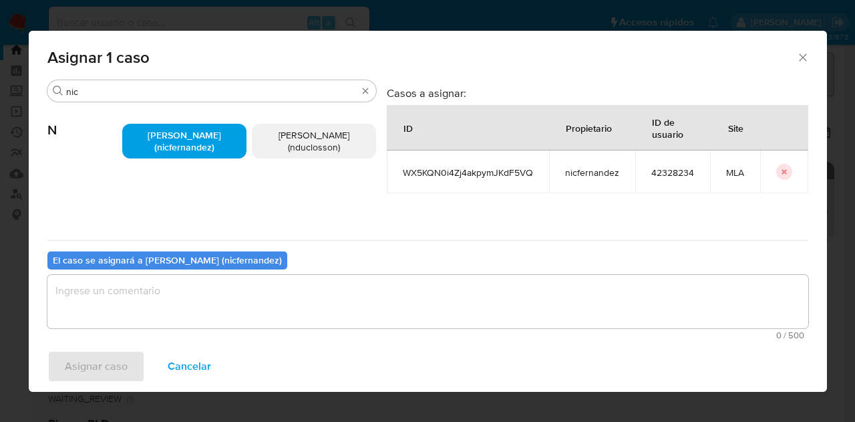
click at [220, 304] on textarea "assign-modal" at bounding box center [427, 301] width 761 height 53
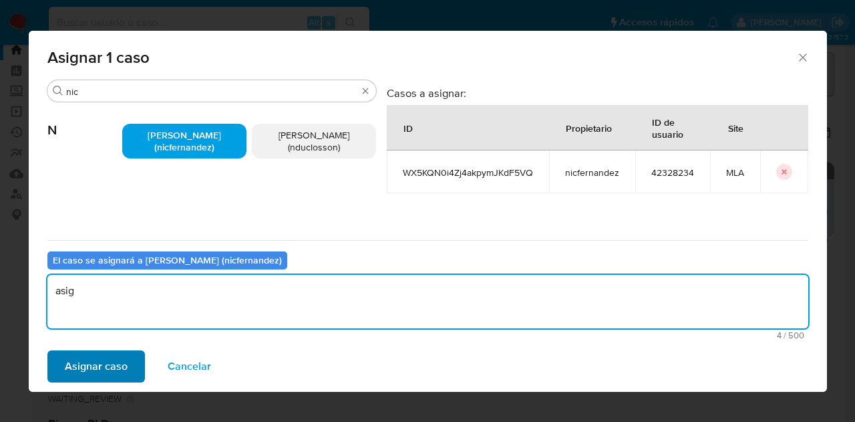
type textarea "asig"
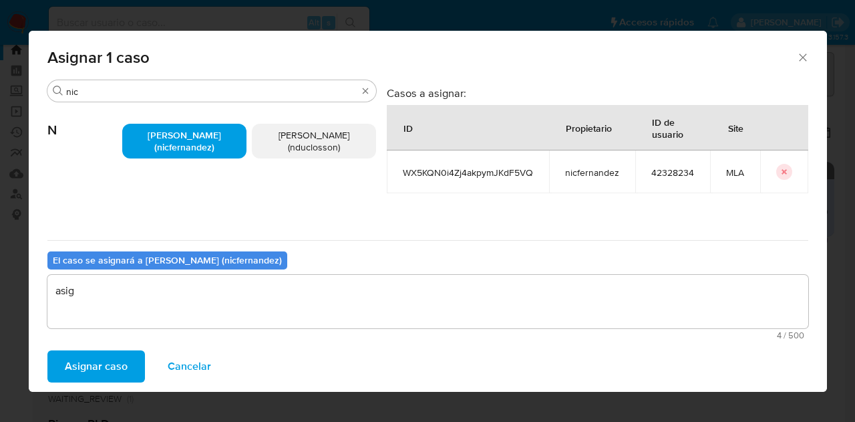
click at [76, 363] on span "Asignar caso" at bounding box center [96, 365] width 63 height 29
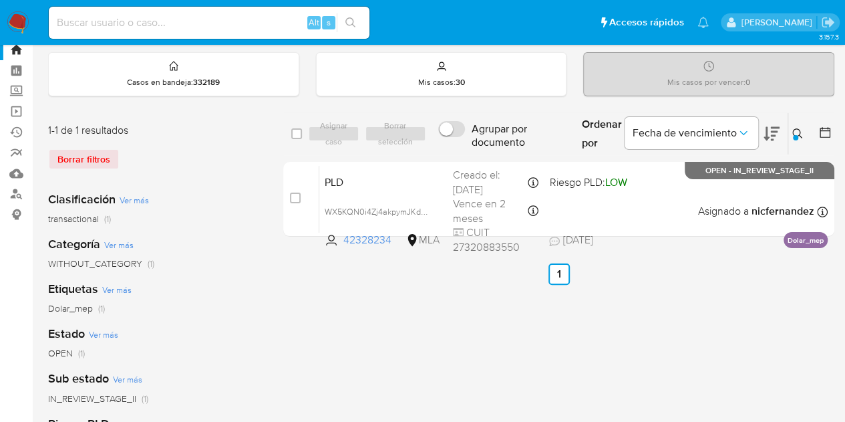
drag, startPoint x: 794, startPoint y: 134, endPoint x: 717, endPoint y: 172, distance: 86.4
click at [793, 135] on div at bounding box center [795, 137] width 5 height 5
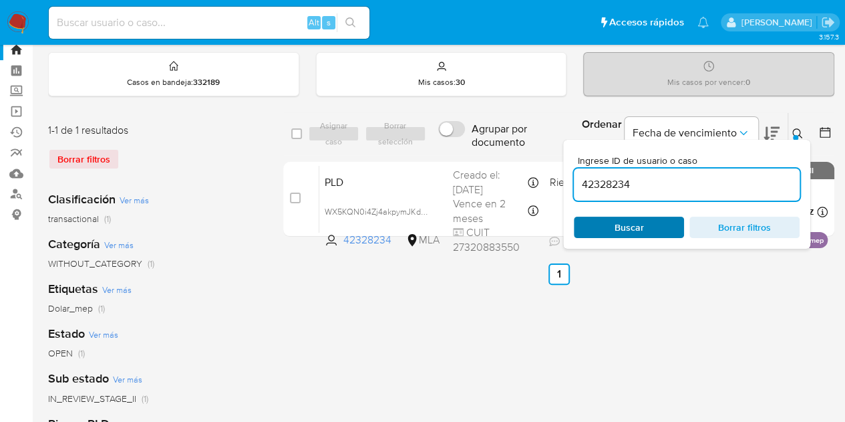
click at [649, 220] on span "Buscar" at bounding box center [629, 227] width 92 height 19
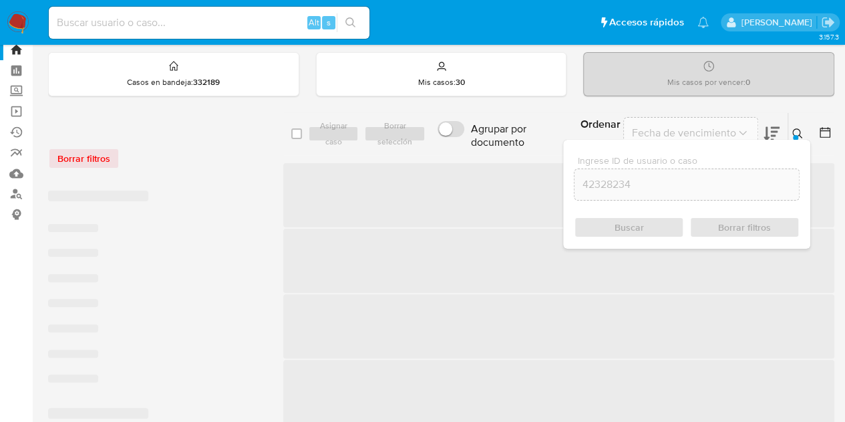
click at [799, 130] on icon at bounding box center [797, 133] width 10 height 10
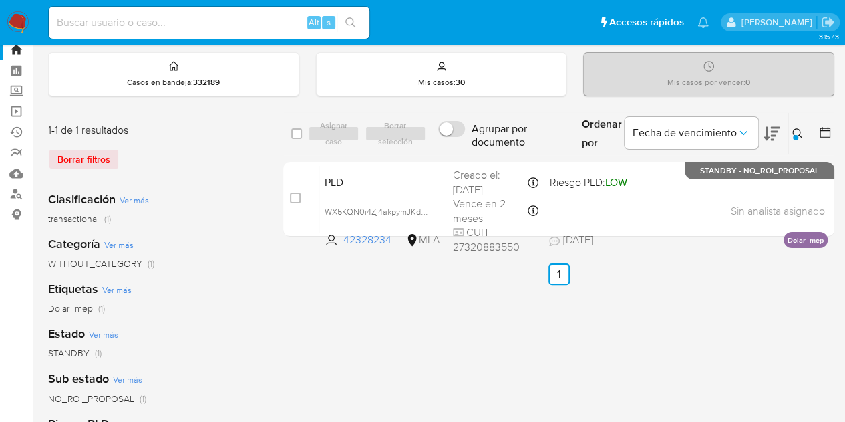
click at [799, 130] on icon at bounding box center [797, 133] width 10 height 10
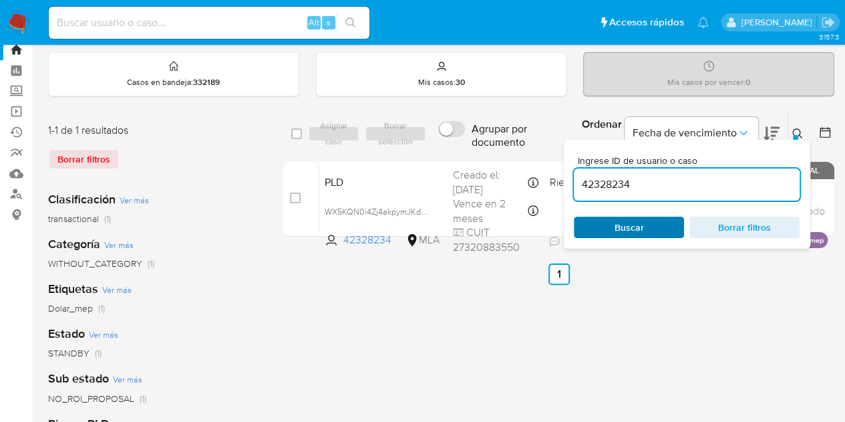
click at [629, 223] on span "Buscar" at bounding box center [629, 226] width 29 height 21
click at [800, 134] on icon at bounding box center [797, 133] width 11 height 11
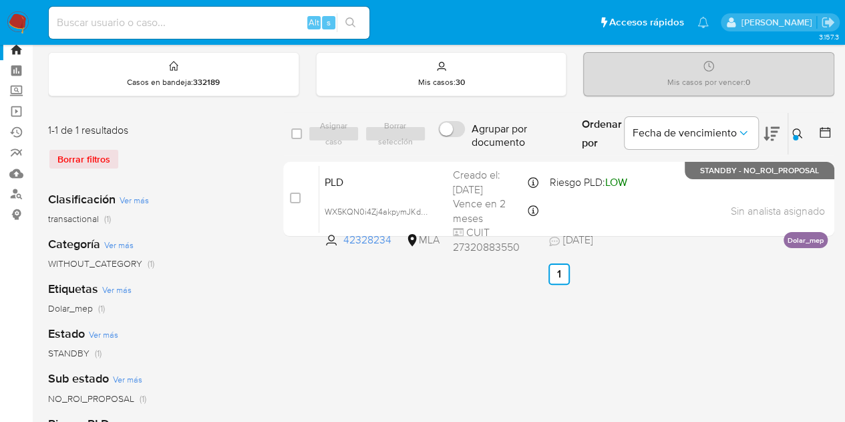
click at [800, 134] on icon at bounding box center [797, 133] width 10 height 10
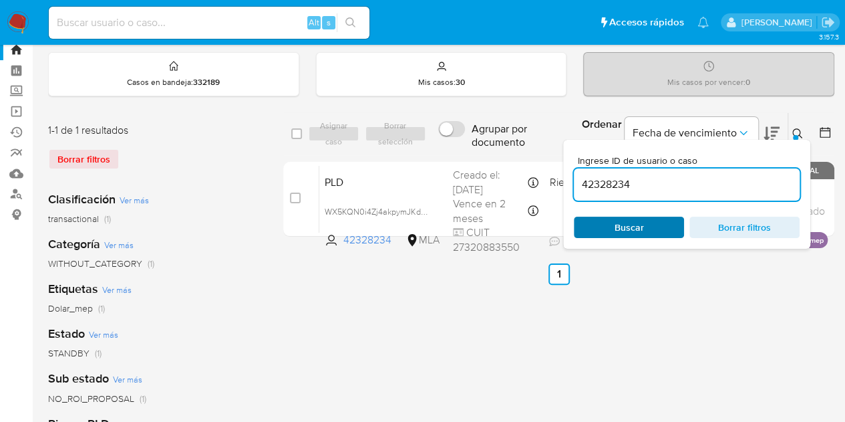
click at [651, 218] on span "Buscar" at bounding box center [629, 227] width 92 height 19
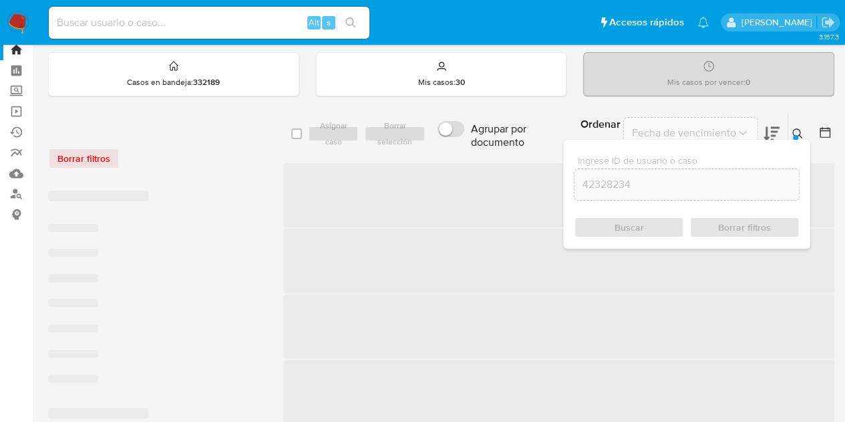
click at [794, 135] on div at bounding box center [795, 137] width 5 height 5
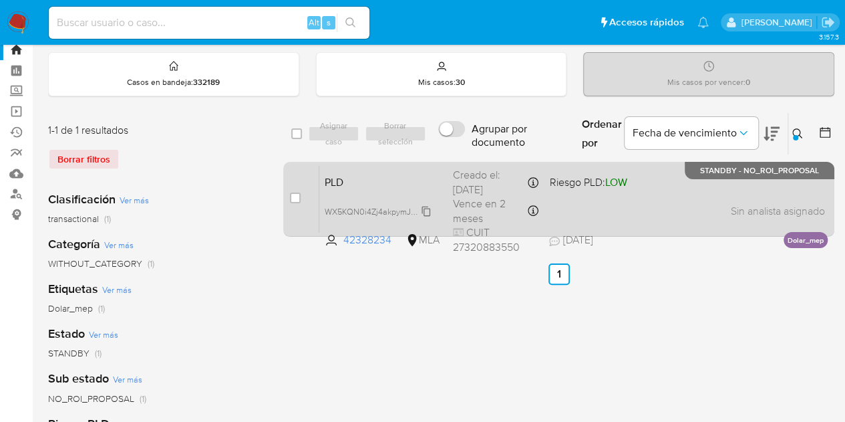
click at [361, 204] on span "WX5KQN0i4Zj4akpymJKdF5VQ" at bounding box center [384, 210] width 118 height 15
click at [356, 186] on span "PLD" at bounding box center [384, 180] width 118 height 17
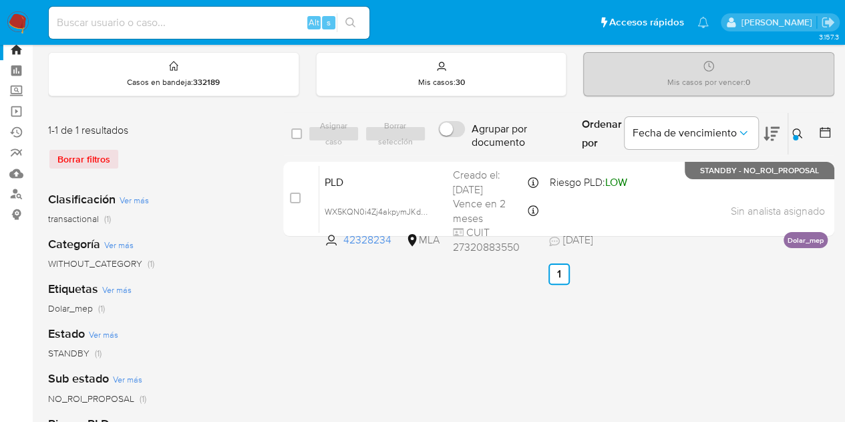
click at [791, 130] on button at bounding box center [799, 134] width 22 height 16
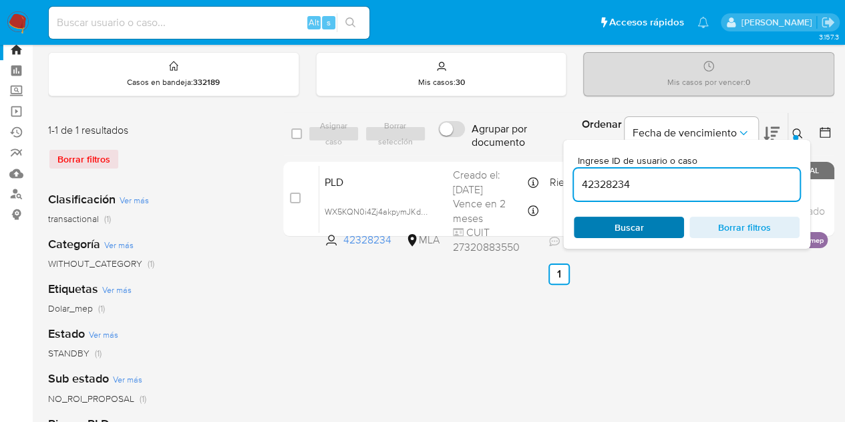
click at [643, 222] on span "Buscar" at bounding box center [629, 227] width 92 height 19
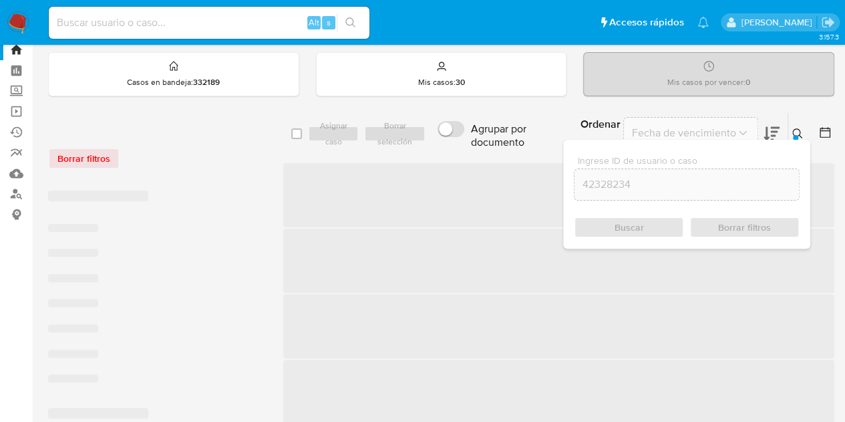
click at [795, 128] on icon at bounding box center [797, 133] width 10 height 10
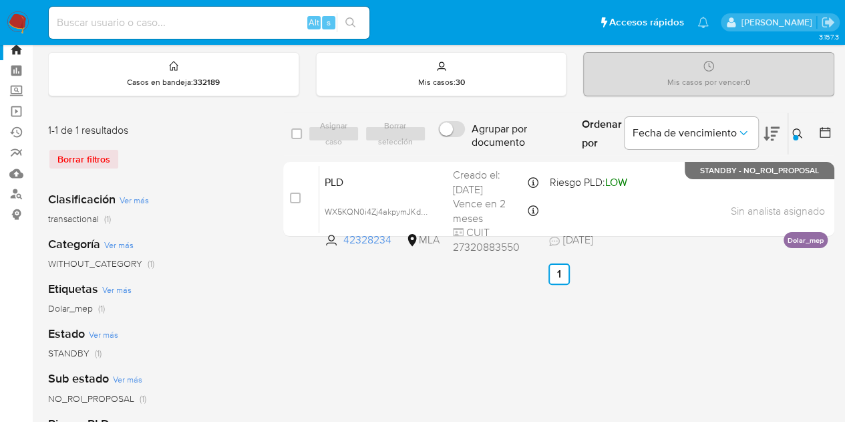
drag, startPoint x: 792, startPoint y: 134, endPoint x: 771, endPoint y: 149, distance: 25.8
click at [792, 135] on icon at bounding box center [797, 133] width 11 height 11
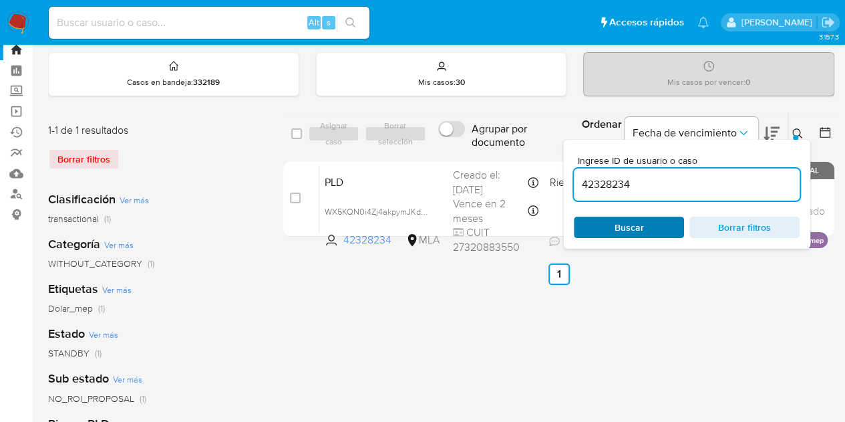
click at [641, 234] on span "Buscar" at bounding box center [629, 226] width 29 height 21
click at [801, 129] on icon at bounding box center [797, 133] width 11 height 11
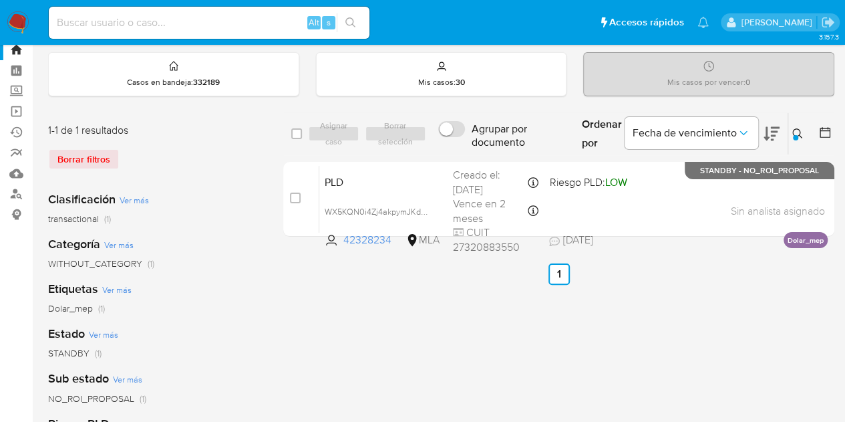
click at [386, 177] on span "PLD" at bounding box center [384, 180] width 118 height 17
click at [793, 130] on icon at bounding box center [797, 133] width 11 height 11
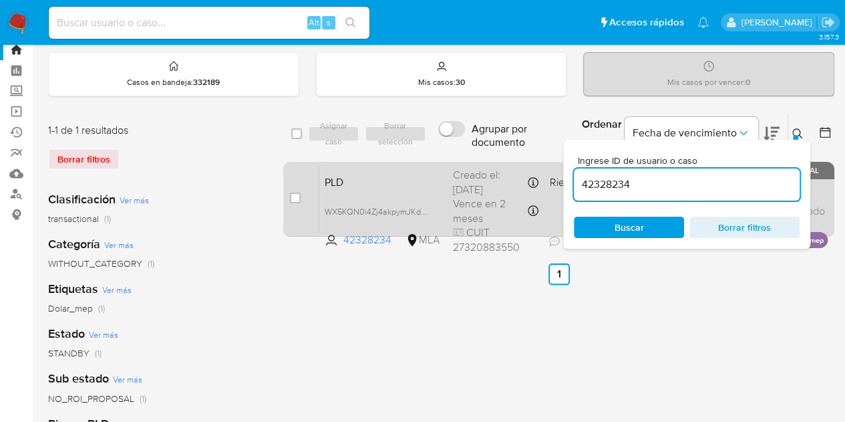
drag, startPoint x: 656, startPoint y: 186, endPoint x: 507, endPoint y: 174, distance: 149.4
click at [507, 174] on div "select-all-cases-checkbox Asignar caso Borrar selección Agrupar por documento O…" at bounding box center [558, 177] width 551 height 130
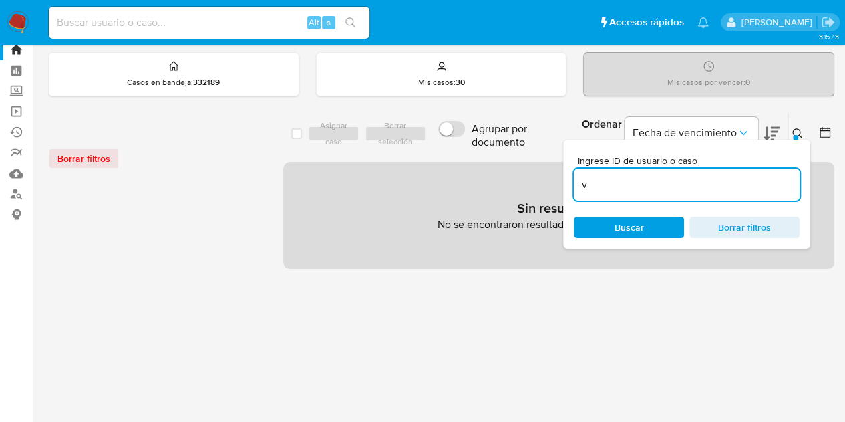
click at [613, 180] on input "v" at bounding box center [687, 184] width 226 height 17
drag, startPoint x: 613, startPoint y: 181, endPoint x: 589, endPoint y: 171, distance: 26.7
click at [555, 173] on div "select-all-cases-checkbox Asignar caso Borrar selección Agrupar por documento O…" at bounding box center [558, 190] width 551 height 156
paste input "467193905"
type input "467193905"
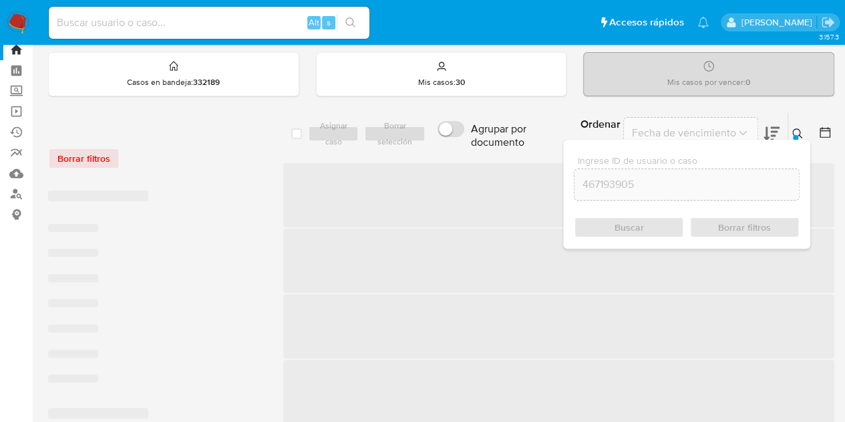
click at [800, 130] on icon at bounding box center [797, 133] width 11 height 11
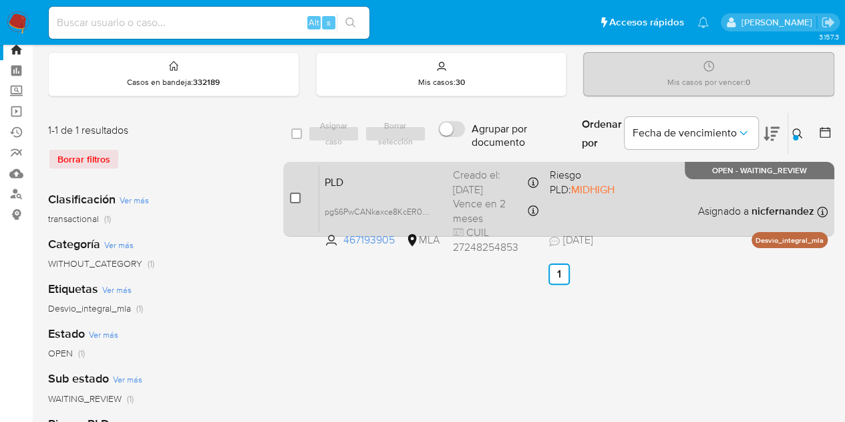
click at [299, 196] on input "checkbox" at bounding box center [295, 197] width 11 height 11
checkbox input "true"
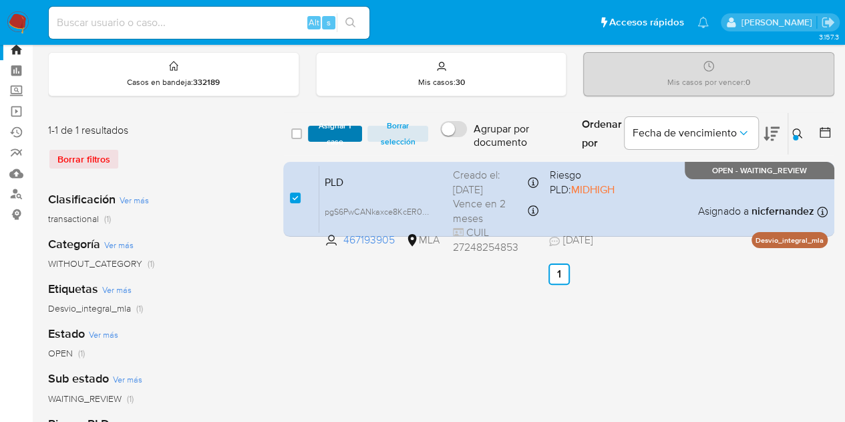
click at [332, 132] on span "Asignar 1 caso" at bounding box center [335, 133] width 41 height 13
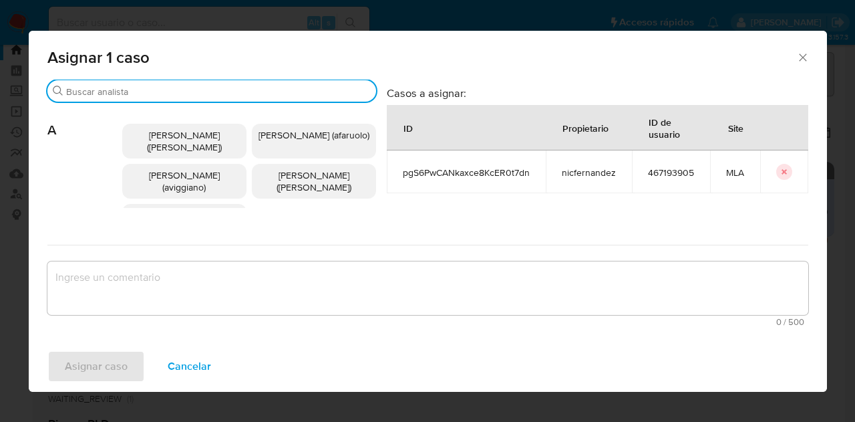
click at [140, 91] on input "Buscar" at bounding box center [218, 92] width 305 height 12
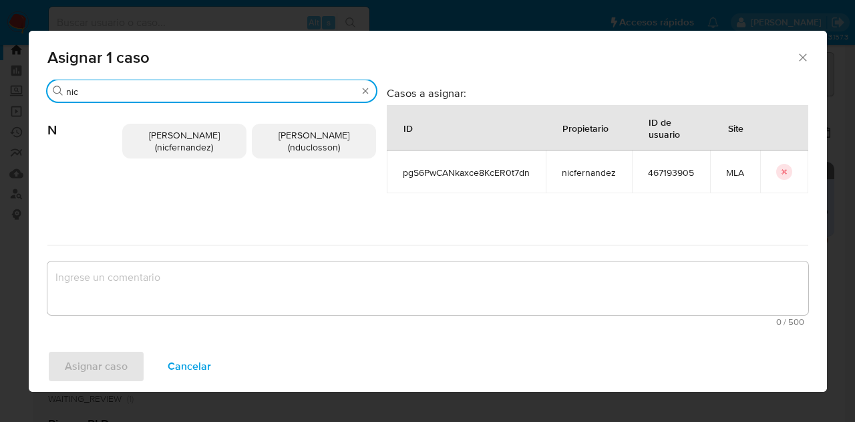
type input "nic"
click at [175, 162] on div "Nicolas Fernandez Allen (nicfernandez) Nicolas Martin Duclosson (nduclosson)" at bounding box center [249, 141] width 254 height 78
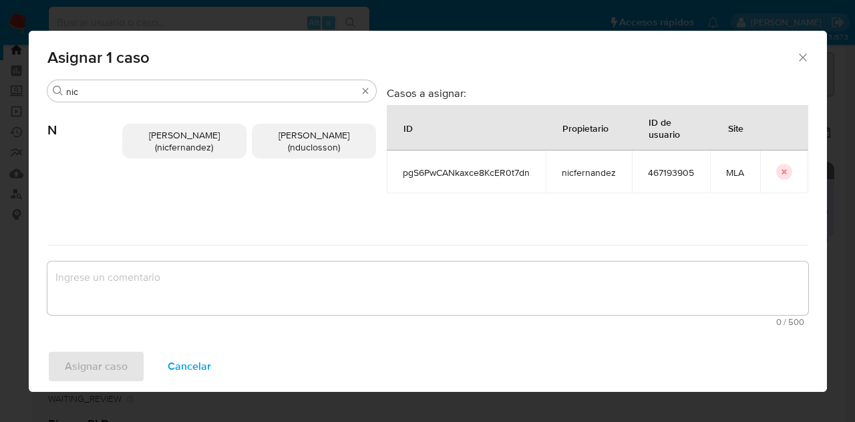
click at [172, 136] on span "Nicolas Fernandez Allen (nicfernandez)" at bounding box center [184, 140] width 71 height 25
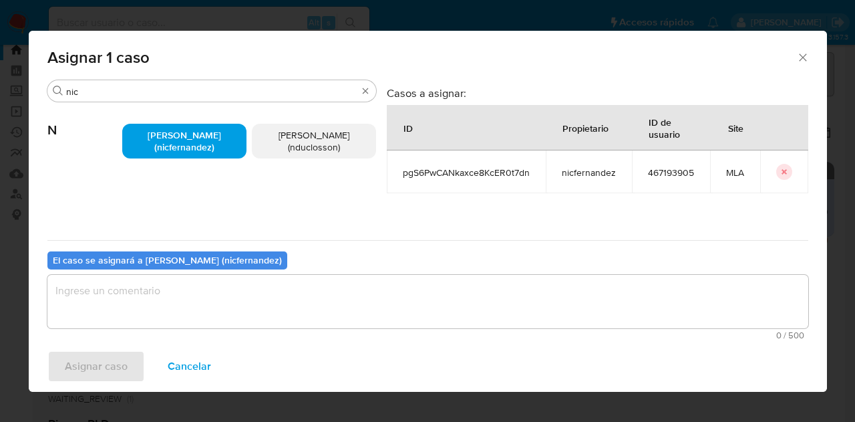
click at [207, 321] on textarea "assign-modal" at bounding box center [427, 301] width 761 height 53
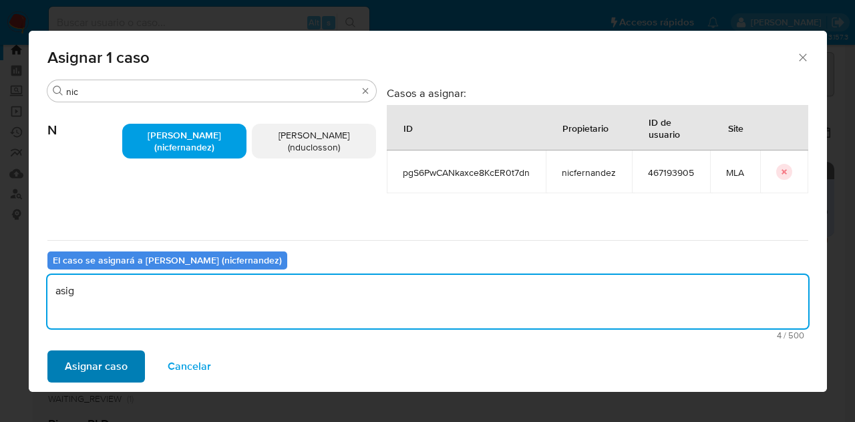
type textarea "asig"
click at [114, 357] on span "Asignar caso" at bounding box center [96, 365] width 63 height 29
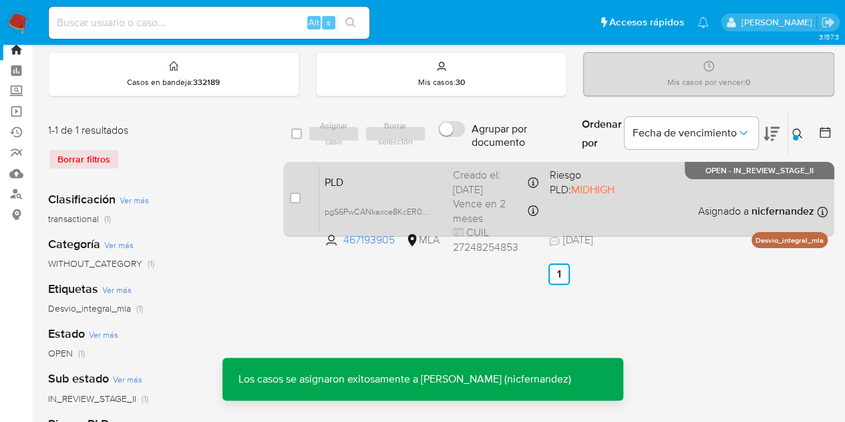
click at [370, 184] on span "PLD" at bounding box center [384, 180] width 118 height 17
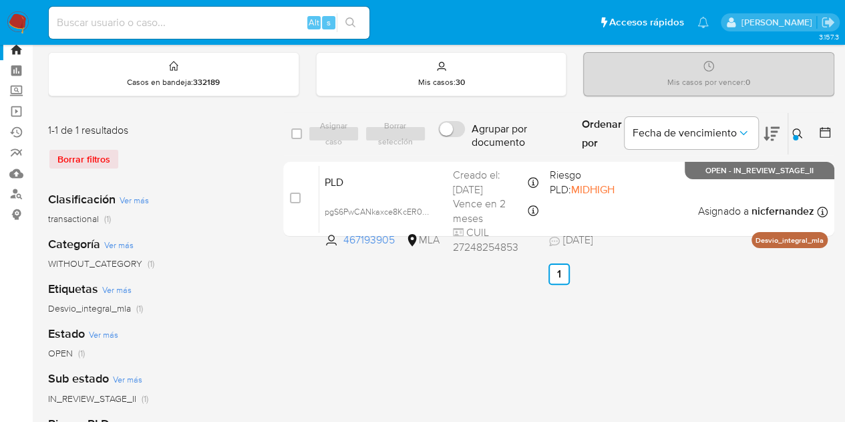
click at [800, 134] on icon at bounding box center [797, 133] width 10 height 10
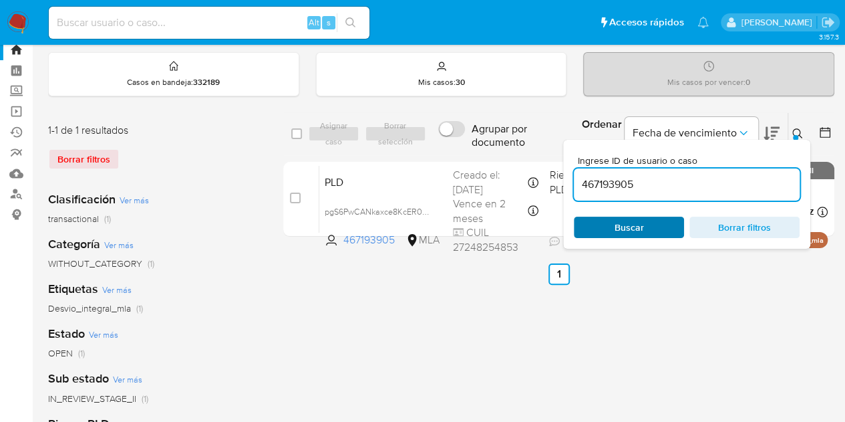
click at [651, 219] on span "Buscar" at bounding box center [629, 227] width 92 height 19
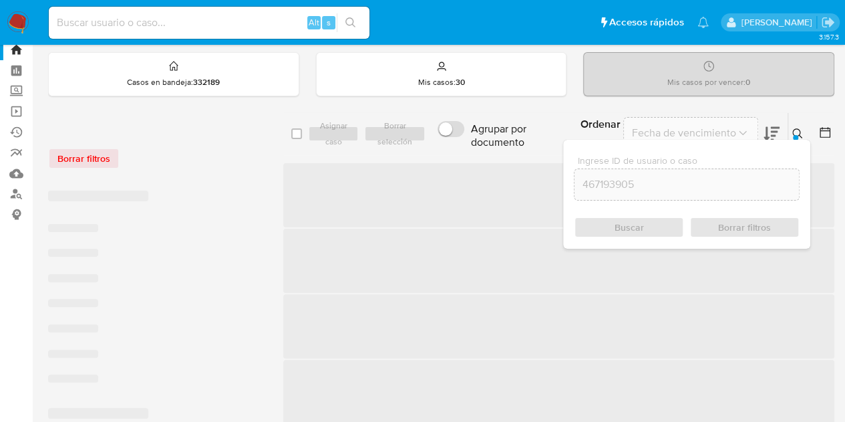
click at [796, 130] on icon at bounding box center [797, 133] width 11 height 11
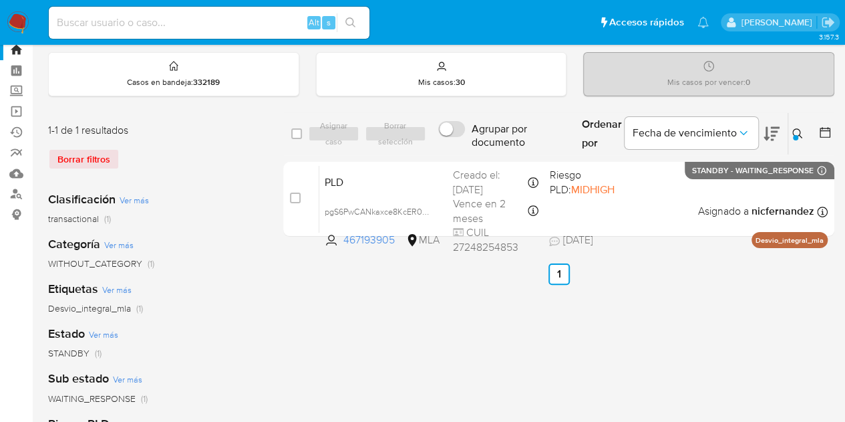
drag, startPoint x: 797, startPoint y: 132, endPoint x: 700, endPoint y: 173, distance: 105.1
click at [797, 133] on icon at bounding box center [797, 133] width 11 height 11
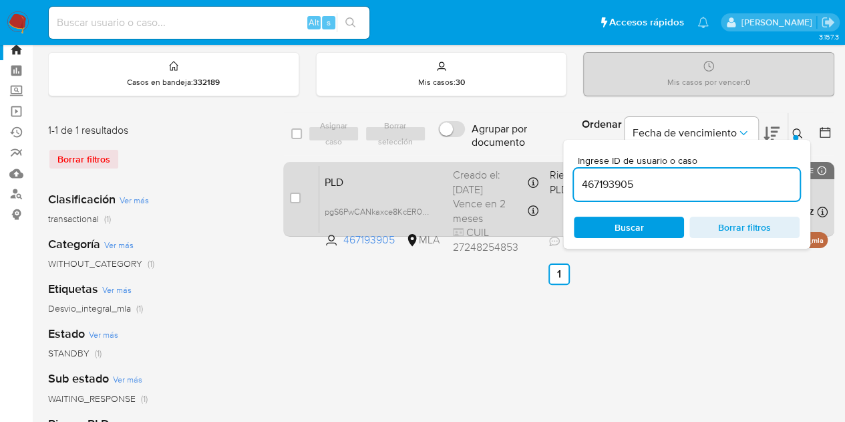
drag, startPoint x: 688, startPoint y: 182, endPoint x: 485, endPoint y: 165, distance: 203.9
click at [489, 162] on div "select-all-cases-checkbox Asignar caso Borrar selección Agrupar por documento O…" at bounding box center [558, 177] width 551 height 130
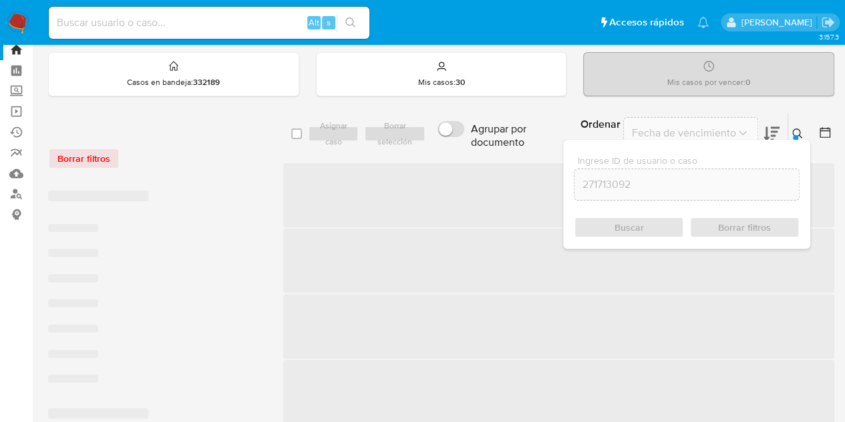
click at [799, 129] on icon at bounding box center [797, 133] width 10 height 10
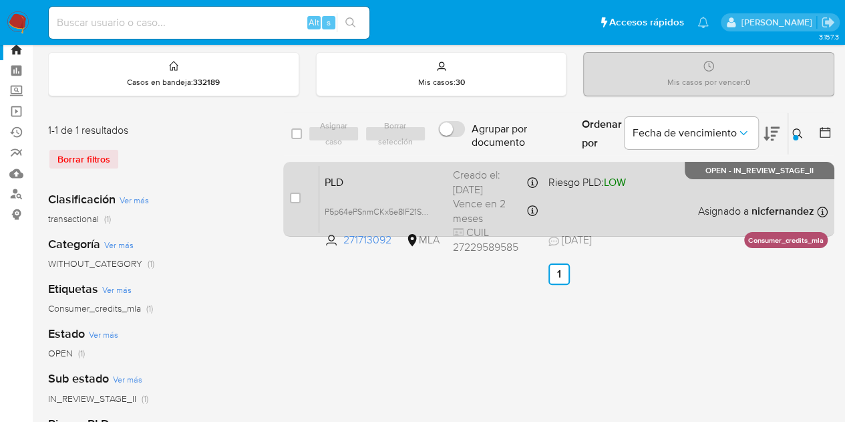
click at [378, 185] on span "PLD" at bounding box center [384, 180] width 118 height 17
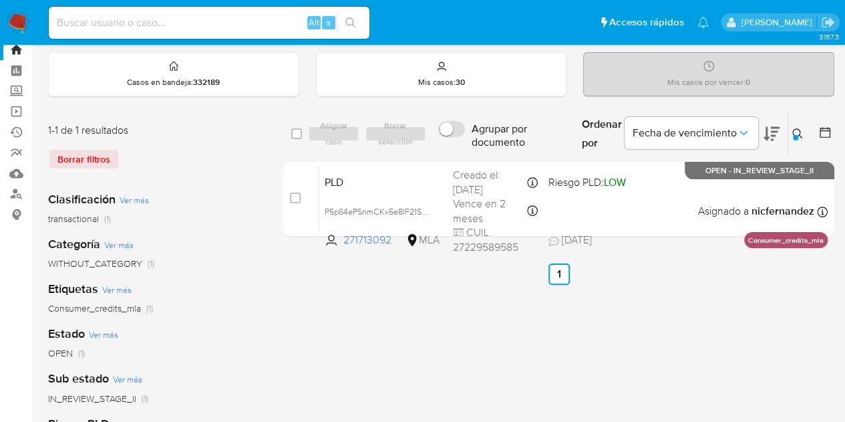
click at [795, 122] on div "Ingrese ID de usuario o caso 271713092 Buscar Borrar filtros" at bounding box center [799, 133] width 23 height 41
click at [794, 132] on icon at bounding box center [797, 133] width 11 height 11
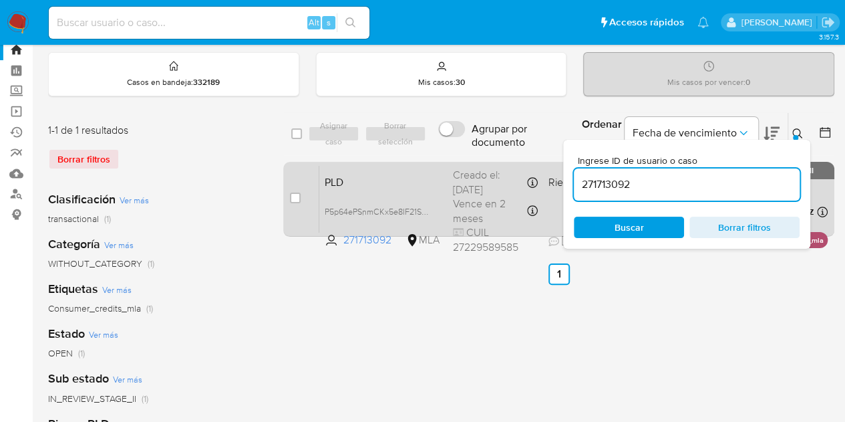
drag, startPoint x: 664, startPoint y: 180, endPoint x: 526, endPoint y: 172, distance: 137.9
click at [489, 160] on div "select-all-cases-checkbox Asignar caso Borrar selección Agrupar por documento O…" at bounding box center [558, 177] width 551 height 130
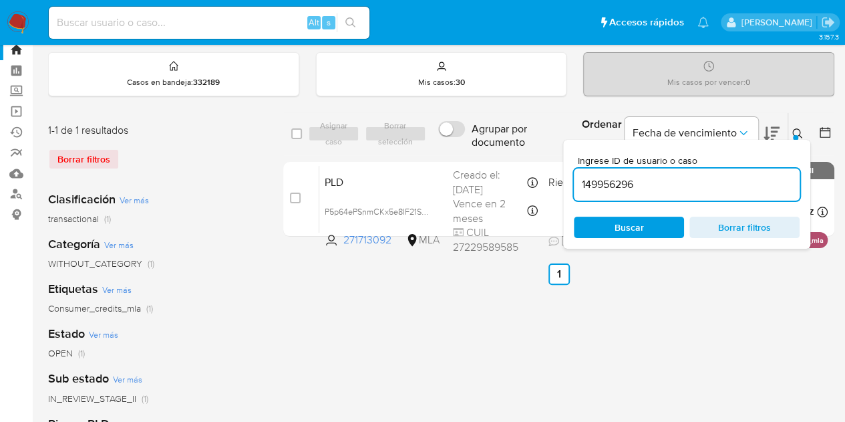
type input "149956296"
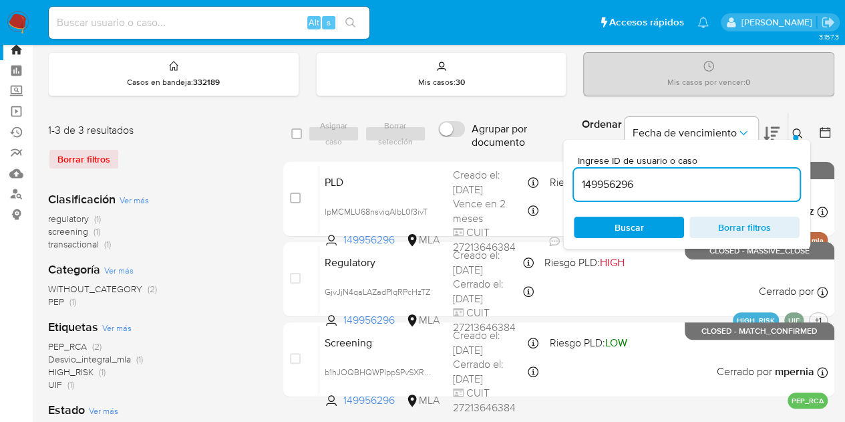
click at [797, 130] on icon at bounding box center [797, 133] width 11 height 11
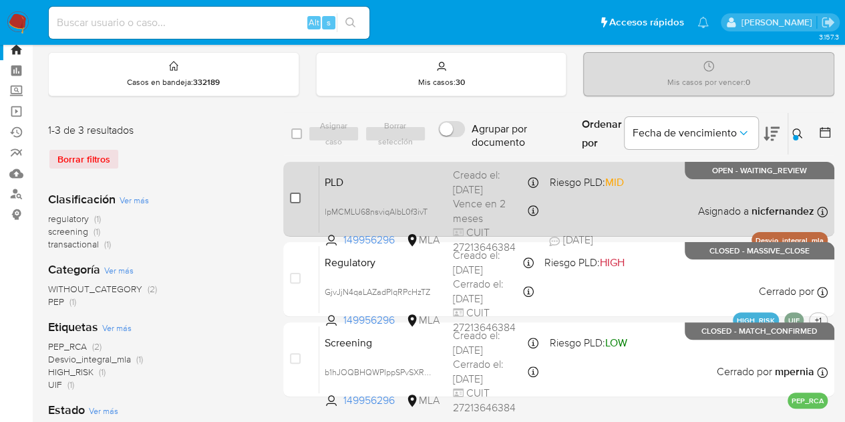
click at [298, 195] on input "checkbox" at bounding box center [295, 197] width 11 height 11
checkbox input "true"
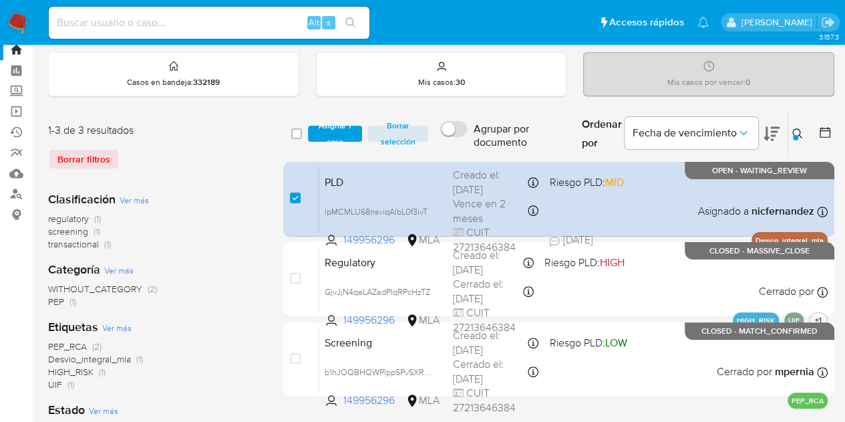
click at [322, 153] on div "select-all-cases-checkbox Asignar 1 caso Borrar selección Agrupar por documento…" at bounding box center [558, 133] width 551 height 43
click at [333, 136] on span "Asignar 1 caso" at bounding box center [335, 133] width 41 height 13
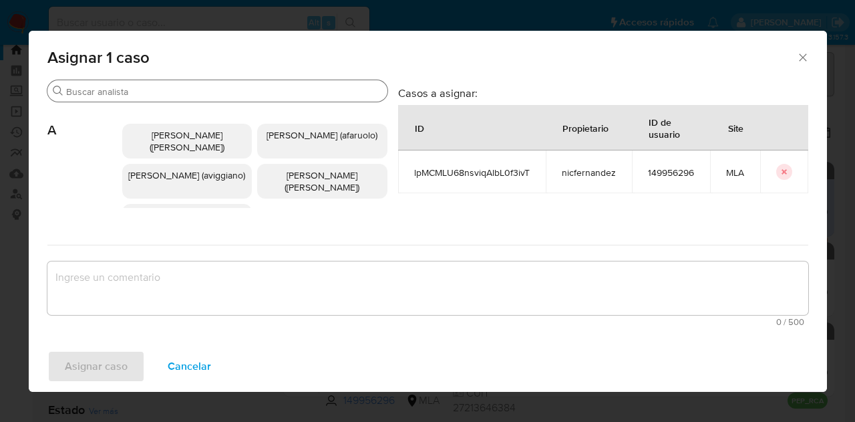
click at [151, 94] on input "Buscar" at bounding box center [224, 92] width 316 height 12
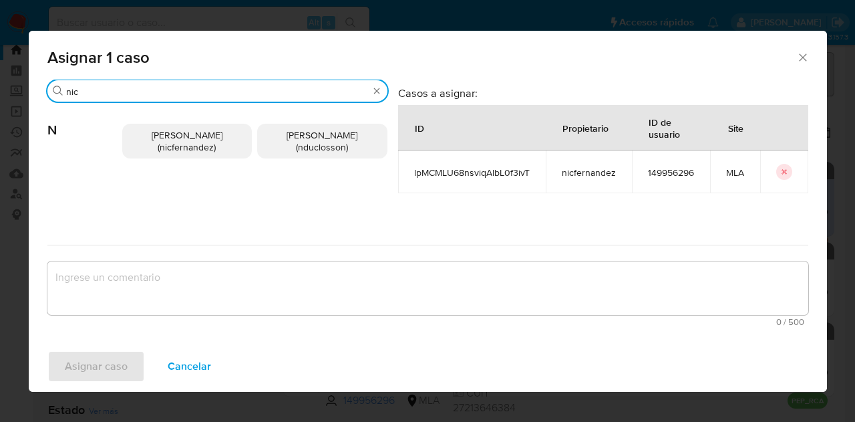
type input "nic"
click at [161, 136] on span "Nicolas Fernandez Allen (nicfernandez)" at bounding box center [187, 140] width 71 height 25
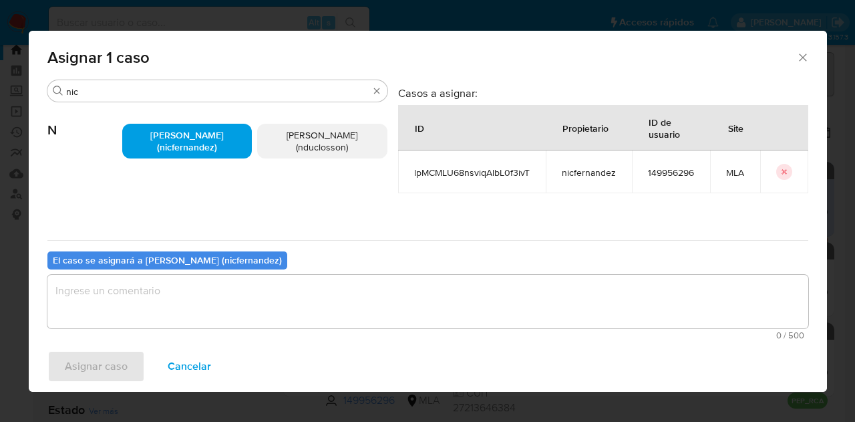
click at [228, 299] on textarea "assign-modal" at bounding box center [427, 301] width 761 height 53
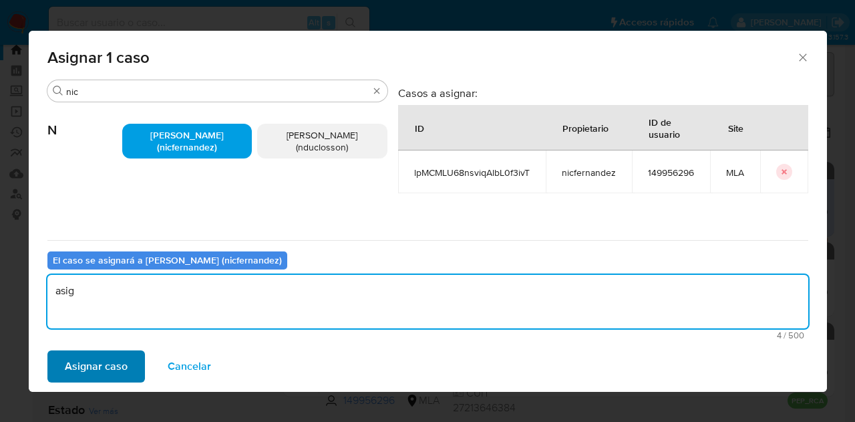
type textarea "asig"
click at [103, 361] on span "Asignar caso" at bounding box center [96, 365] width 63 height 29
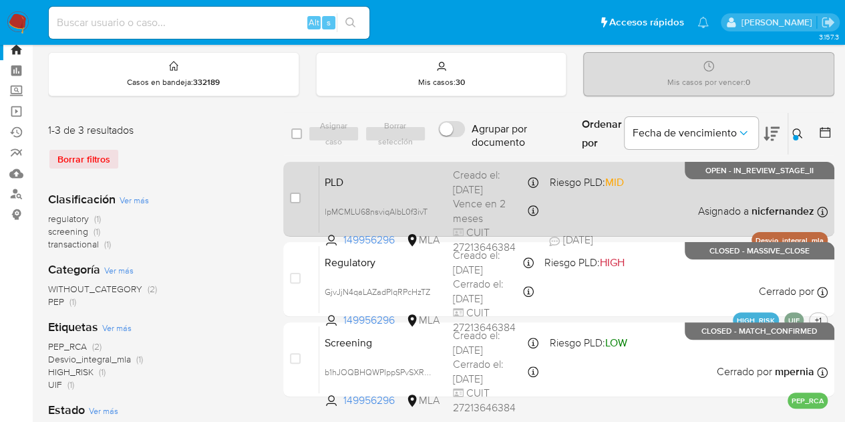
click at [410, 169] on div "PLD lpMCMLU68nsviqAlbL0f3ivT 149956296 MLA Riesgo PLD: MID Creado el: 12/08/202…" at bounding box center [573, 198] width 508 height 67
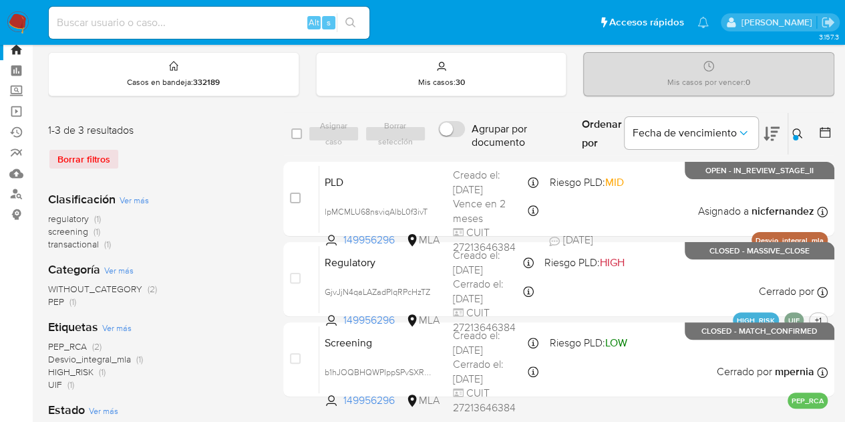
drag, startPoint x: 797, startPoint y: 126, endPoint x: 649, endPoint y: 193, distance: 163.0
click at [796, 128] on button at bounding box center [799, 134] width 22 height 16
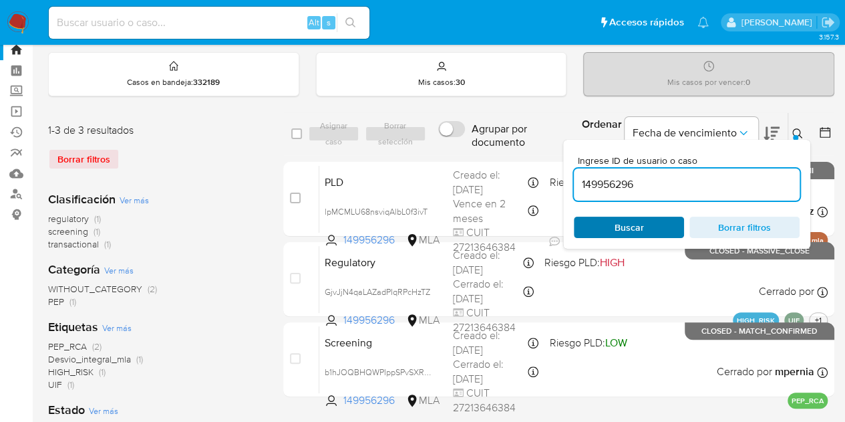
click at [628, 231] on span "Buscar" at bounding box center [629, 226] width 29 height 21
click at [806, 134] on button at bounding box center [799, 134] width 22 height 16
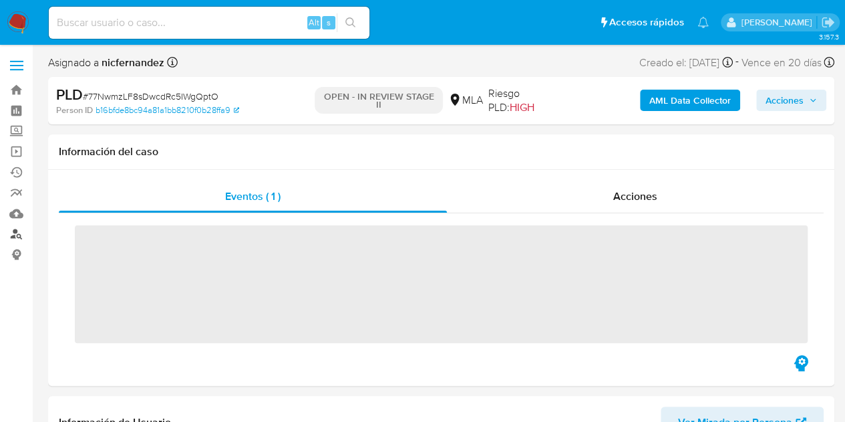
click at [19, 236] on link "Buscador de personas" at bounding box center [79, 234] width 159 height 21
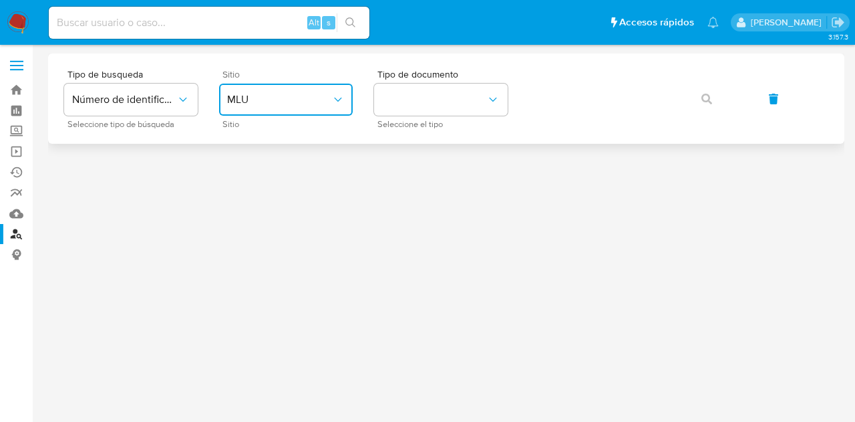
click at [283, 113] on button "MLU" at bounding box center [286, 100] width 134 height 32
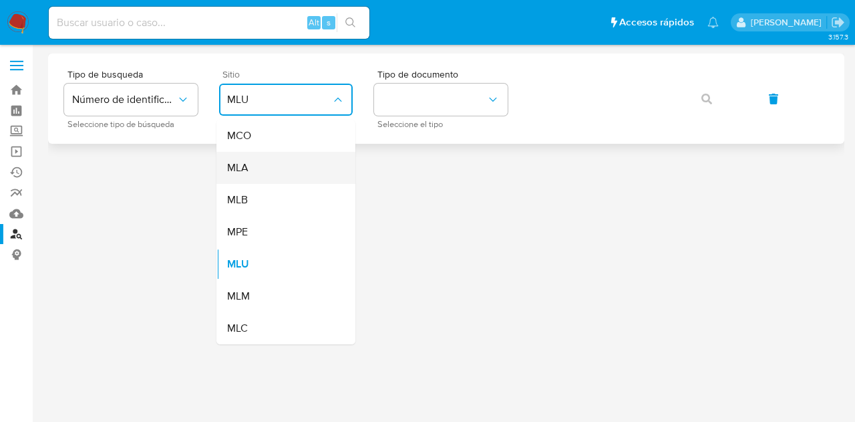
click at [297, 161] on div "MLA" at bounding box center [282, 168] width 110 height 32
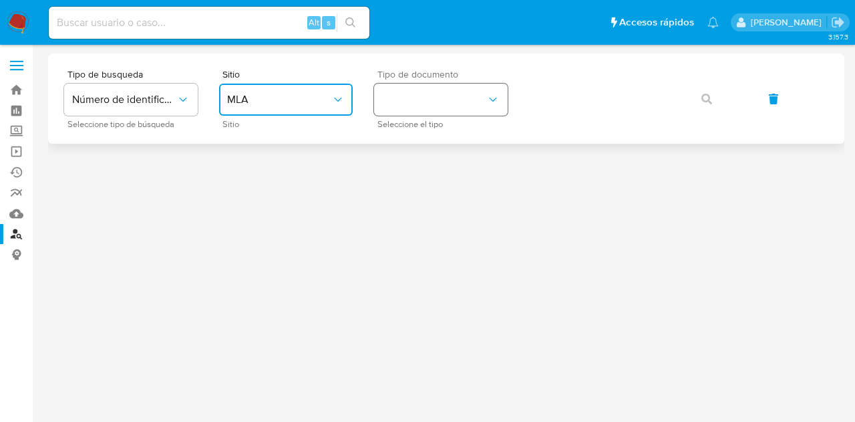
click at [426, 100] on button "identificationType" at bounding box center [441, 100] width 134 height 32
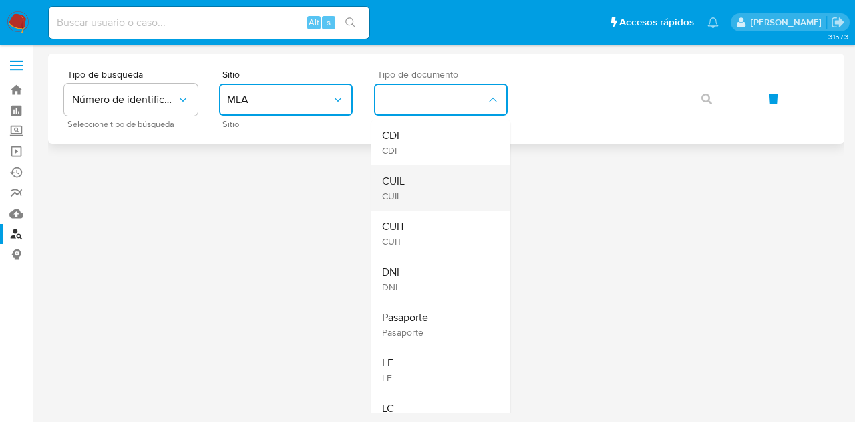
click at [435, 174] on div "CUIL CUIL" at bounding box center [437, 187] width 110 height 45
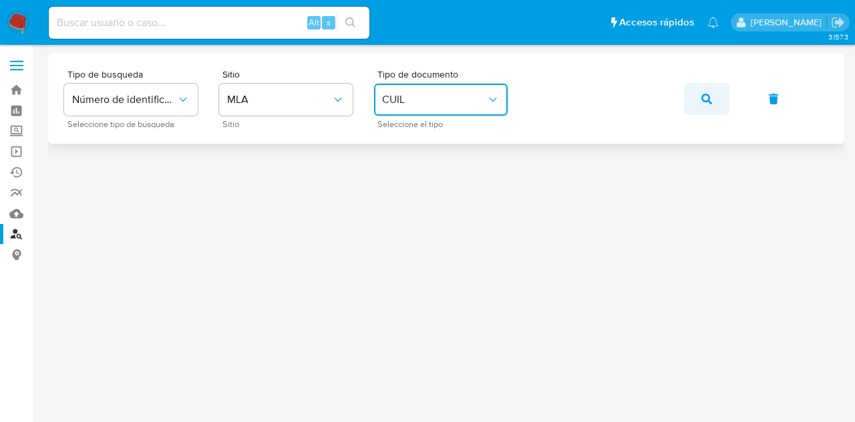
click at [704, 94] on icon "button" at bounding box center [707, 99] width 11 height 11
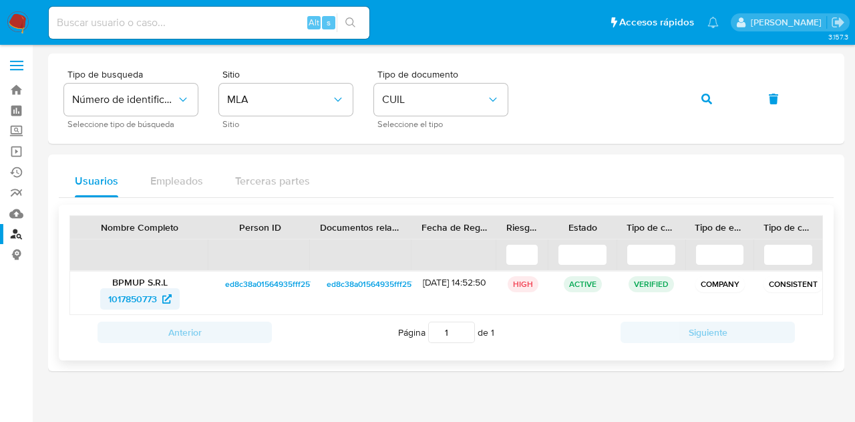
click at [140, 299] on span "1017850773" at bounding box center [132, 298] width 49 height 21
click at [696, 93] on button "button" at bounding box center [706, 99] width 45 height 32
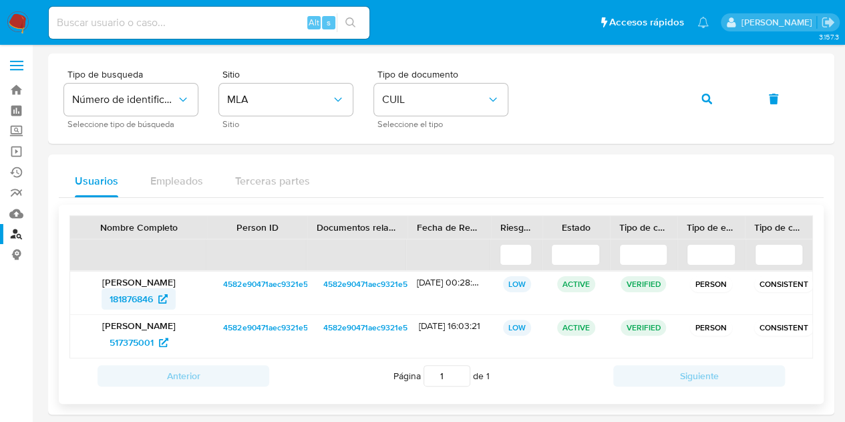
click at [140, 299] on span "181876846" at bounding box center [131, 298] width 43 height 21
click at [698, 102] on button "button" at bounding box center [706, 99] width 45 height 32
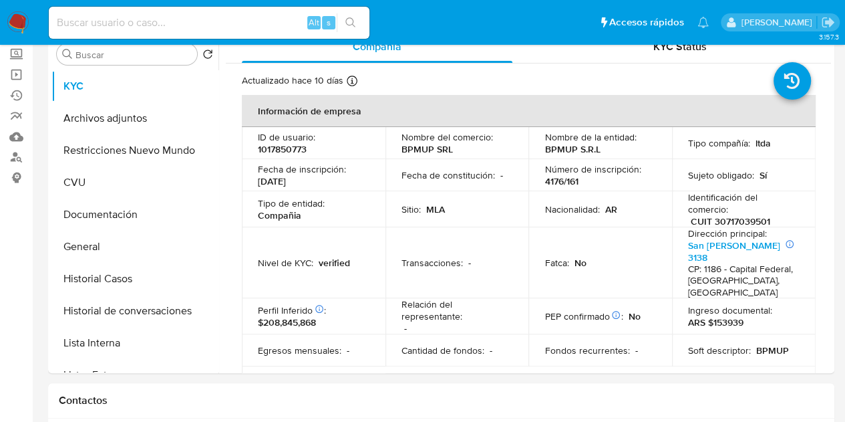
select select "10"
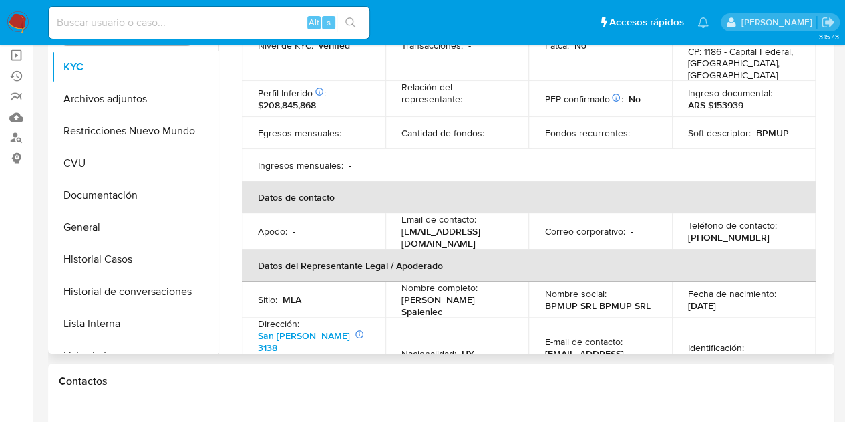
scroll to position [199, 0]
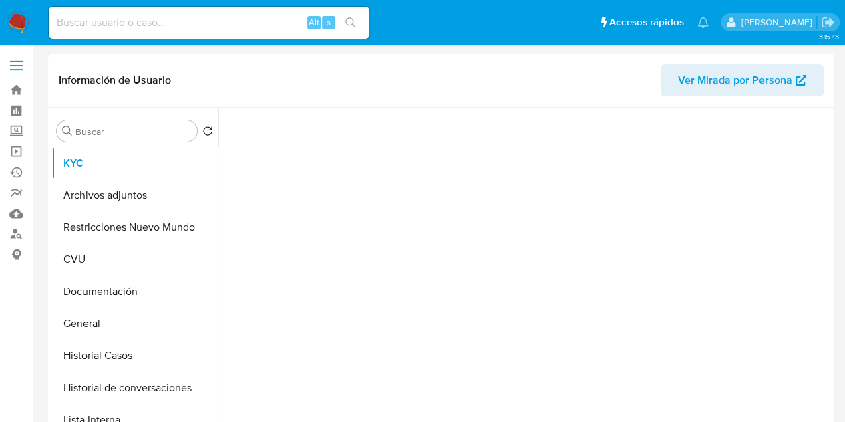
click at [702, 74] on span "Ver Mirada por Persona" at bounding box center [735, 80] width 114 height 32
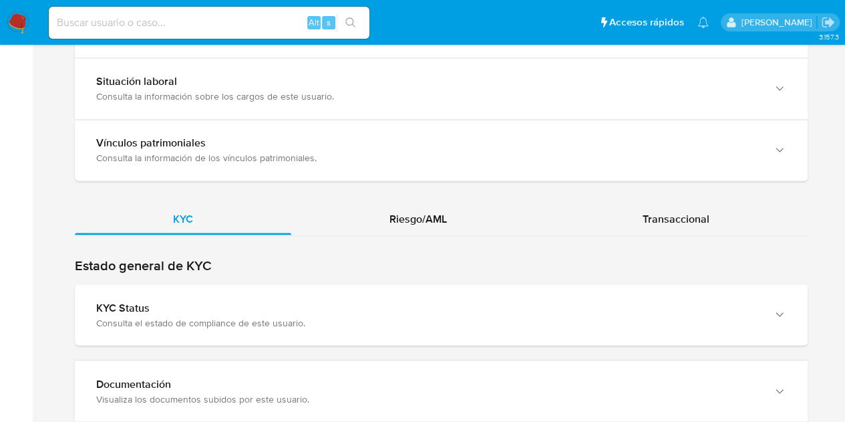
scroll to position [1100, 0]
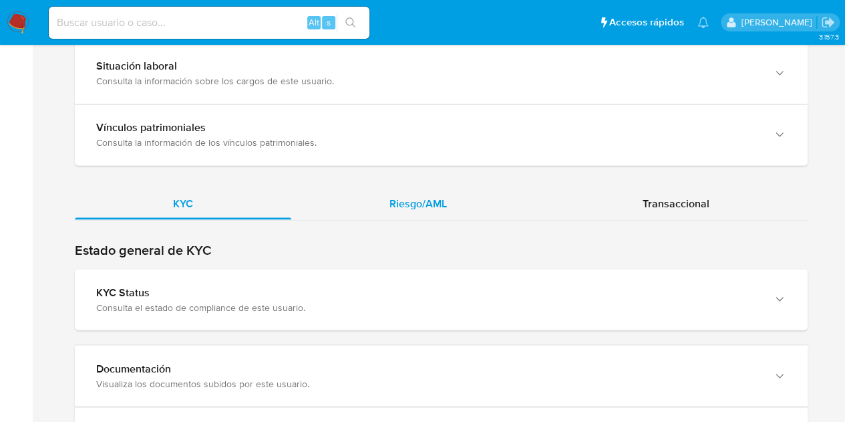
click at [490, 200] on div "Riesgo/AML" at bounding box center [418, 203] width 254 height 32
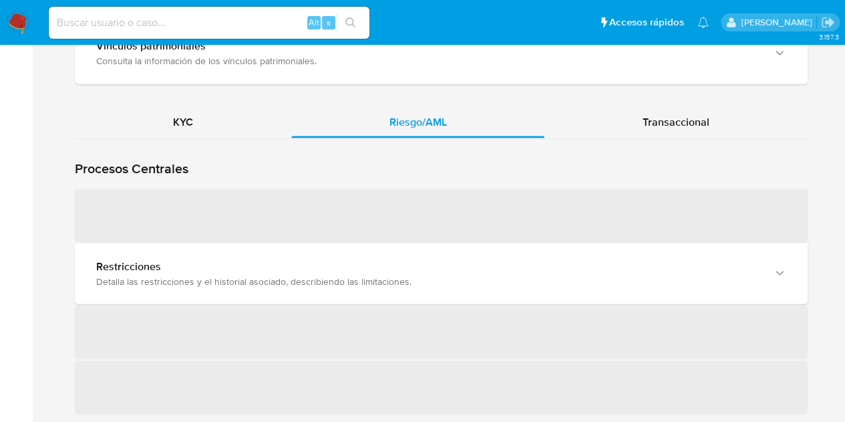
scroll to position [1186, 0]
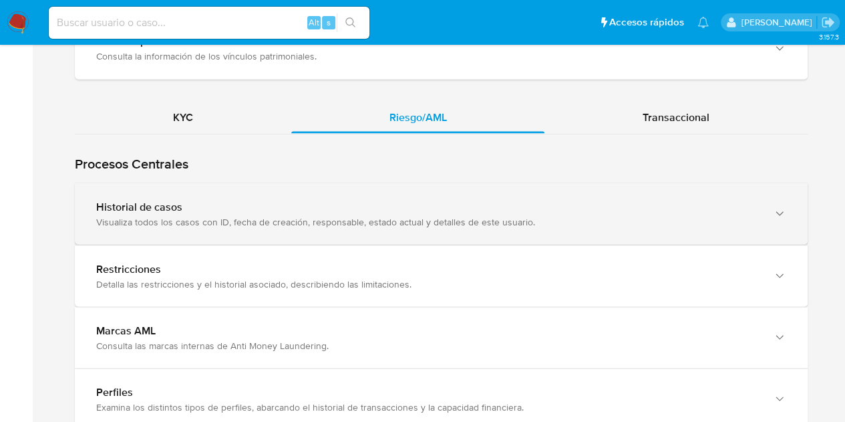
click at [162, 215] on div "Visualiza todos los casos con ID, fecha de creación, responsable, estado actual…" at bounding box center [428, 221] width 664 height 12
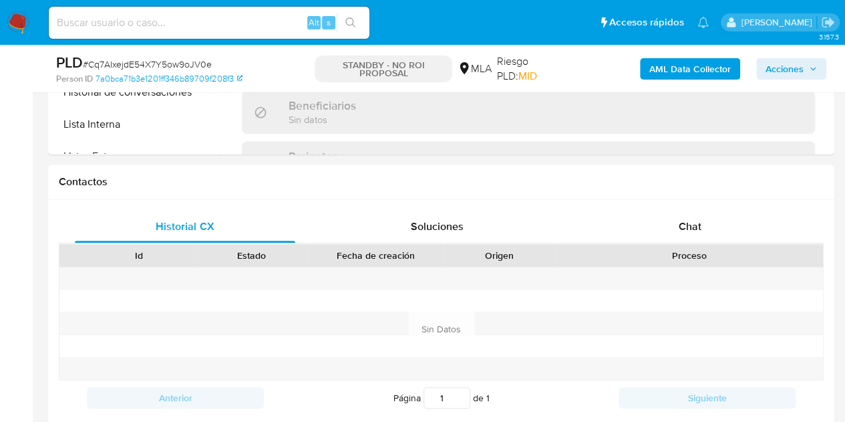
scroll to position [607, 0]
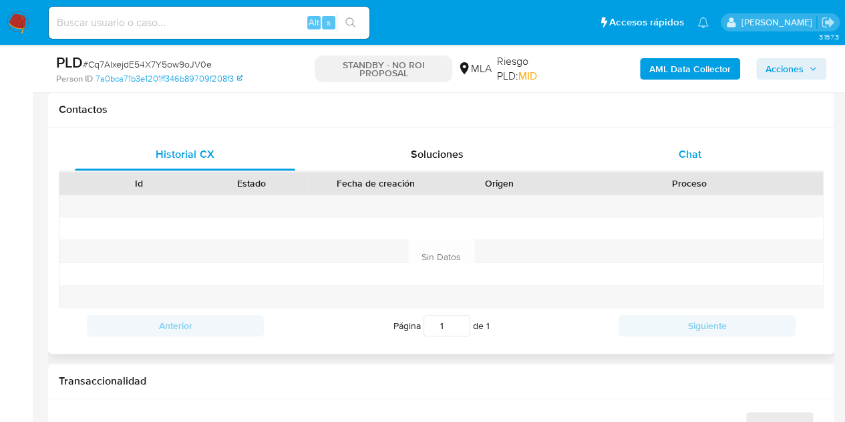
click at [710, 161] on div "Chat" at bounding box center [690, 154] width 220 height 32
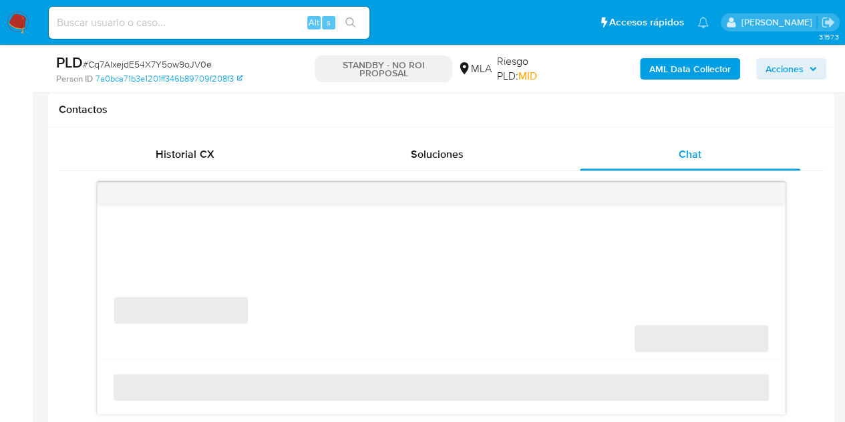
select select "10"
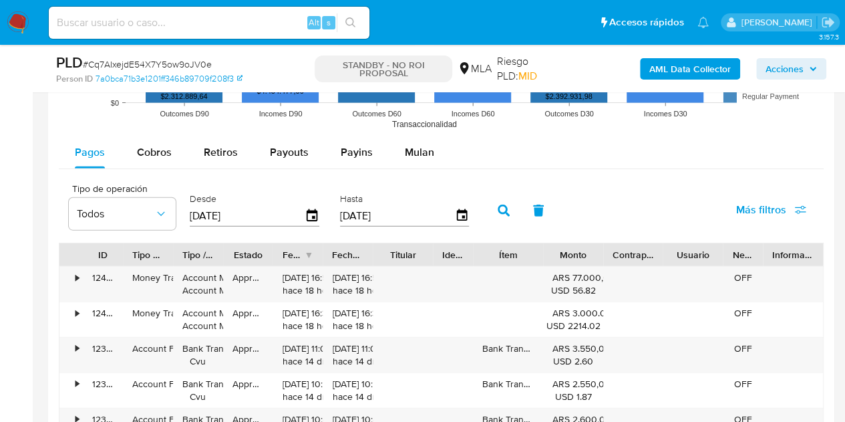
scroll to position [1408, 0]
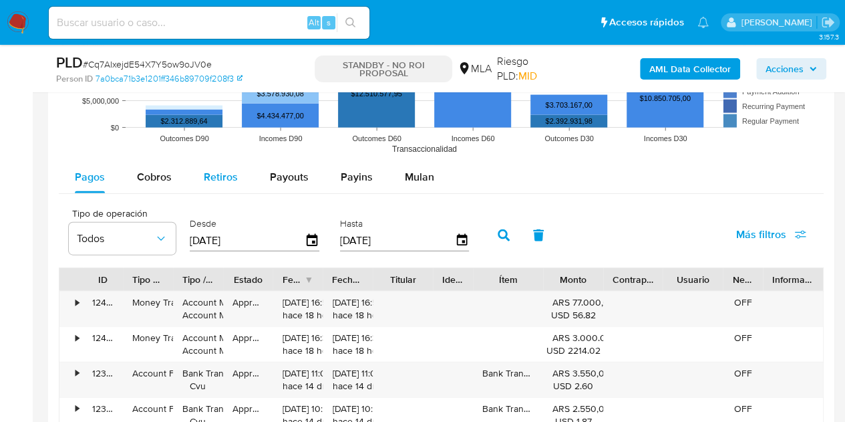
click at [206, 176] on span "Retiros" at bounding box center [221, 176] width 34 height 15
select select "10"
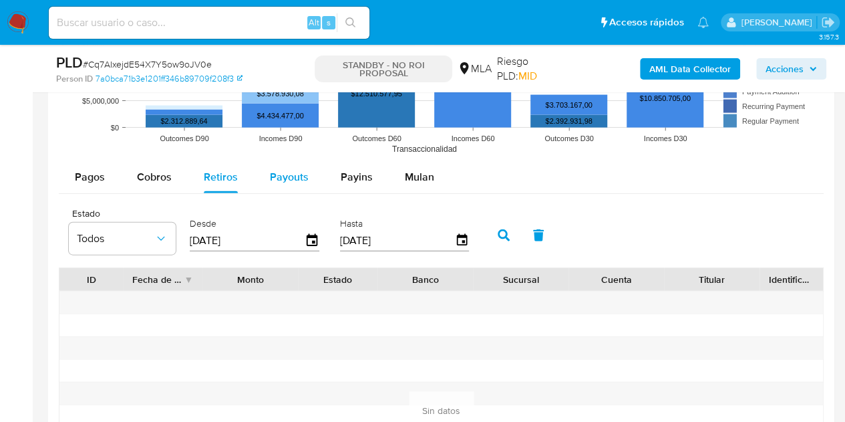
click at [301, 177] on span "Payouts" at bounding box center [289, 176] width 39 height 15
select select "10"
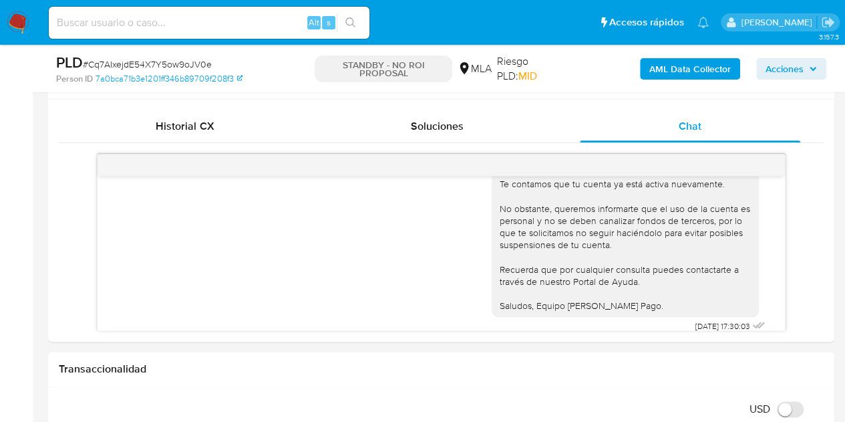
scroll to position [530, 0]
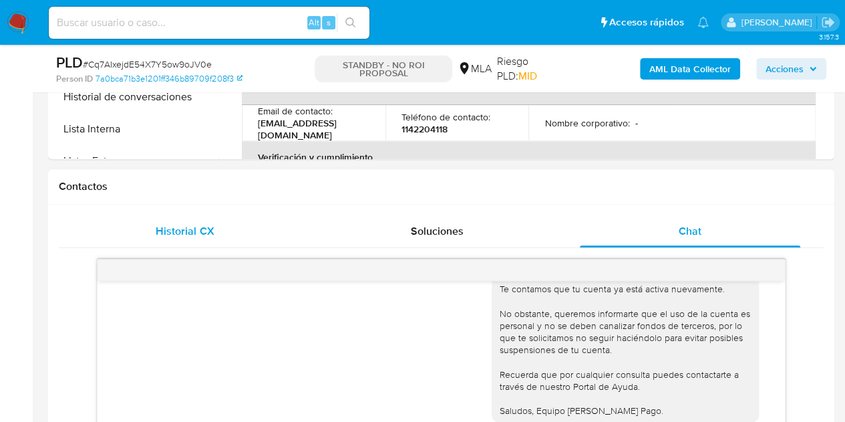
click at [238, 223] on div "Historial CX" at bounding box center [185, 231] width 220 height 32
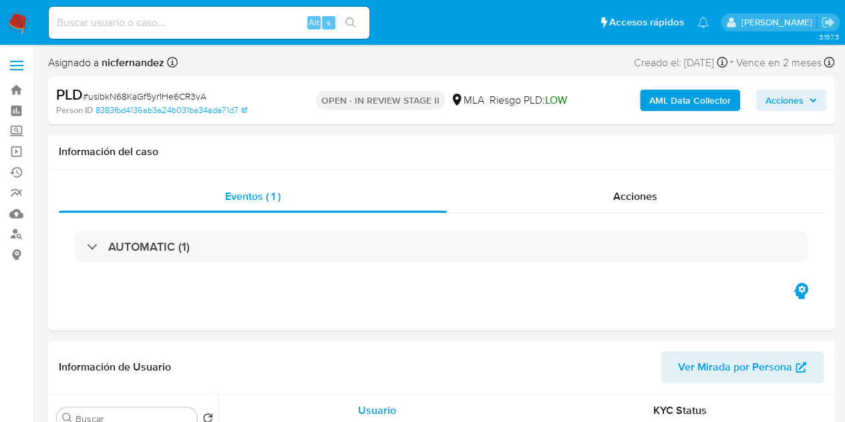
select select "10"
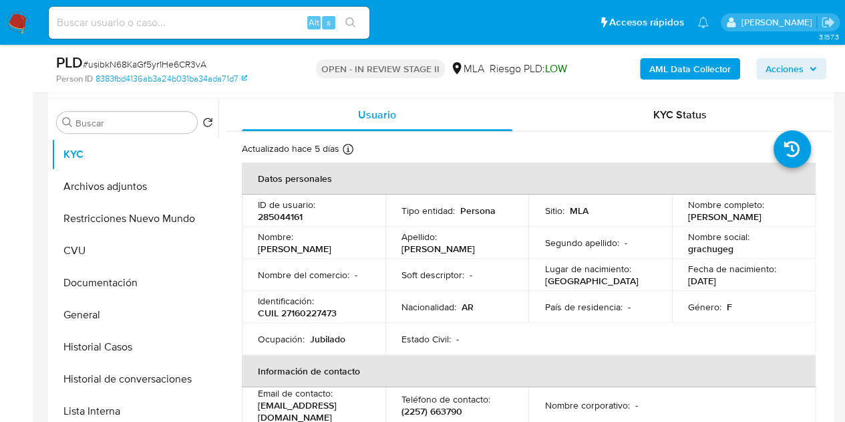
scroll to position [235, 0]
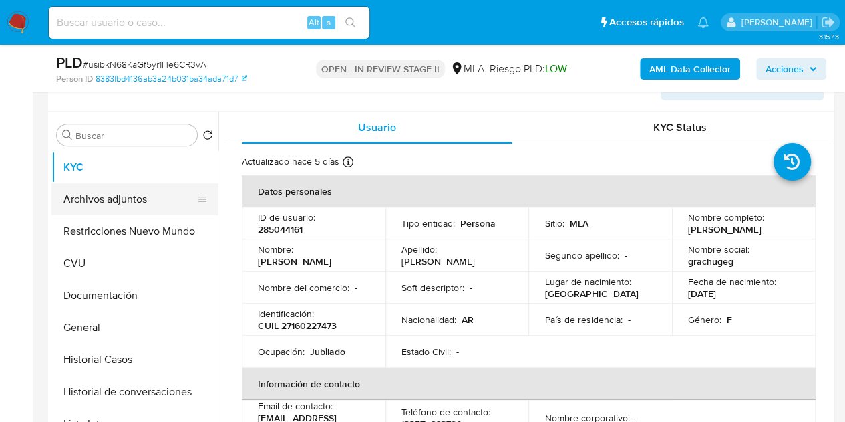
click at [109, 196] on button "Archivos adjuntos" at bounding box center [129, 199] width 156 height 32
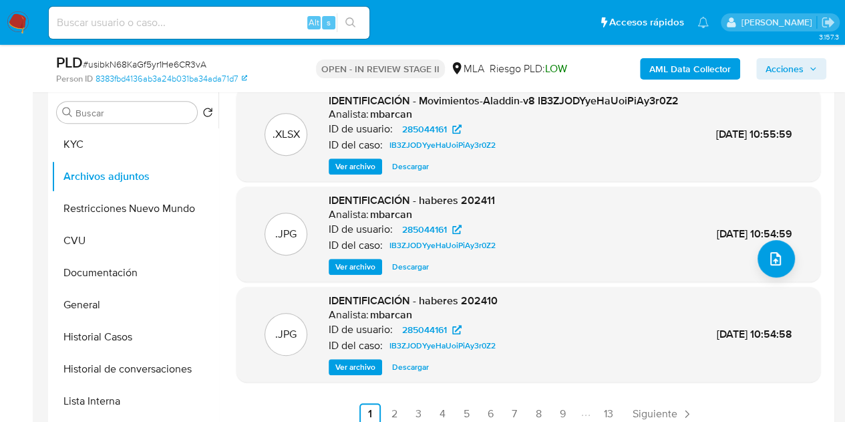
scroll to position [141, 0]
click at [397, 412] on link "2" at bounding box center [394, 413] width 21 height 21
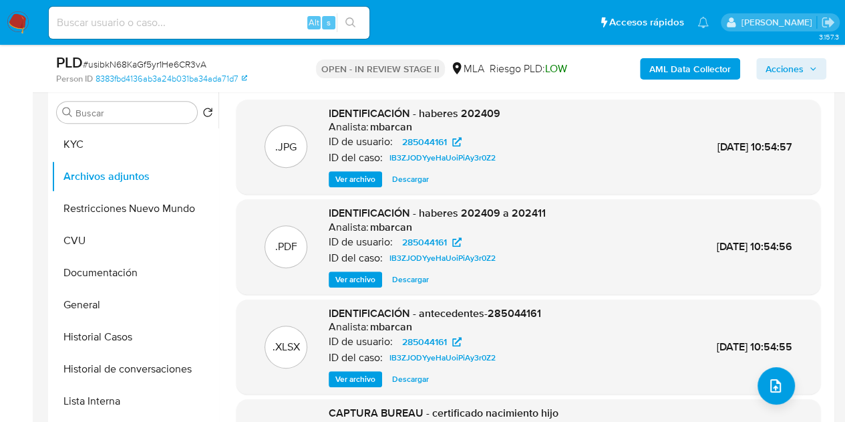
scroll to position [112, 0]
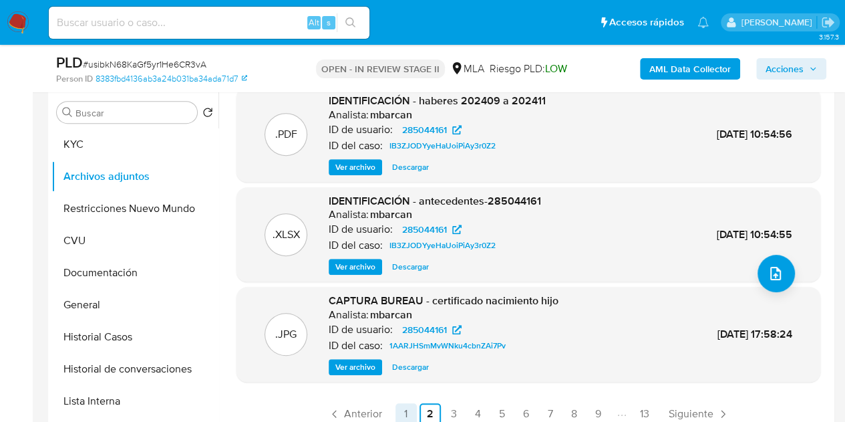
click at [401, 406] on link "1" at bounding box center [406, 413] width 21 height 21
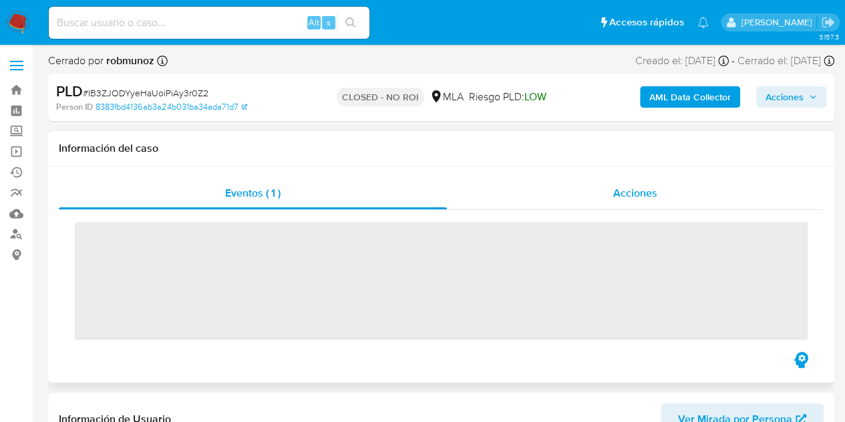
click at [637, 181] on div "Acciones" at bounding box center [635, 193] width 377 height 32
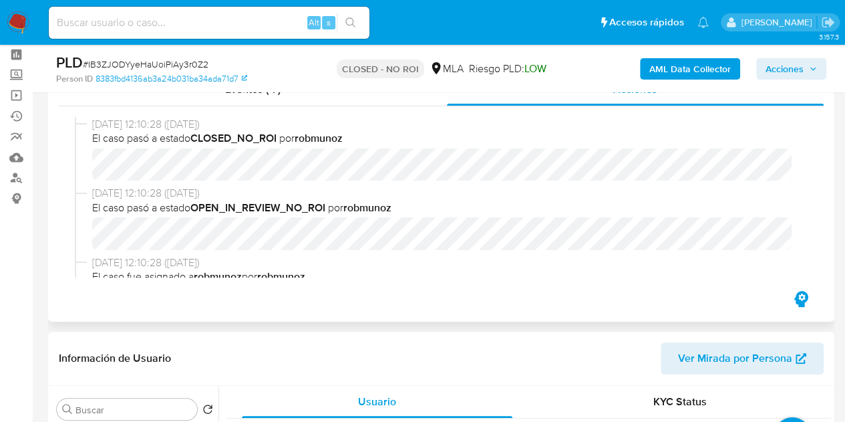
scroll to position [64, 0]
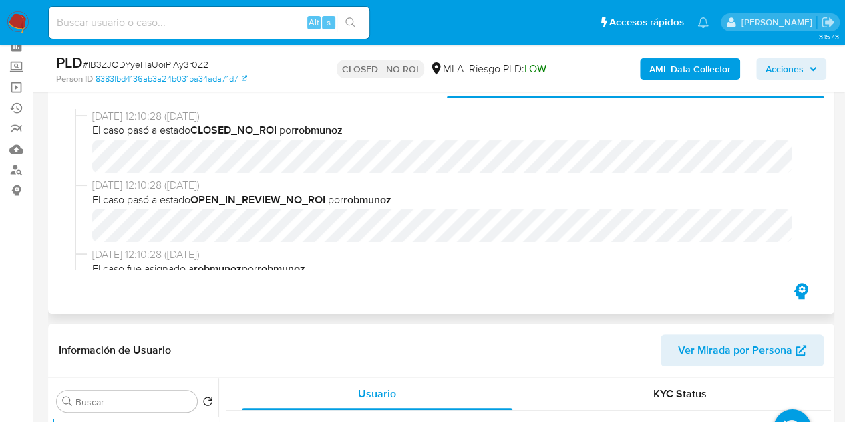
select select "10"
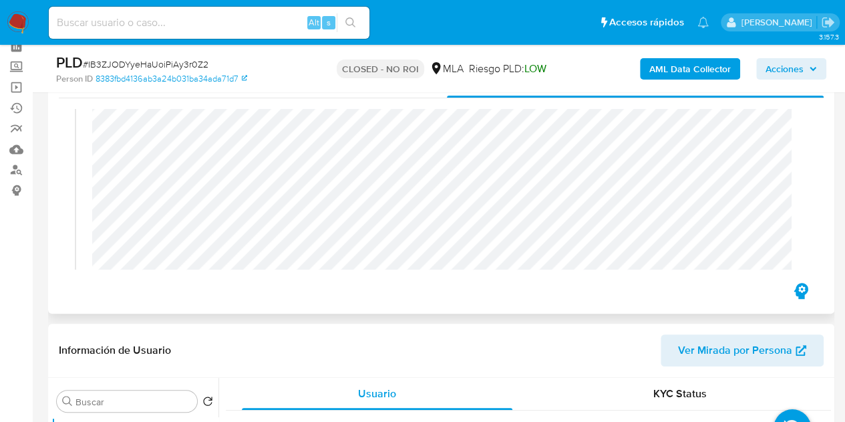
scroll to position [183, 0]
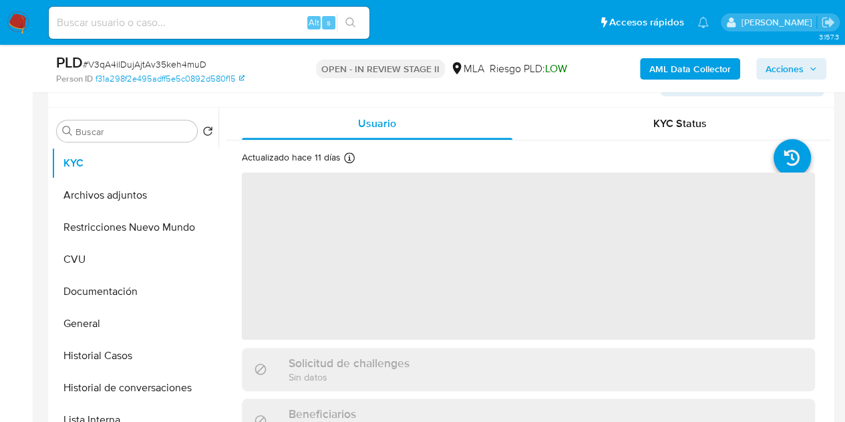
scroll to position [257, 0]
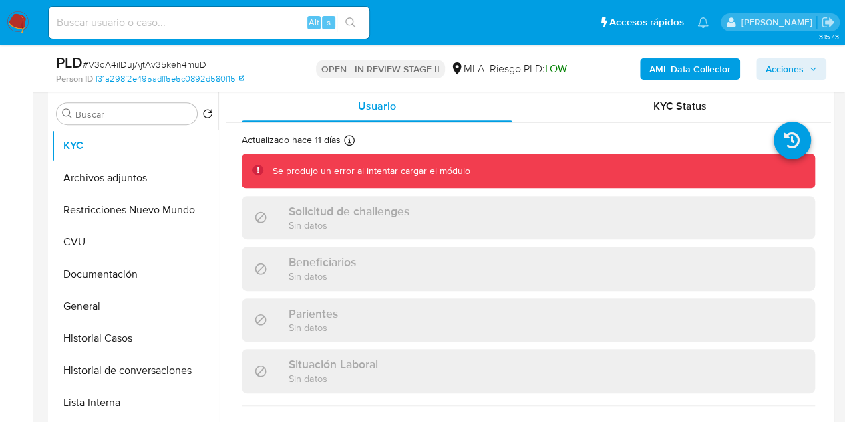
select select "10"
click at [134, 170] on button "Archivos adjuntos" at bounding box center [129, 178] width 156 height 32
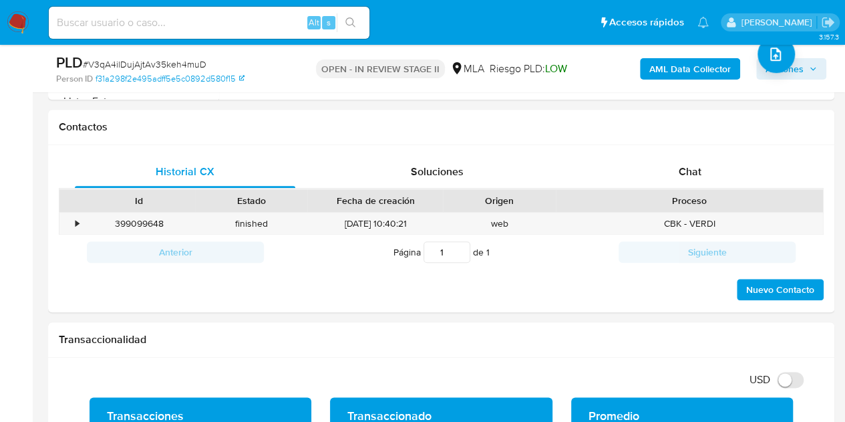
scroll to position [618, 0]
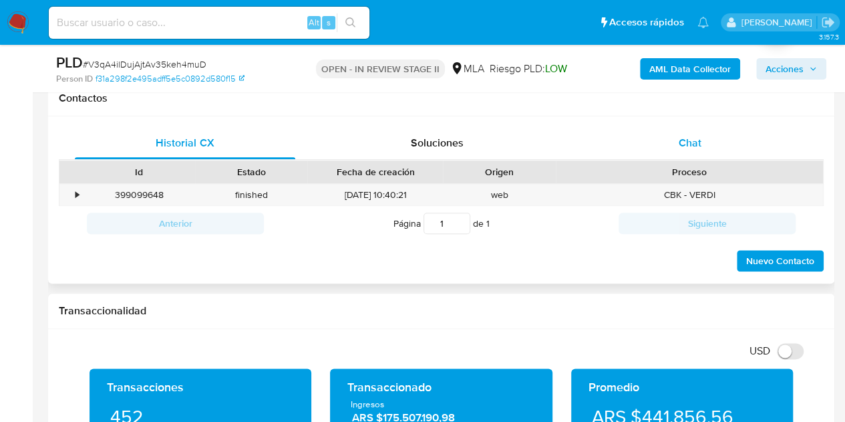
click at [699, 144] on span "Chat" at bounding box center [690, 142] width 23 height 15
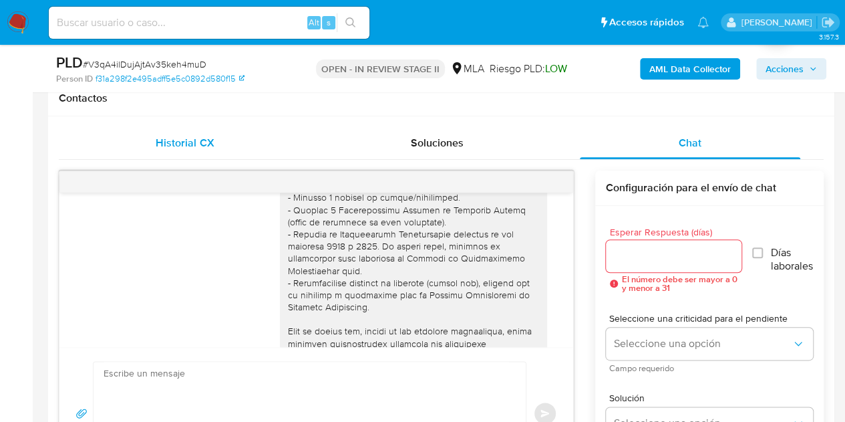
scroll to position [43, 0]
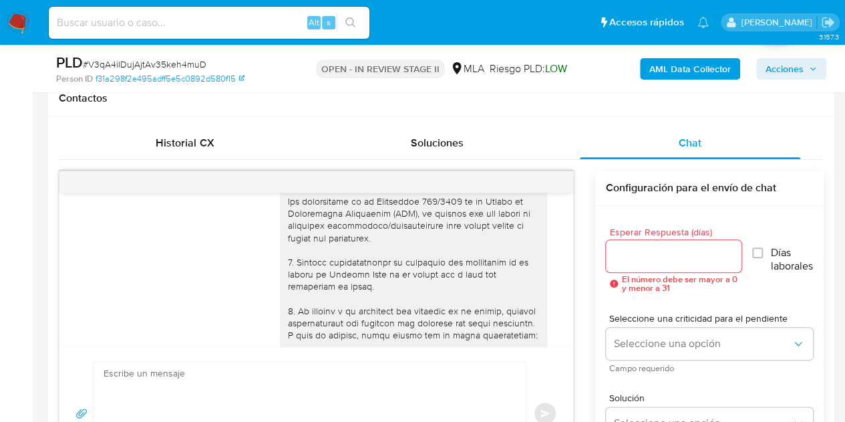
click at [168, 122] on div "Historial CX Soluciones Chat Id Estado Fecha de creación Origen Proceso • 39909…" at bounding box center [441, 303] width 786 height 374
click at [174, 136] on span "Historial CX" at bounding box center [185, 142] width 58 height 15
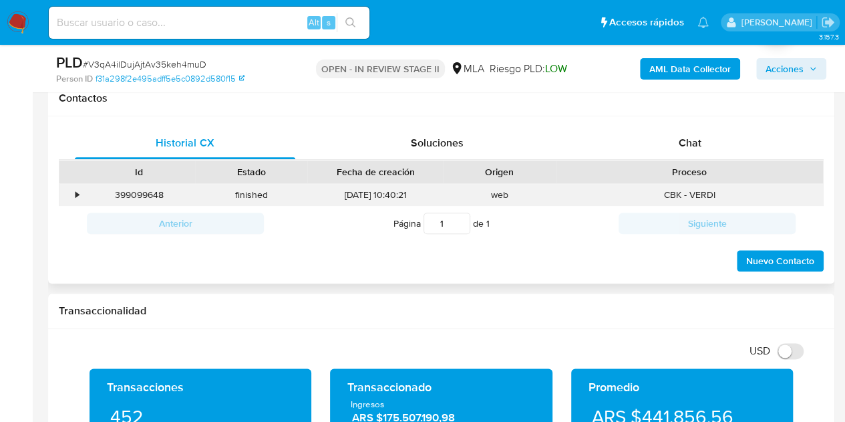
click at [146, 198] on div "399099648" at bounding box center [139, 195] width 112 height 22
click at [146, 197] on div "399099648" at bounding box center [139, 195] width 112 height 22
copy div "399099648"
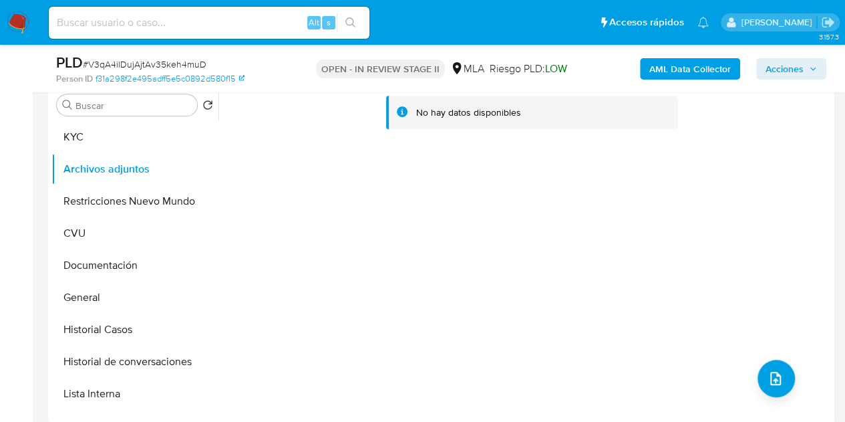
scroll to position [225, 0]
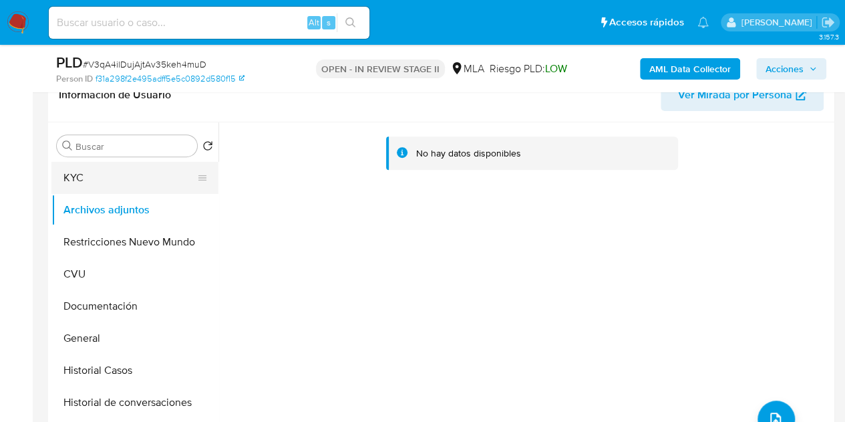
click at [102, 164] on button "KYC" at bounding box center [129, 178] width 156 height 32
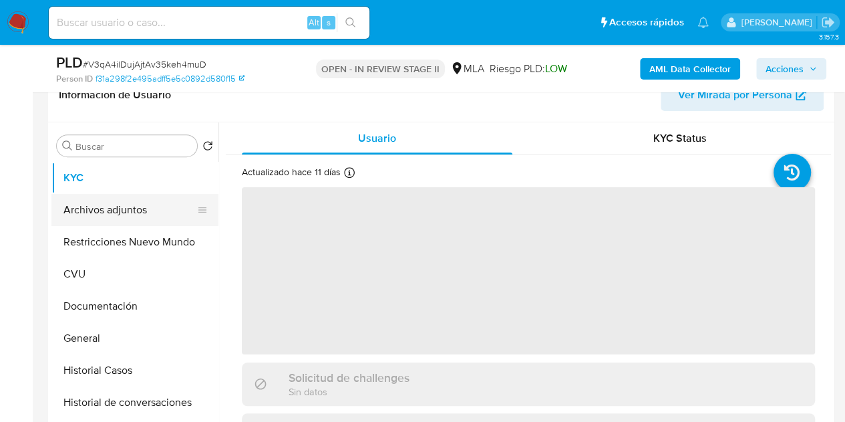
click at [111, 198] on button "Archivos adjuntos" at bounding box center [129, 210] width 156 height 32
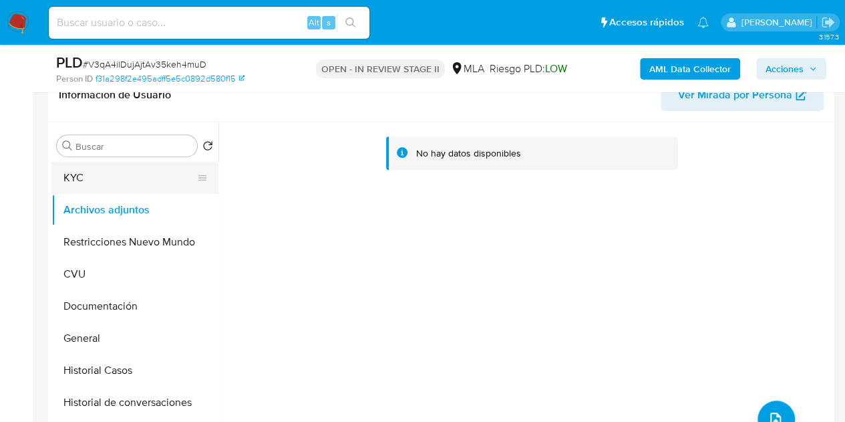
click at [124, 176] on button "KYC" at bounding box center [129, 178] width 156 height 32
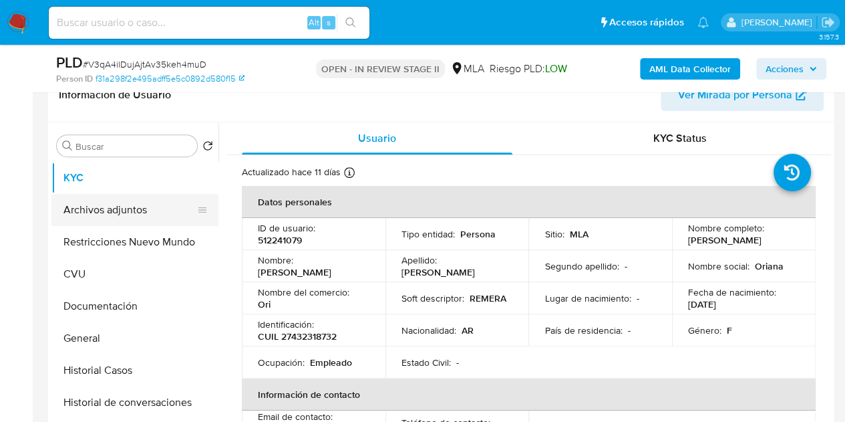
click at [102, 206] on button "Archivos adjuntos" at bounding box center [129, 210] width 156 height 32
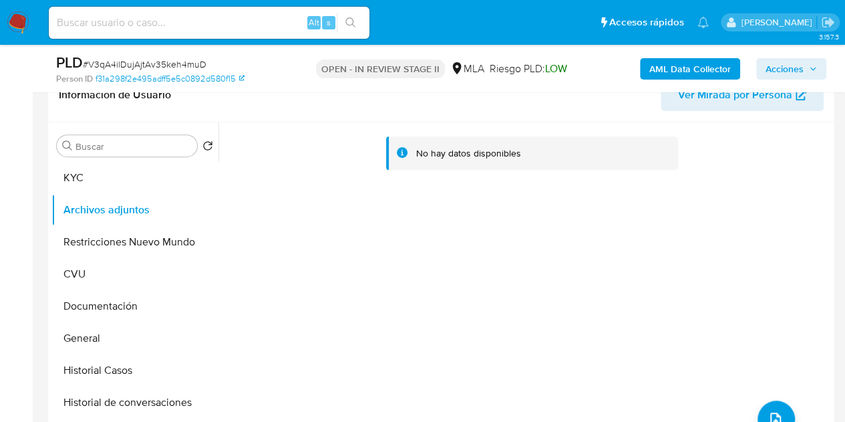
click at [664, 71] on b "AML Data Collector" at bounding box center [690, 68] width 82 height 21
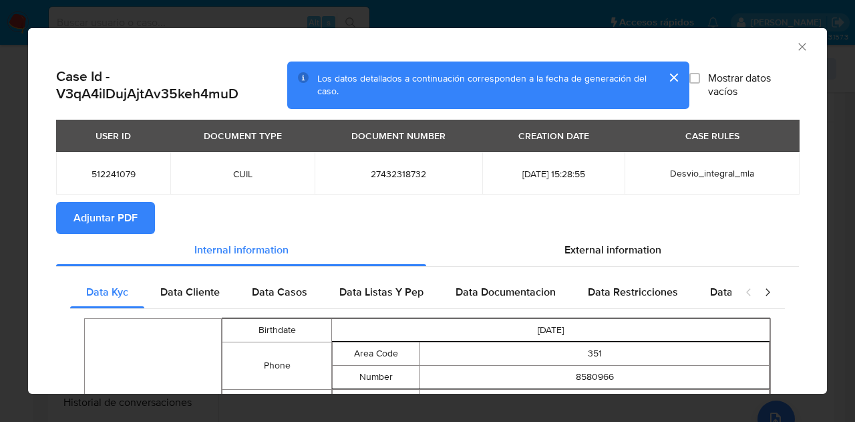
click at [115, 218] on span "Adjuntar PDF" at bounding box center [105, 217] width 64 height 29
click at [796, 41] on icon "Cerrar ventana" at bounding box center [802, 46] width 13 height 13
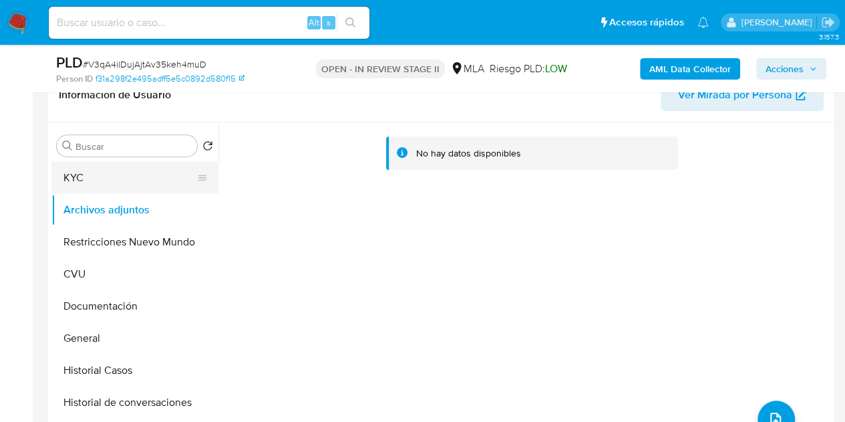
click at [114, 178] on button "KYC" at bounding box center [129, 178] width 156 height 32
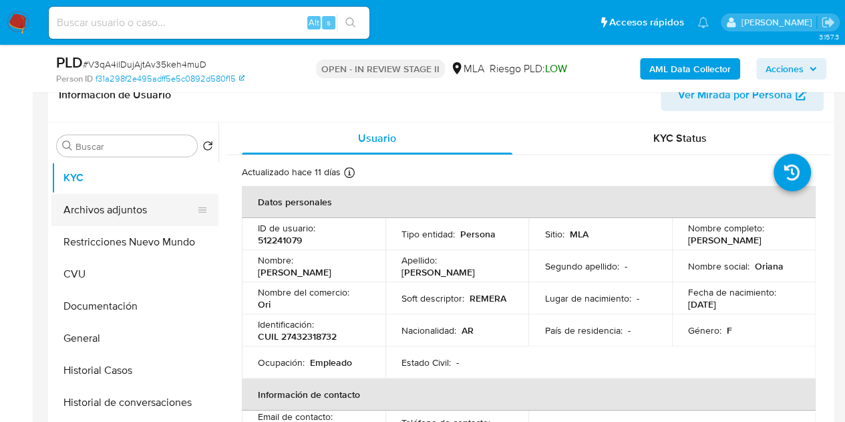
click at [106, 208] on button "Archivos adjuntos" at bounding box center [129, 210] width 156 height 32
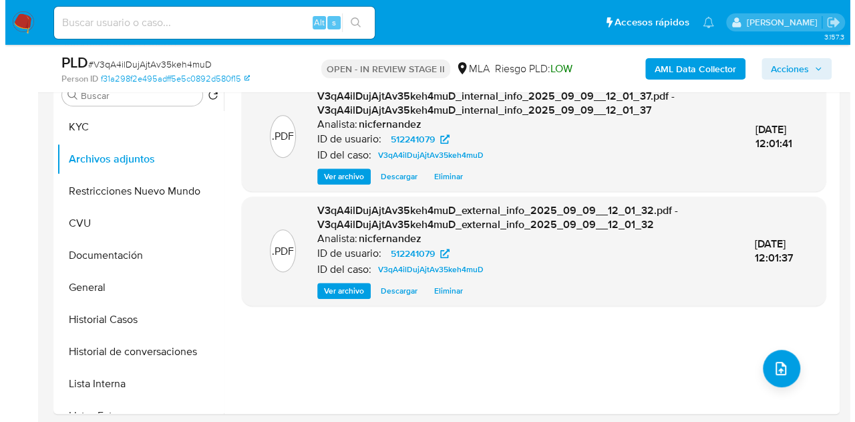
scroll to position [322, 0]
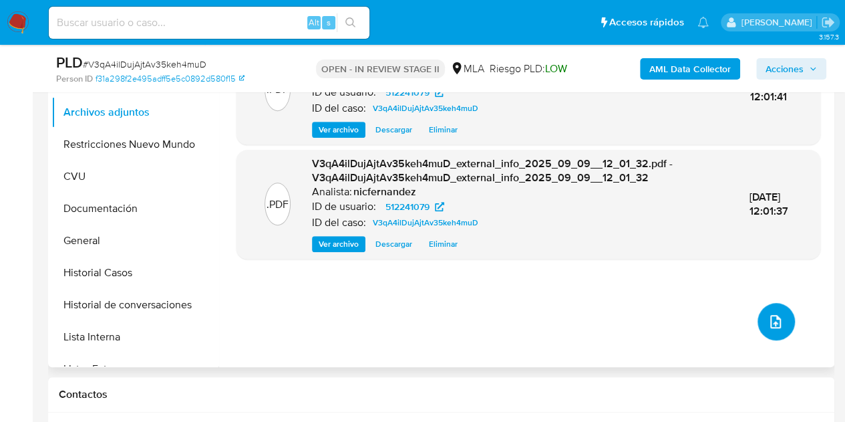
click at [768, 320] on icon "upload-file" at bounding box center [776, 321] width 16 height 16
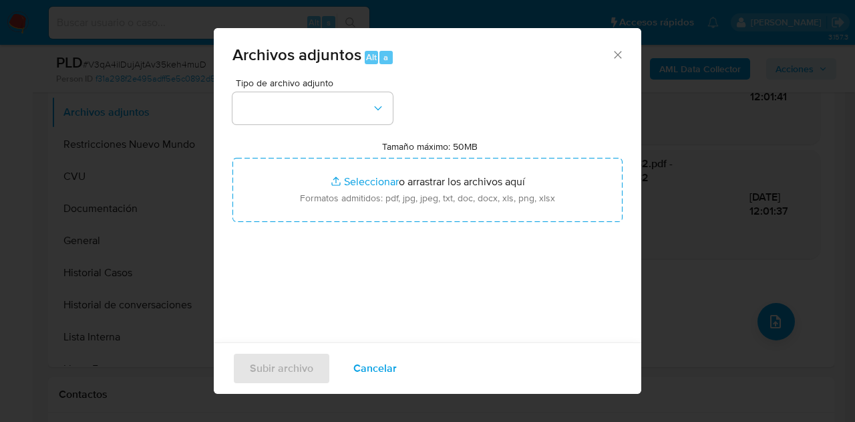
click at [358, 130] on div "Tipo de archivo adjunto Tamaño máximo: 50MB Seleccionar archivos Seleccionar o …" at bounding box center [428, 235] width 390 height 315
click at [363, 118] on button "button" at bounding box center [313, 108] width 160 height 32
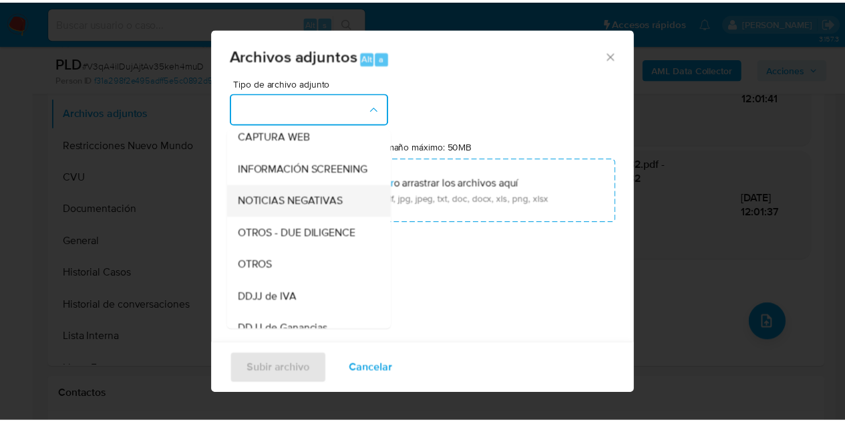
scroll to position [139, 0]
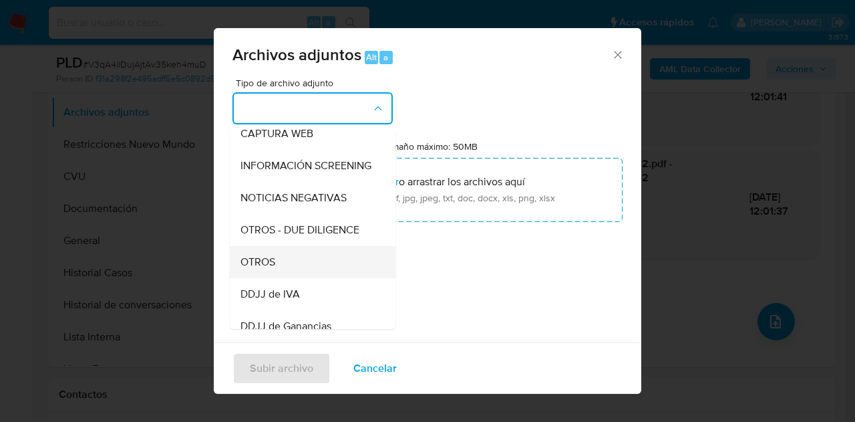
click at [279, 267] on div "OTROS" at bounding box center [309, 262] width 136 height 32
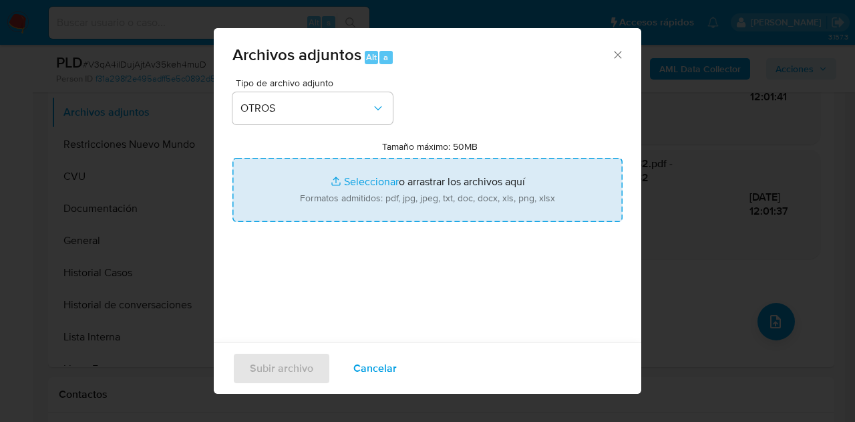
click at [349, 181] on input "Tamaño máximo: 50MB Seleccionar archivos" at bounding box center [428, 190] width 390 height 64
type input "C:\fakepath\Caselog V3qA4ilDujAjtAv35keh4muD_2025_08_18_17_49_36.docx"
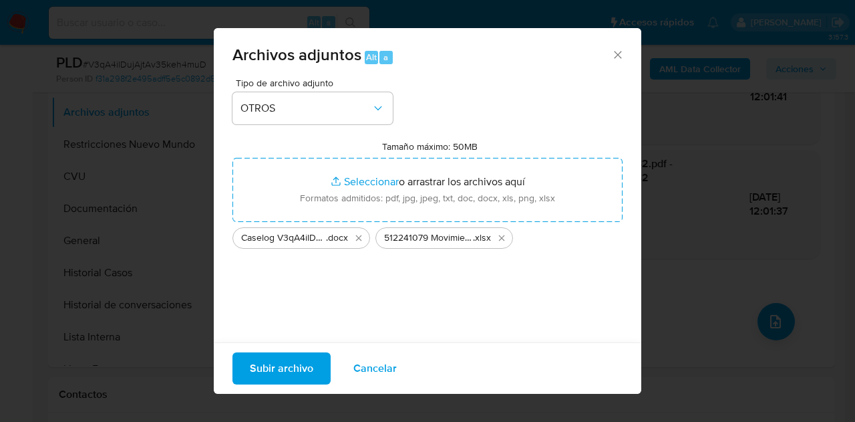
click at [251, 365] on span "Subir archivo" at bounding box center [281, 367] width 63 height 29
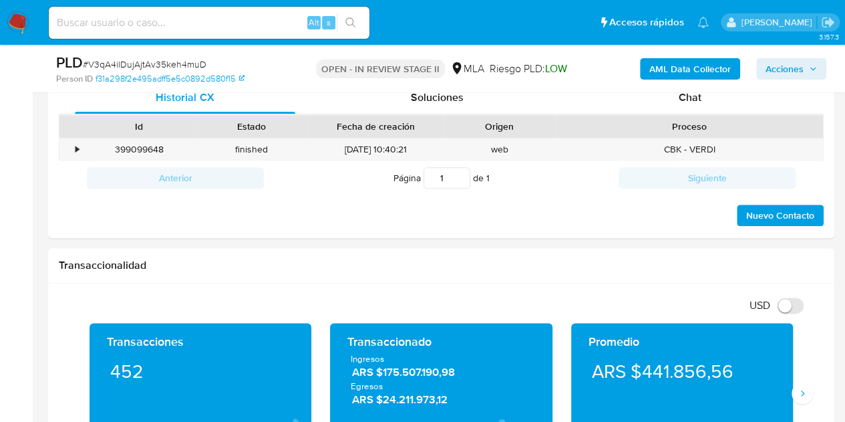
scroll to position [603, 0]
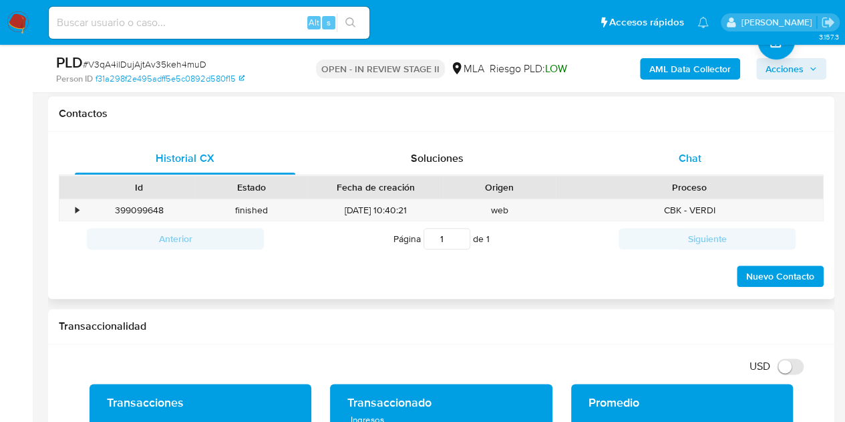
click at [725, 148] on div "Chat" at bounding box center [690, 158] width 220 height 32
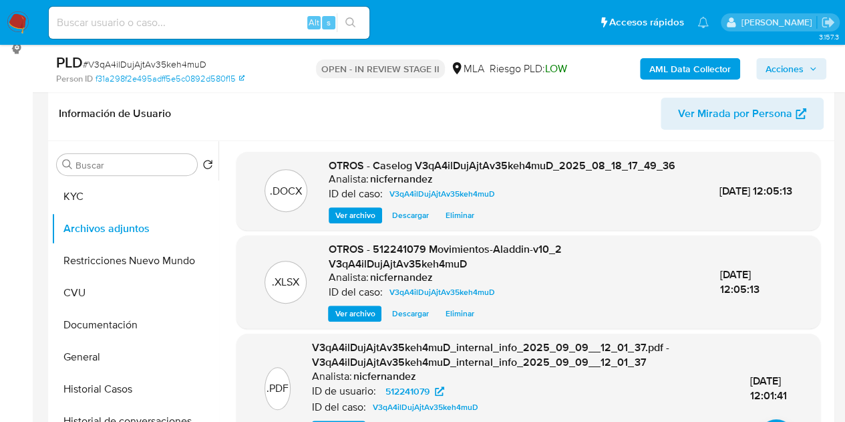
scroll to position [150, 0]
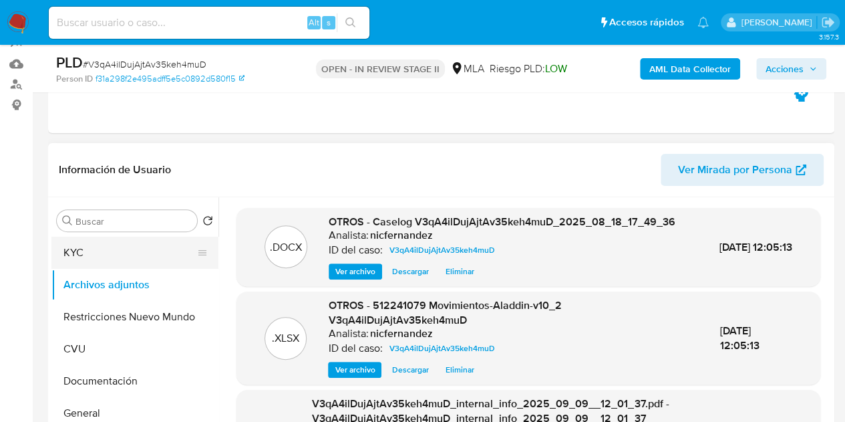
click at [111, 258] on button "KYC" at bounding box center [129, 253] width 156 height 32
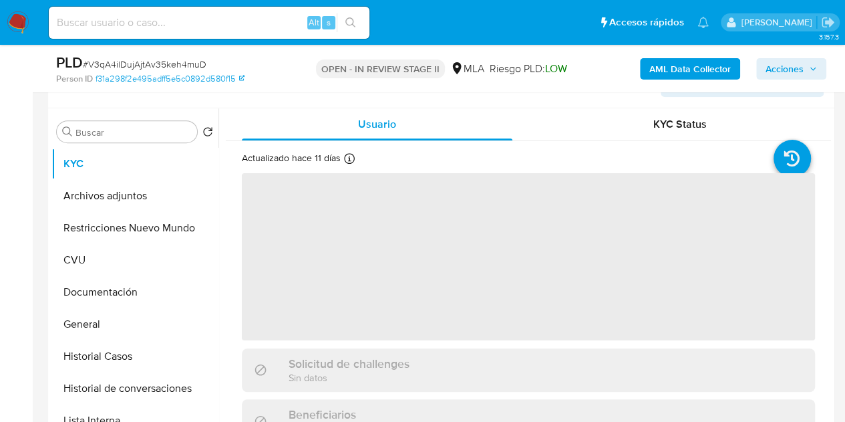
scroll to position [279, 0]
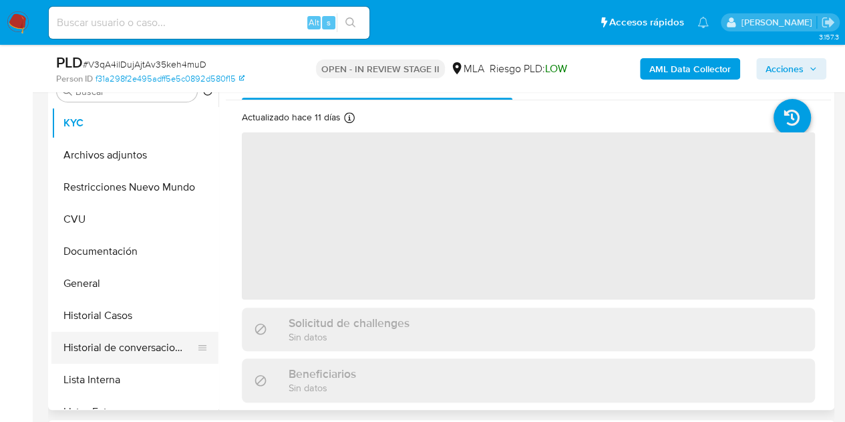
click at [111, 353] on button "Historial de conversaciones" at bounding box center [129, 347] width 156 height 32
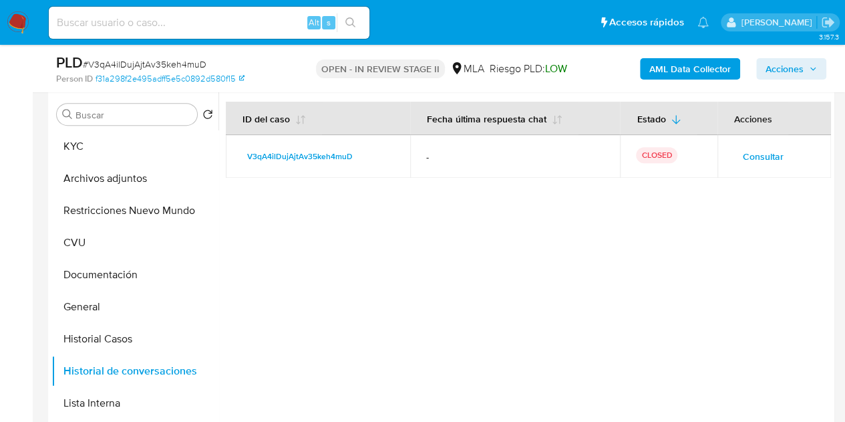
scroll to position [247, 0]
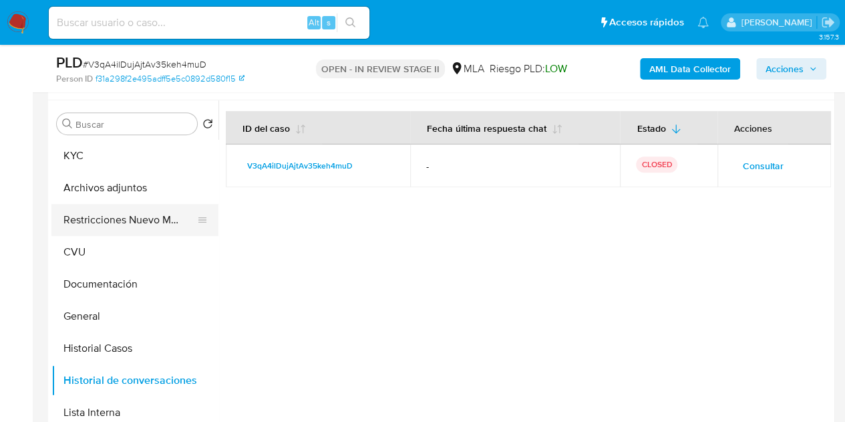
click at [108, 214] on button "Restricciones Nuevo Mundo" at bounding box center [129, 220] width 156 height 32
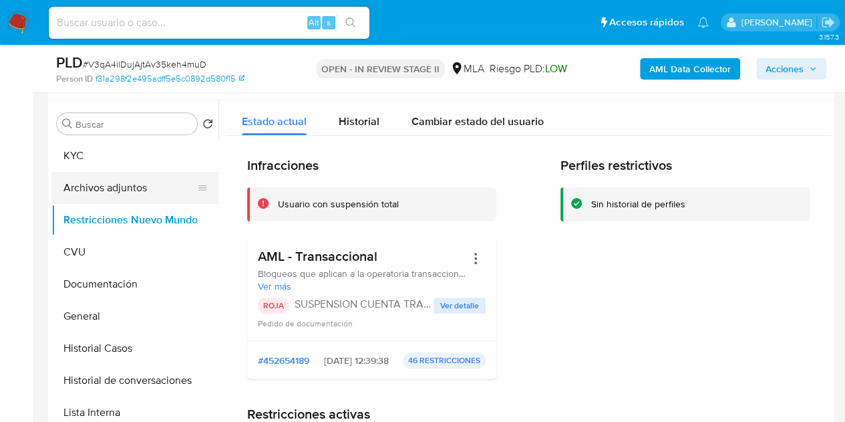
click at [87, 188] on button "Archivos adjuntos" at bounding box center [129, 188] width 156 height 32
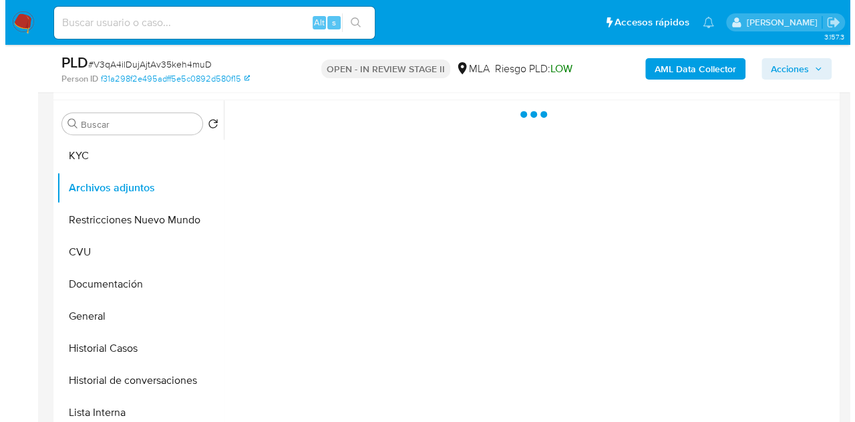
scroll to position [210, 0]
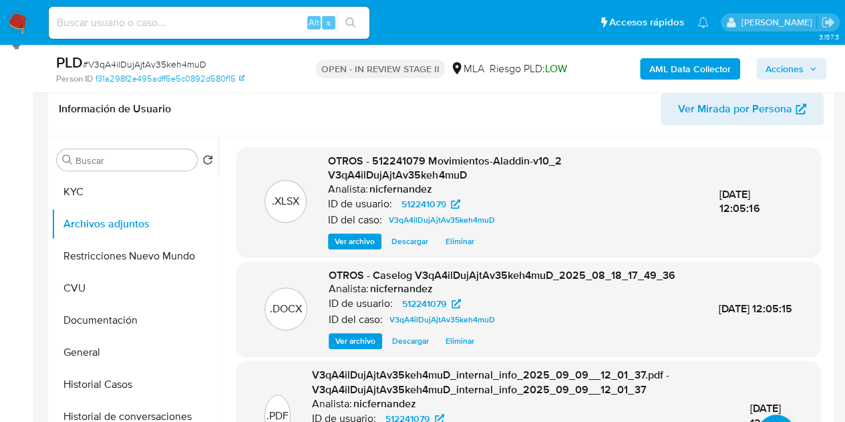
click at [345, 347] on span "Ver archivo" at bounding box center [355, 340] width 40 height 13
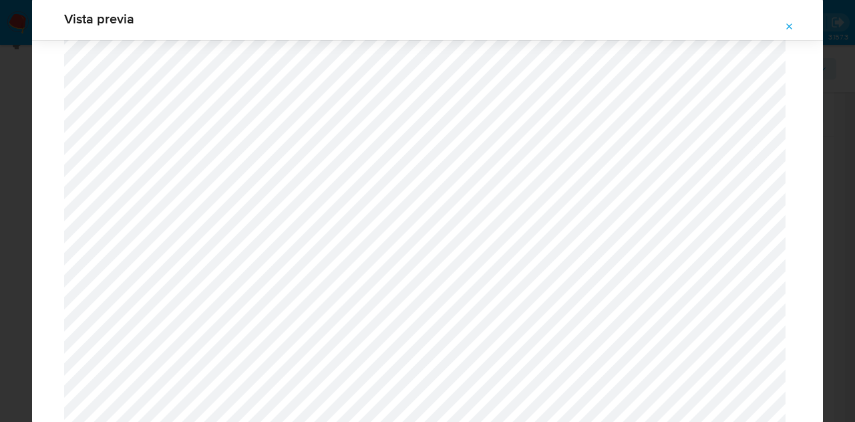
scroll to position [484, 0]
click at [790, 23] on icon "Attachment preview" at bounding box center [789, 26] width 11 height 11
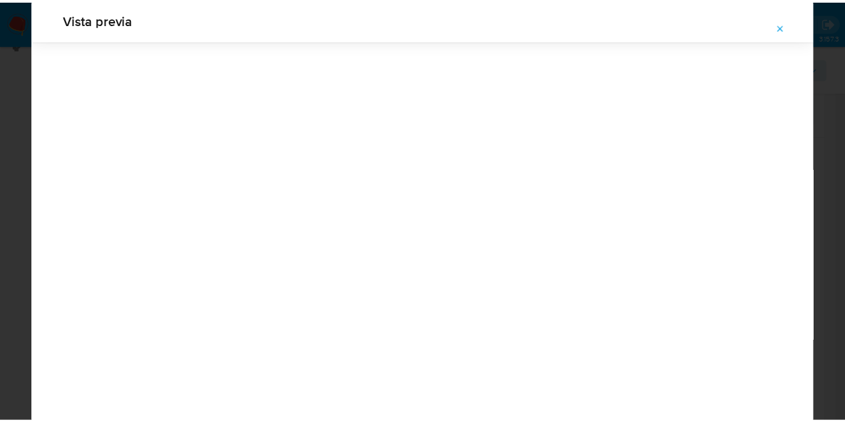
scroll to position [43, 0]
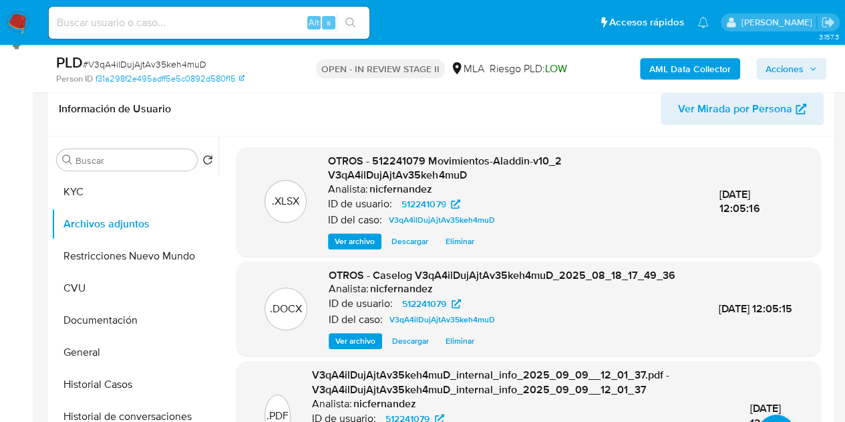
click at [786, 63] on span "Acciones" at bounding box center [785, 68] width 38 height 21
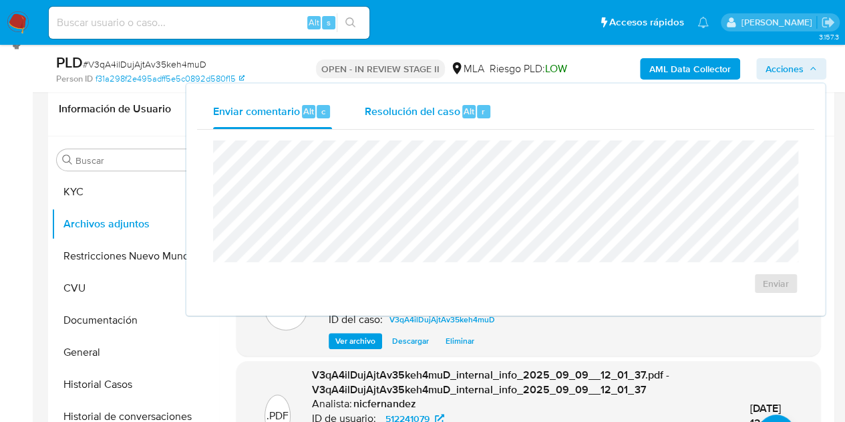
drag, startPoint x: 442, startPoint y: 106, endPoint x: 445, endPoint y: 118, distance: 12.3
click at [442, 110] on span "Resolución del caso" at bounding box center [412, 110] width 96 height 15
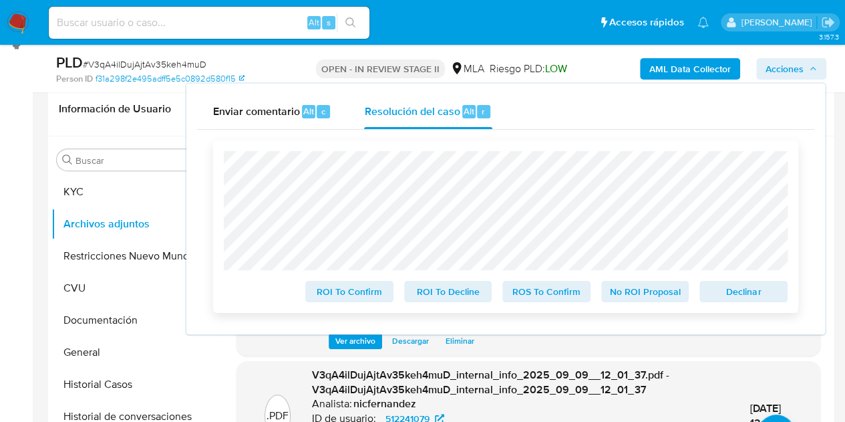
click at [723, 291] on span "Declinar" at bounding box center [743, 291] width 69 height 19
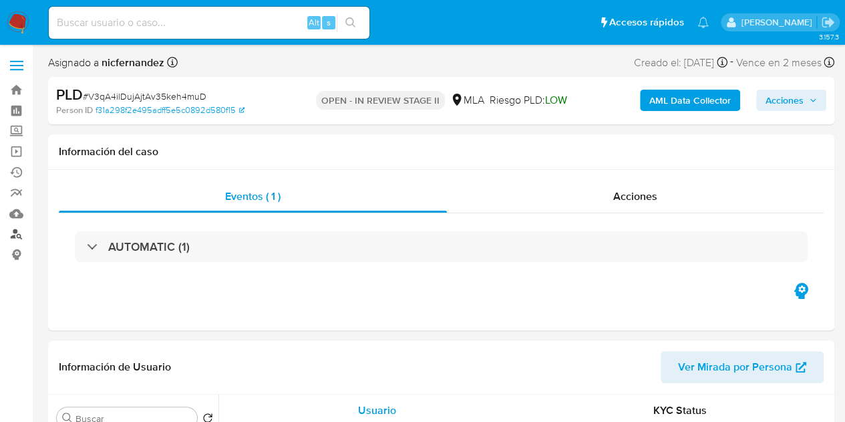
click at [16, 237] on link "Buscador de personas" at bounding box center [79, 234] width 159 height 21
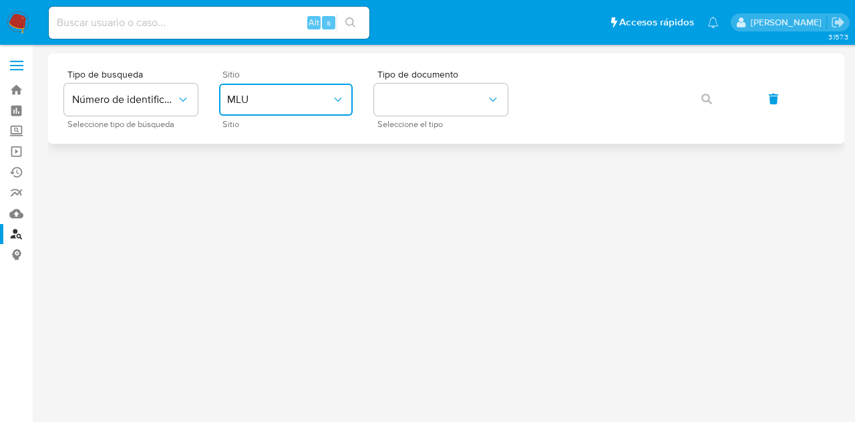
click at [302, 93] on span "MLU" at bounding box center [279, 99] width 104 height 13
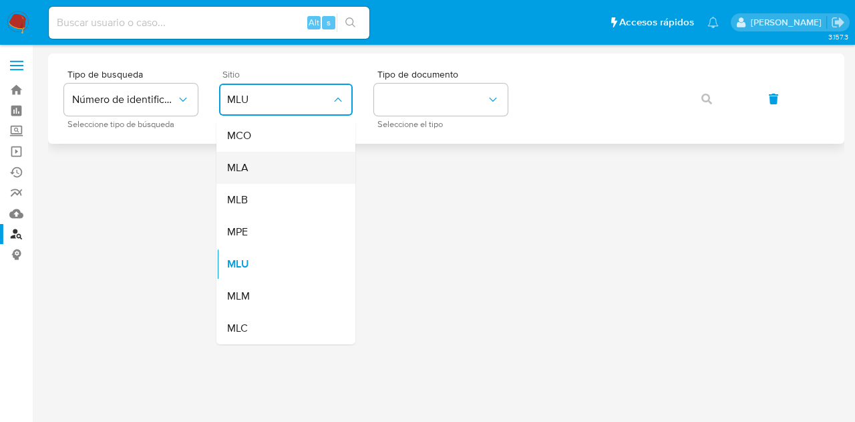
click at [297, 164] on div "MLA" at bounding box center [282, 168] width 110 height 32
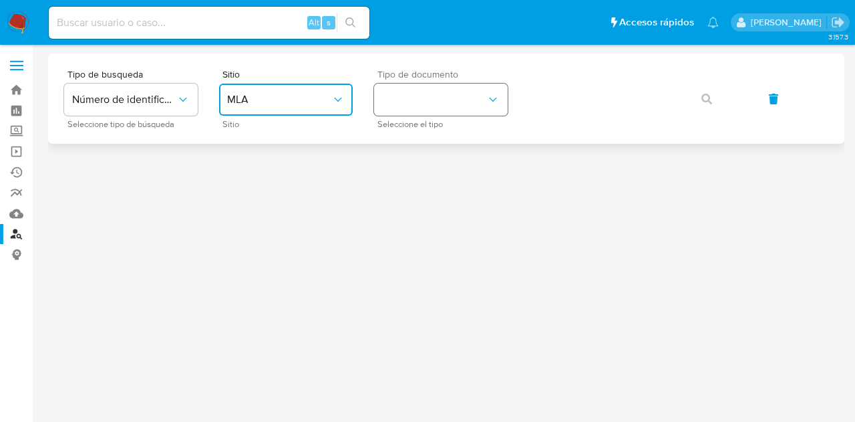
click at [422, 108] on button "identificationType" at bounding box center [441, 100] width 134 height 32
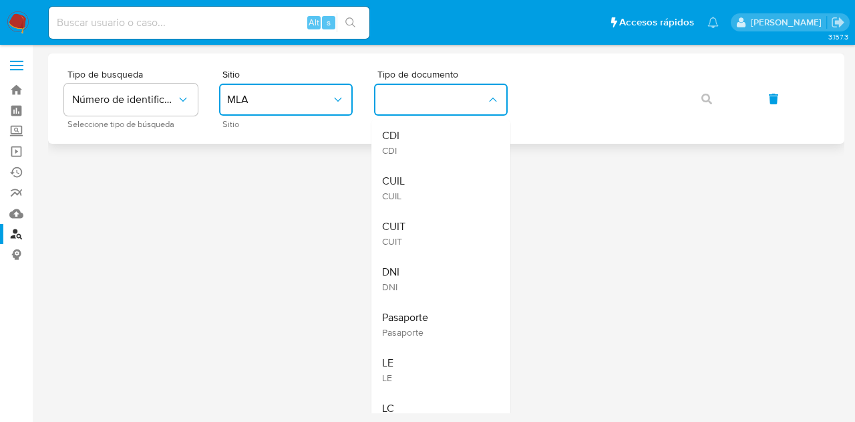
drag, startPoint x: 418, startPoint y: 172, endPoint x: 591, endPoint y: 119, distance: 180.5
click at [425, 168] on div "CUIL CUIL" at bounding box center [437, 187] width 110 height 45
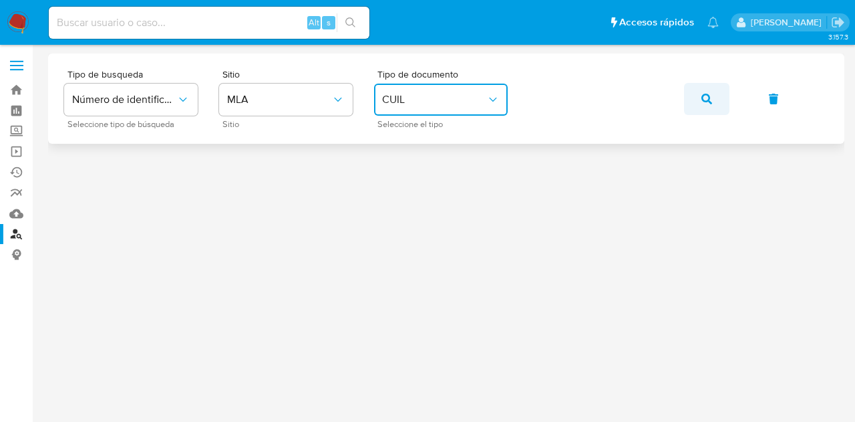
click at [701, 98] on button "button" at bounding box center [706, 99] width 45 height 32
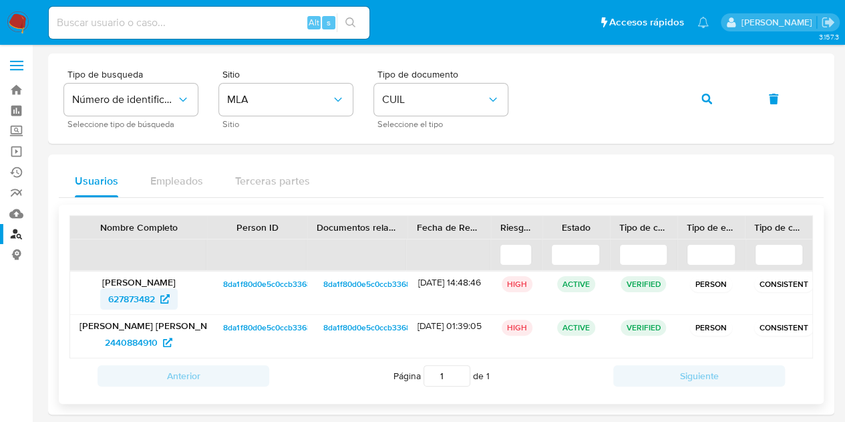
click at [122, 299] on span "627873482" at bounding box center [131, 298] width 47 height 21
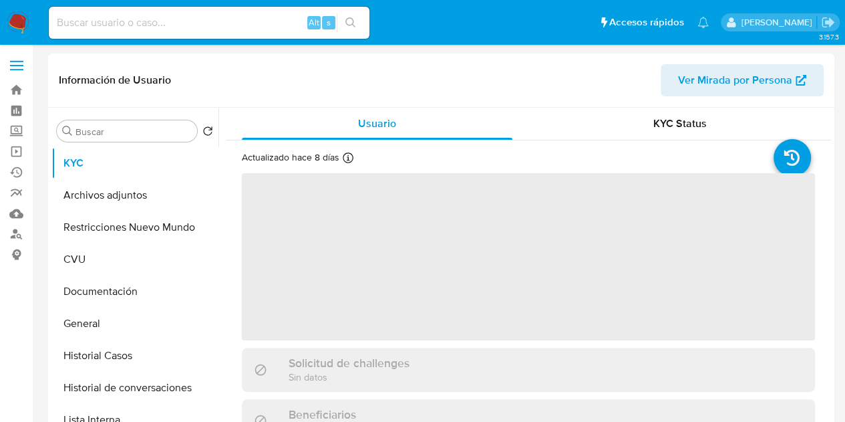
click at [708, 80] on span "Ver Mirada por Persona" at bounding box center [735, 80] width 114 height 32
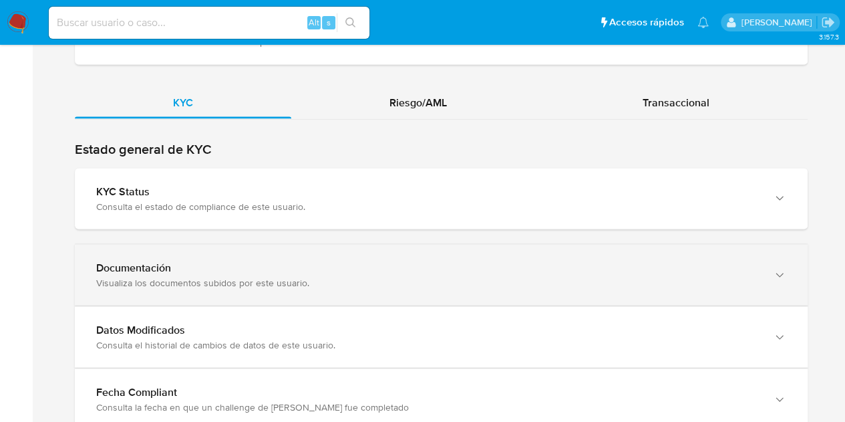
scroll to position [1195, 0]
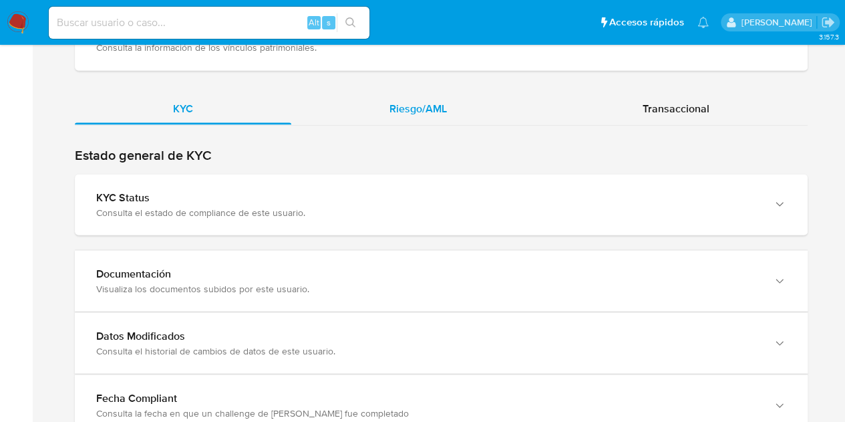
click at [353, 97] on div "Riesgo/AML" at bounding box center [418, 108] width 254 height 32
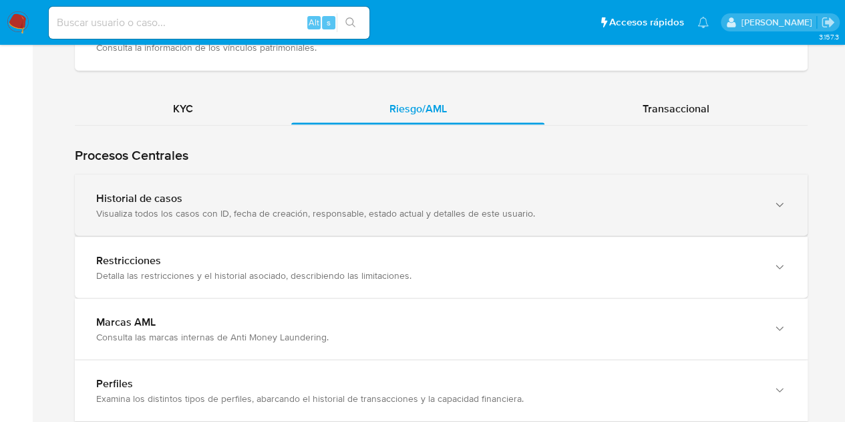
click at [122, 217] on div "Historial de casos Visualiza todos los casos con ID, fecha de creación, respons…" at bounding box center [441, 204] width 733 height 61
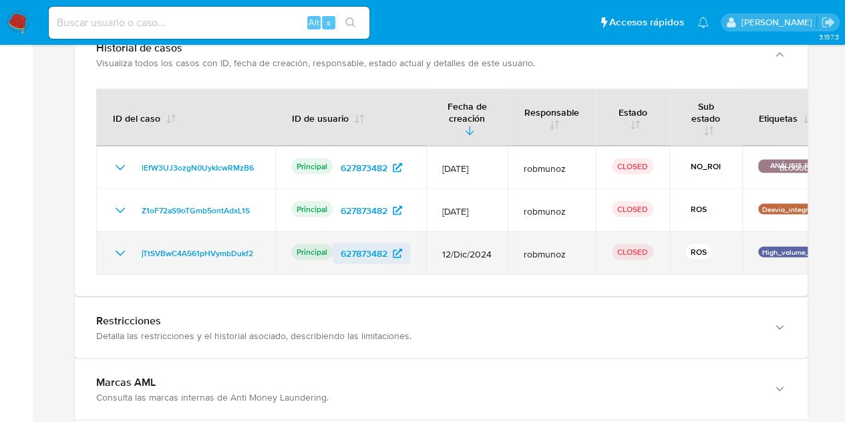
scroll to position [1342, 0]
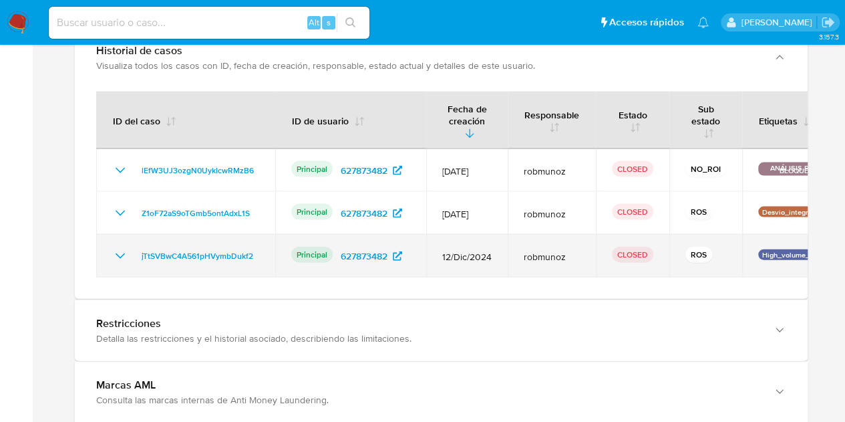
click at [117, 248] on icon "Mostrar/Ocultar" at bounding box center [120, 256] width 16 height 16
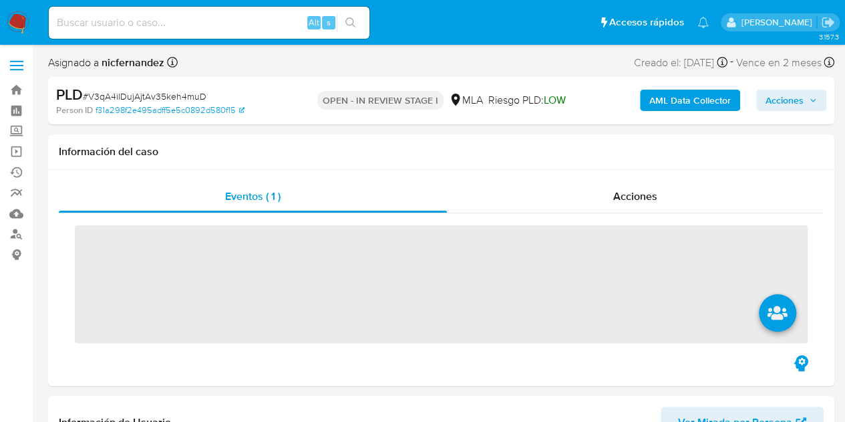
click at [785, 97] on span "Acciones" at bounding box center [785, 100] width 38 height 21
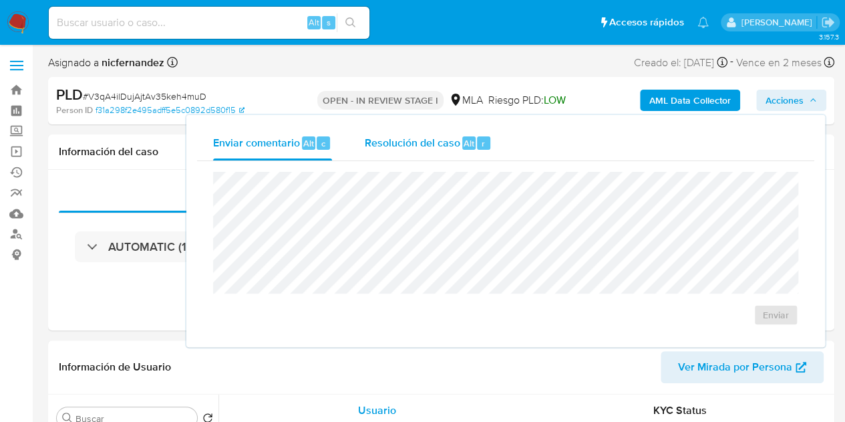
click at [417, 142] on span "Resolución del caso" at bounding box center [412, 142] width 96 height 15
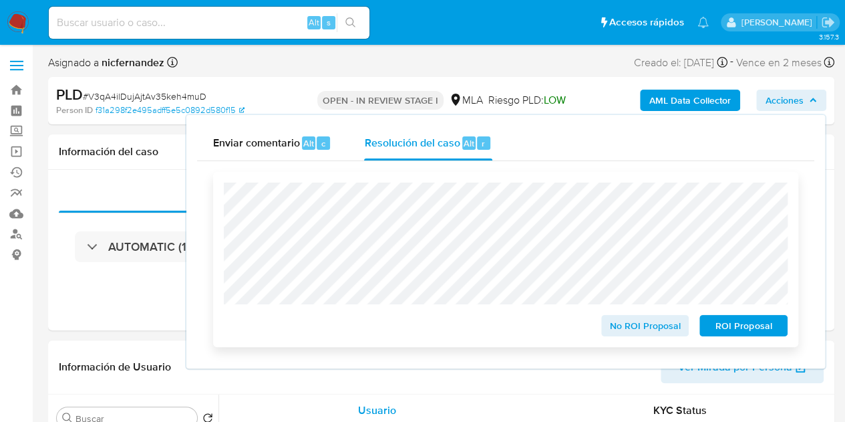
click at [740, 327] on span "ROI Proposal" at bounding box center [743, 325] width 69 height 19
select select "10"
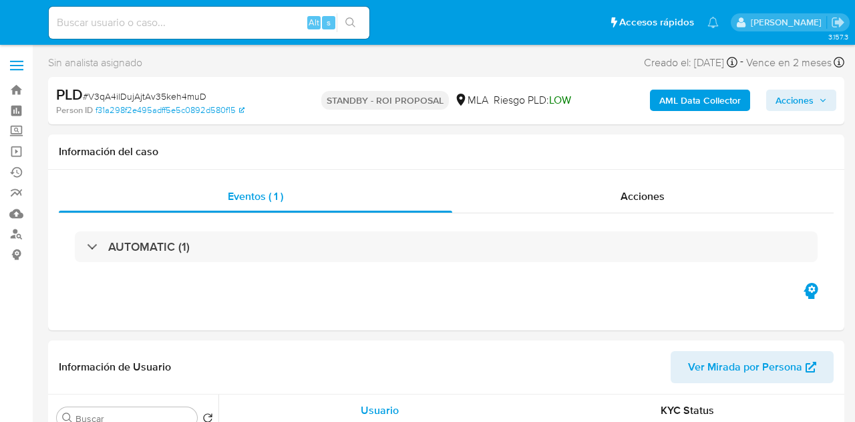
select select "10"
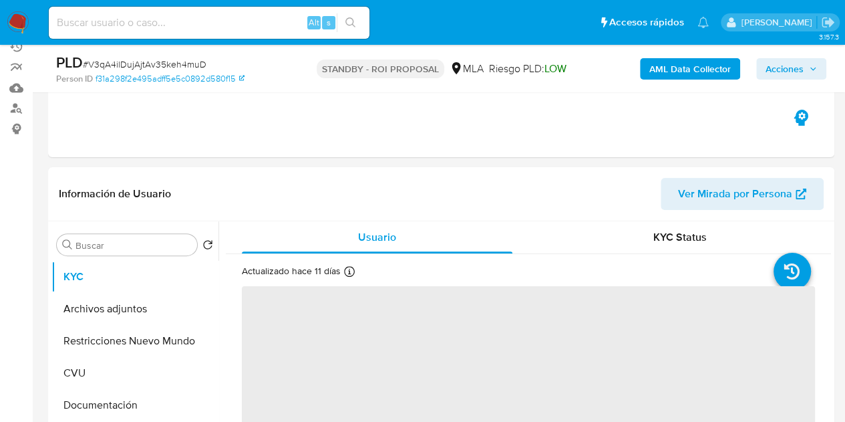
scroll to position [141, 0]
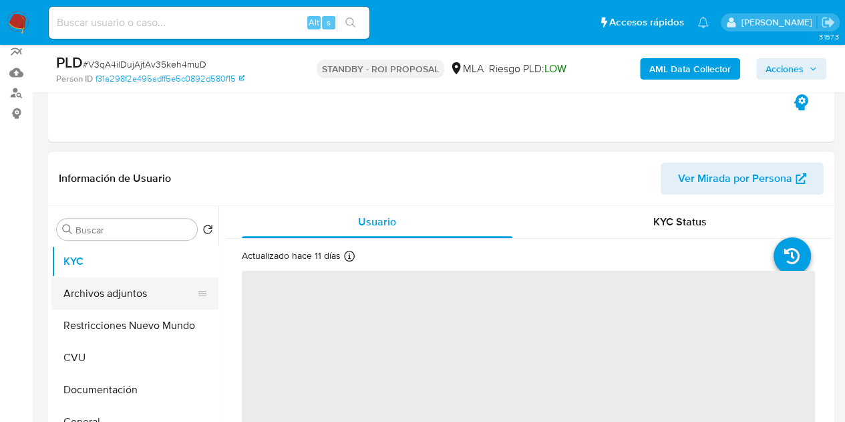
click at [126, 287] on button "Archivos adjuntos" at bounding box center [129, 293] width 156 height 32
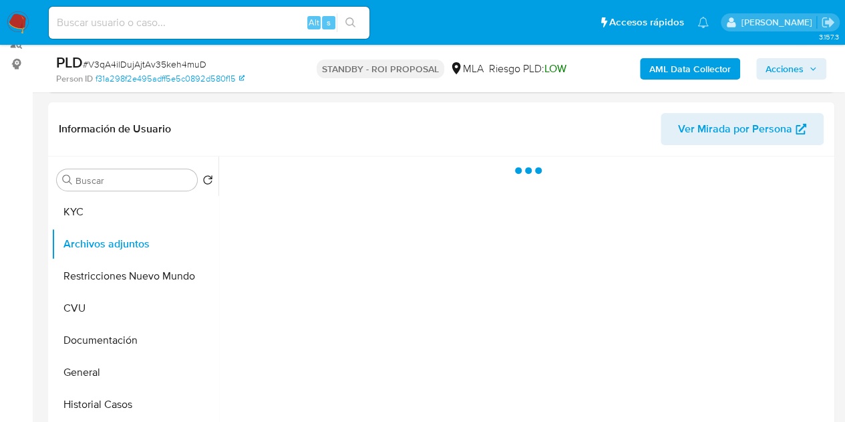
select select "10"
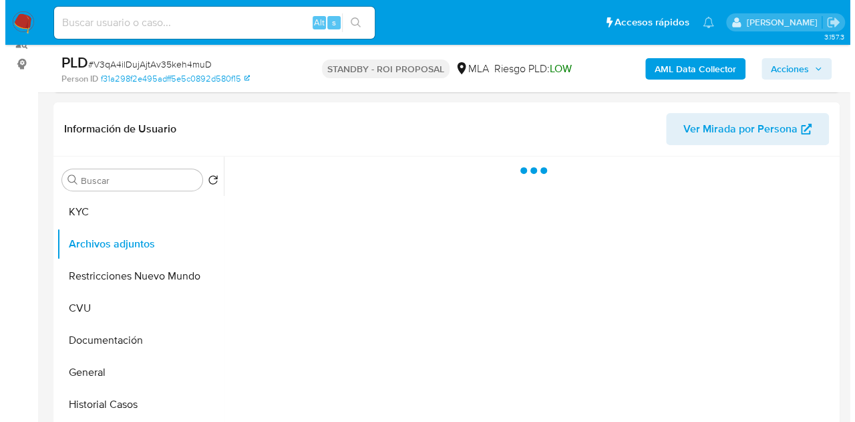
scroll to position [188, 0]
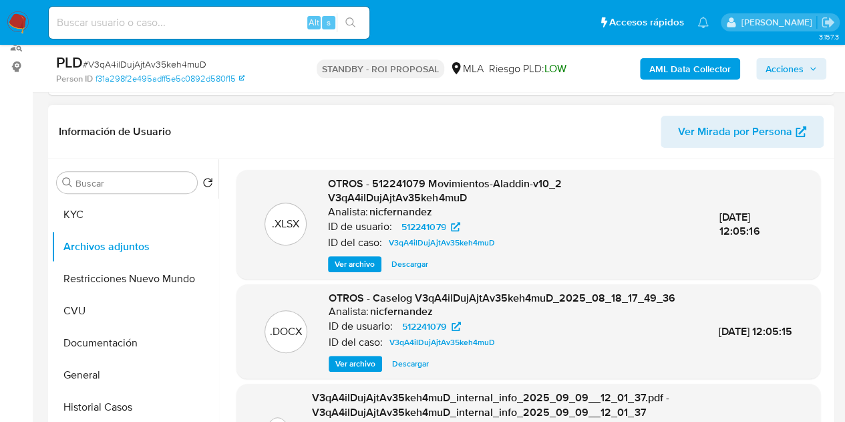
click at [355, 370] on span "Ver archivo" at bounding box center [355, 363] width 40 height 13
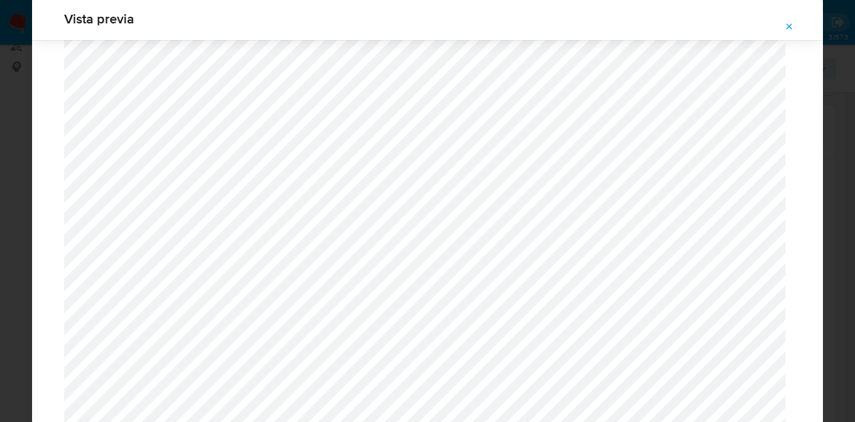
scroll to position [1604, 0]
click at [788, 22] on icon "Attachment preview" at bounding box center [789, 26] width 11 height 11
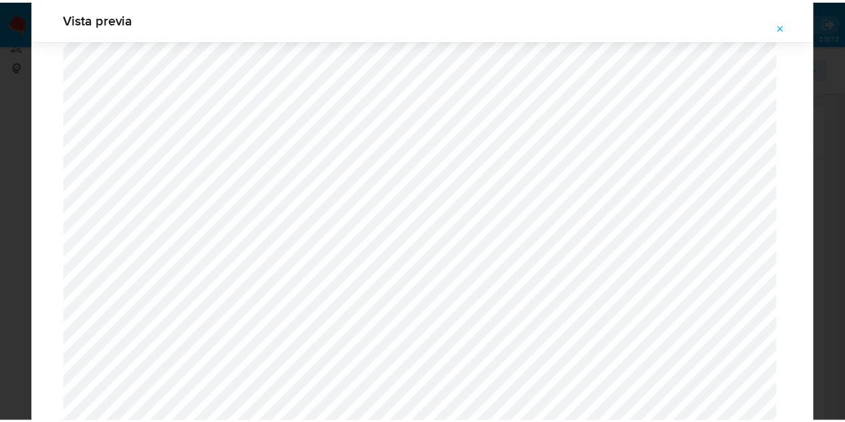
scroll to position [43, 0]
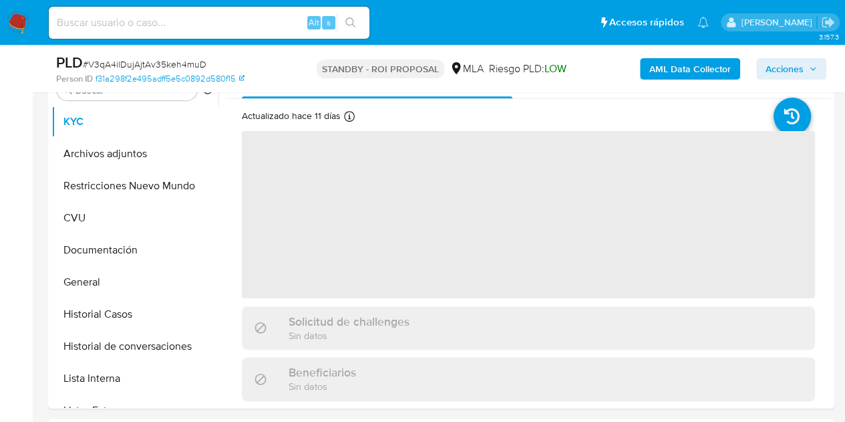
scroll to position [271, 0]
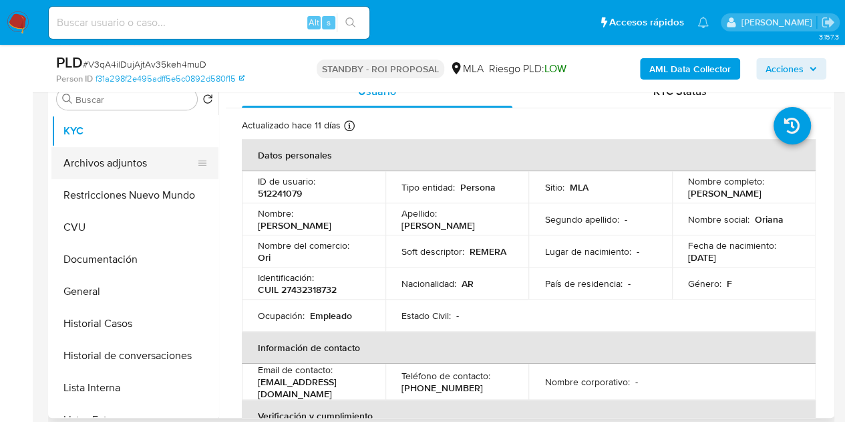
click at [106, 162] on button "Archivos adjuntos" at bounding box center [129, 163] width 156 height 32
select select "10"
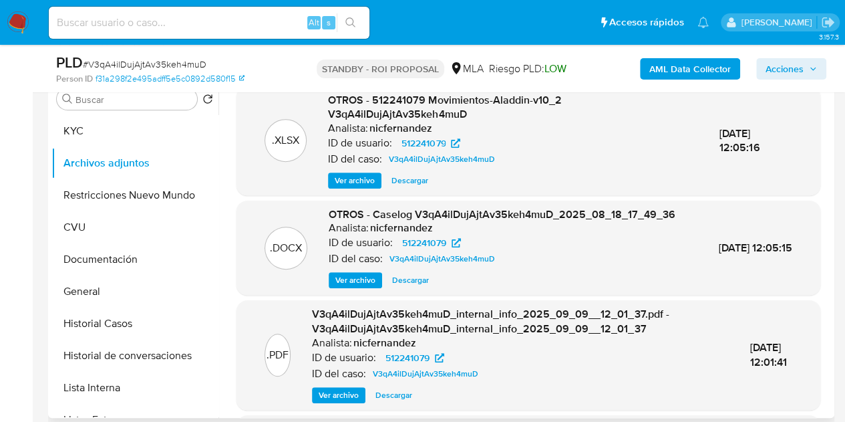
click at [346, 287] on span "Ver archivo" at bounding box center [355, 279] width 40 height 13
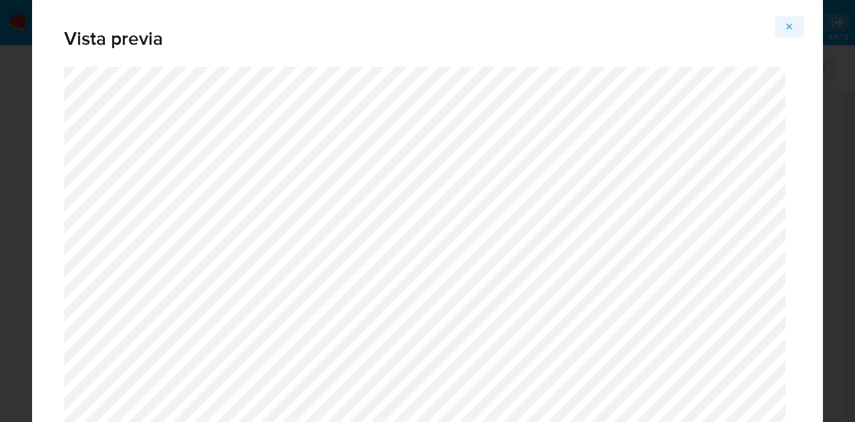
click at [797, 25] on button "Attachment preview" at bounding box center [789, 26] width 29 height 21
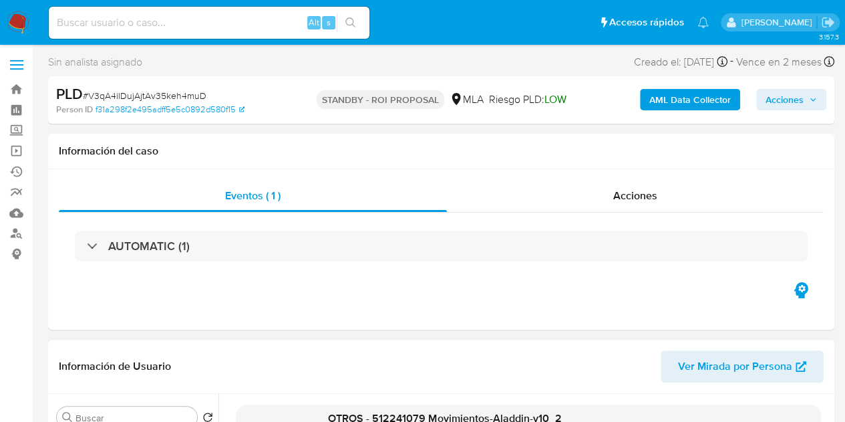
scroll to position [0, 0]
click at [621, 186] on div "Acciones" at bounding box center [635, 196] width 377 height 32
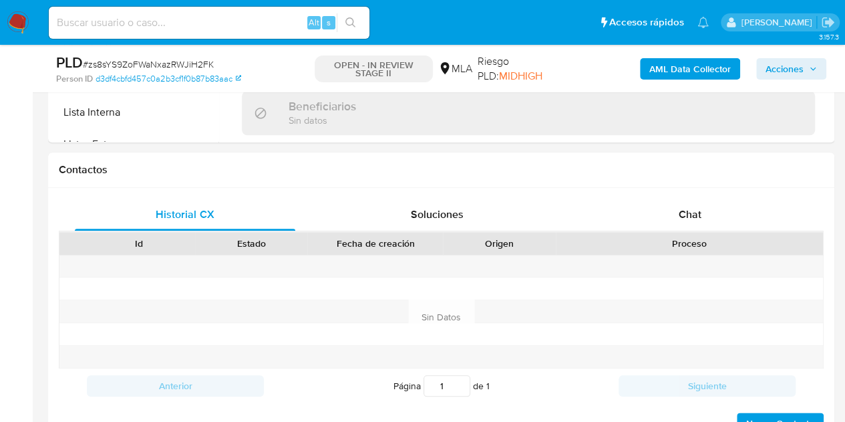
scroll to position [619, 0]
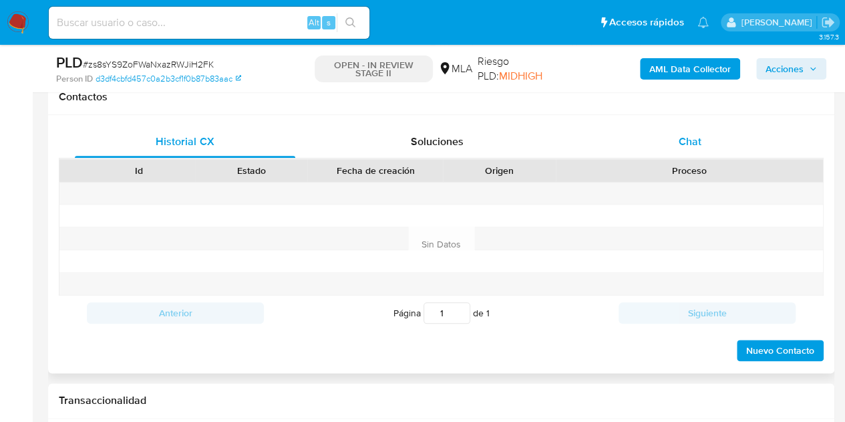
select select "10"
click at [696, 138] on span "Chat" at bounding box center [690, 141] width 23 height 15
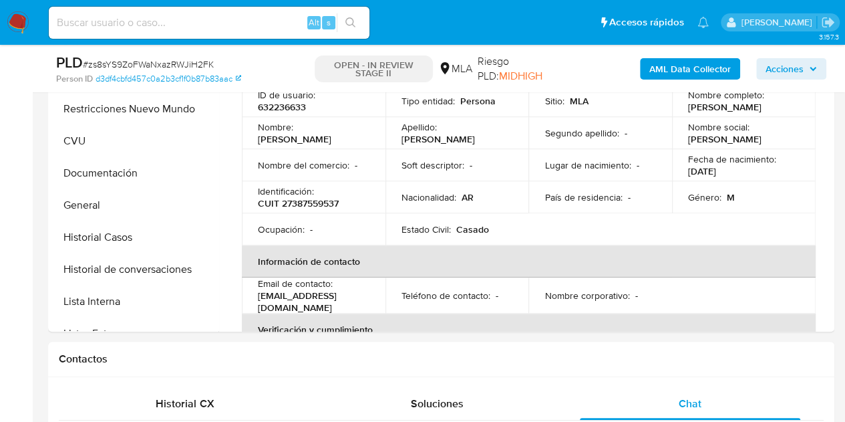
scroll to position [267, 0]
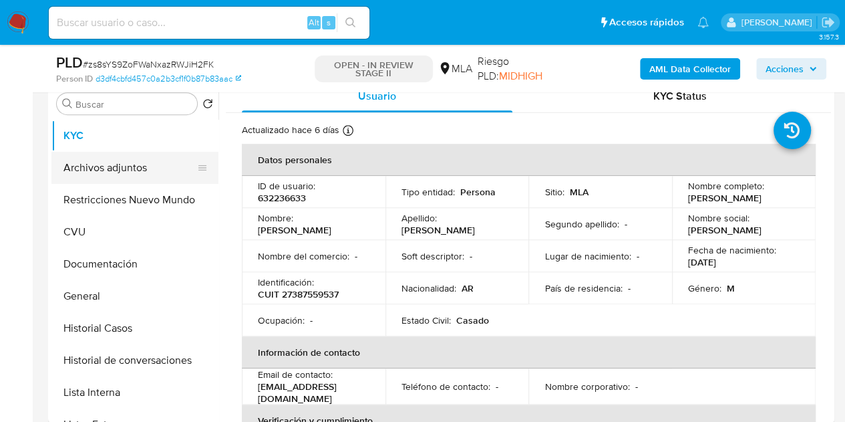
click at [95, 174] on button "Archivos adjuntos" at bounding box center [129, 168] width 156 height 32
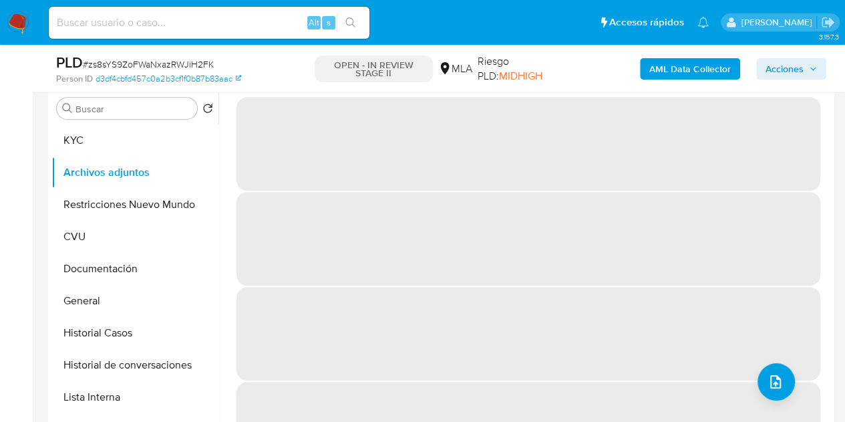
scroll to position [255, 0]
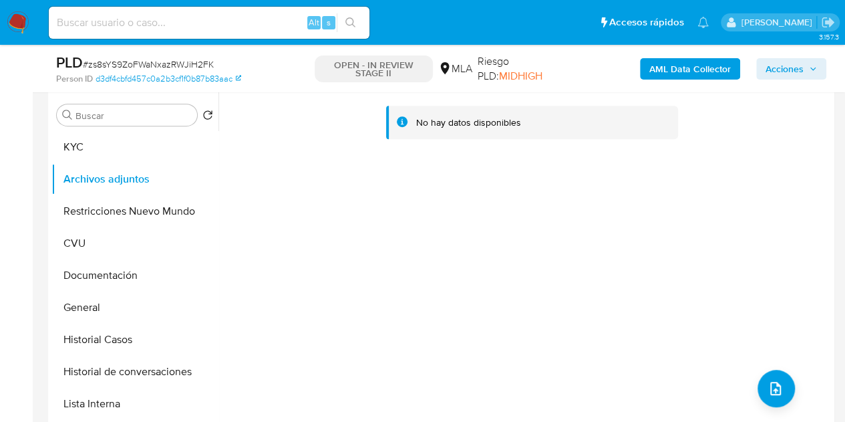
click at [685, 72] on b "AML Data Collector" at bounding box center [690, 68] width 82 height 21
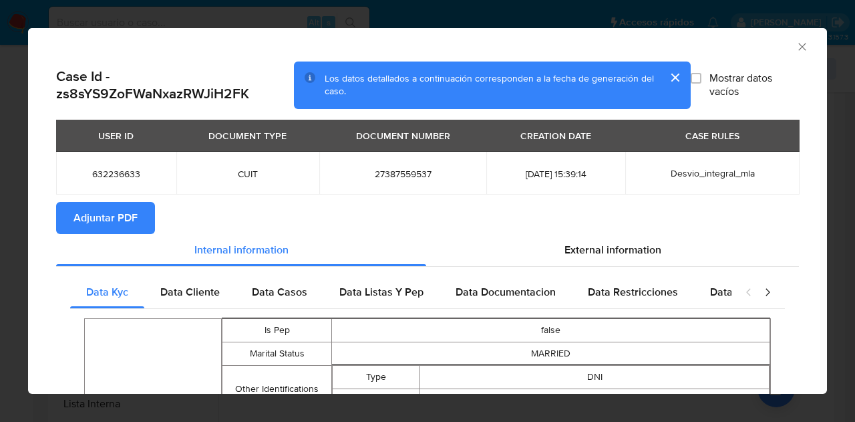
click at [118, 203] on span "Adjuntar PDF" at bounding box center [105, 217] width 64 height 29
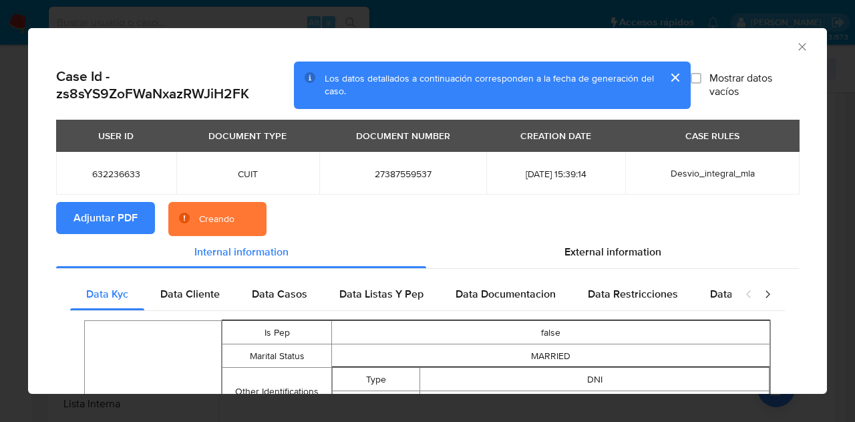
click at [399, 190] on td "27387559537" at bounding box center [402, 173] width 167 height 43
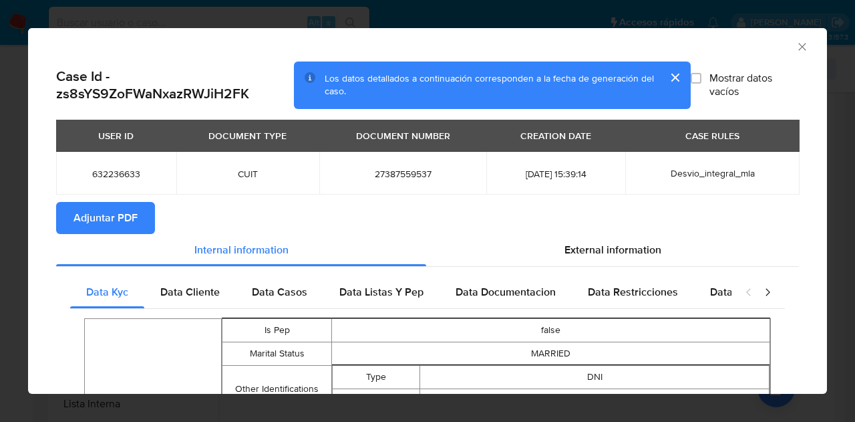
click at [666, 74] on button "cerrar" at bounding box center [675, 77] width 32 height 32
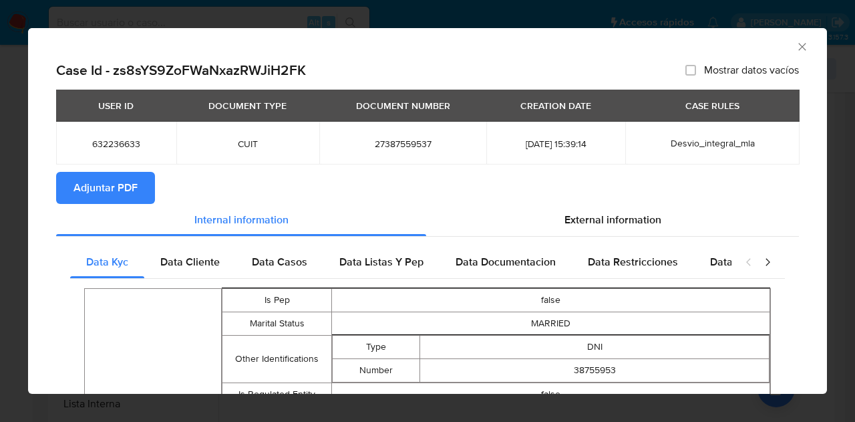
click at [796, 44] on icon "Cerrar ventana" at bounding box center [802, 46] width 13 height 13
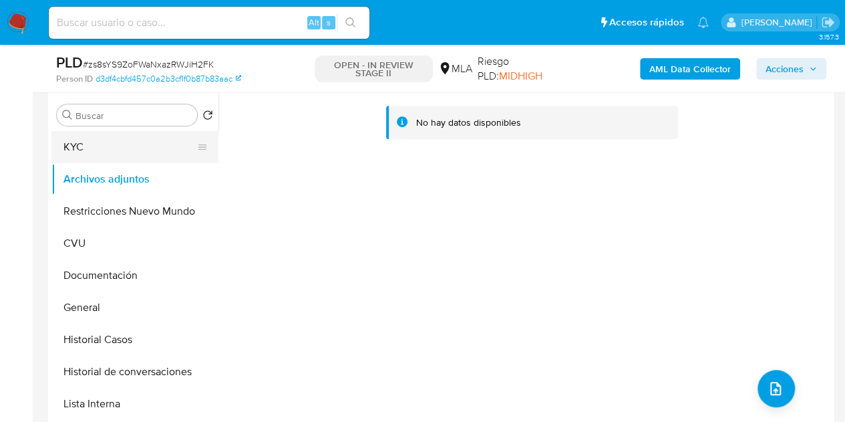
click at [116, 152] on button "KYC" at bounding box center [129, 147] width 156 height 32
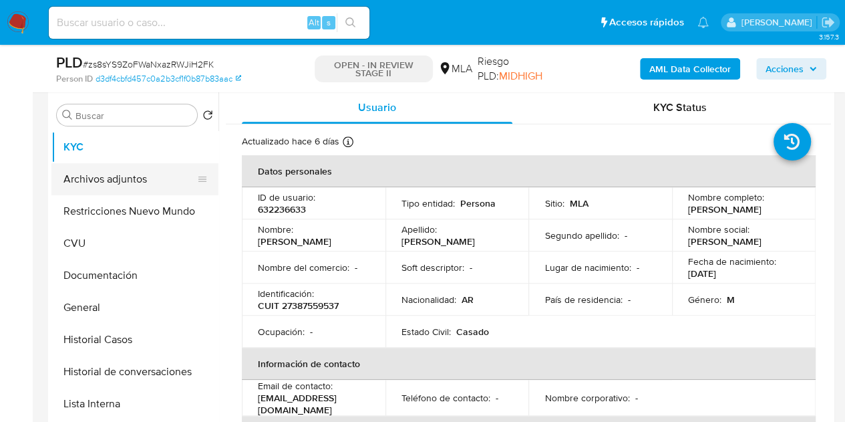
click at [119, 190] on button "Archivos adjuntos" at bounding box center [129, 179] width 156 height 32
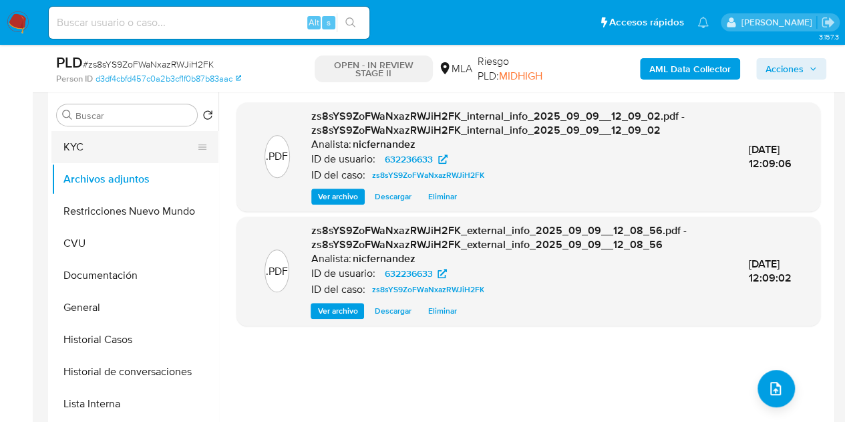
click button "KYC"
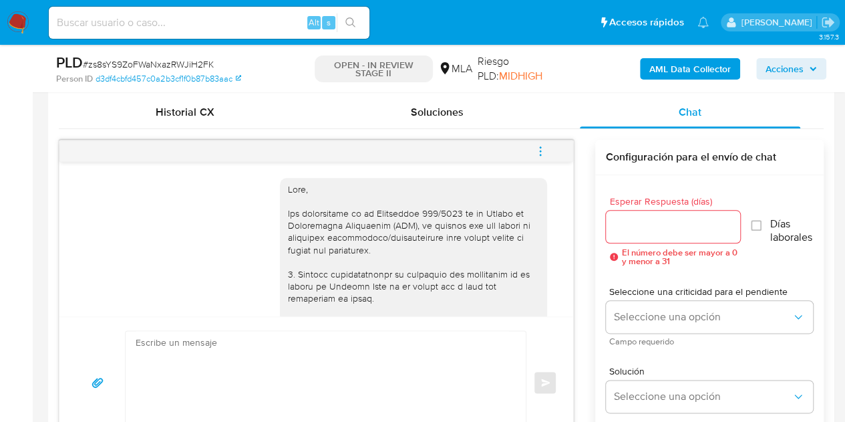
scroll to position [615, 0]
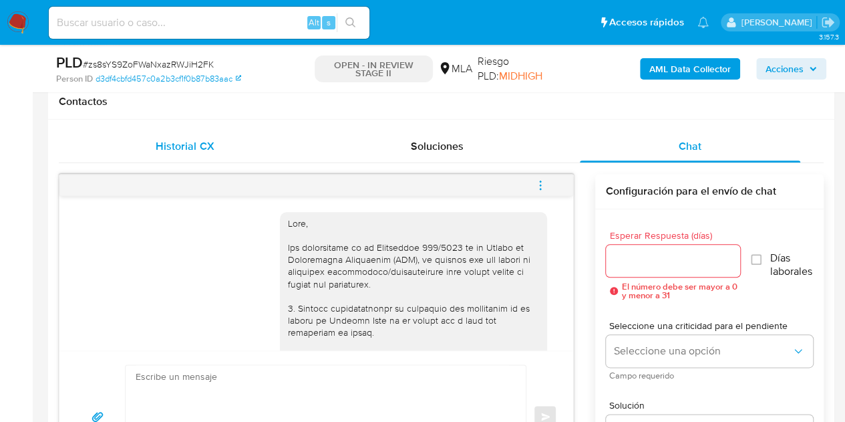
click span "Historial CX"
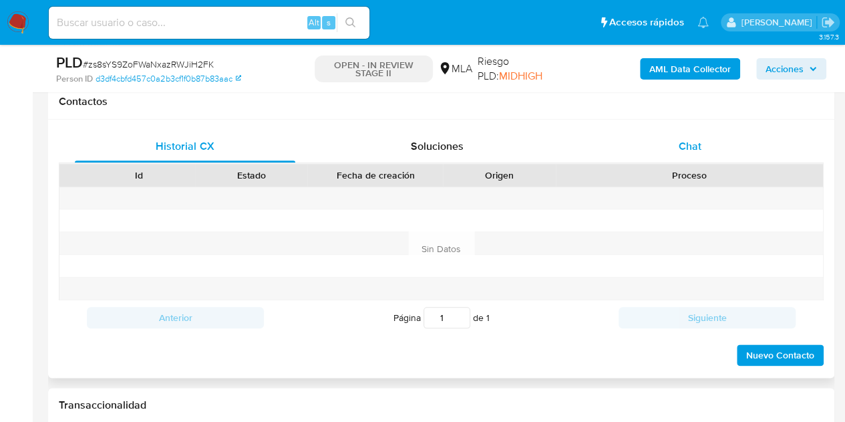
click div "Chat"
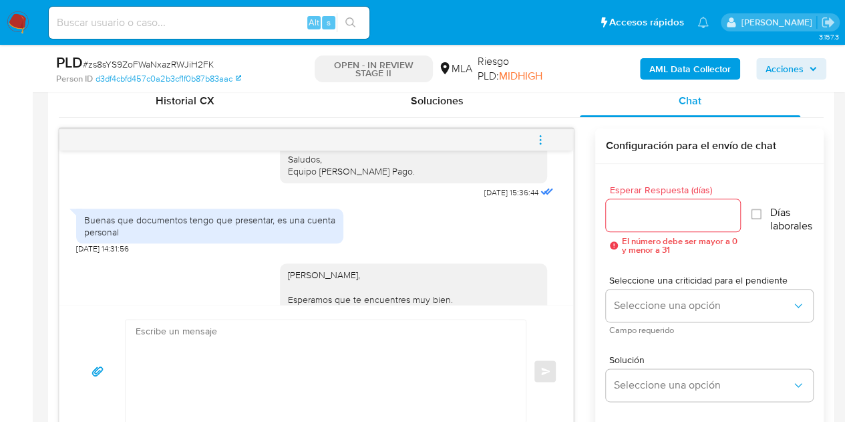
scroll to position [1538, 0]
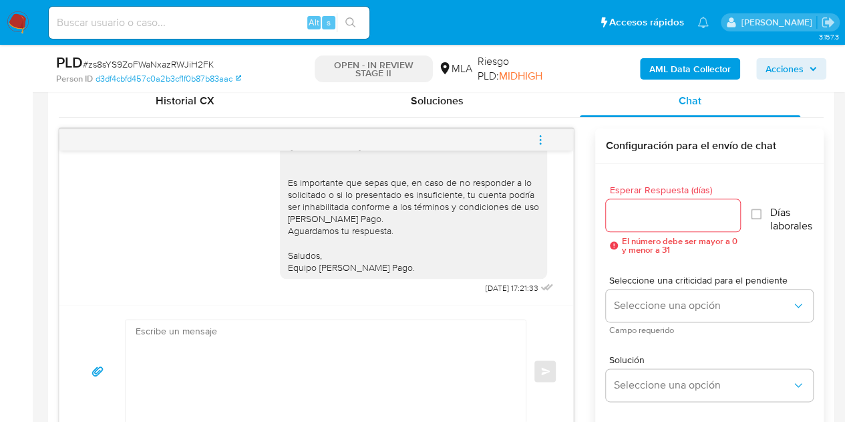
click div "Hola Franco Nicolas, Esperamos que te encuentres muy bien. En función de las op…"
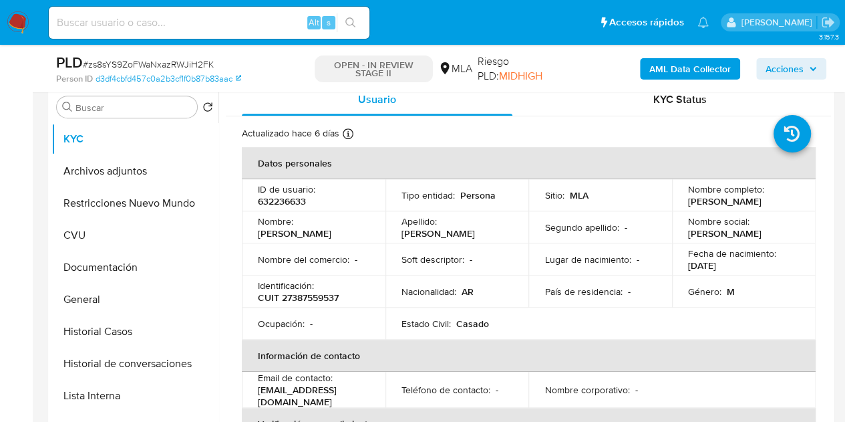
scroll to position [257, 0]
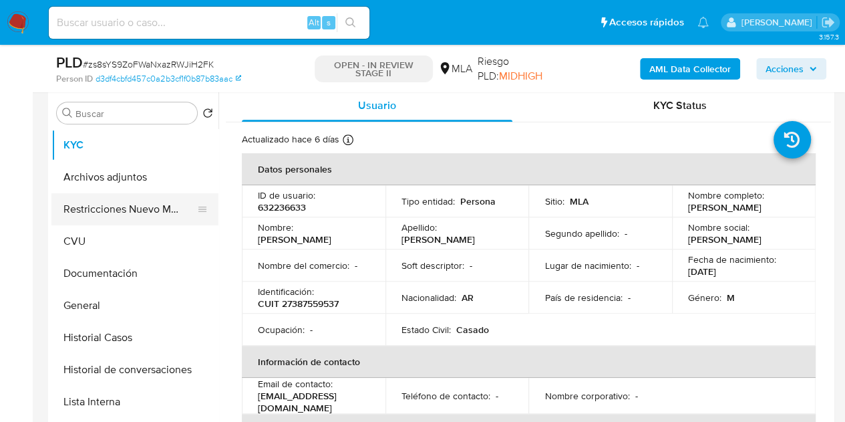
click button "Restricciones Nuevo Mundo"
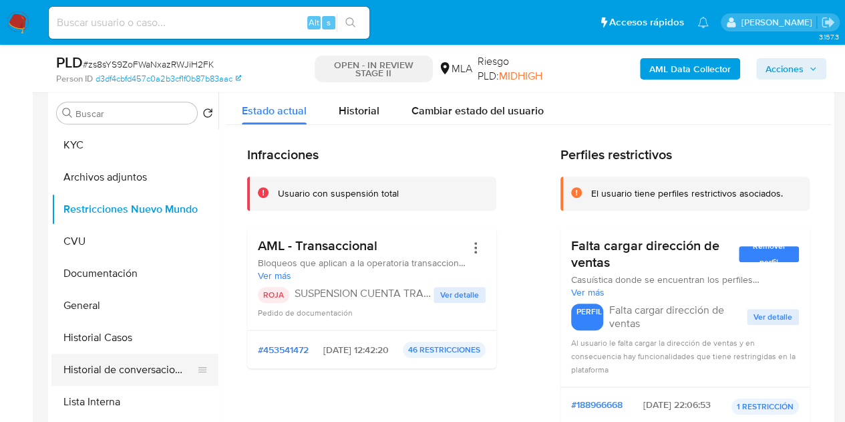
click button "Historial de conversaciones"
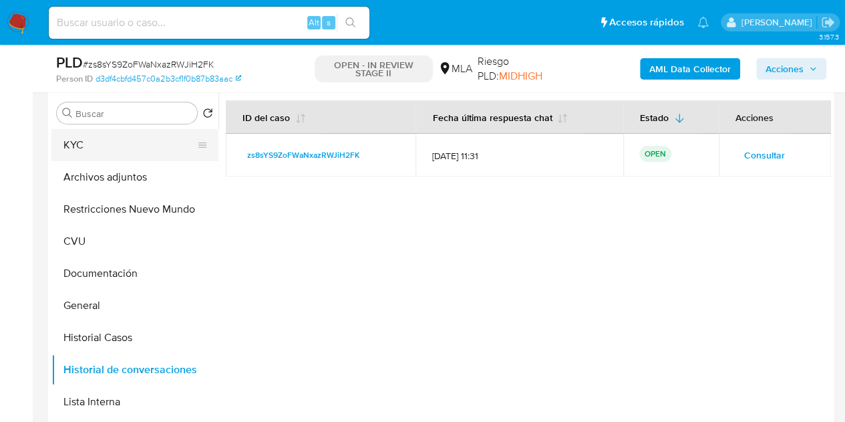
click button "KYC"
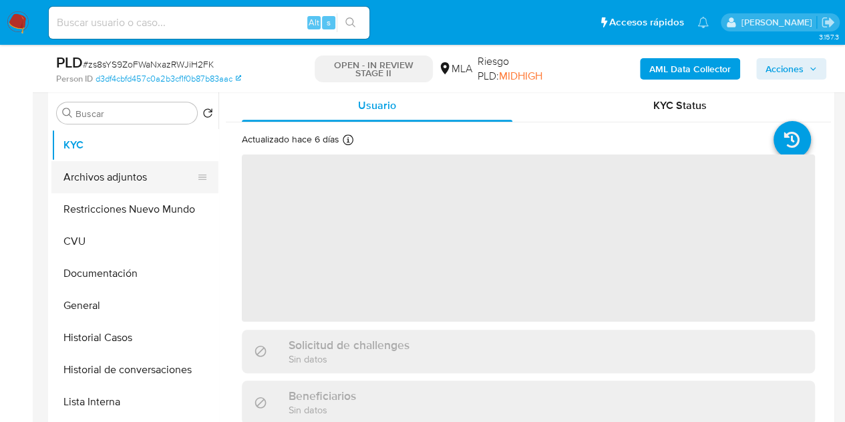
click button "Archivos adjuntos"
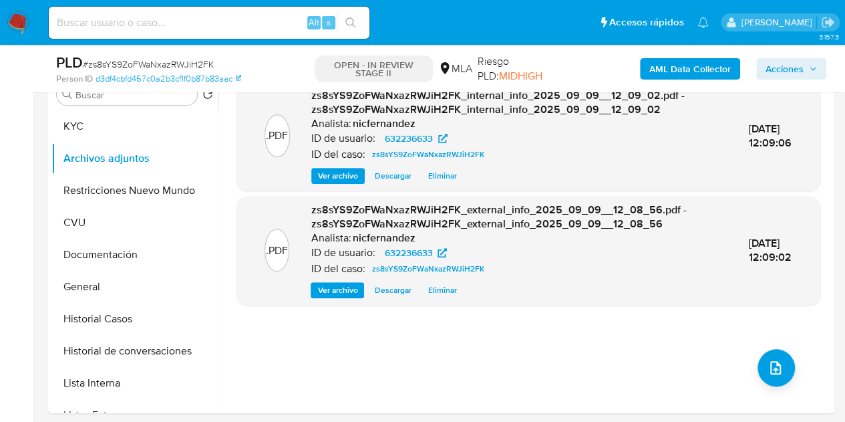
scroll to position [261, 0]
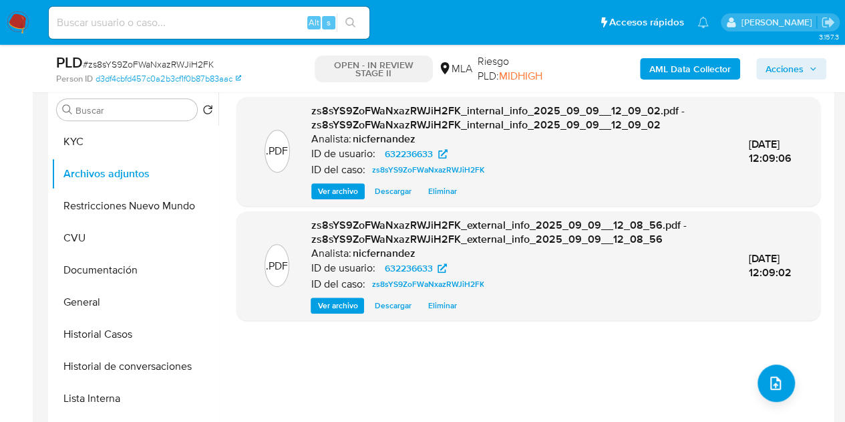
click span "Ver archivo"
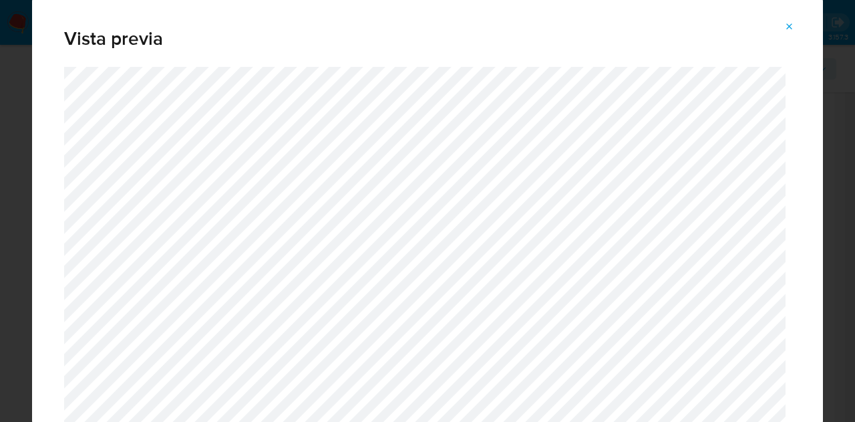
click icon "Attachment preview"
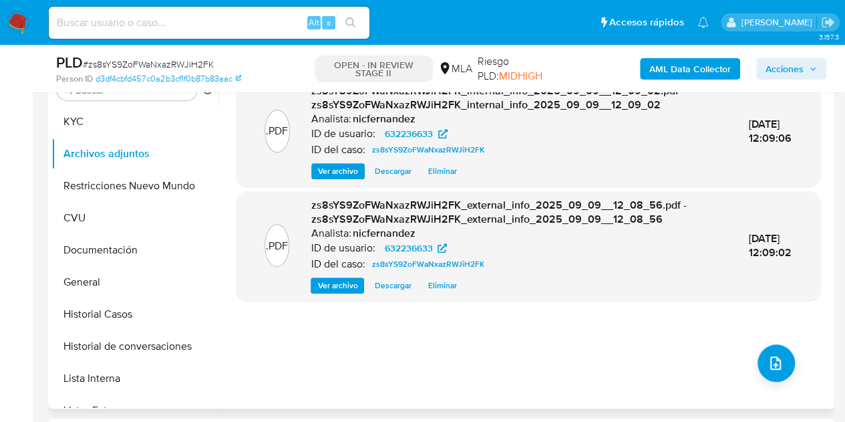
scroll to position [212, 0]
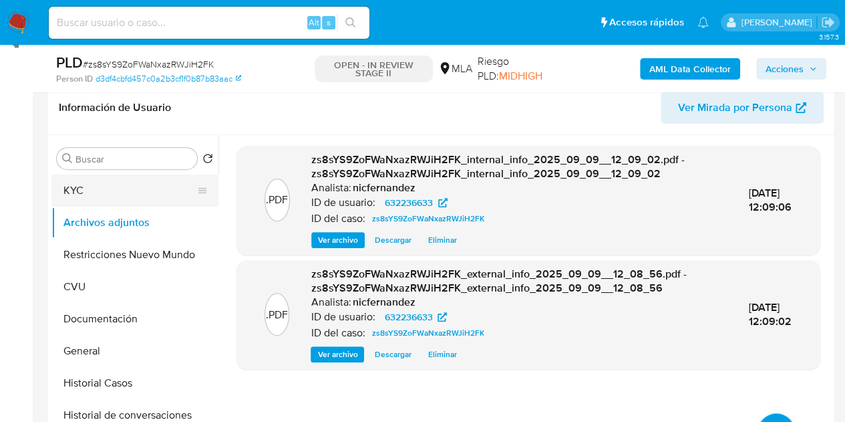
click button "KYC"
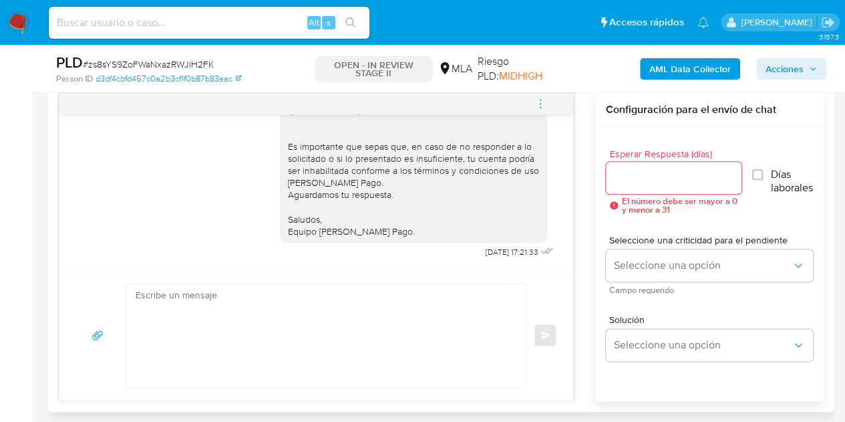
scroll to position [699, 0]
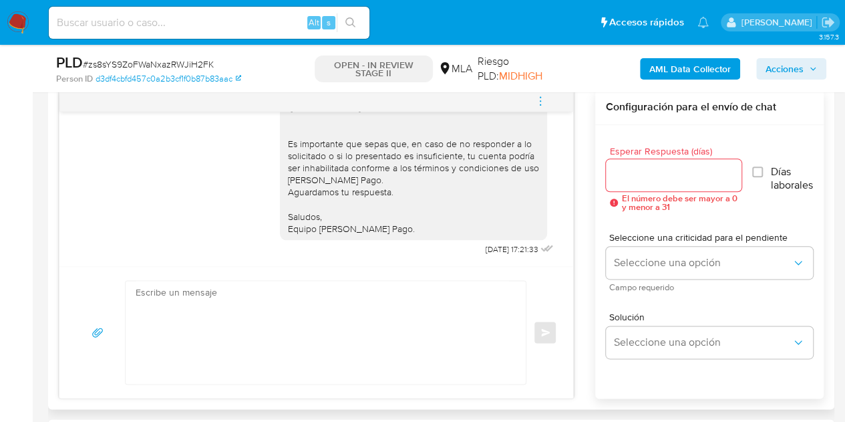
click textarea
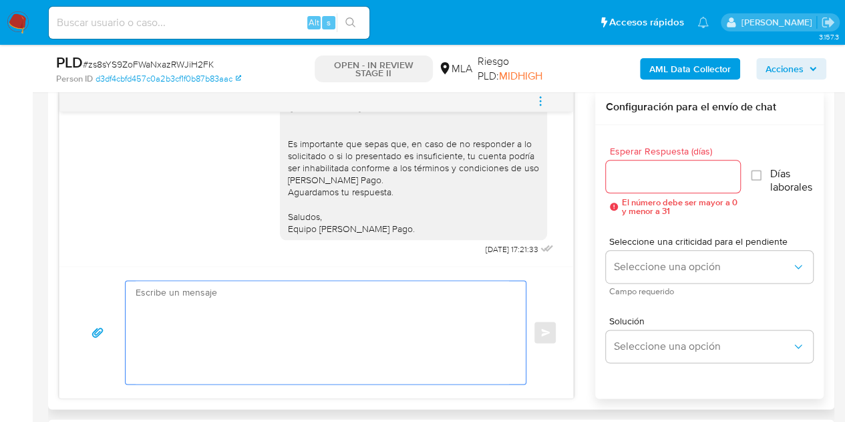
paste textarea "Hola, Esperamos que te encuentres muy bien. Es importante que respondas a lo so…"
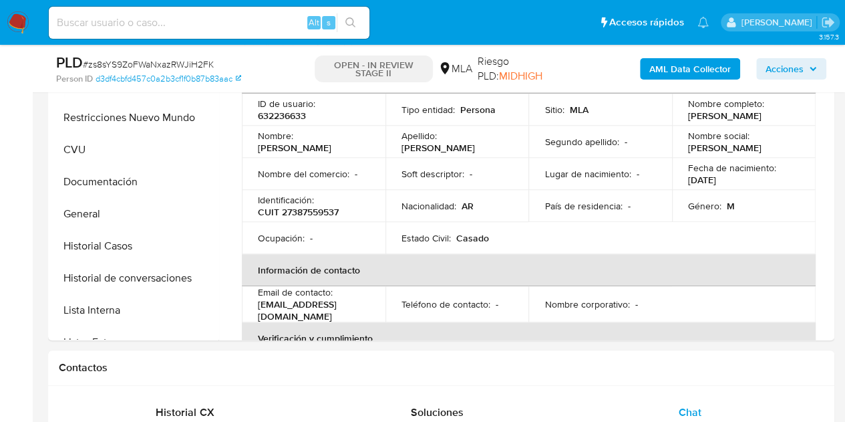
scroll to position [323, 0]
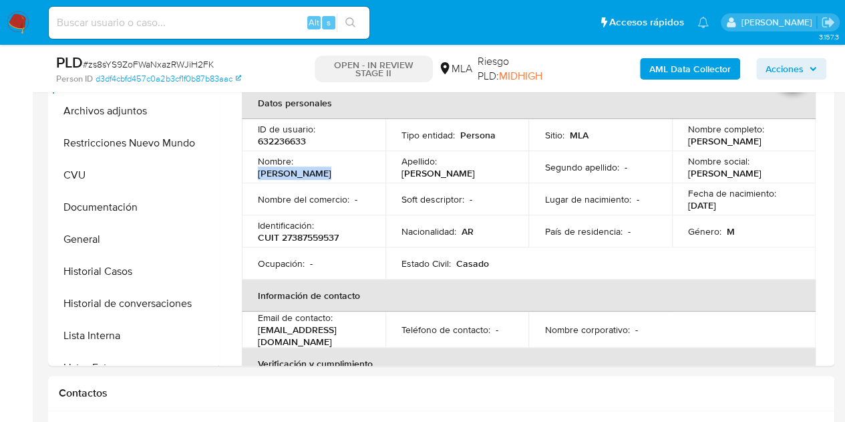
drag, startPoint x: 297, startPoint y: 165, endPoint x: 387, endPoint y: 154, distance: 90.9
click tr "Nombre : Franco Nicolas Apellido : Martin Segundo apellido : - Nombre social : …"
copy p "Franco Nicolas"
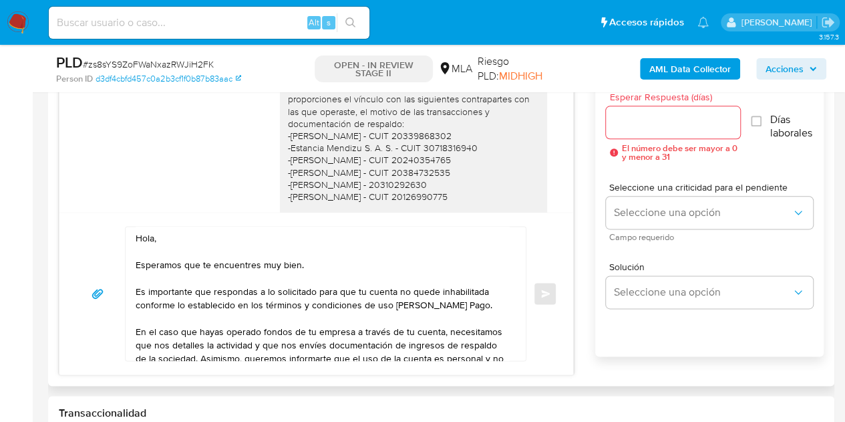
scroll to position [1318, 0]
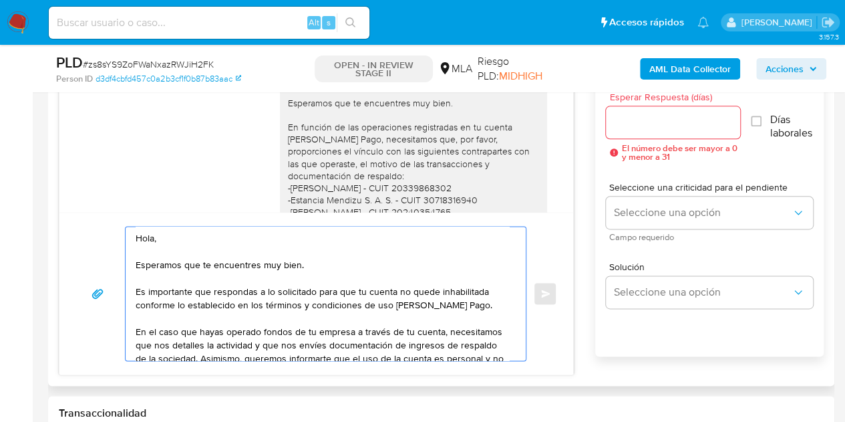
click textarea "Hola, Esperamos que te encuentres muy bien. Es importante que respondas a lo so…"
paste textarea "Franco Nicolas"
click textarea "Hola Franco Nicolas, Esperamos que te encuentres muy bien. Es importante que re…"
type textarea "Hola Franco Nicolas, Esperamos que te encuentres muy bien. Es importante que re…"
click input "Esperar Respuesta (días)"
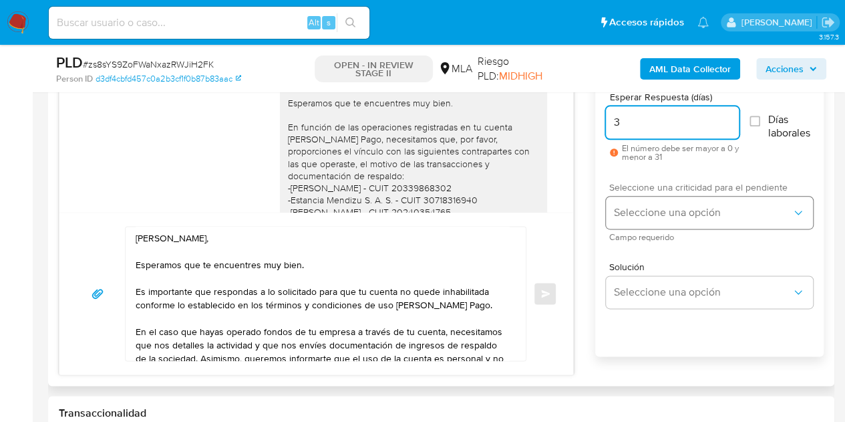
type input "3"
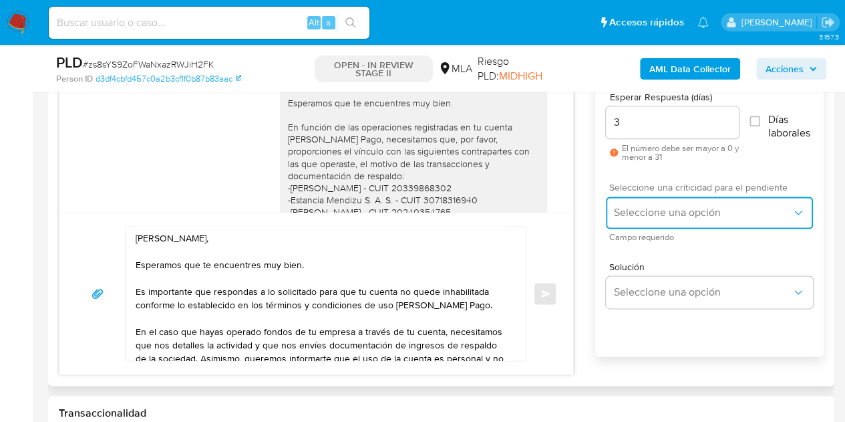
click span "Seleccione una opción"
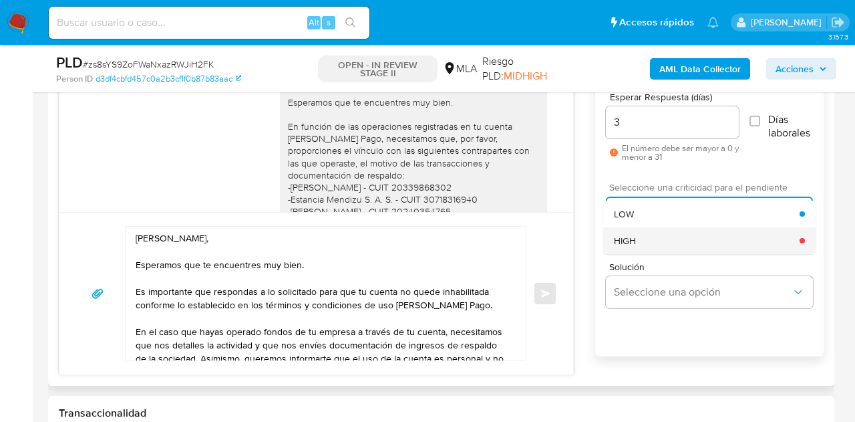
click div "HIGH"
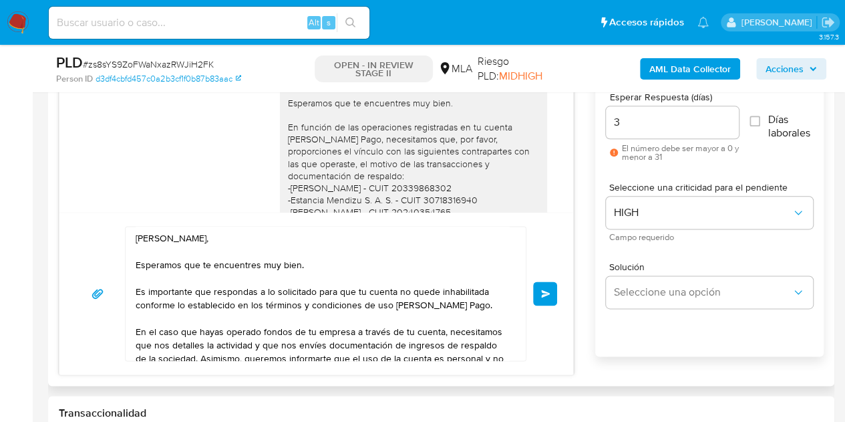
click div "Hola Franco Nicolas, Esperamos que te encuentres muy bien. Es importante que re…"
click textarea "Hola Franco Nicolas, Esperamos que te encuentres muy bien. Es importante que re…"
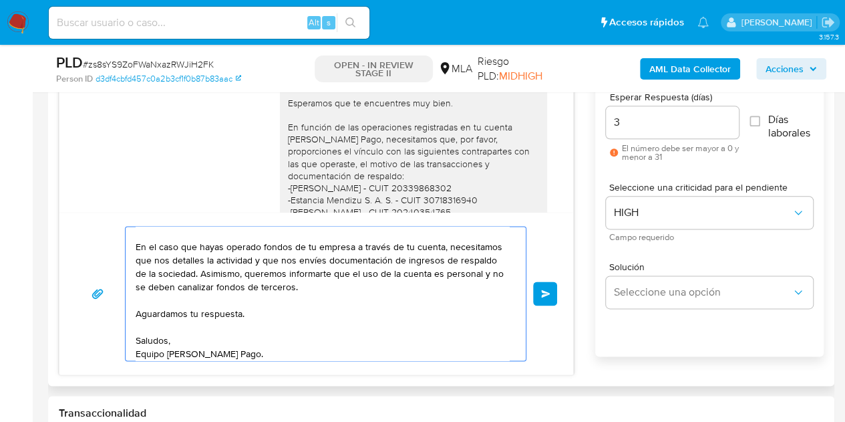
scroll to position [90, 0]
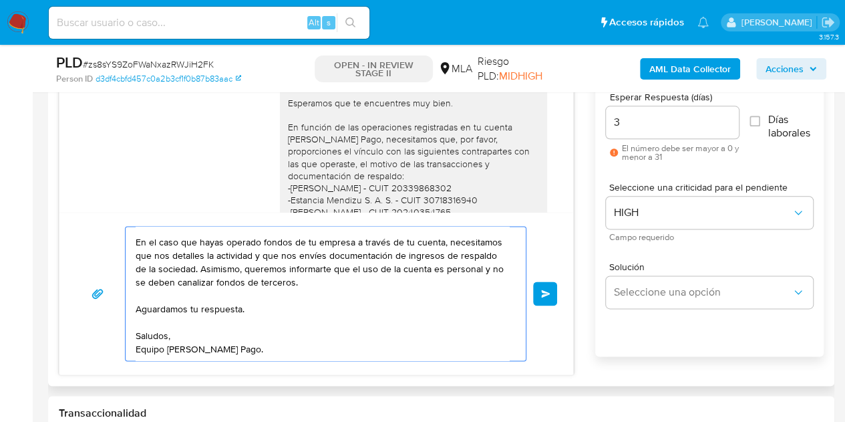
click textarea "Hola Franco Nicolas, Esperamos que te encuentres muy bien. Es importante que re…"
click button "Enviar"
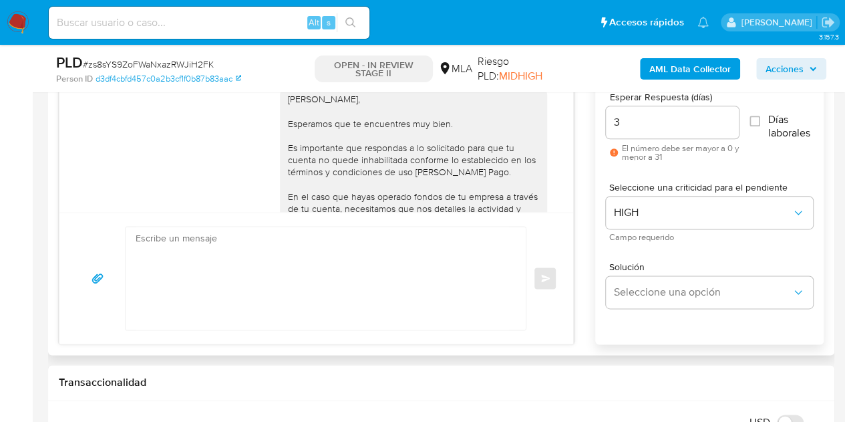
scroll to position [1632, 0]
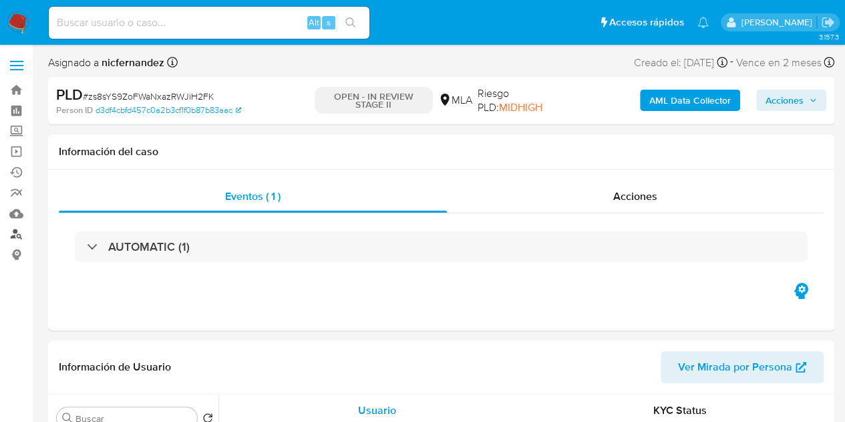
click at [17, 233] on link "Buscador de personas" at bounding box center [79, 234] width 159 height 21
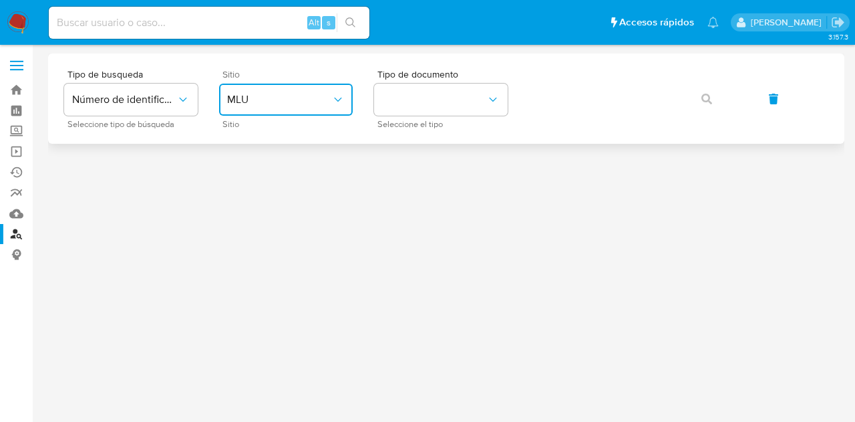
click at [291, 102] on span "MLU" at bounding box center [279, 99] width 104 height 13
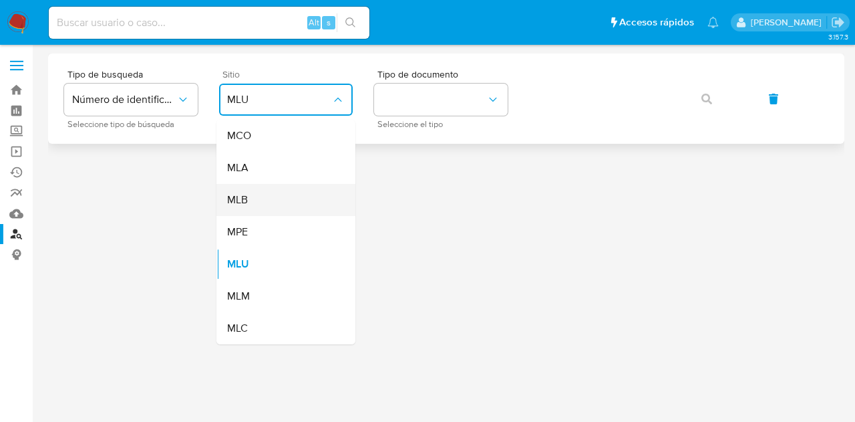
click at [293, 184] on div "MLB" at bounding box center [282, 200] width 110 height 32
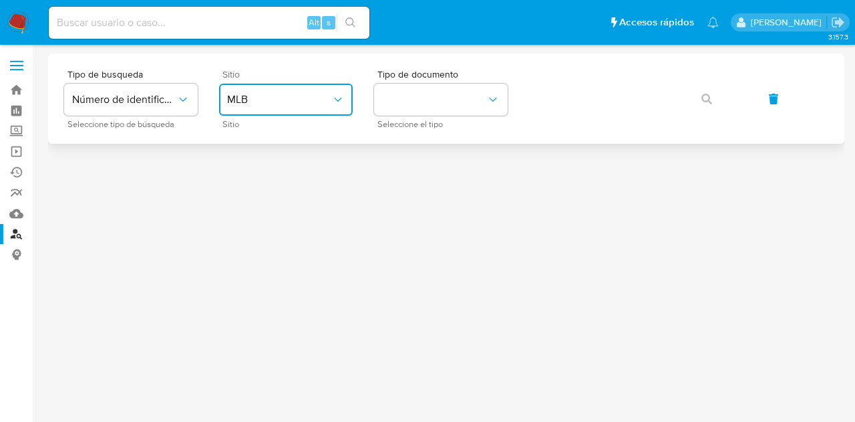
drag, startPoint x: 286, startPoint y: 102, endPoint x: 291, endPoint y: 114, distance: 13.8
click at [287, 102] on span "MLB" at bounding box center [279, 99] width 104 height 13
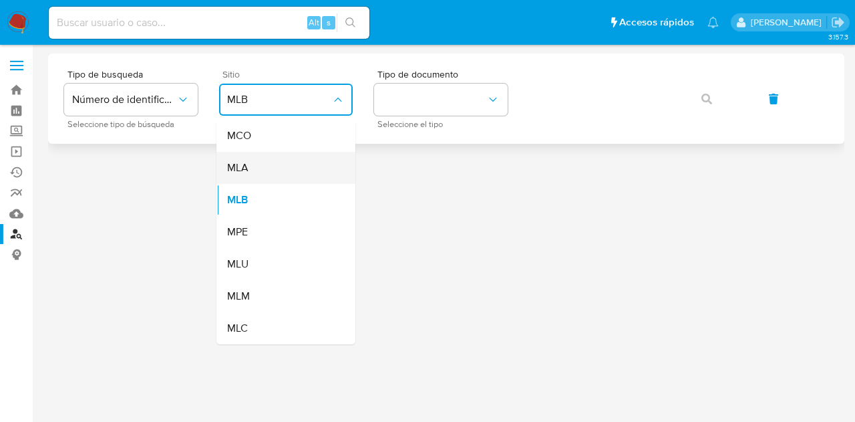
click at [293, 162] on div "MLA" at bounding box center [282, 168] width 110 height 32
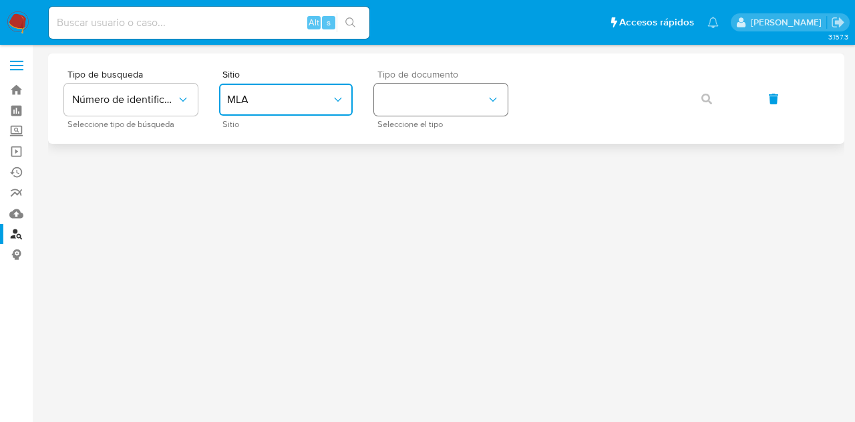
click at [406, 109] on button "identificationType" at bounding box center [441, 100] width 134 height 32
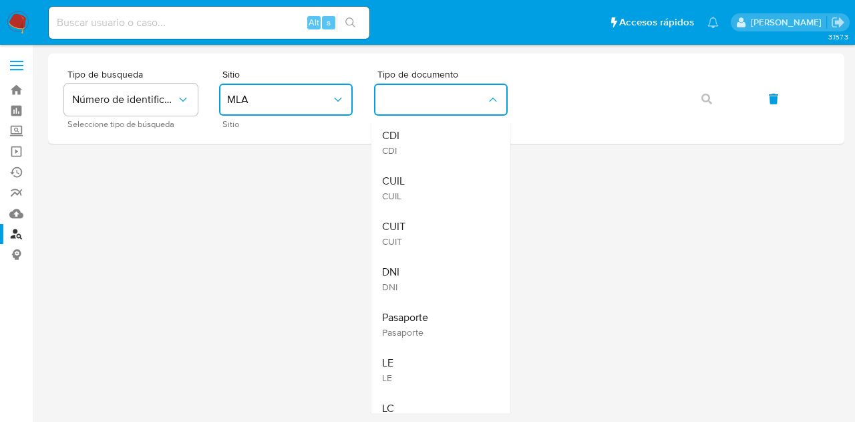
click at [406, 183] on div "CUIL CUIL" at bounding box center [437, 187] width 110 height 45
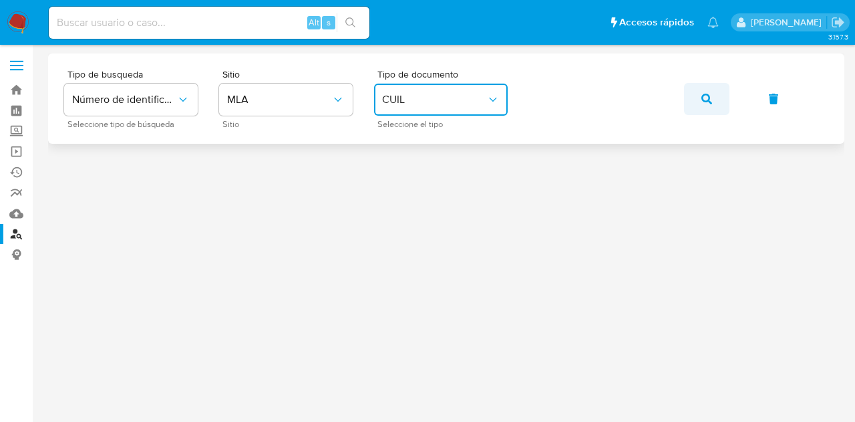
click at [704, 96] on icon "button" at bounding box center [707, 99] width 11 height 11
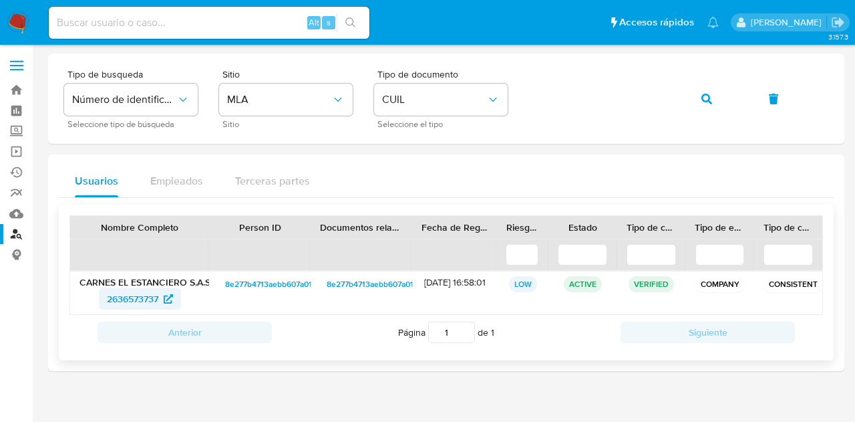
click at [139, 299] on span "2636573737" at bounding box center [132, 298] width 51 height 21
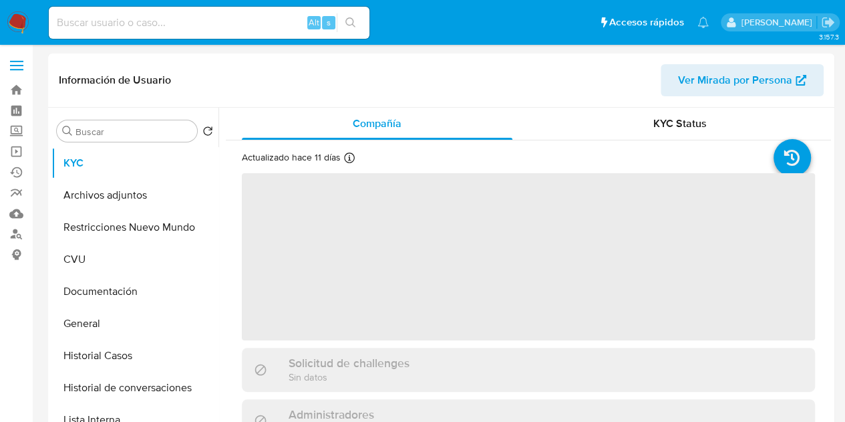
select select "10"
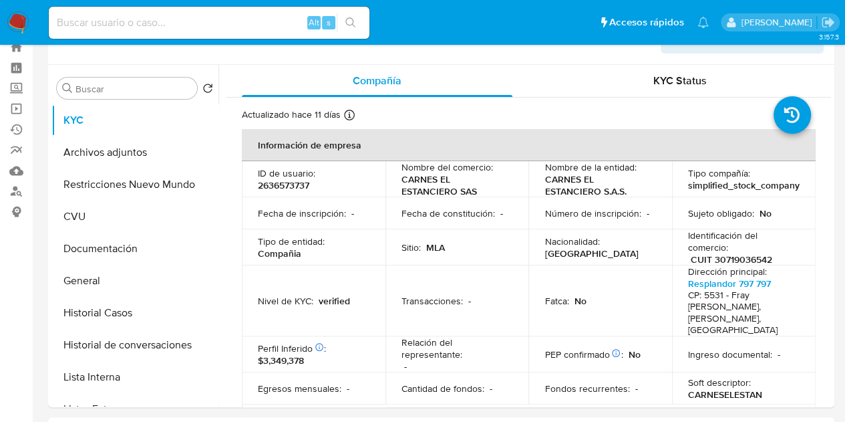
scroll to position [36, 0]
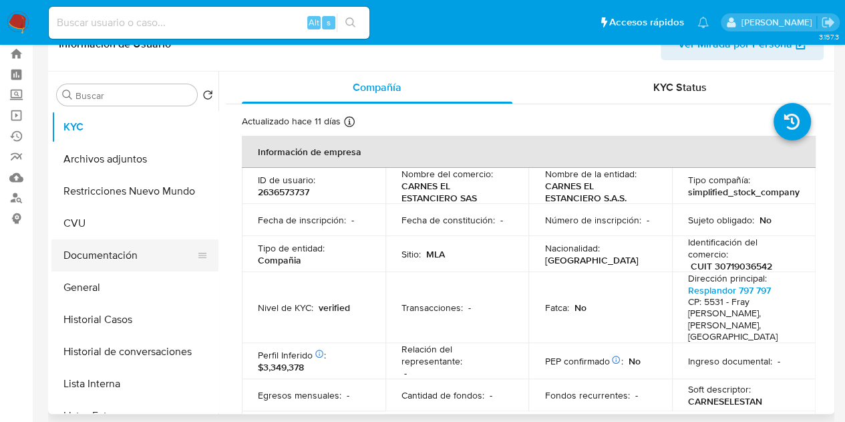
click at [128, 251] on button "Documentación" at bounding box center [129, 255] width 156 height 32
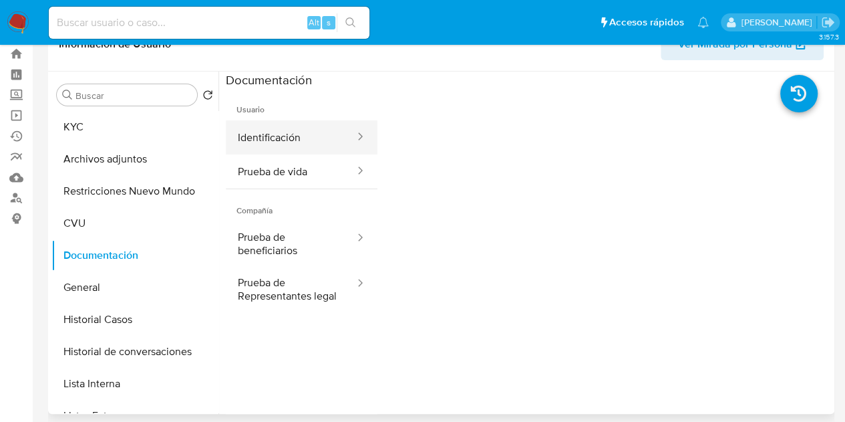
click at [296, 145] on button "Identificación" at bounding box center [291, 137] width 130 height 34
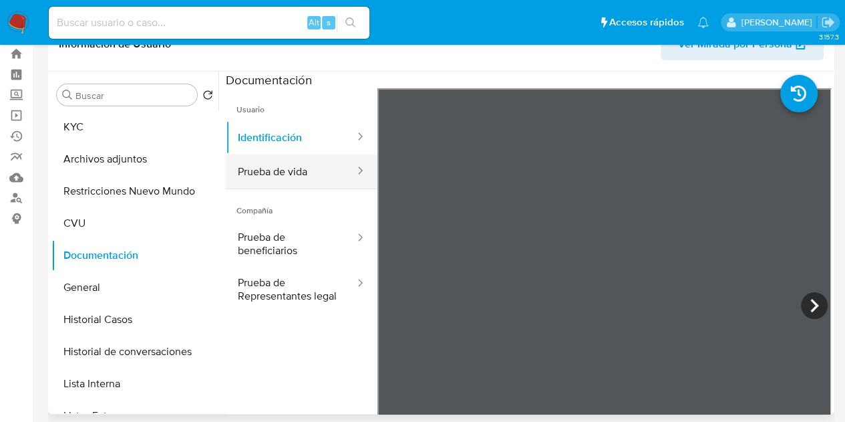
click at [297, 182] on button "Prueba de vida" at bounding box center [291, 171] width 130 height 34
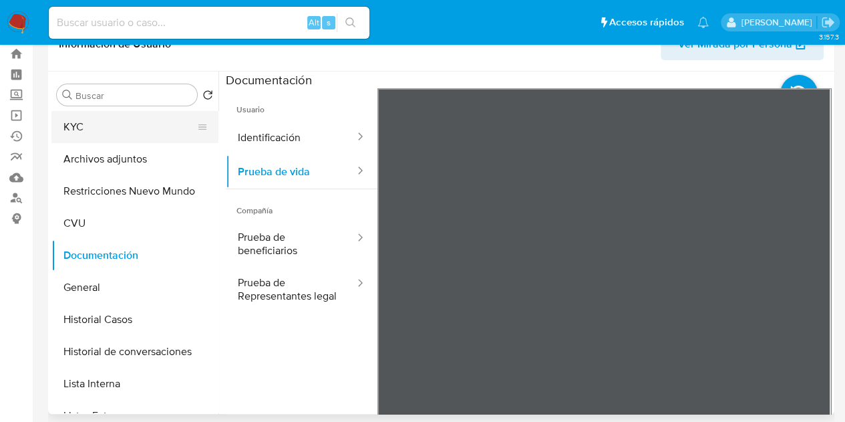
click at [119, 128] on button "KYC" at bounding box center [129, 127] width 156 height 32
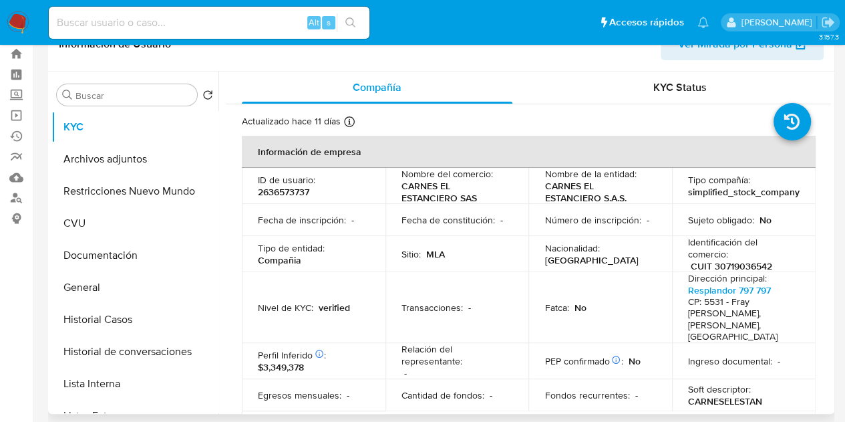
click at [290, 190] on p "2636573737" at bounding box center [283, 192] width 51 height 12
copy p "2636573737"
click at [567, 196] on p "CARNES EL ESTANCIERO S.A.S." at bounding box center [598, 192] width 106 height 24
drag, startPoint x: 541, startPoint y: 189, endPoint x: 535, endPoint y: 291, distance: 101.8
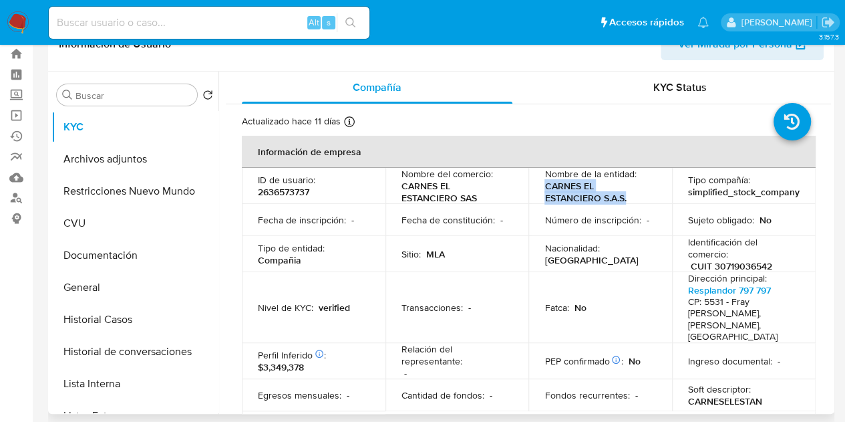
click at [639, 198] on p "CARNES EL ESTANCIERO S.A.S." at bounding box center [598, 192] width 106 height 24
copy p "CARNES EL ESTANCIERO S.A.S."
click at [392, 320] on td "Transacciones : -" at bounding box center [458, 307] width 144 height 71
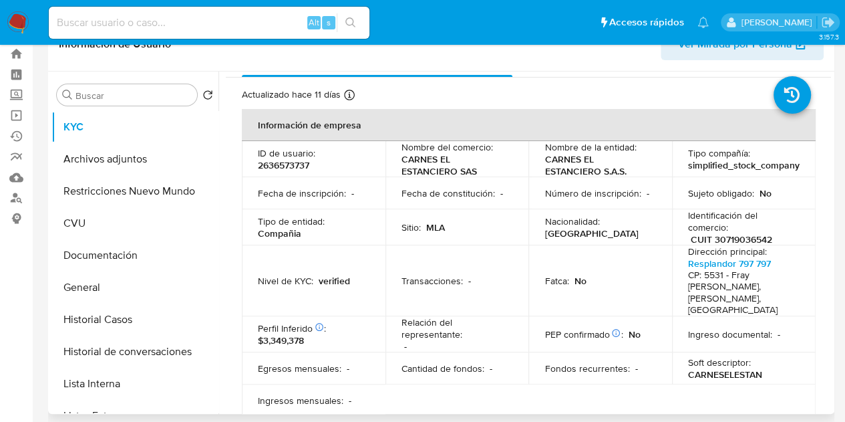
scroll to position [23, 0]
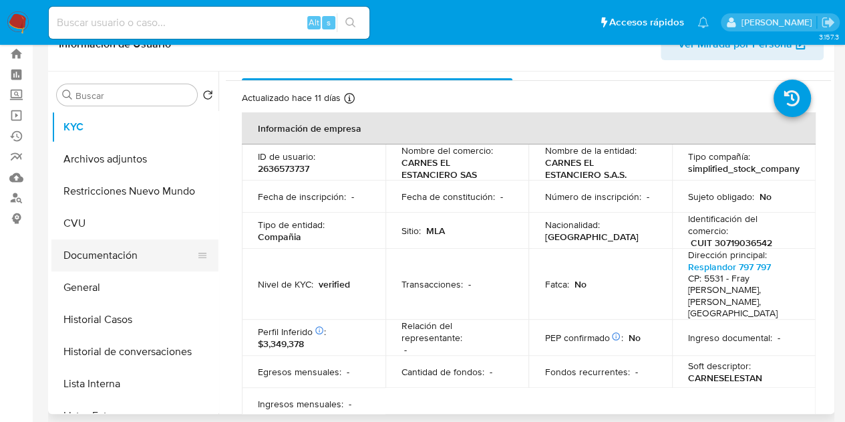
click at [99, 257] on button "Documentación" at bounding box center [129, 255] width 156 height 32
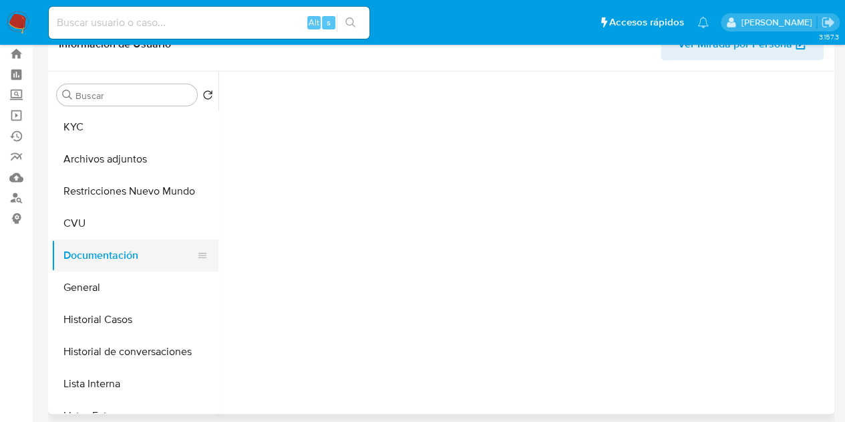
scroll to position [0, 0]
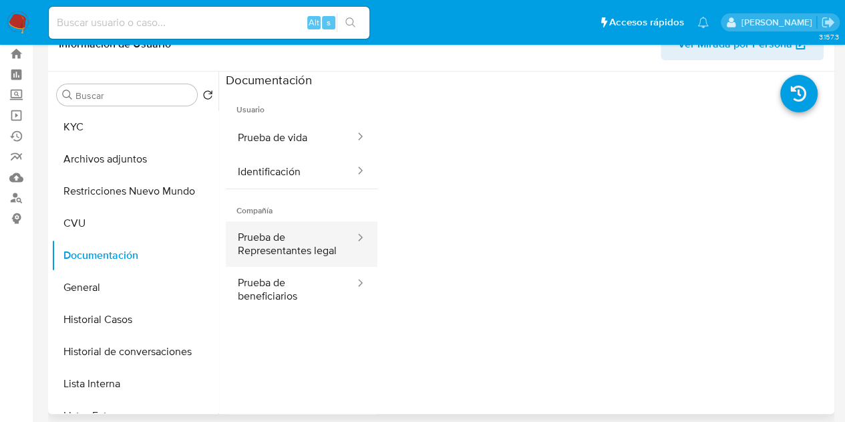
click at [301, 239] on button "Prueba de Representantes legal" at bounding box center [291, 243] width 130 height 45
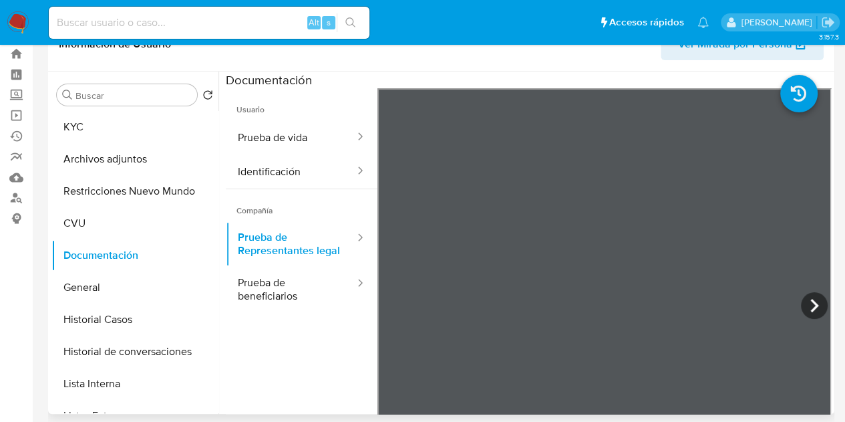
drag, startPoint x: 660, startPoint y: 259, endPoint x: 729, endPoint y: 380, distance: 139.2
click at [729, 380] on div at bounding box center [605, 307] width 454 height 438
drag, startPoint x: 738, startPoint y: 228, endPoint x: 730, endPoint y: 48, distance: 179.9
click at [704, 341] on div at bounding box center [605, 307] width 454 height 438
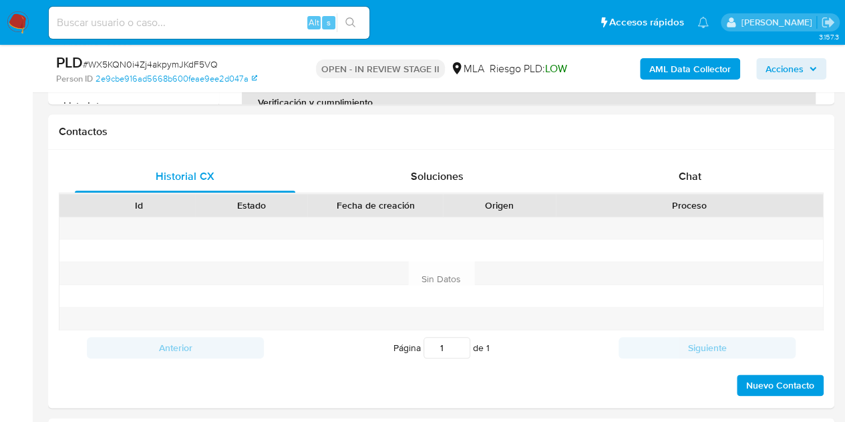
select select "10"
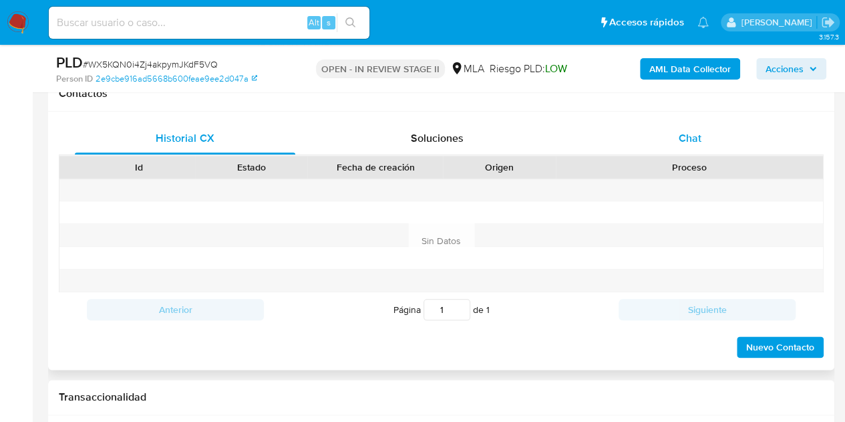
click at [686, 132] on span "Chat" at bounding box center [690, 137] width 23 height 15
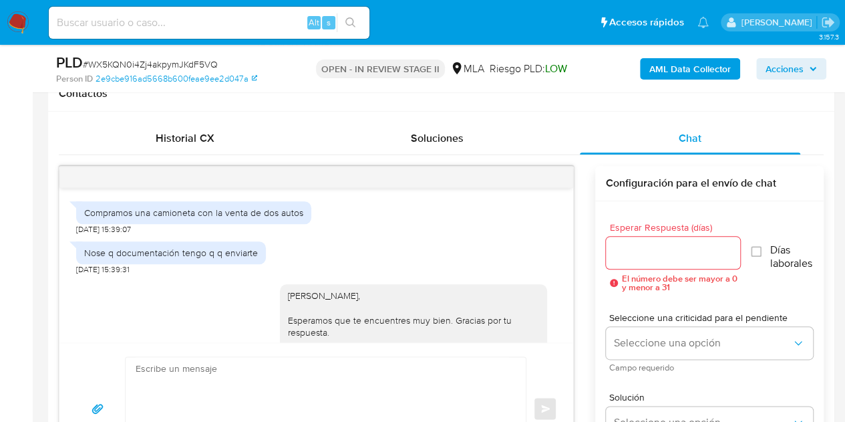
scroll to position [750, 0]
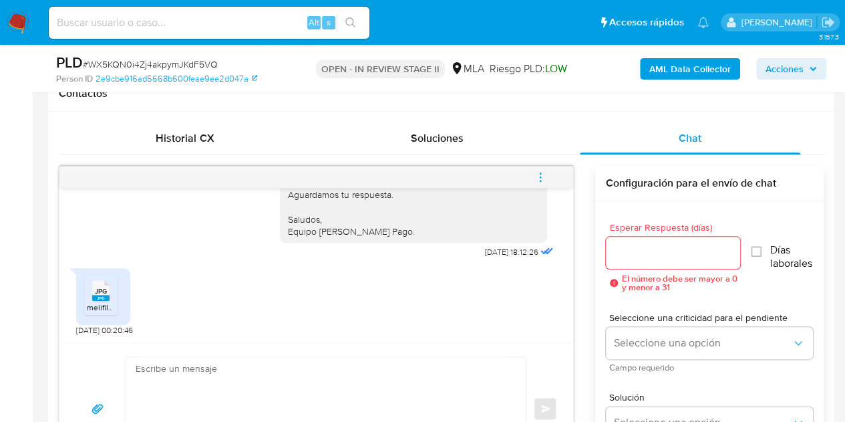
click at [101, 289] on span "JPG" at bounding box center [101, 291] width 12 height 9
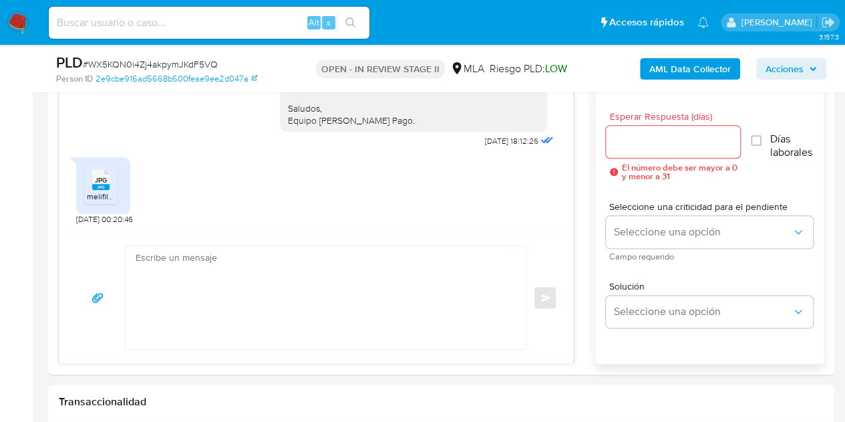
scroll to position [727, 0]
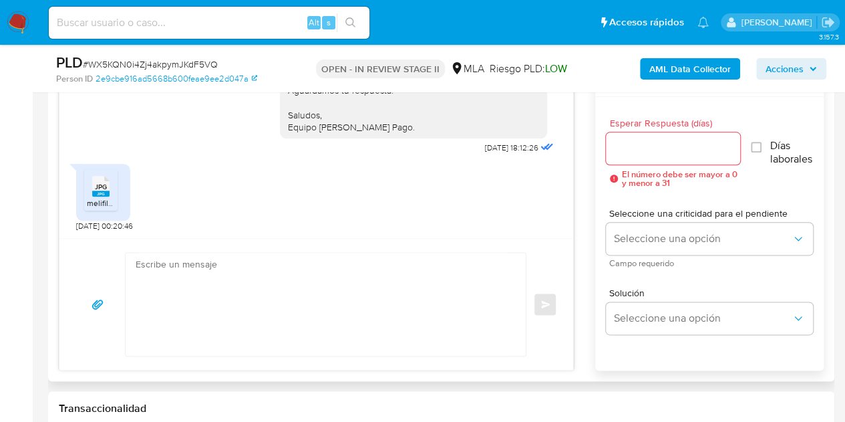
click at [356, 268] on textarea at bounding box center [323, 304] width 374 height 103
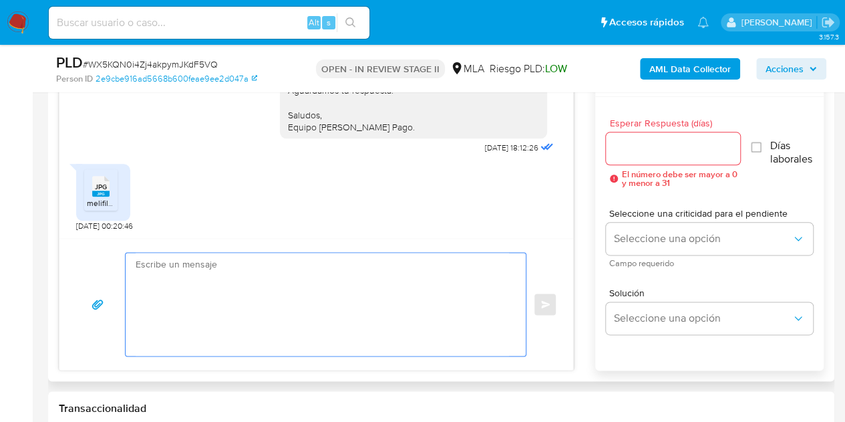
paste textarea "Hola, ¡Muchas gracias por tu respuesta! Confirmamos la recepción de la document…"
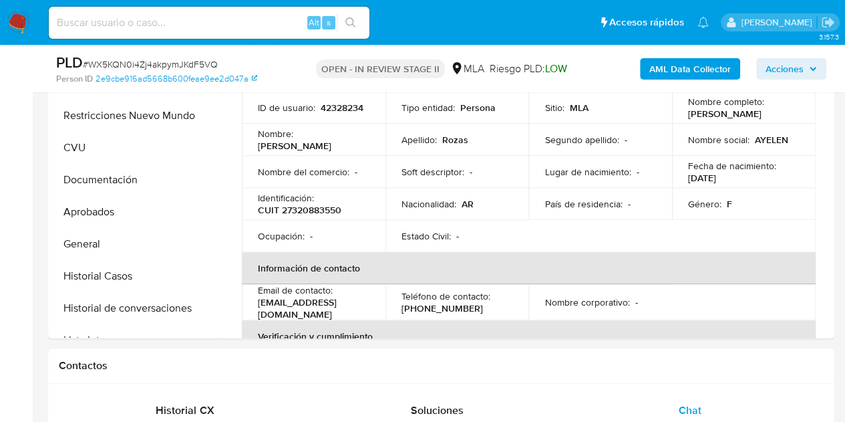
scroll to position [218, 0]
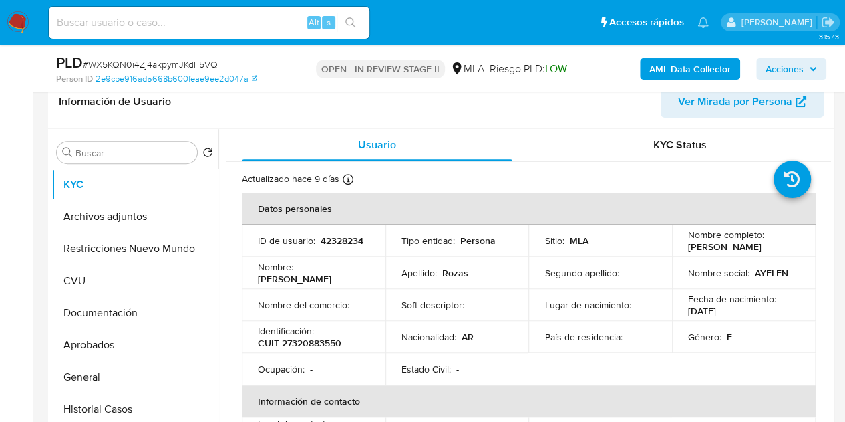
drag, startPoint x: 299, startPoint y: 269, endPoint x: 363, endPoint y: 275, distance: 64.4
click at [363, 275] on div "Nombre : Ayelen Viviana" at bounding box center [314, 273] width 112 height 24
copy p "[PERSON_NAME]"
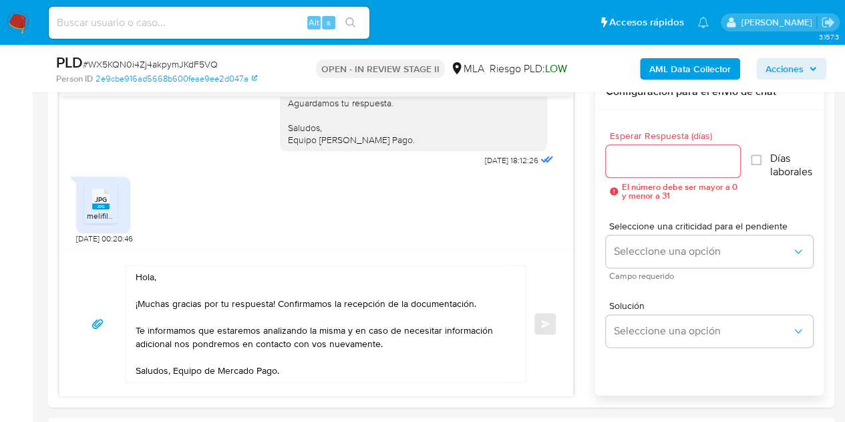
scroll to position [747, 0]
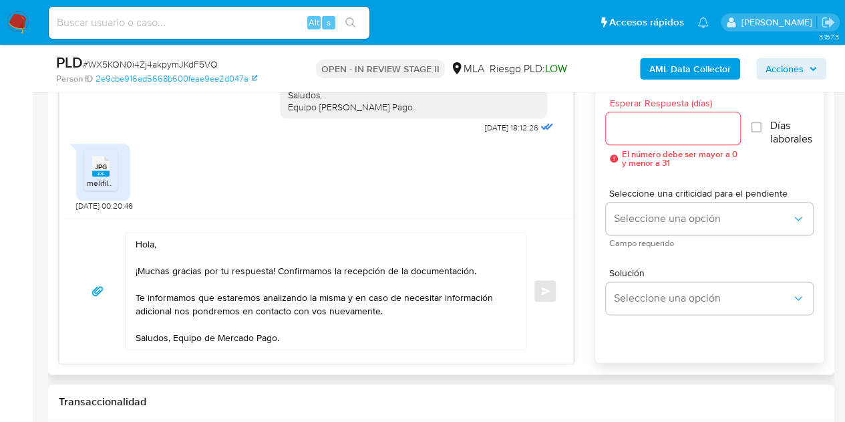
click at [153, 244] on textarea "Hola, ¡Muchas gracias por tu respuesta! Confirmamos la recepción de la document…" at bounding box center [323, 291] width 374 height 116
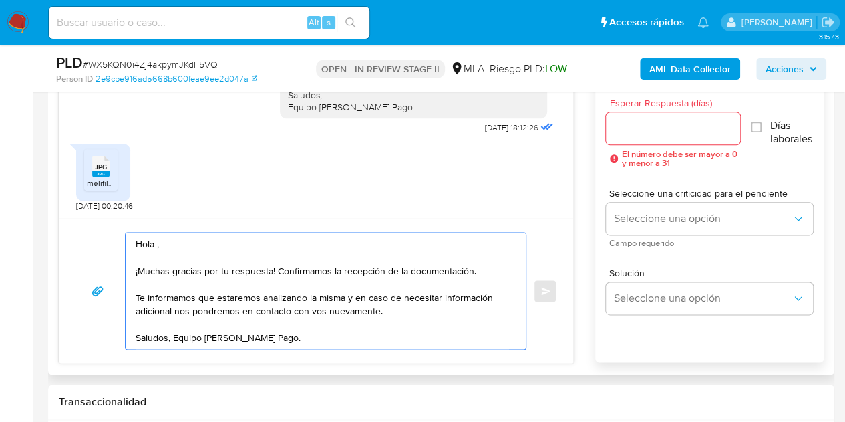
paste textarea "[PERSON_NAME]"
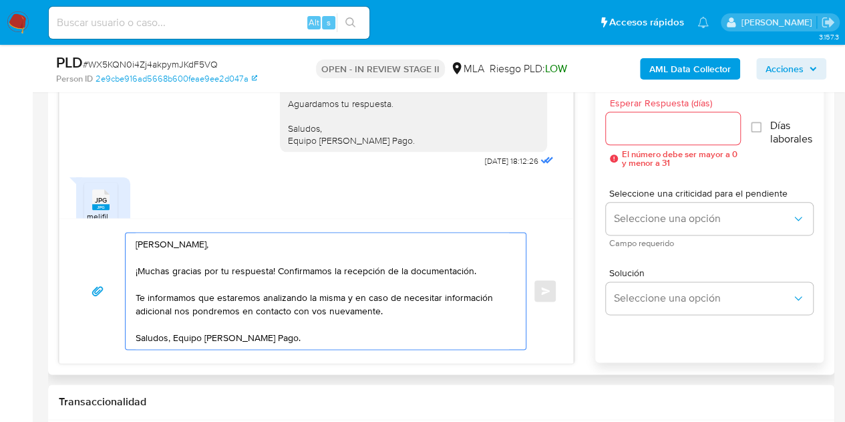
scroll to position [750, 0]
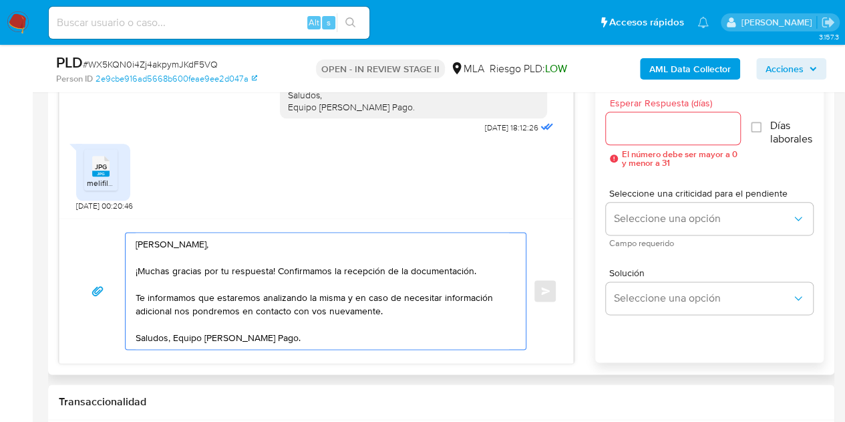
click at [301, 332] on textarea "Hola Ayelén Viviana, ¡Muchas gracias por tu respuesta! Confirmamos la recepción…" at bounding box center [323, 291] width 374 height 116
type textarea "Hola Ayelén Viviana, ¡Muchas gracias por tu respuesta! Confirmamos la recepción…"
click at [635, 129] on input "Esperar Respuesta (días)" at bounding box center [673, 128] width 135 height 17
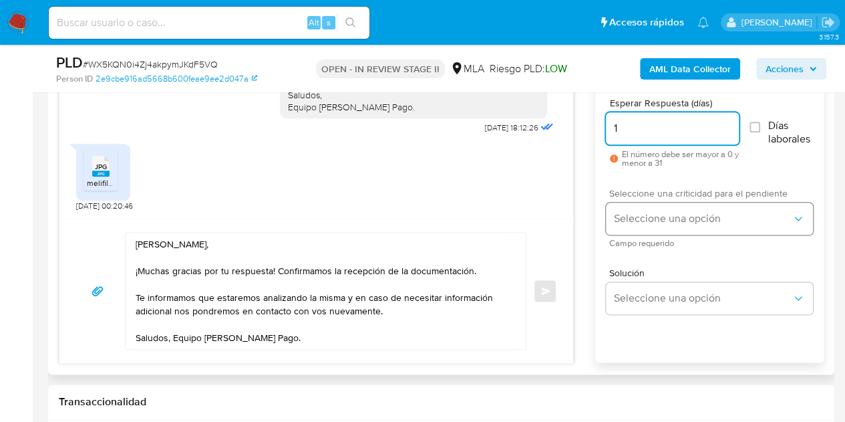
type input "1"
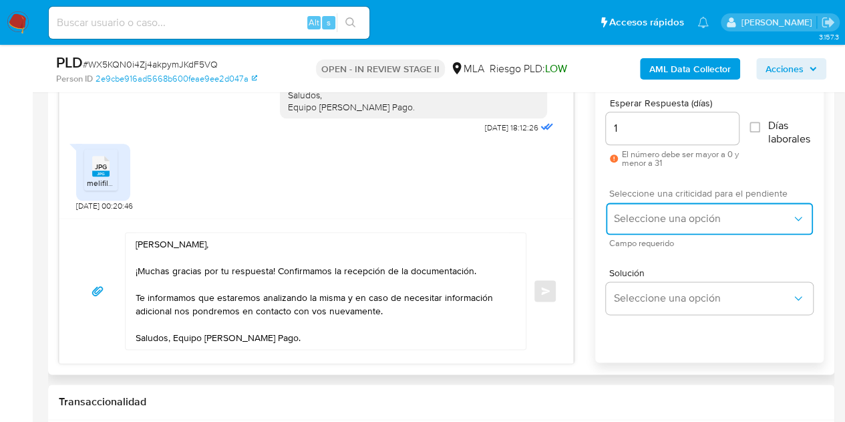
click at [643, 218] on span "Seleccione una opción" at bounding box center [703, 218] width 178 height 13
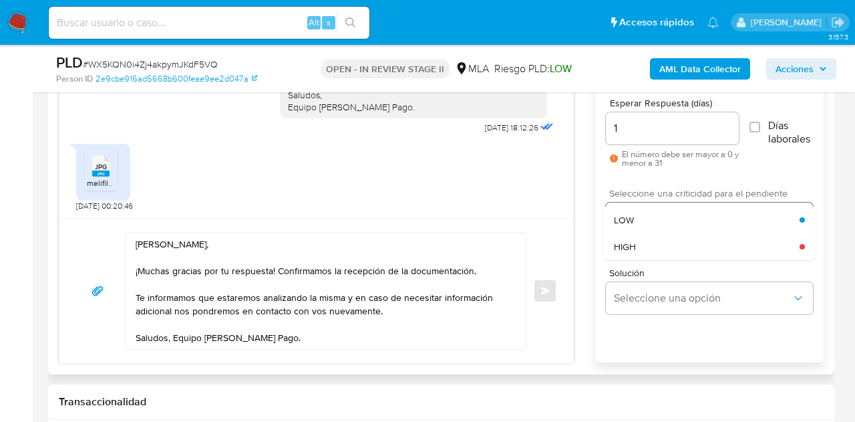
click at [643, 218] on div "LOW" at bounding box center [707, 219] width 186 height 27
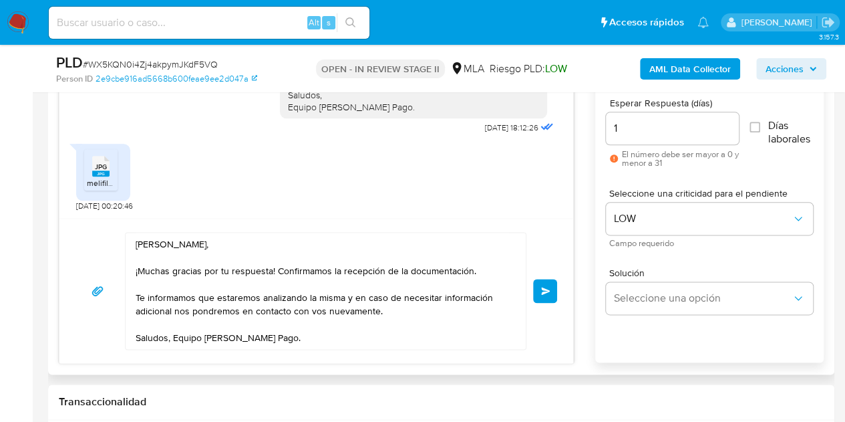
click at [545, 287] on span "Enviar" at bounding box center [545, 291] width 9 height 8
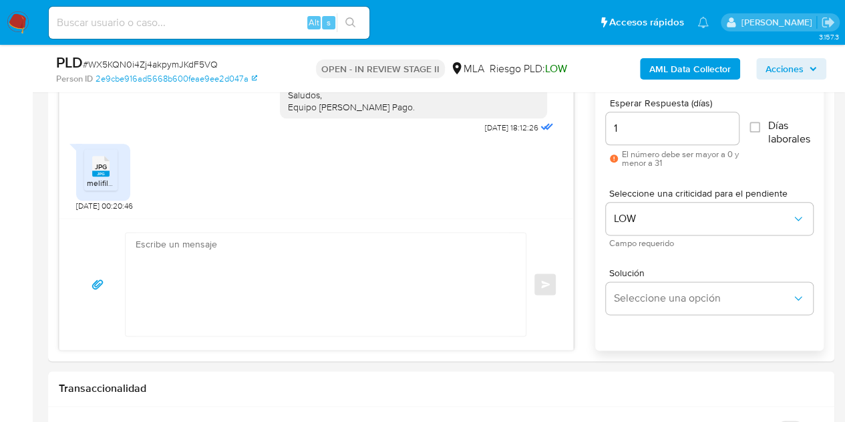
scroll to position [911, 0]
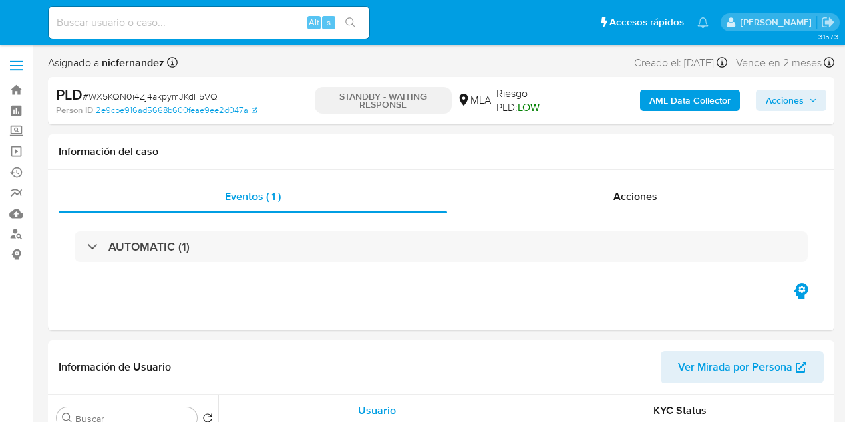
select select "10"
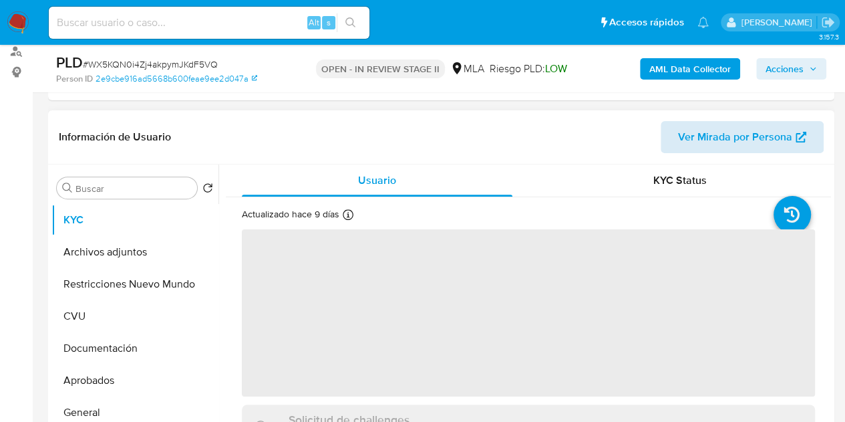
scroll to position [210, 0]
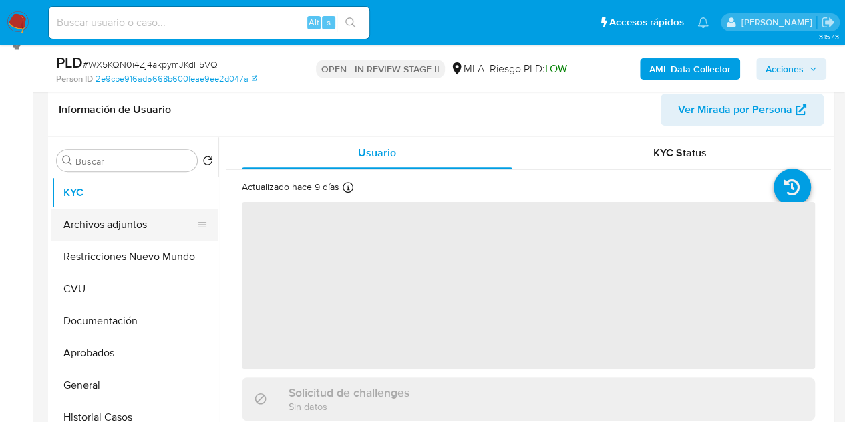
click at [88, 217] on button "Archivos adjuntos" at bounding box center [129, 224] width 156 height 32
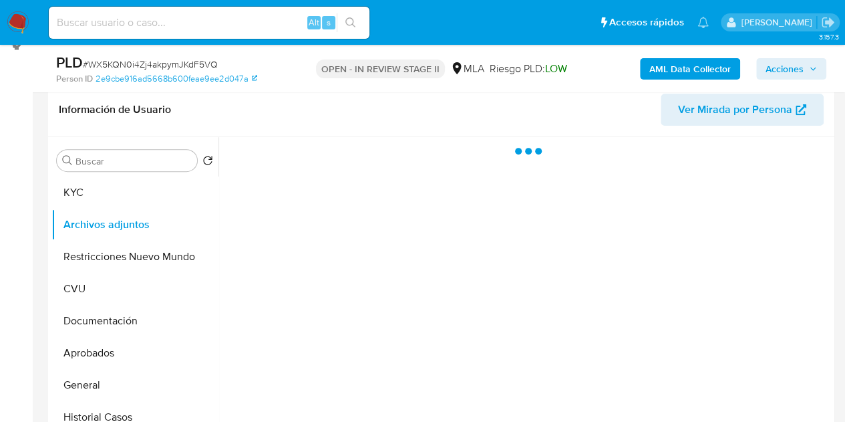
select select "10"
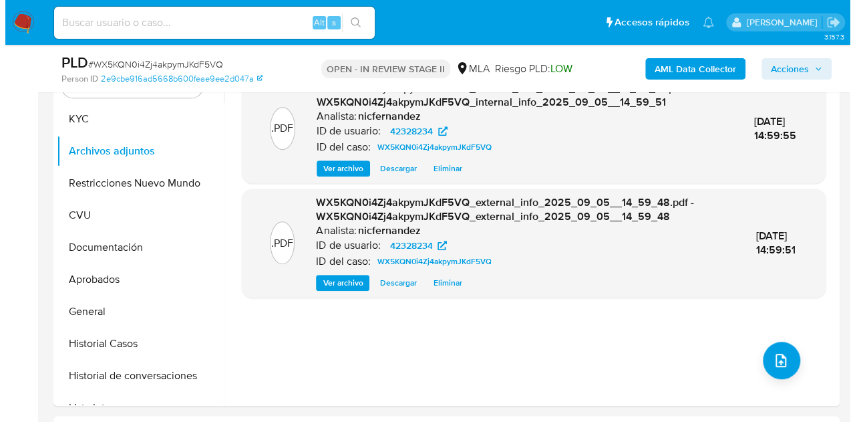
scroll to position [299, 0]
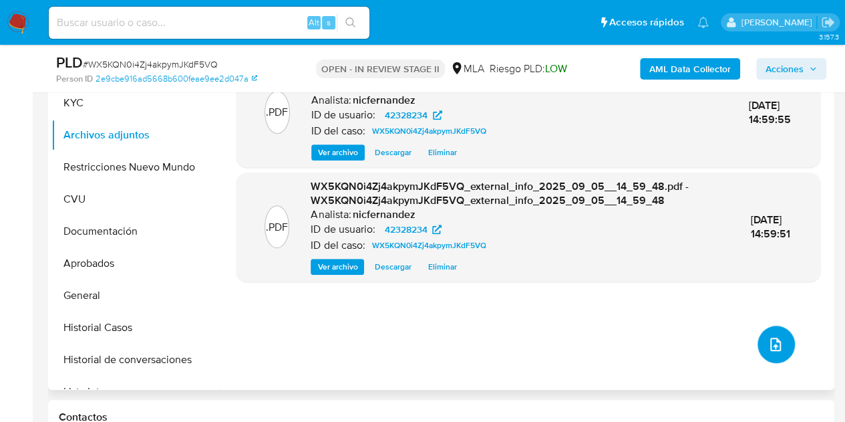
click at [772, 327] on button "upload-file" at bounding box center [776, 343] width 37 height 37
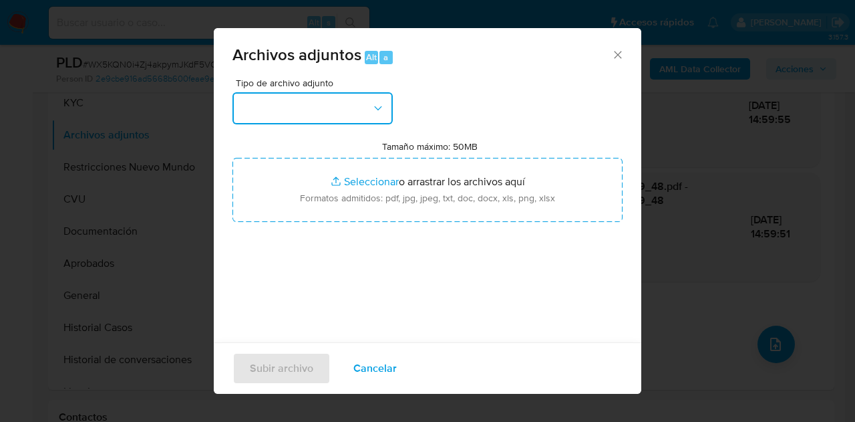
click at [339, 110] on button "button" at bounding box center [313, 108] width 160 height 32
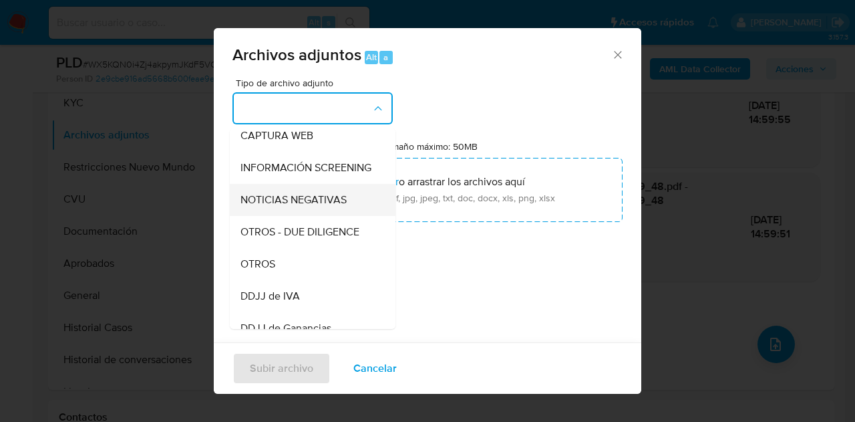
scroll to position [141, 0]
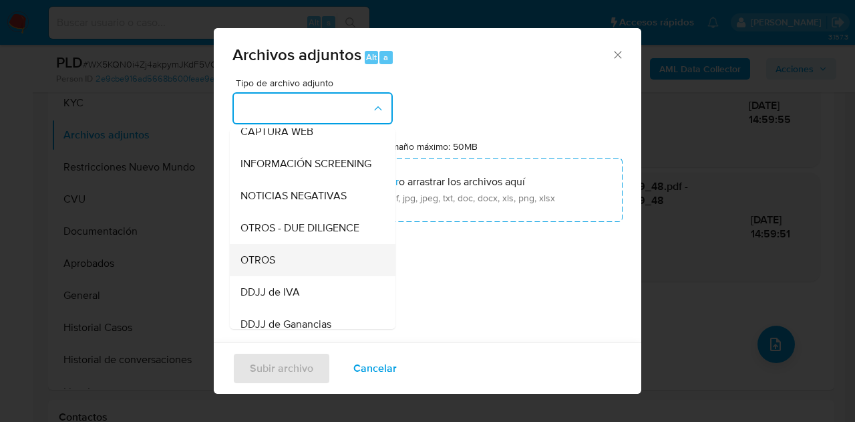
click at [281, 273] on div "OTROS" at bounding box center [309, 260] width 136 height 32
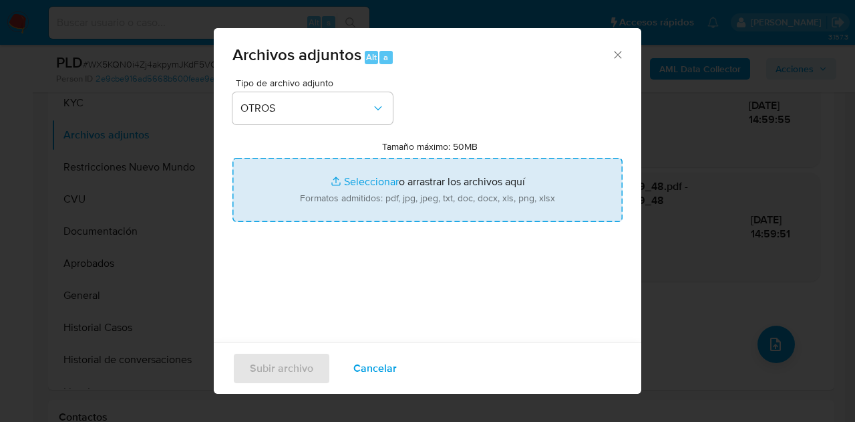
click at [346, 180] on input "Tamaño máximo: 50MB Seleccionar archivos" at bounding box center [428, 190] width 390 height 64
type input "C:\fakepath\Boleto de compraventa de automotor.jpg"
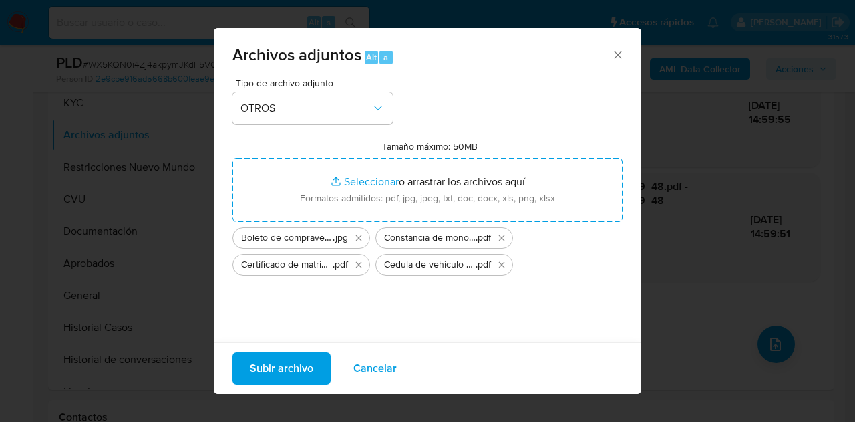
click at [269, 367] on span "Subir archivo" at bounding box center [281, 367] width 63 height 29
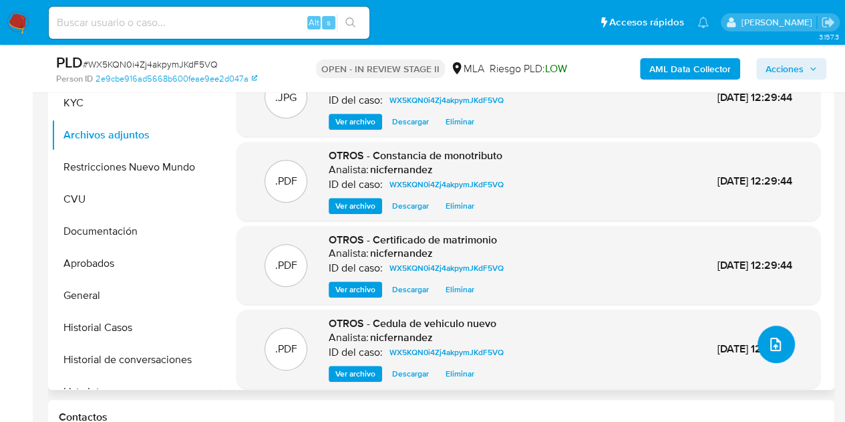
click at [768, 344] on icon "upload-file" at bounding box center [776, 344] width 16 height 16
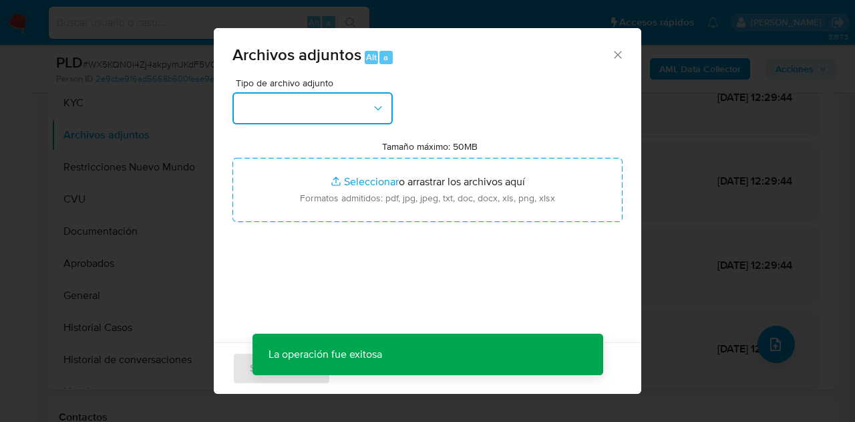
drag, startPoint x: 323, startPoint y: 104, endPoint x: 346, endPoint y: 121, distance: 28.2
click at [325, 105] on button "button" at bounding box center [313, 108] width 160 height 32
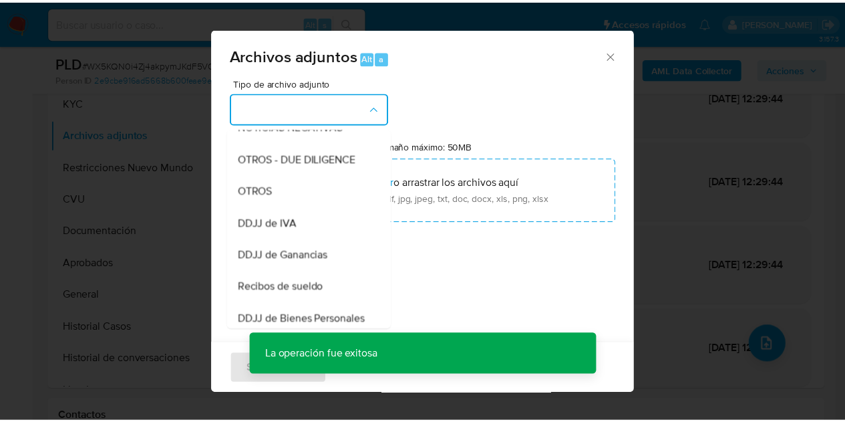
scroll to position [251, 0]
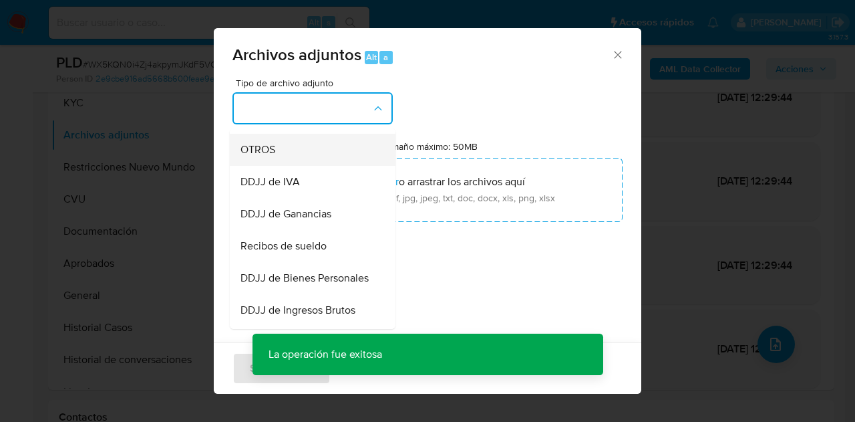
click at [298, 166] on div "OTROS" at bounding box center [309, 150] width 136 height 32
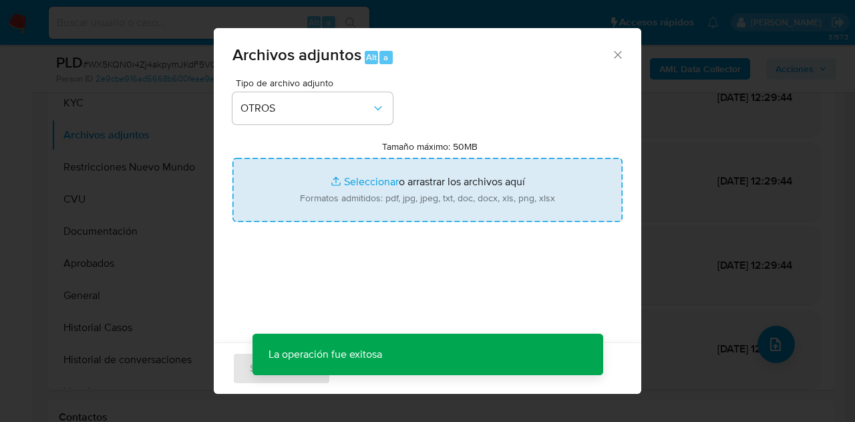
click at [347, 180] on input "Tamaño máximo: 50MB Seleccionar archivos" at bounding box center [428, 190] width 390 height 64
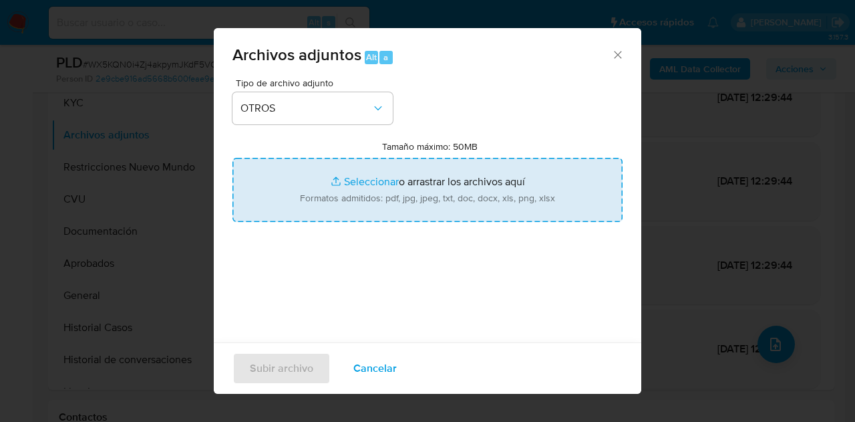
type input "C:\fakepath\Caselog NO ROI WX5KQN0i4Zj4akpymJKdF5VQ.docx"
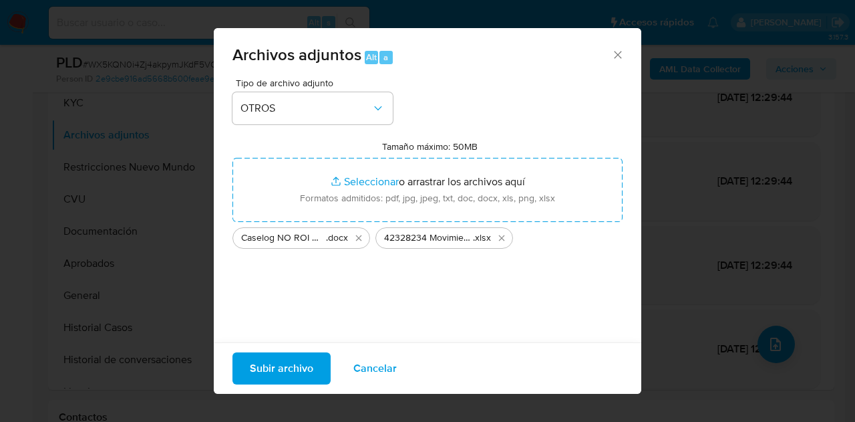
click at [289, 367] on span "Subir archivo" at bounding box center [281, 367] width 63 height 29
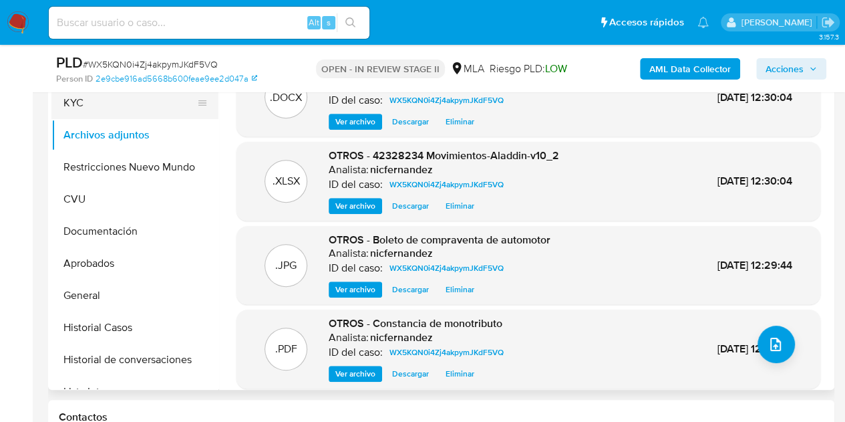
click at [94, 104] on button "KYC" at bounding box center [129, 103] width 156 height 32
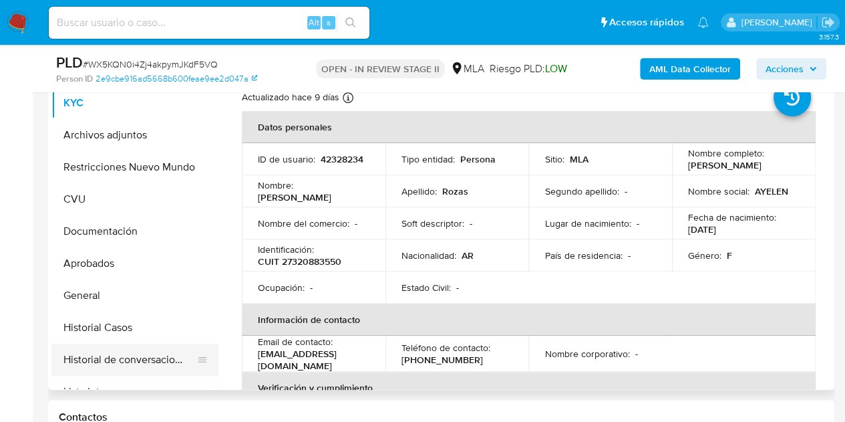
click at [124, 356] on button "Historial de conversaciones" at bounding box center [129, 359] width 156 height 32
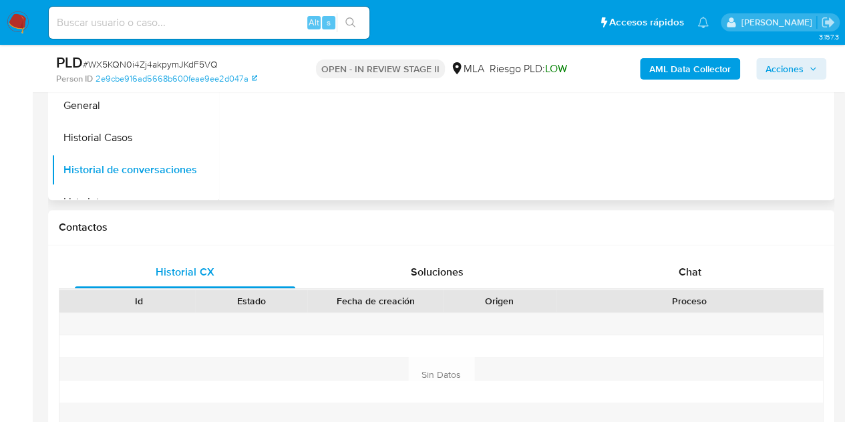
scroll to position [527, 0]
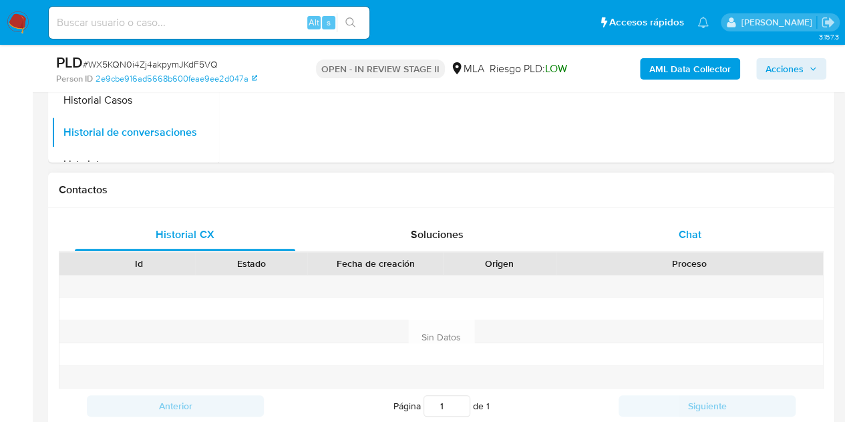
click at [683, 230] on span "Chat" at bounding box center [690, 234] width 23 height 15
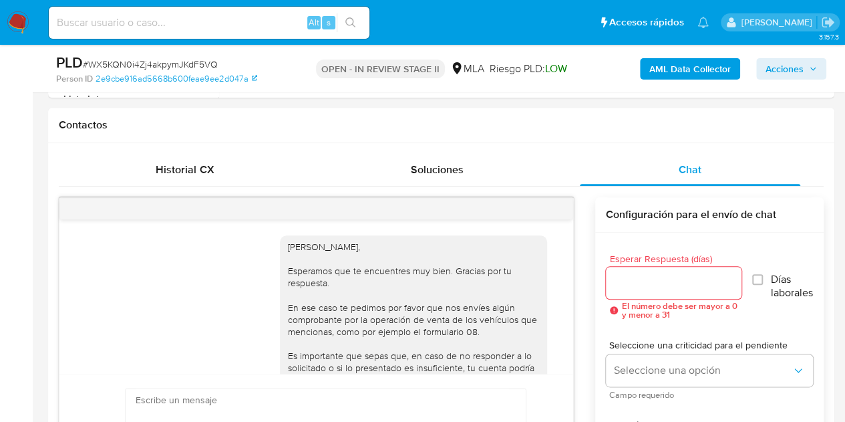
scroll to position [870, 0]
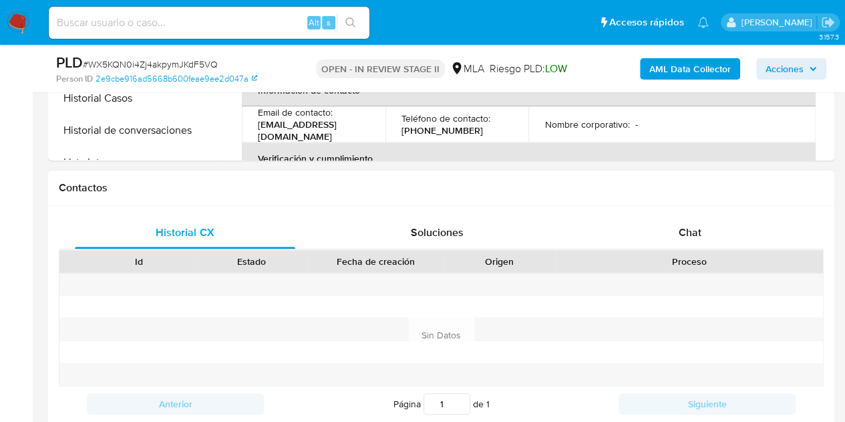
scroll to position [549, 0]
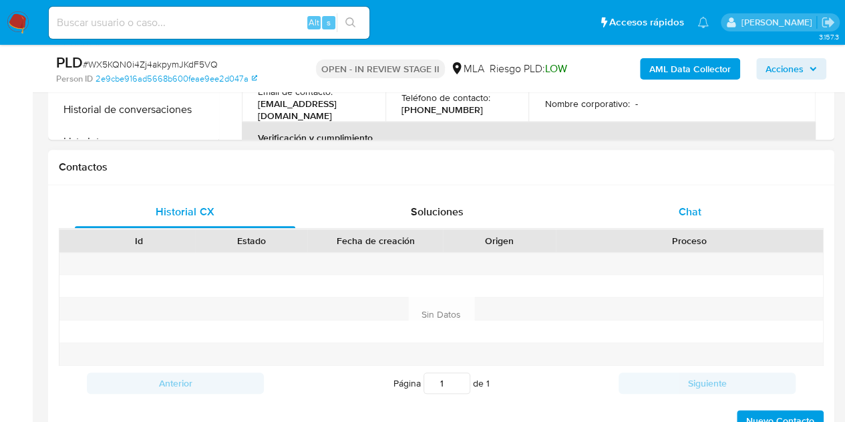
click at [702, 216] on div "Chat" at bounding box center [690, 212] width 220 height 32
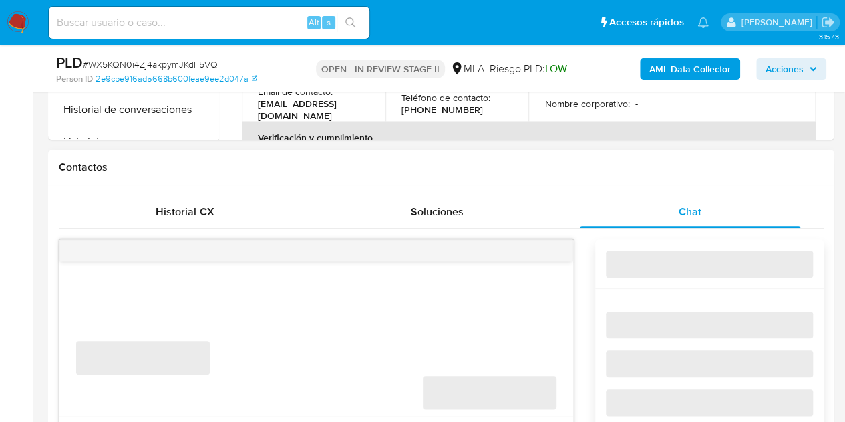
select select "10"
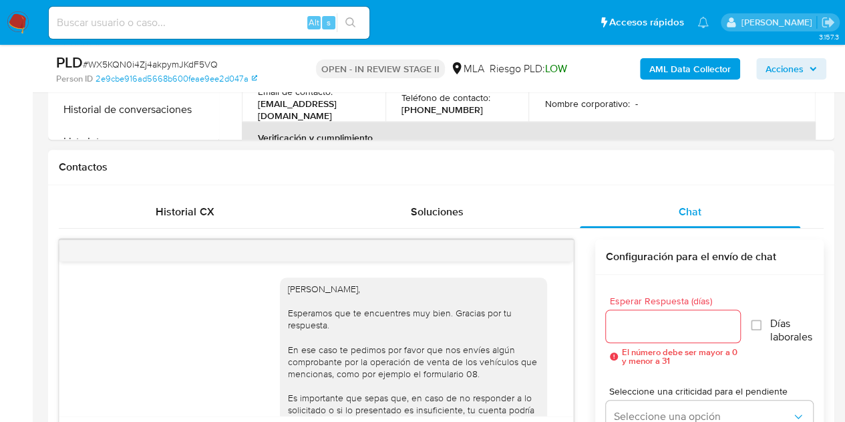
scroll to position [870, 0]
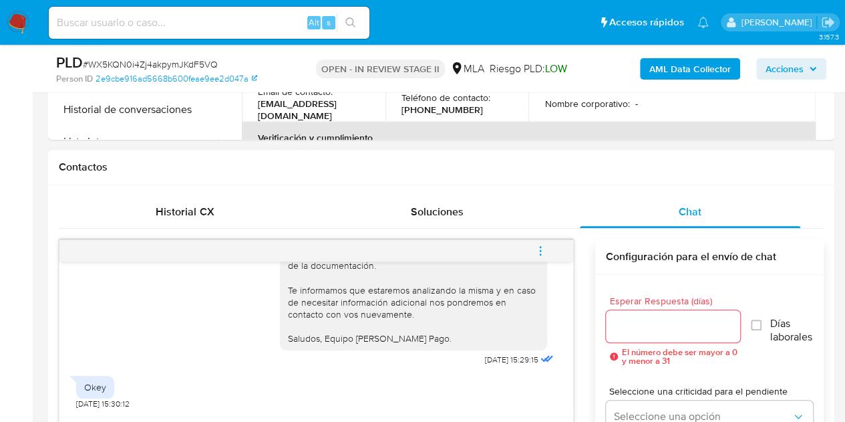
click at [542, 248] on icon "menu-action" at bounding box center [541, 251] width 12 height 12
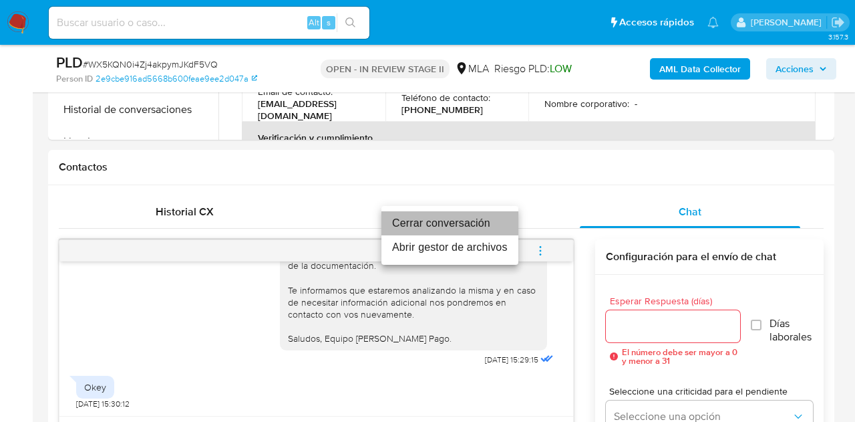
click at [485, 218] on li "Cerrar conversación" at bounding box center [450, 223] width 137 height 24
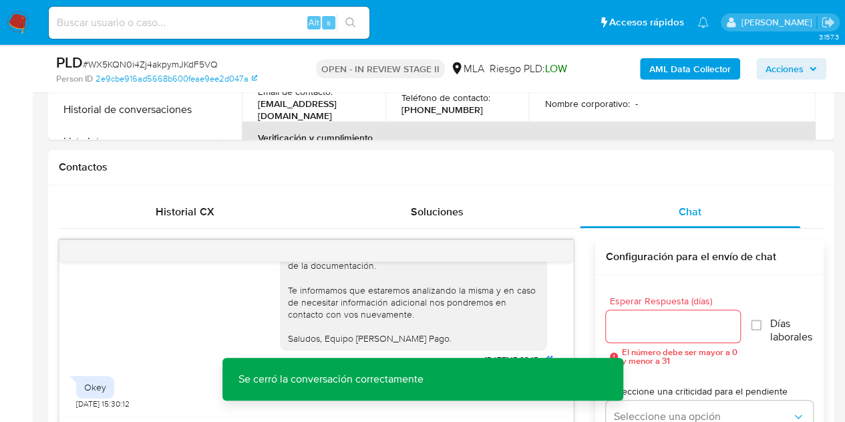
scroll to position [297, 0]
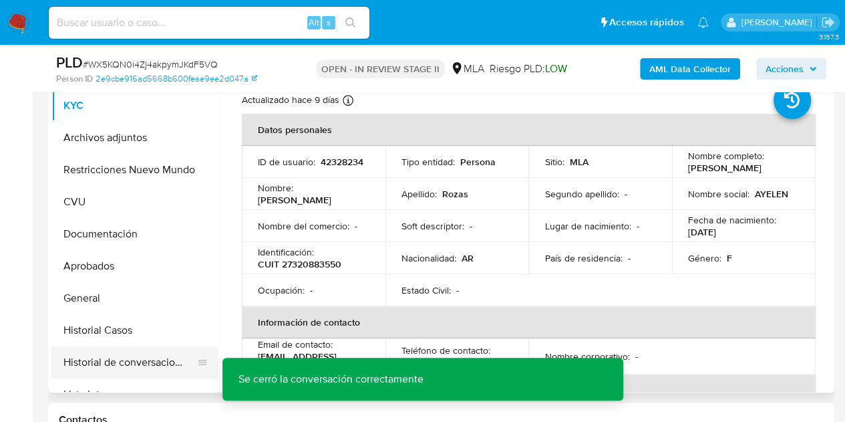
click at [111, 363] on button "Historial de conversaciones" at bounding box center [129, 362] width 156 height 32
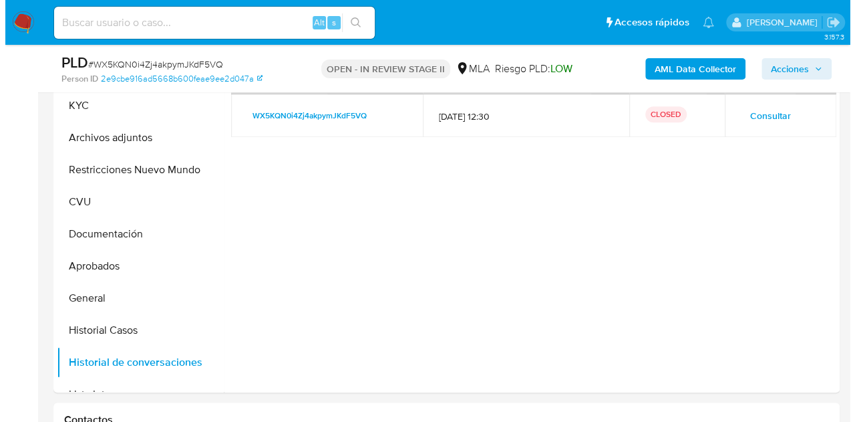
scroll to position [259, 0]
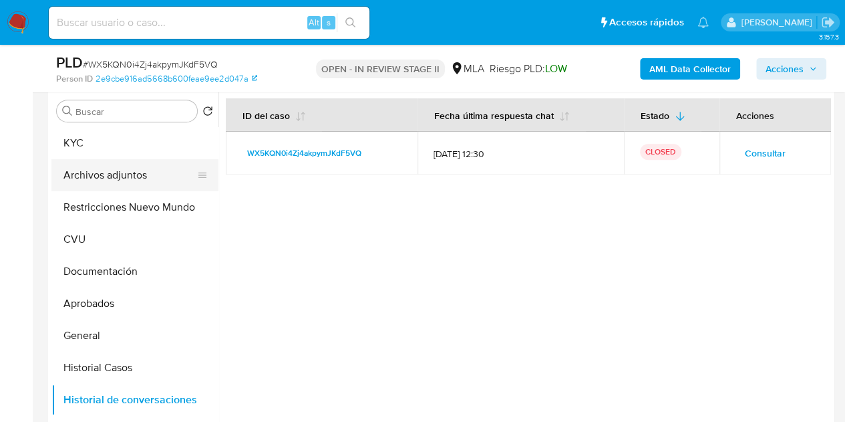
click at [136, 170] on button "Archivos adjuntos" at bounding box center [129, 175] width 156 height 32
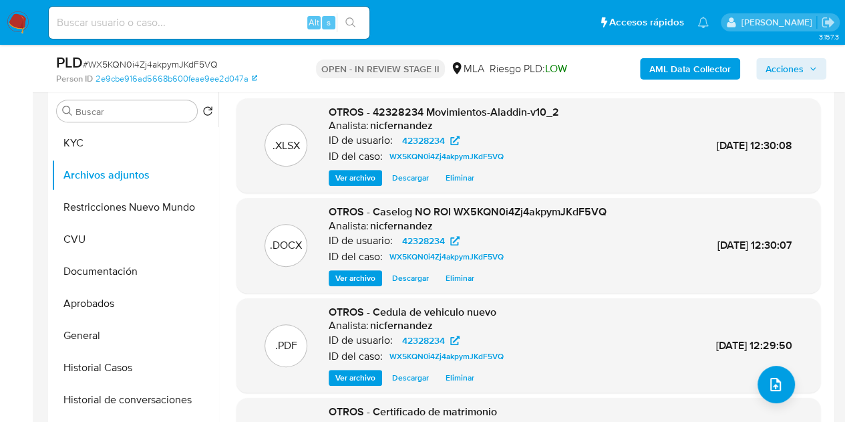
click at [350, 275] on span "Ver archivo" at bounding box center [355, 277] width 40 height 13
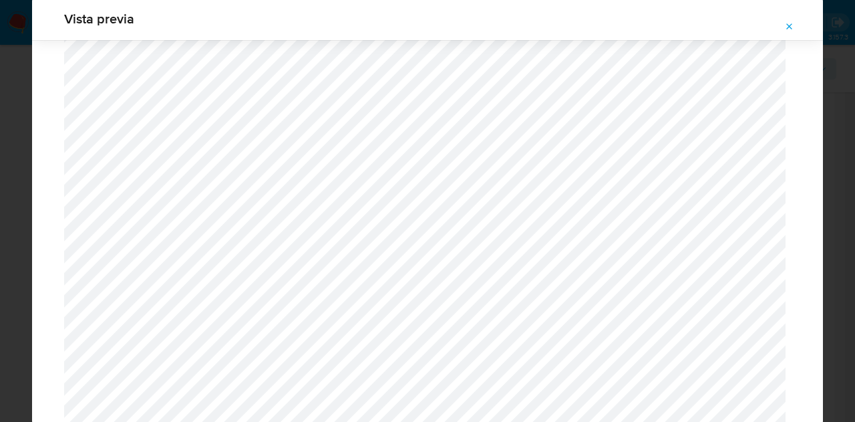
scroll to position [1550, 0]
click at [790, 25] on icon "Attachment preview" at bounding box center [789, 26] width 11 height 11
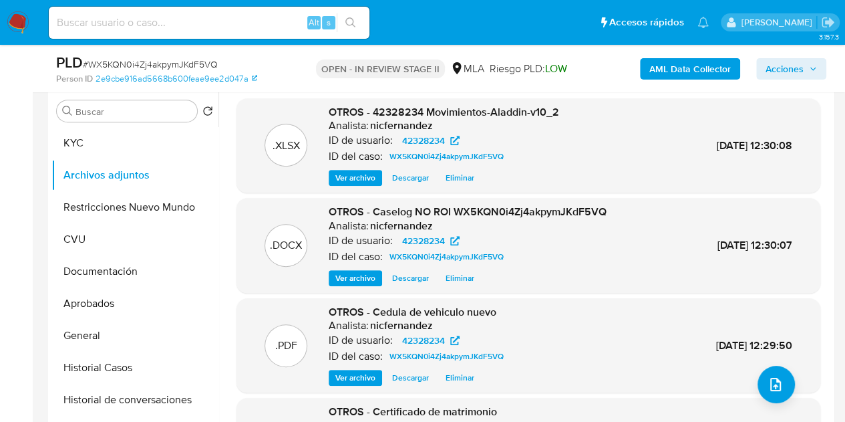
click at [409, 213] on span "OTROS - Caselog NO ROI WX5KQN0i4Zj4akpymJKdF5VQ" at bounding box center [468, 211] width 278 height 15
click at [132, 138] on button "KYC" at bounding box center [129, 143] width 156 height 32
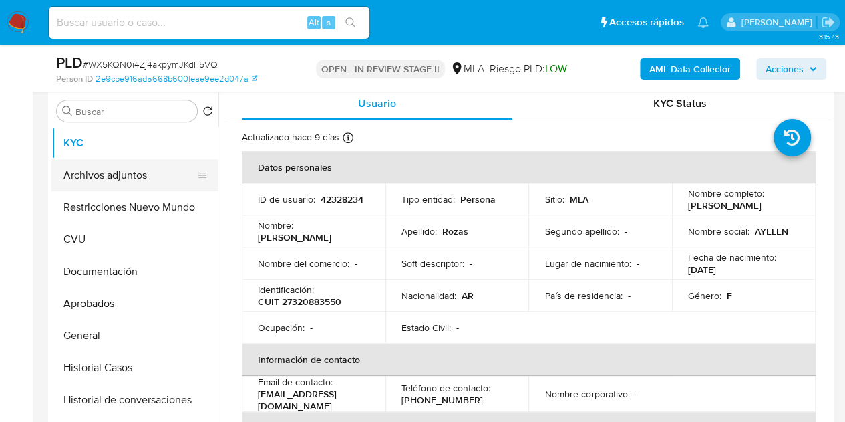
click at [114, 166] on button "Archivos adjuntos" at bounding box center [129, 175] width 156 height 32
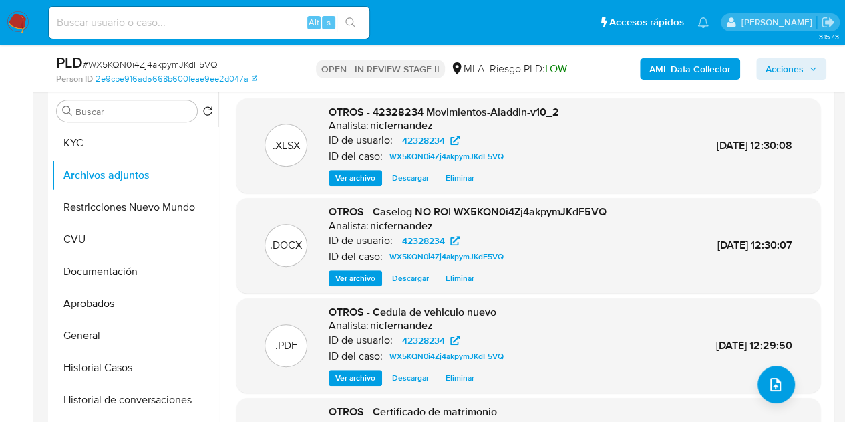
click at [359, 278] on span "Ver archivo" at bounding box center [355, 277] width 40 height 13
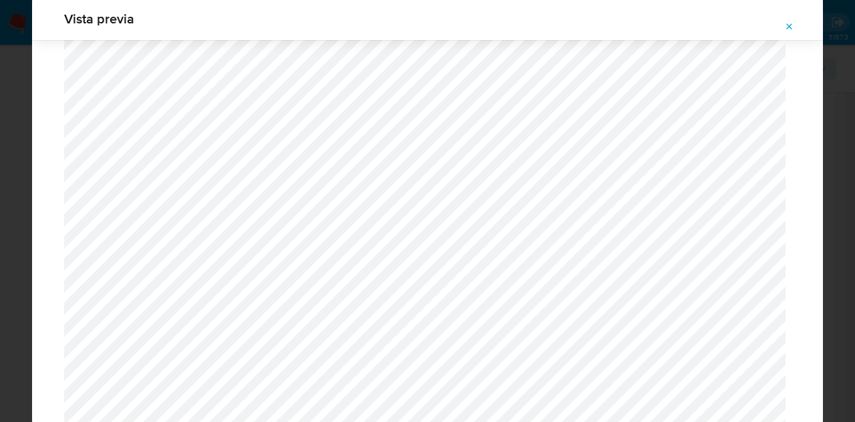
scroll to position [1459, 0]
click at [791, 33] on span "Attachment preview" at bounding box center [789, 26] width 11 height 19
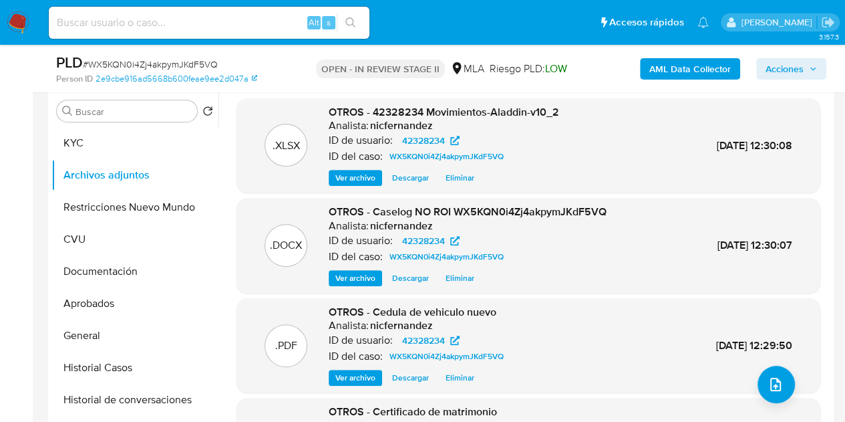
scroll to position [387, 0]
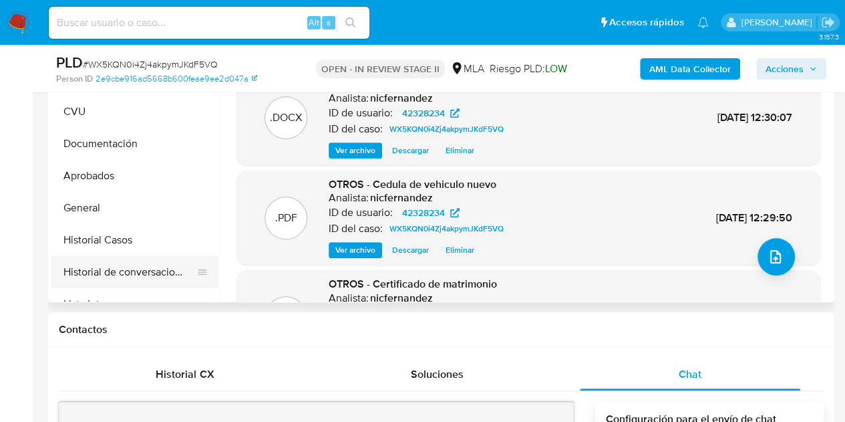
click at [110, 271] on button "Historial de conversaciones" at bounding box center [129, 272] width 156 height 32
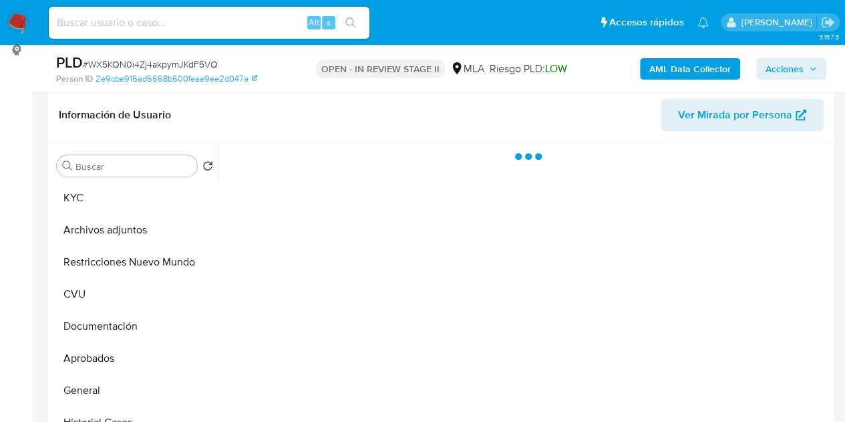
scroll to position [192, 0]
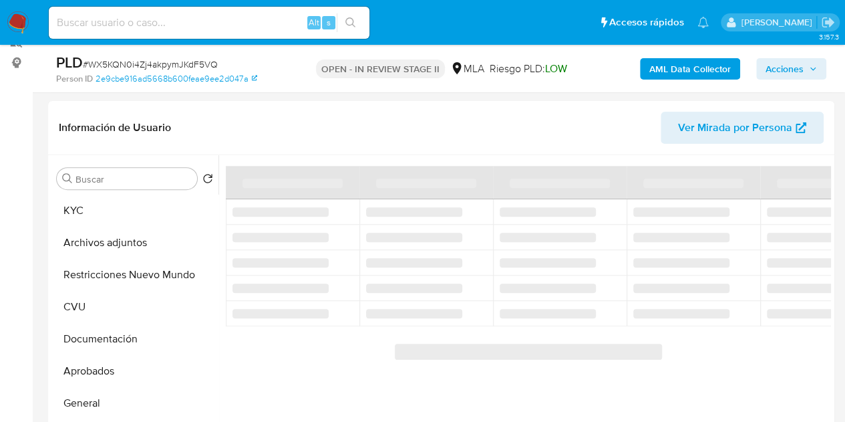
click at [790, 65] on span "Acciones" at bounding box center [785, 68] width 38 height 21
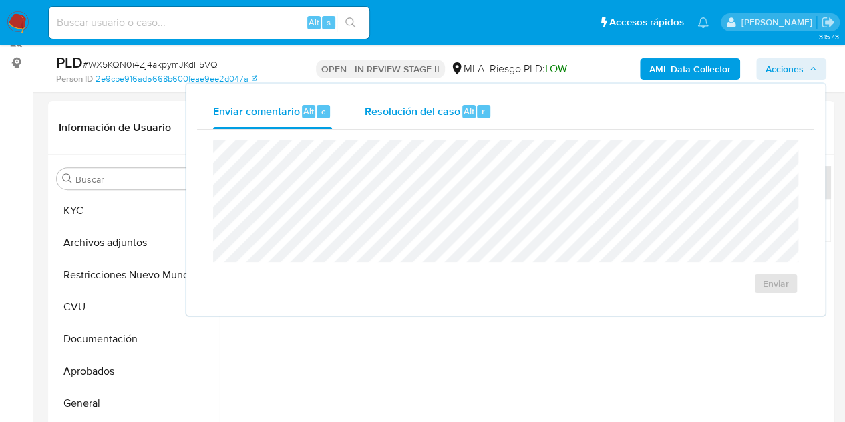
click at [449, 109] on span "Resolución del caso" at bounding box center [412, 110] width 96 height 15
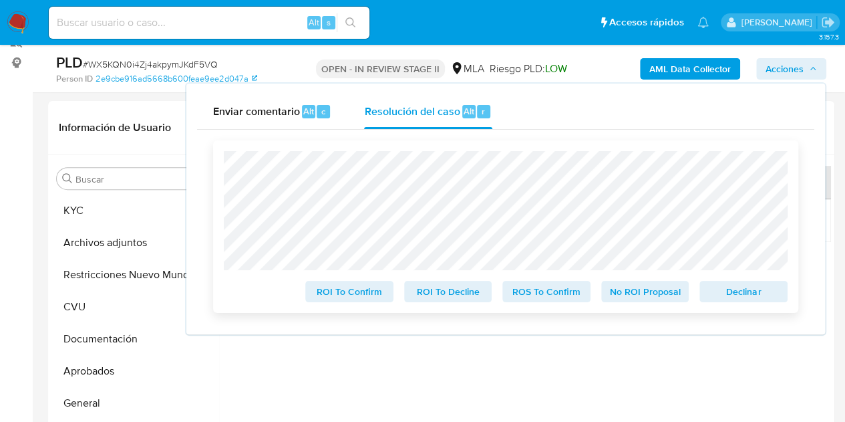
click at [639, 293] on span "No ROI Proposal" at bounding box center [645, 291] width 69 height 19
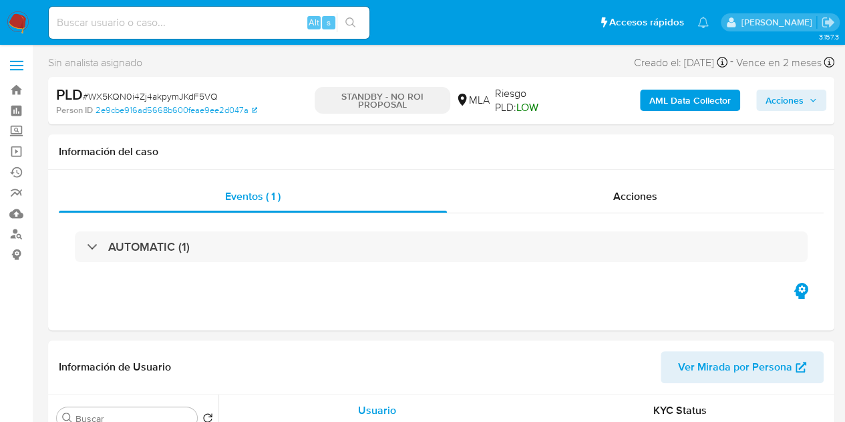
select select "10"
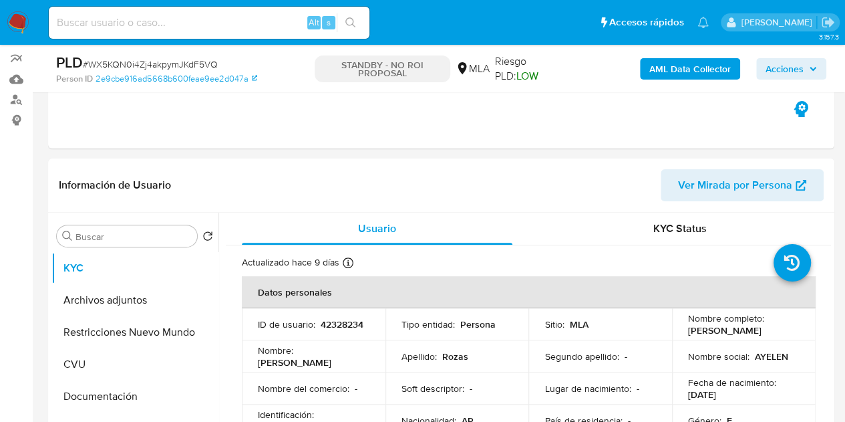
scroll to position [182, 0]
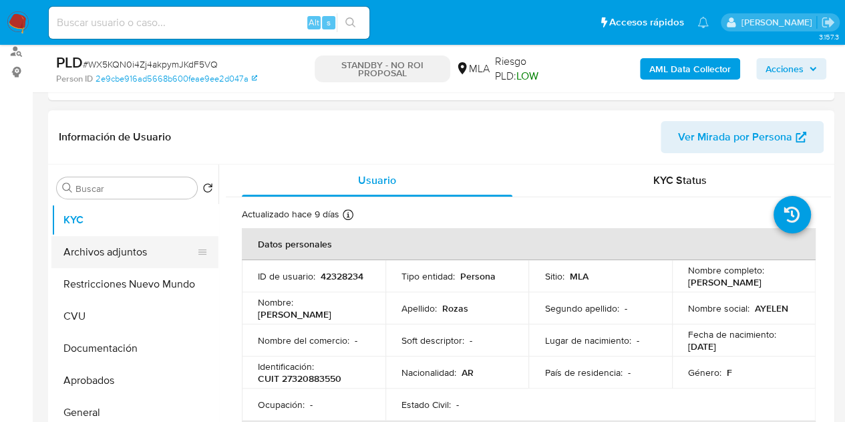
click at [112, 261] on button "Archivos adjuntos" at bounding box center [129, 252] width 156 height 32
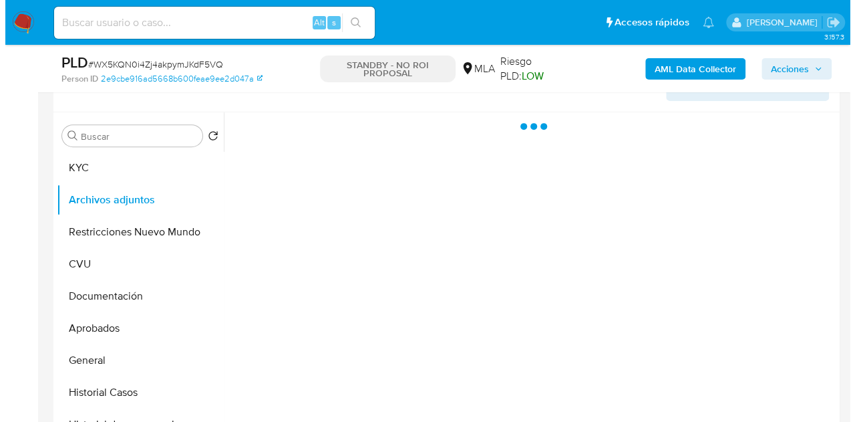
scroll to position [269, 0]
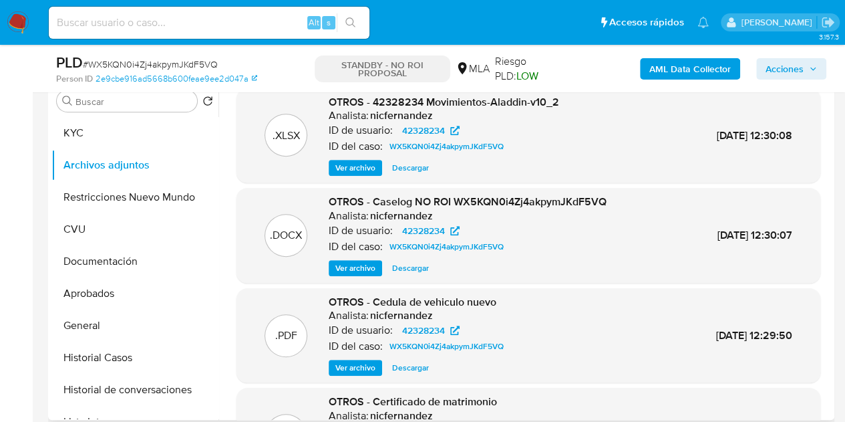
click at [346, 268] on span "Ver archivo" at bounding box center [355, 267] width 40 height 13
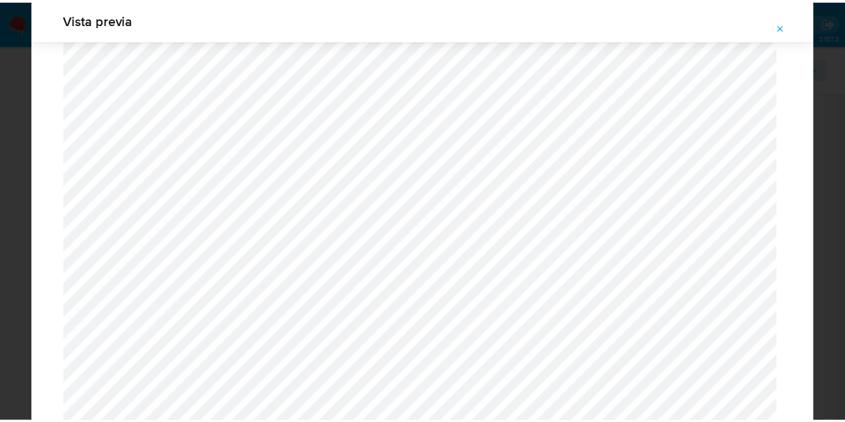
scroll to position [0, 0]
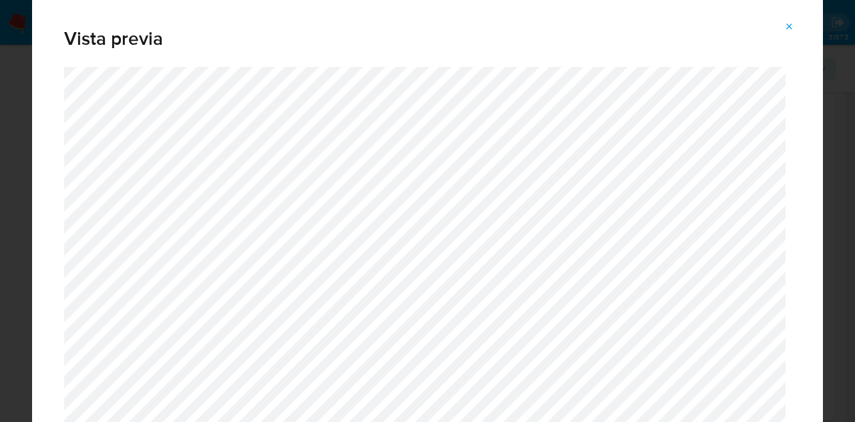
click at [792, 23] on icon "Attachment preview" at bounding box center [789, 26] width 11 height 11
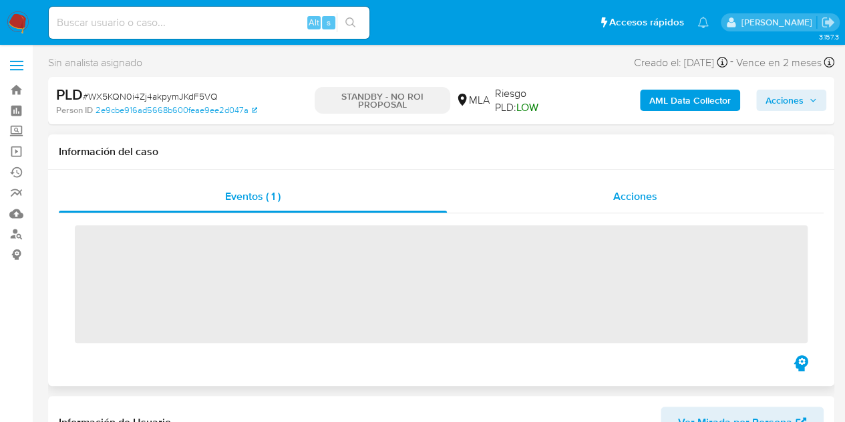
click at [609, 193] on div "Acciones" at bounding box center [635, 196] width 377 height 32
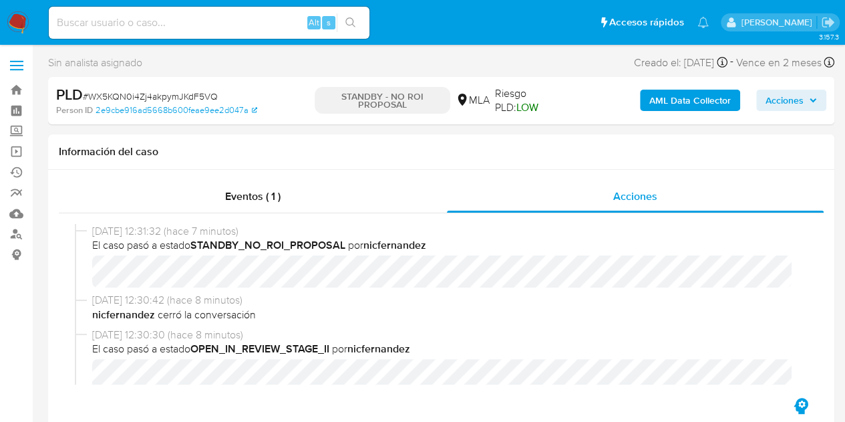
select select "10"
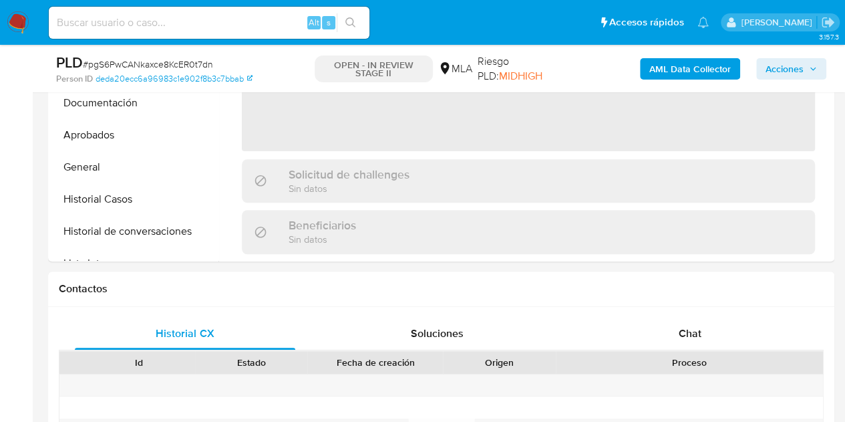
scroll to position [629, 0]
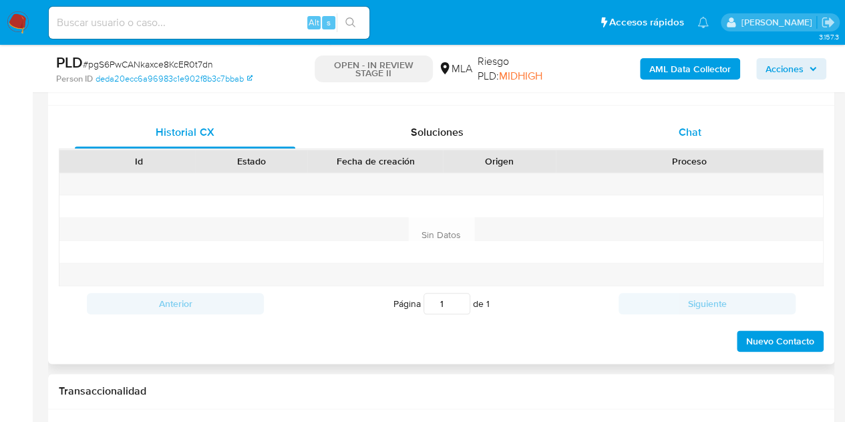
click at [688, 138] on div "Chat" at bounding box center [690, 132] width 220 height 32
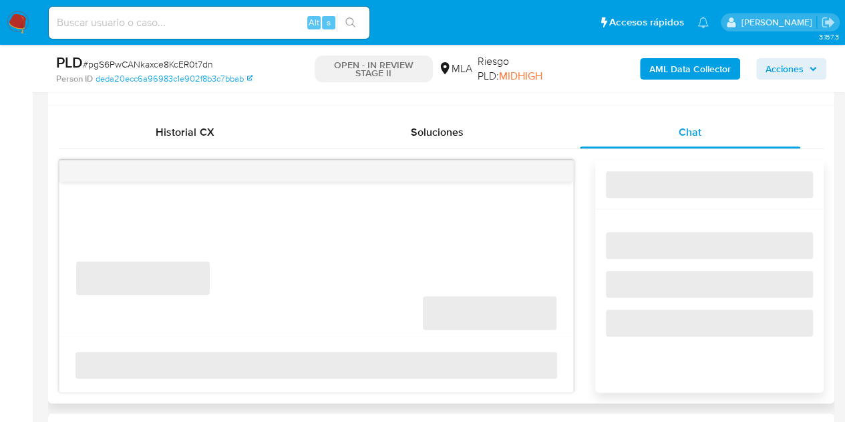
select select "10"
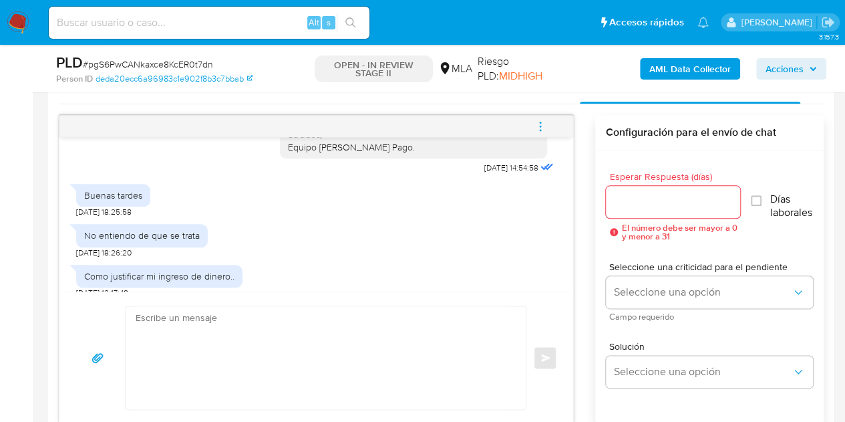
scroll to position [1161, 0]
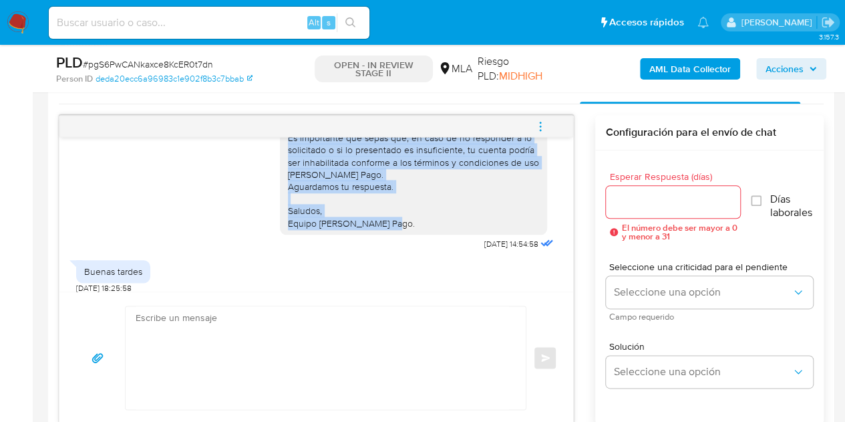
drag, startPoint x: 281, startPoint y: 162, endPoint x: 398, endPoint y: 255, distance: 149.4
click at [398, 229] on div "Hola [PERSON_NAME], Esperamos que te encuentres muy bien. Necesitamos por favor…" at bounding box center [413, 113] width 251 height 231
copy div "Hola [PERSON_NAME], Esperamos que te encuentres muy bien. Necesitamos por favor…"
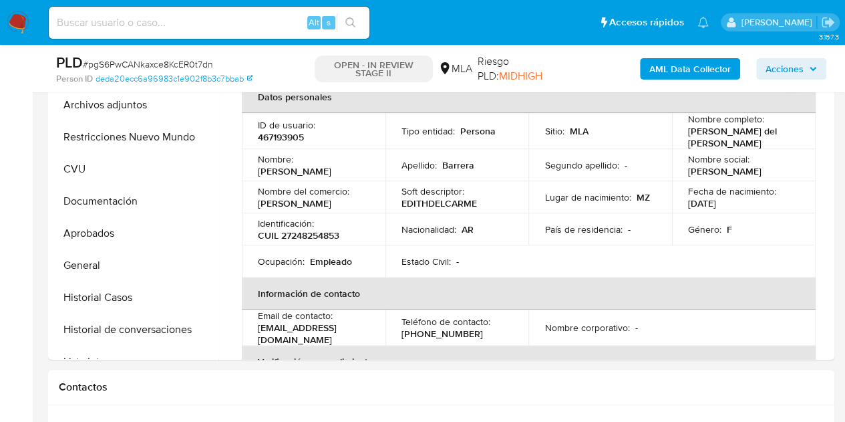
scroll to position [299, 0]
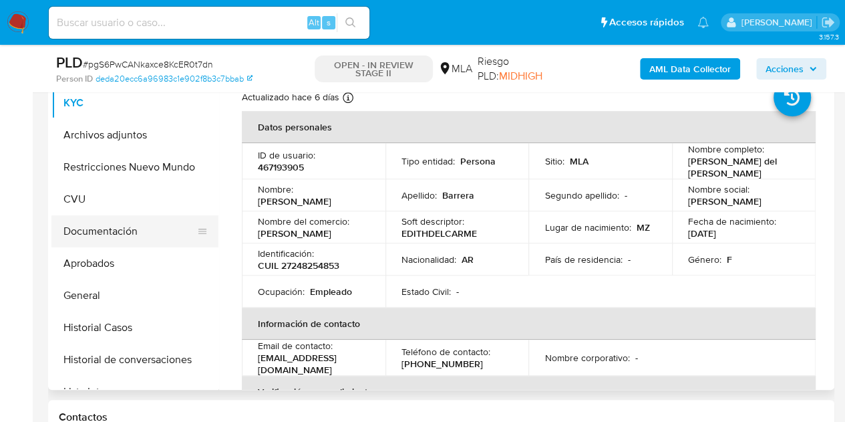
click at [120, 227] on button "Documentación" at bounding box center [129, 231] width 156 height 32
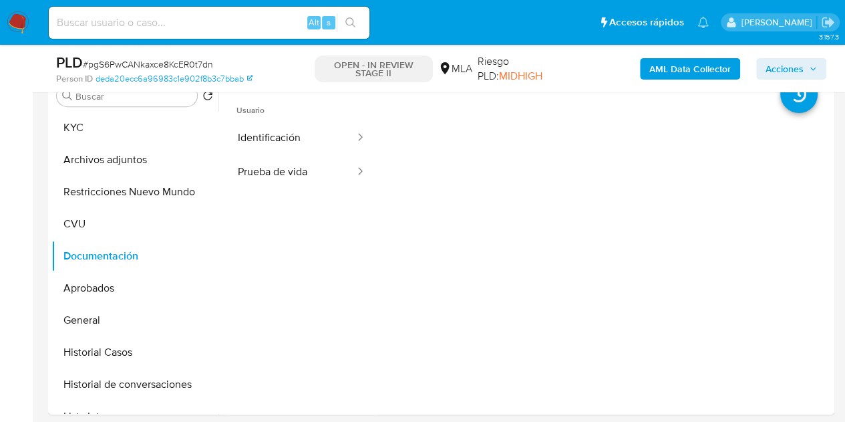
scroll to position [238, 0]
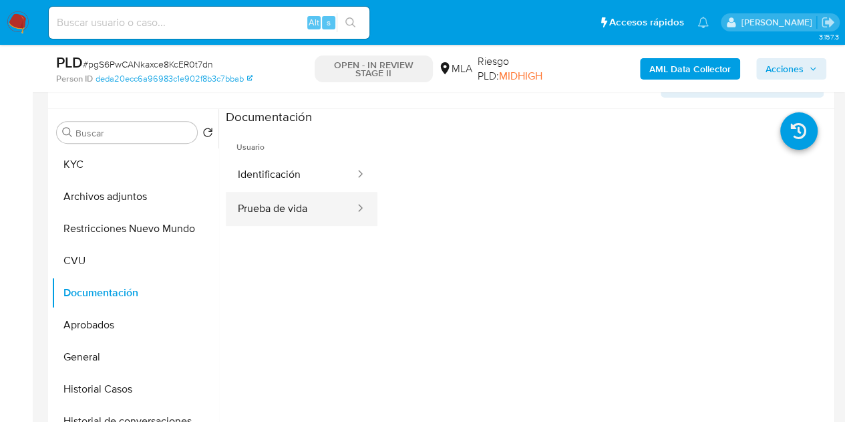
click at [279, 213] on button "Prueba de vida" at bounding box center [291, 209] width 130 height 34
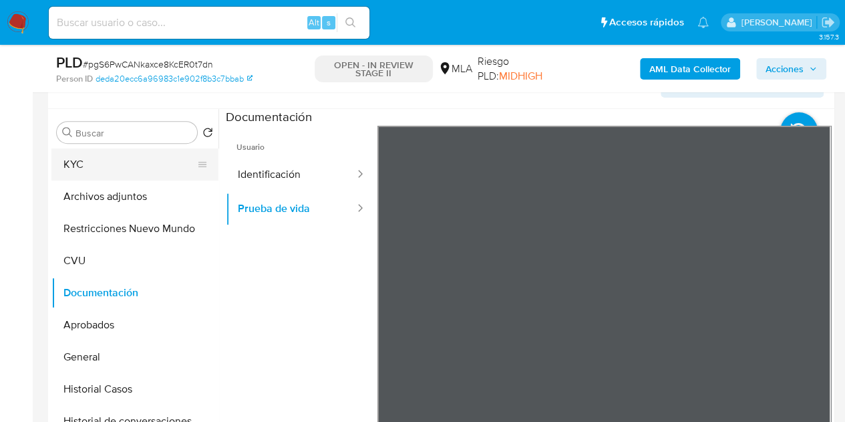
click at [122, 169] on button "KYC" at bounding box center [129, 164] width 156 height 32
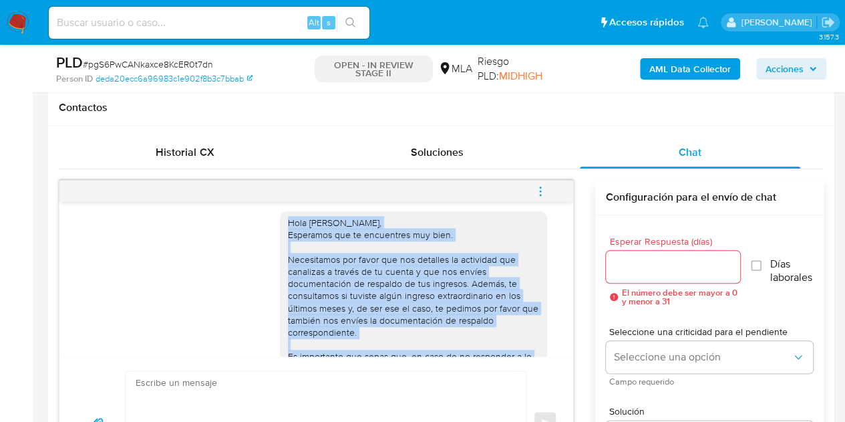
scroll to position [1018, 0]
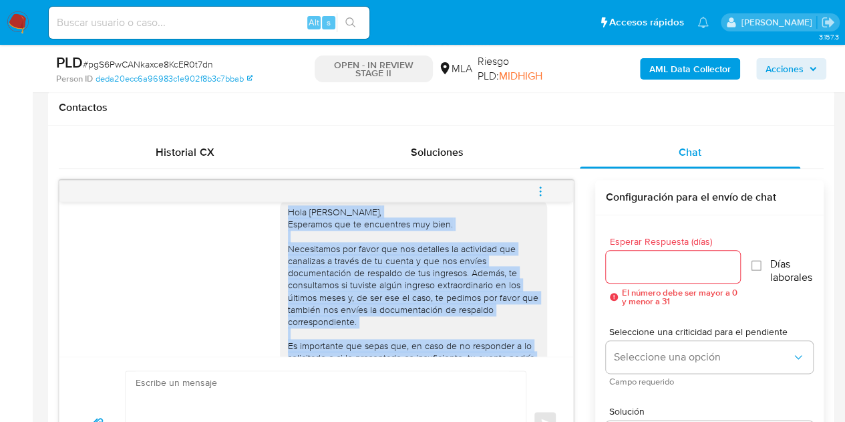
click at [335, 312] on div "Hola [PERSON_NAME], Esperamos que te encuentres muy bien. Necesitamos por favor…" at bounding box center [413, 321] width 251 height 231
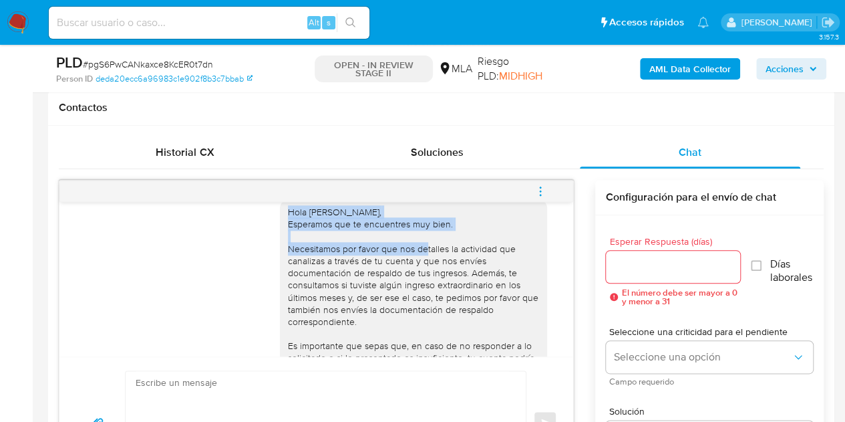
drag, startPoint x: 281, startPoint y: 246, endPoint x: 402, endPoint y: 280, distance: 126.3
click at [402, 280] on div "Hola [PERSON_NAME], Esperamos que te encuentres muy bien. Necesitamos por favor…" at bounding box center [413, 321] width 251 height 231
copy div "Hola [PERSON_NAME], Esperamos que te encuentres muy bien. Necesitamos por favor…"
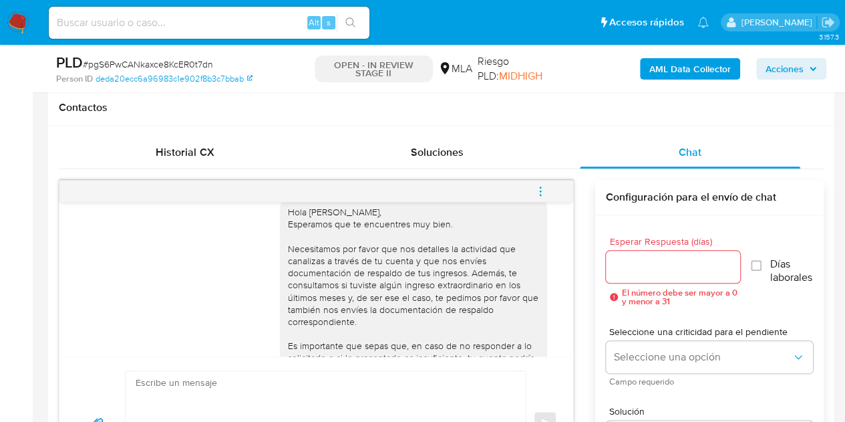
click at [409, 309] on div "Hola [PERSON_NAME], Esperamos que te encuentres muy bien. Necesitamos por favor…" at bounding box center [413, 321] width 251 height 231
drag, startPoint x: 429, startPoint y: 299, endPoint x: 455, endPoint y: 303, distance: 26.5
click at [455, 303] on div "Hola [PERSON_NAME], Esperamos que te encuentres muy bien. Necesitamos por favor…" at bounding box center [413, 321] width 251 height 231
copy div "nos envíes documentación de respaldo de tus ingresos"
click at [392, 310] on div "Hola [PERSON_NAME], Esperamos que te encuentres muy bien. Necesitamos por favor…" at bounding box center [413, 321] width 251 height 231
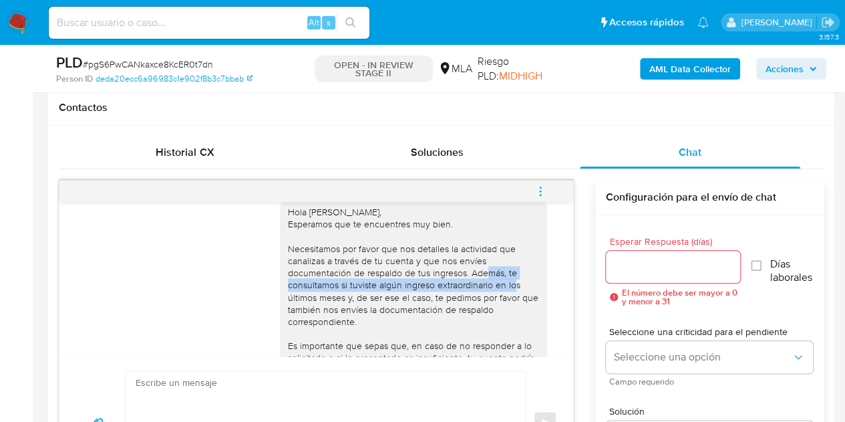
drag, startPoint x: 460, startPoint y: 311, endPoint x: 493, endPoint y: 323, distance: 35.5
click at [493, 323] on div "Hola [PERSON_NAME], Esperamos que te encuentres muy bien. Necesitamos por favor…" at bounding box center [413, 321] width 251 height 231
copy div "Además, te consultamos si tuviste algún ingreso extraordinario en"
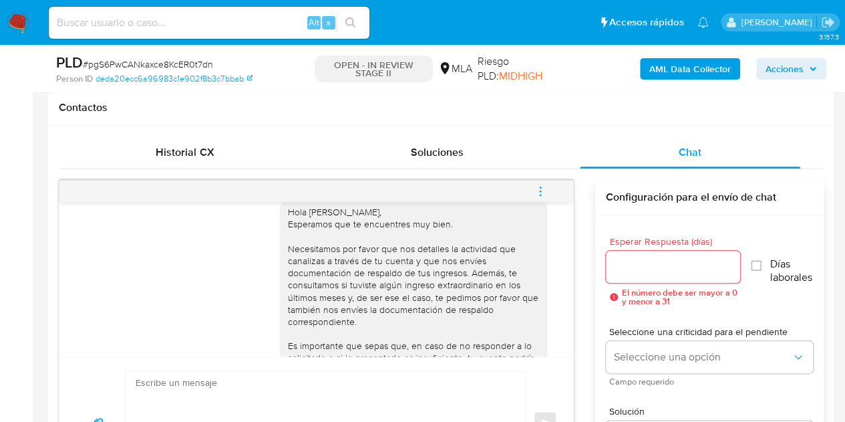
drag, startPoint x: 342, startPoint y: 341, endPoint x: 380, endPoint y: 336, distance: 37.7
click at [342, 341] on div "Hola [PERSON_NAME], Esperamos que te encuentres muy bien. Necesitamos por favor…" at bounding box center [413, 321] width 251 height 231
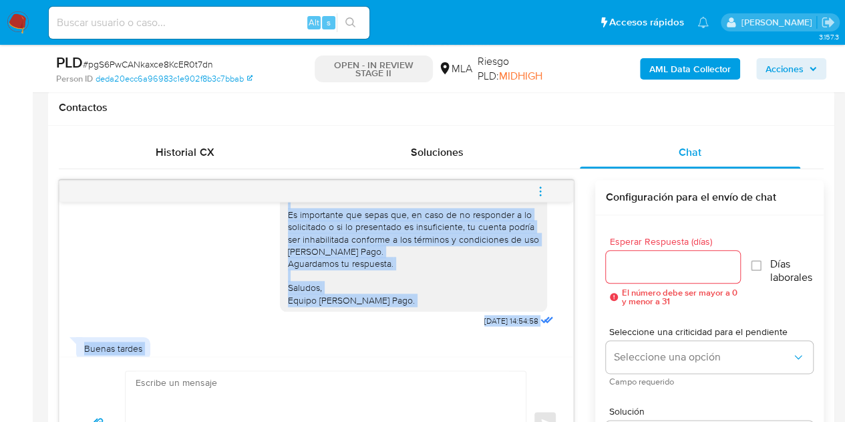
scroll to position [1215, 0]
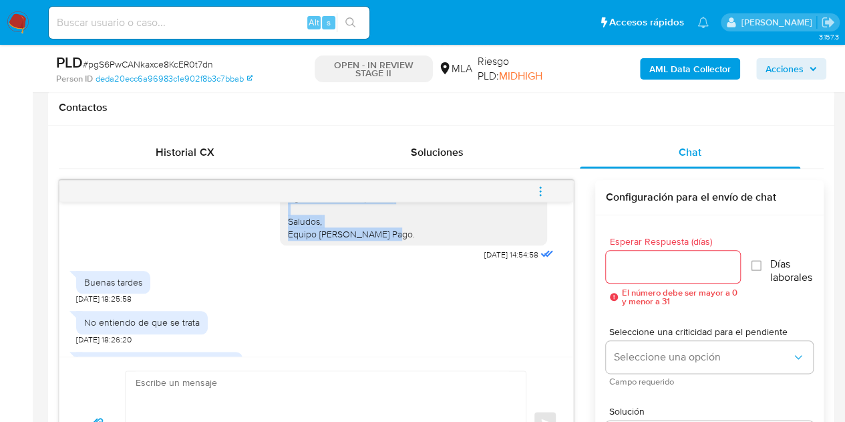
drag, startPoint x: 339, startPoint y: 229, endPoint x: 396, endPoint y: 270, distance: 70.3
click at [396, 240] on div "Hola [PERSON_NAME], Esperamos que te encuentres muy bien. Necesitamos por favor…" at bounding box center [413, 124] width 251 height 231
copy div "y, de ser ese el caso, te pedimos por favor que también nos envíes la documenta…"
drag, startPoint x: 373, startPoint y: 281, endPoint x: 551, endPoint y: 256, distance: 179.4
click at [374, 264] on div "Hola [PERSON_NAME], Esperamos que te encuentres muy bien. Necesitamos por favor…" at bounding box center [418, 129] width 277 height 270
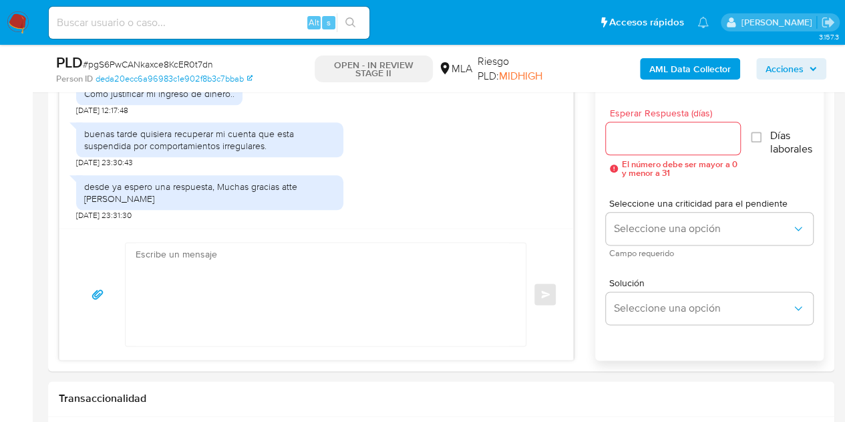
scroll to position [694, 0]
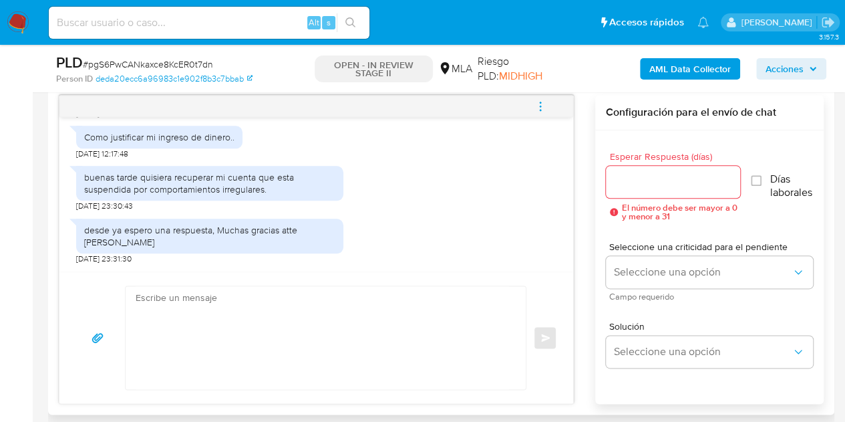
click at [330, 327] on textarea at bounding box center [323, 337] width 374 height 103
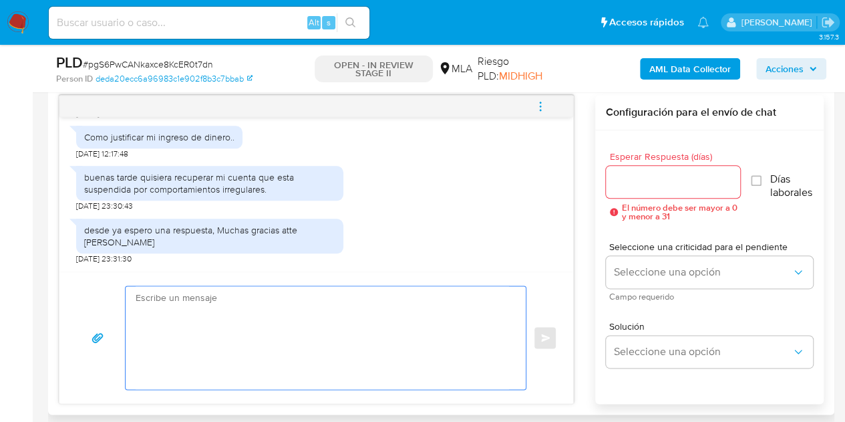
paste textarea "Hola [PERSON_NAME], Esperamos que te encuentres muy bien. Necesitamos por favor…"
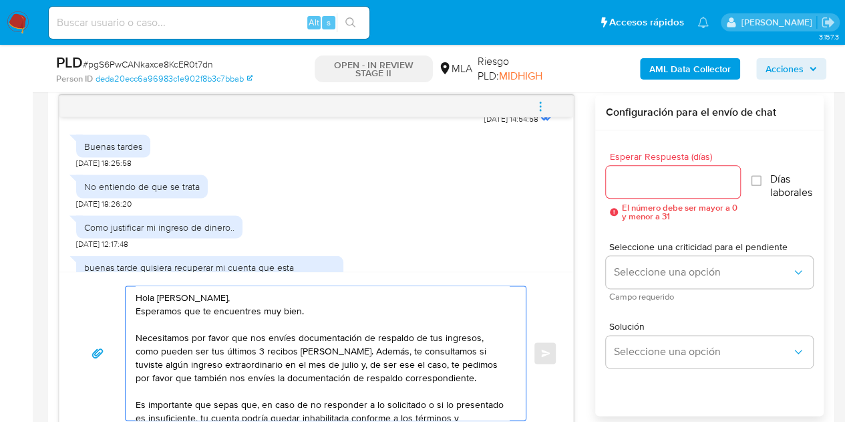
scroll to position [1392, 0]
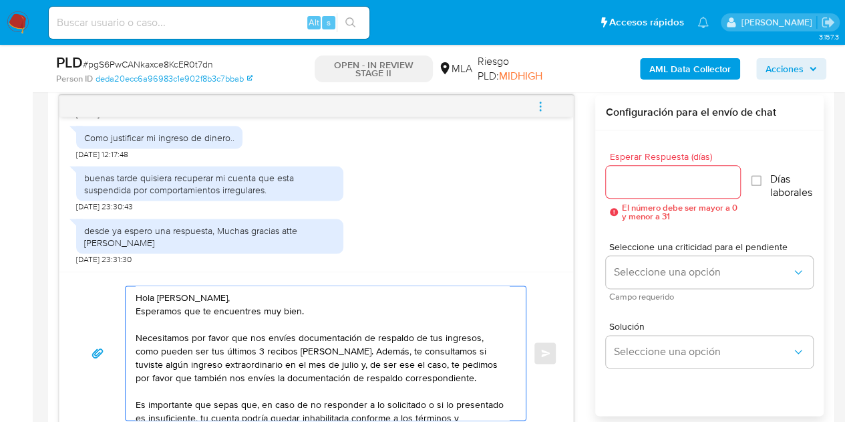
click at [319, 304] on textarea "Hola [PERSON_NAME], Esperamos que te encuentres muy bien. Necesitamos por favor…" at bounding box center [323, 353] width 374 height 134
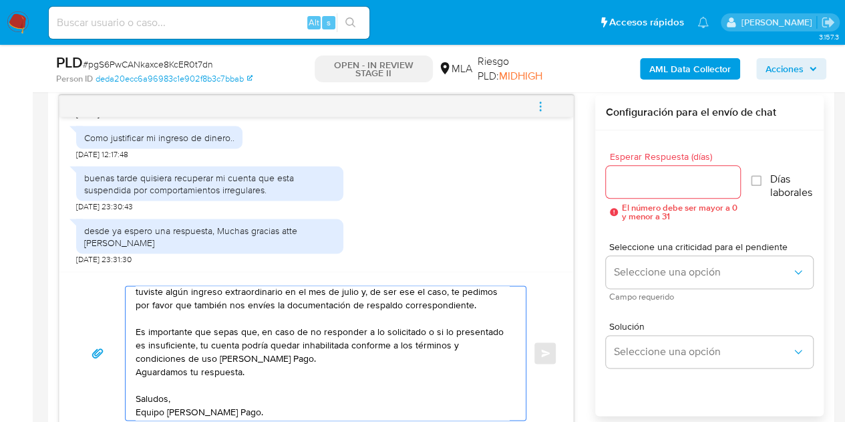
scroll to position [76, 0]
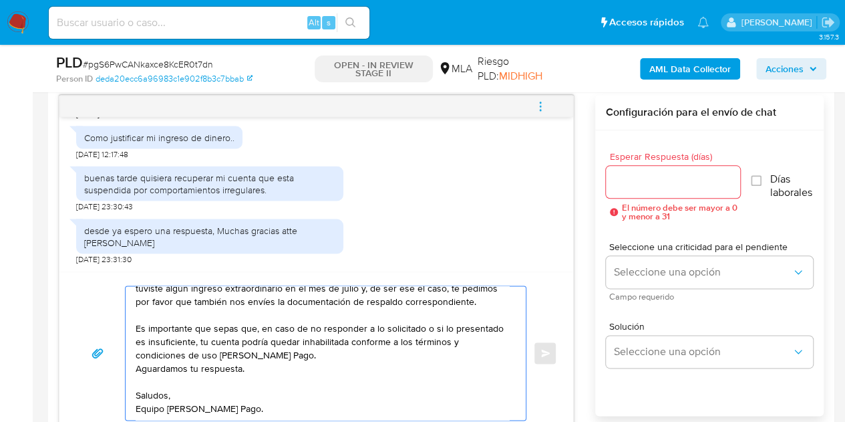
click at [361, 400] on textarea "Hola [PERSON_NAME], Esperamos que te encuentres muy bien. Gracias por tu respue…" at bounding box center [323, 353] width 374 height 134
type textarea "Hola [PERSON_NAME], Esperamos que te encuentres muy bien. Gracias por tu respue…"
click at [654, 179] on input "Esperar Respuesta (días)" at bounding box center [673, 181] width 135 height 17
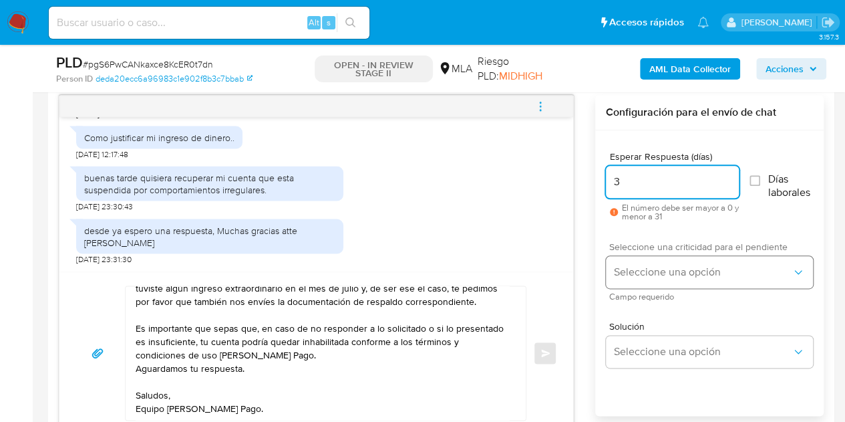
type input "3"
click at [643, 278] on button "Seleccione una opción" at bounding box center [709, 272] width 207 height 32
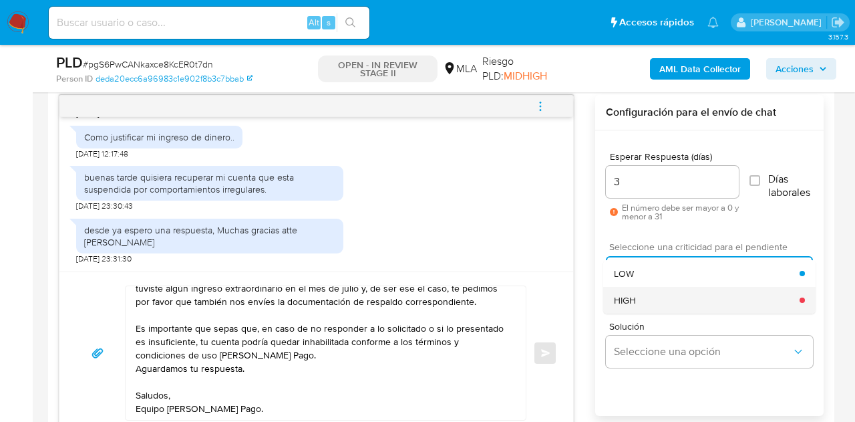
click at [653, 304] on div "HIGH" at bounding box center [707, 300] width 186 height 27
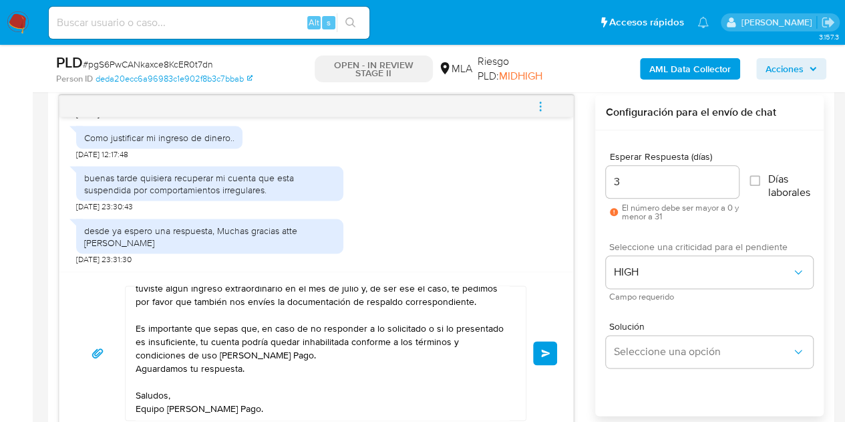
drag, startPoint x: 573, startPoint y: 301, endPoint x: 530, endPoint y: 339, distance: 57.3
click at [572, 301] on div "Hola [PERSON_NAME], Esperamos que te encuentres muy bien. Gracias por tu respue…" at bounding box center [316, 352] width 514 height 162
click at [539, 353] on button "Enviar" at bounding box center [545, 353] width 24 height 24
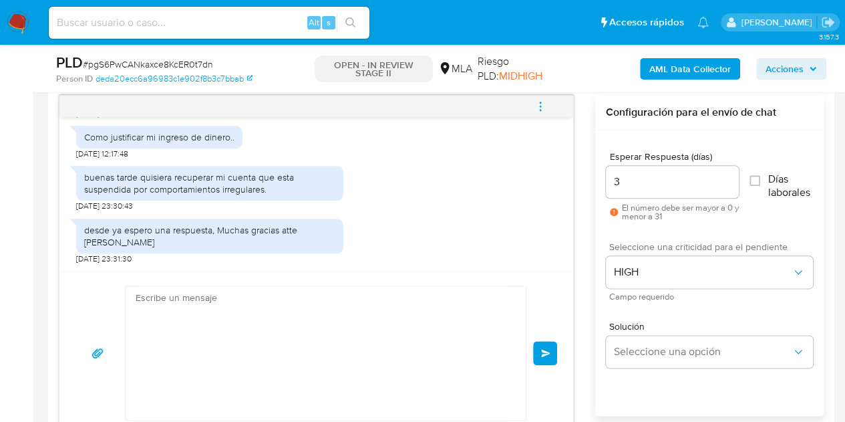
scroll to position [1662, 0]
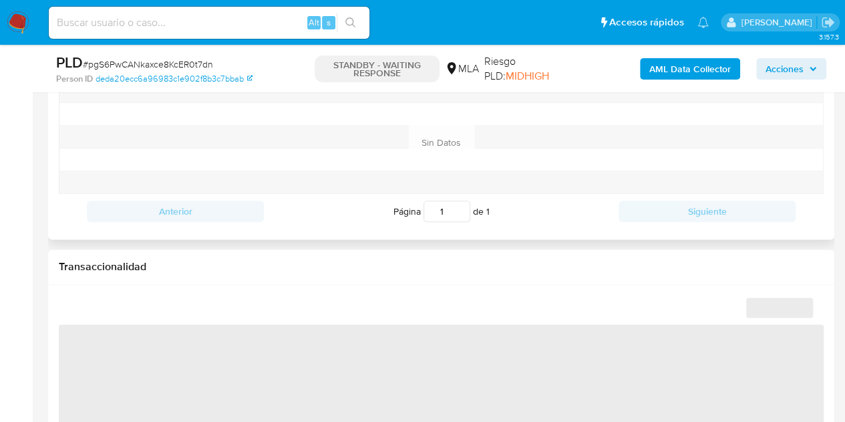
select select "10"
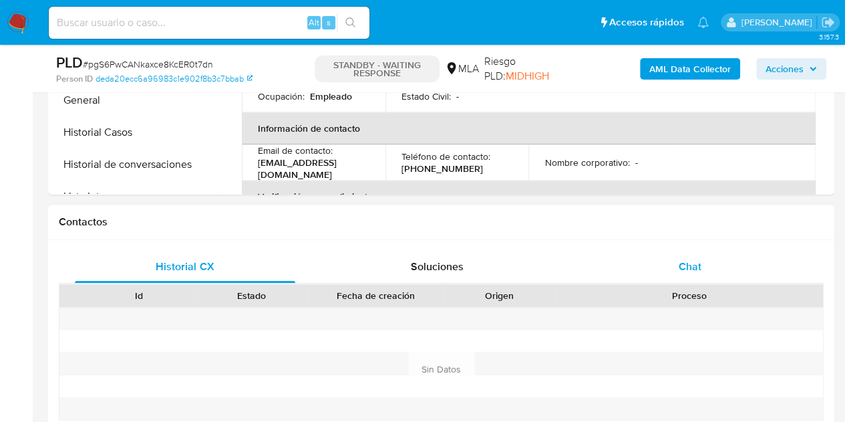
click at [712, 279] on div "Chat" at bounding box center [690, 267] width 220 height 32
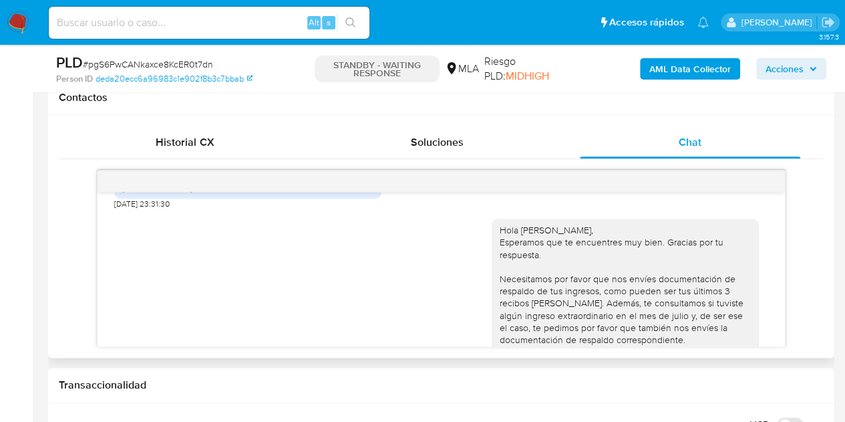
scroll to position [1479, 0]
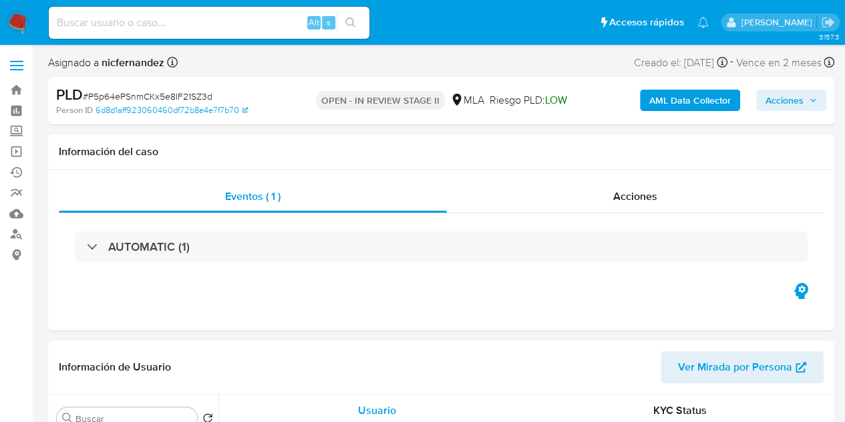
select select "10"
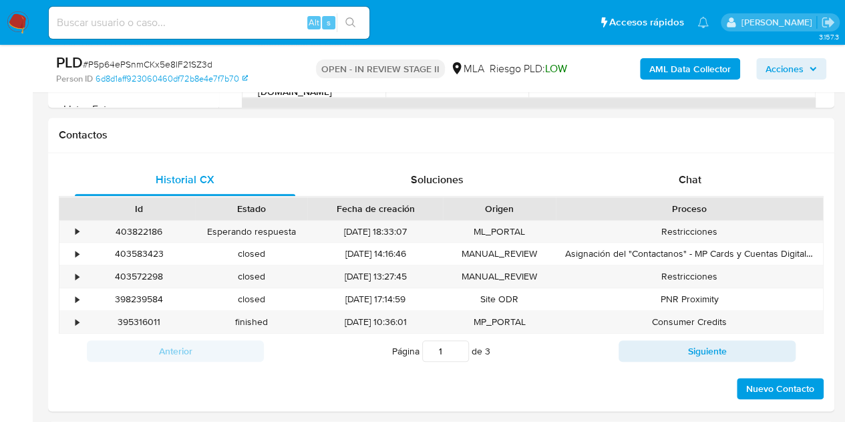
scroll to position [601, 0]
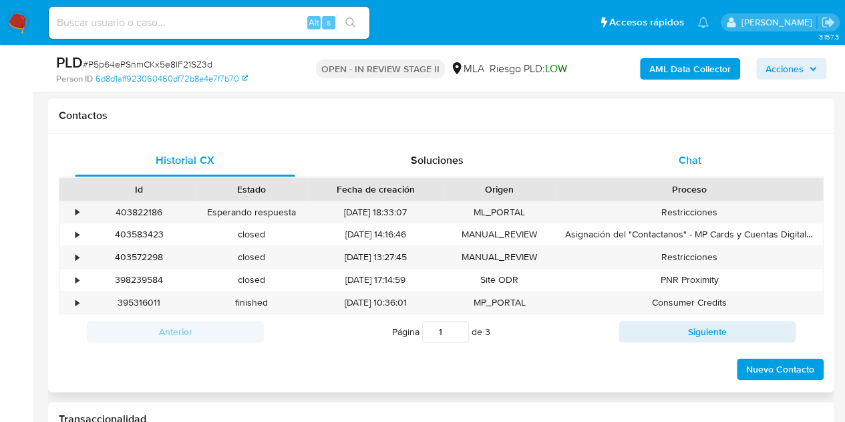
click at [717, 165] on div "Chat" at bounding box center [690, 160] width 220 height 32
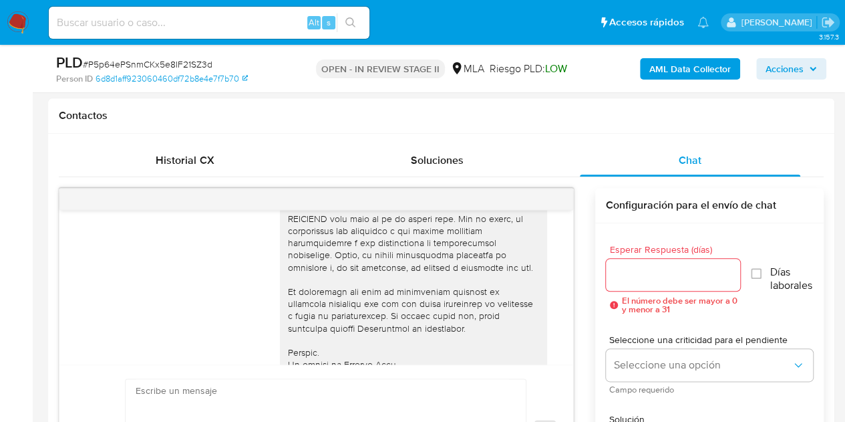
scroll to position [497, 0]
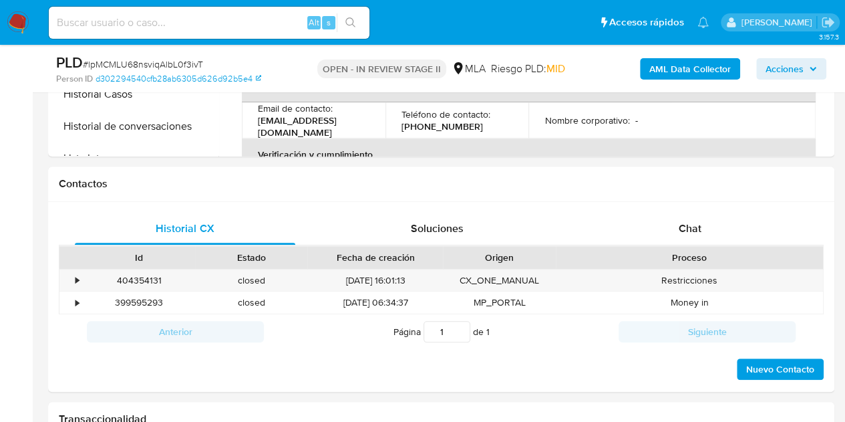
select select "10"
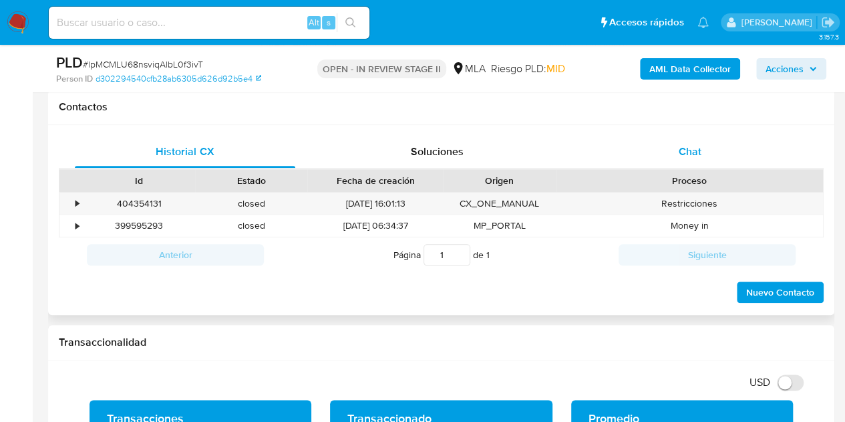
click at [691, 150] on span "Chat" at bounding box center [690, 151] width 23 height 15
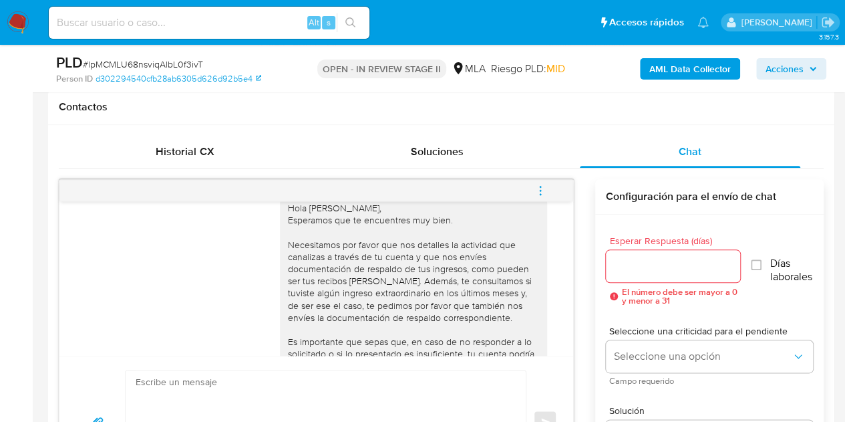
scroll to position [1013, 0]
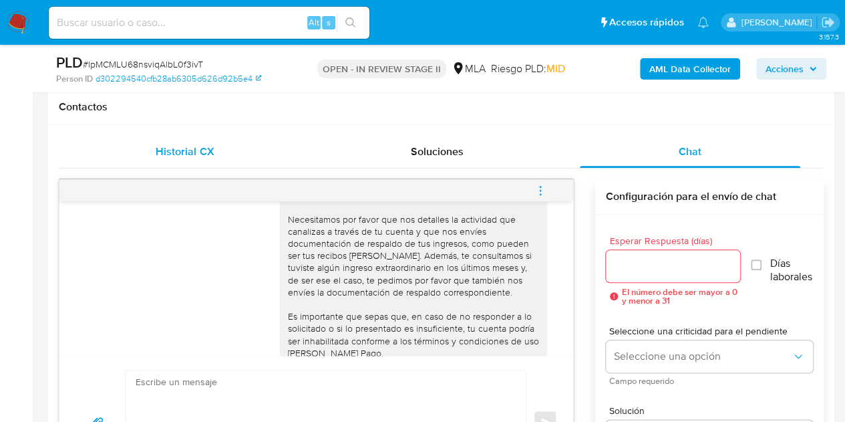
click at [168, 138] on div "Historial CX" at bounding box center [185, 152] width 220 height 32
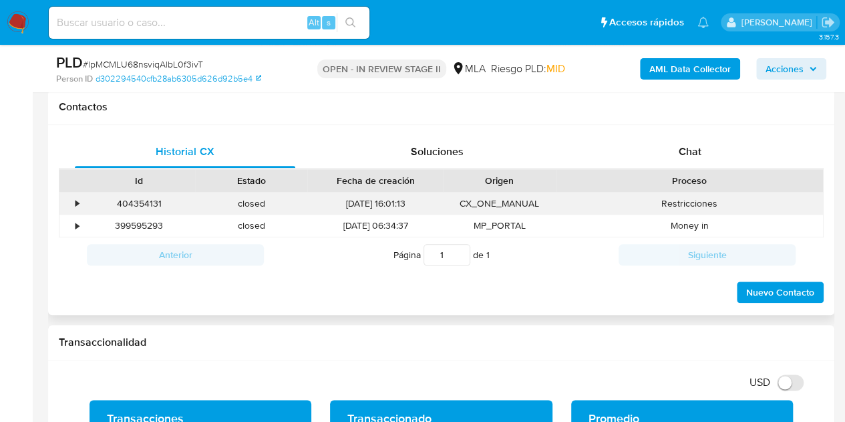
click at [140, 199] on div "404354131" at bounding box center [139, 203] width 112 height 22
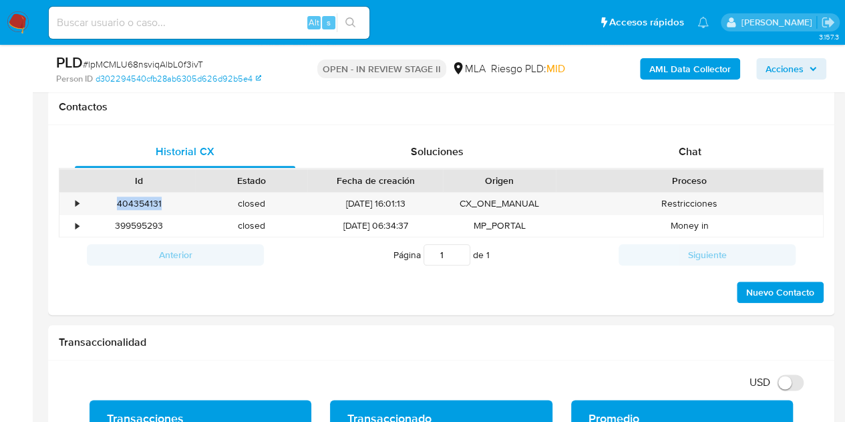
copy div "404354131"
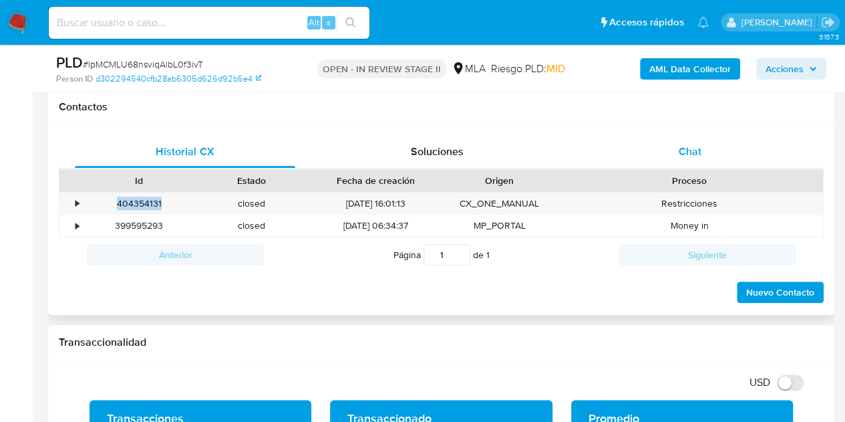
click at [643, 155] on div "Chat" at bounding box center [690, 152] width 220 height 32
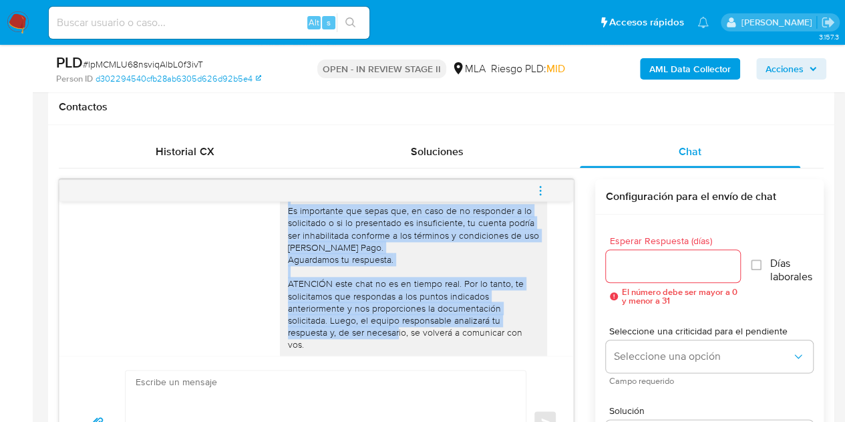
scroll to position [1135, 0]
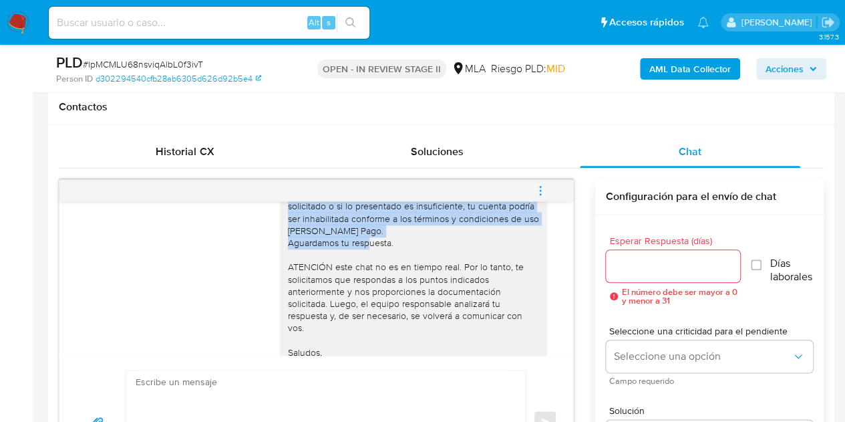
drag, startPoint x: 278, startPoint y: 231, endPoint x: 396, endPoint y: 272, distance: 124.7
click at [396, 272] on div "Hola Noemi Lastenia, Esperamos que te encuentres muy bien. Necesitamos por favo…" at bounding box center [413, 212] width 251 height 316
copy div "Hola Noemi Lastenia, Esperamos que te encuentres muy bien. Necesitamos por favo…"
drag, startPoint x: 401, startPoint y: 257, endPoint x: 471, endPoint y: 277, distance: 73.2
click at [401, 257] on div "Hola Noemi Lastenia, Esperamos que te encuentres muy bien. Necesitamos por favo…" at bounding box center [413, 212] width 251 height 316
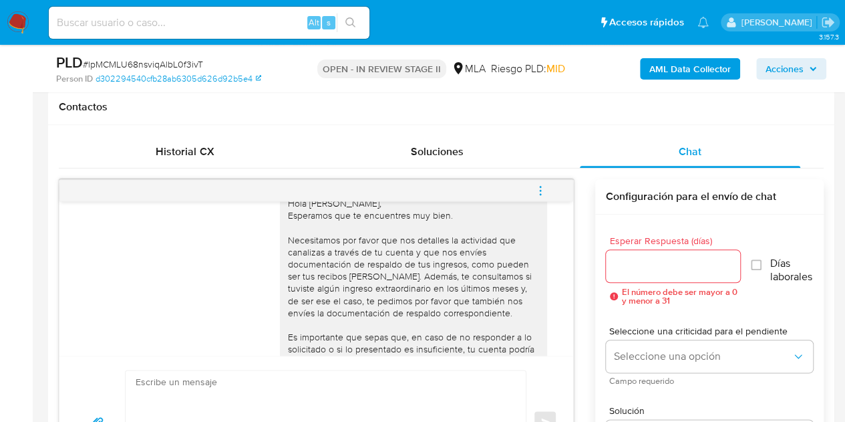
scroll to position [982, 0]
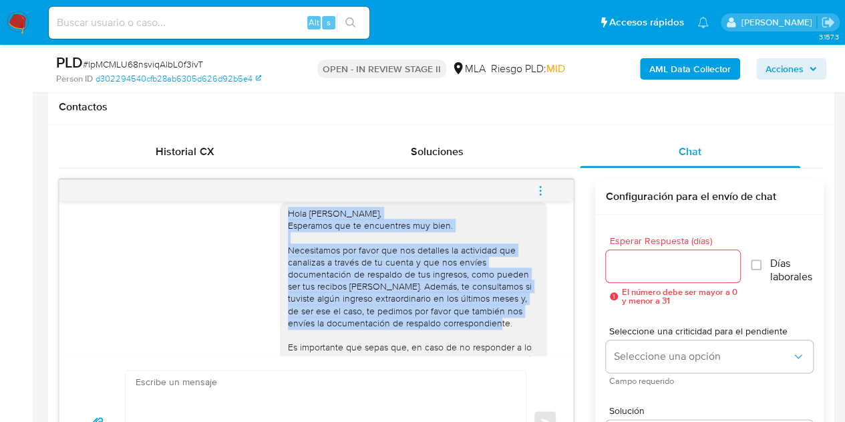
drag, startPoint x: 474, startPoint y: 344, endPoint x: 277, endPoint y: 237, distance: 224.8
click at [280, 237] on div "Hola Noemi Lastenia, Esperamos que te encuentres muy bien. Necesitamos por favo…" at bounding box center [413, 365] width 267 height 327
copy div "Hola Noemi Lastenia, Esperamos que te encuentres muy bien. Necesitamos por favo…"
drag, startPoint x: 388, startPoint y: 267, endPoint x: 436, endPoint y: 256, distance: 50.1
click at [388, 267] on div "Hola Noemi Lastenia, Esperamos que te encuentres muy bien. Necesitamos por favo…" at bounding box center [413, 365] width 251 height 316
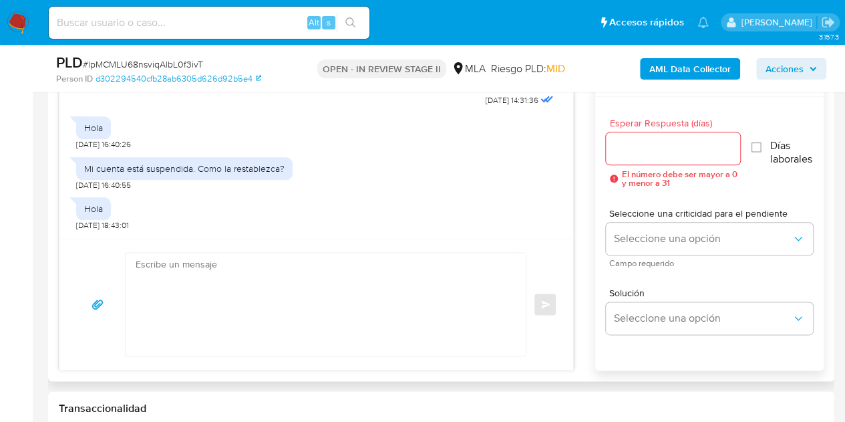
scroll to position [730, 0]
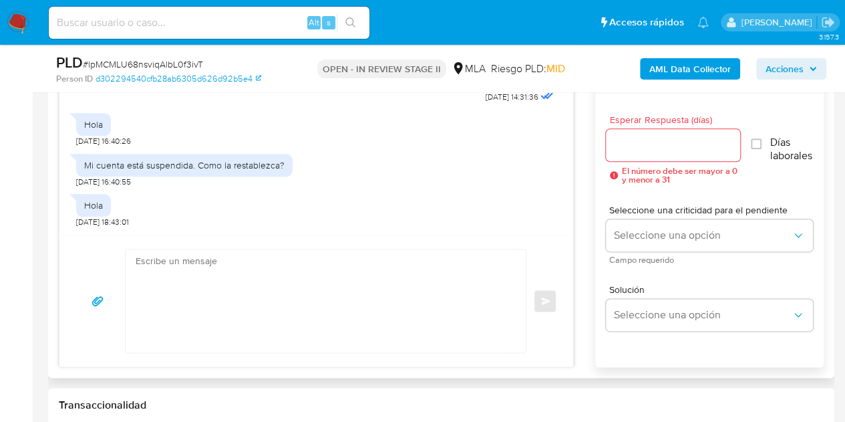
click at [404, 190] on div "Hola 08/09/2025 18:43:01" at bounding box center [316, 207] width 480 height 40
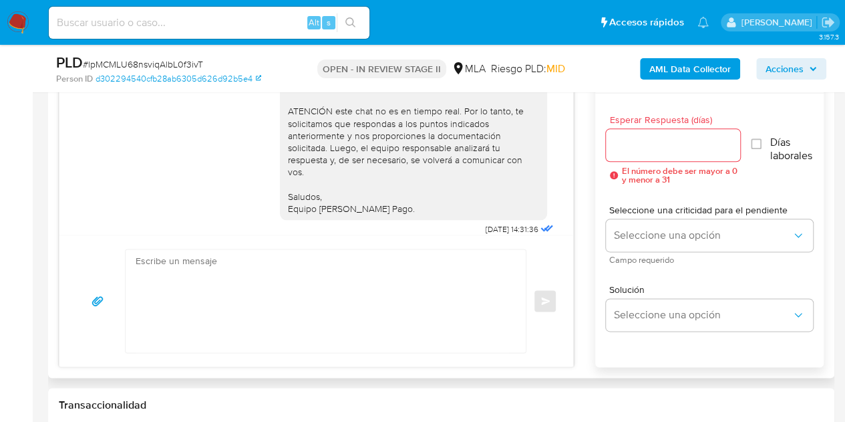
scroll to position [1155, 0]
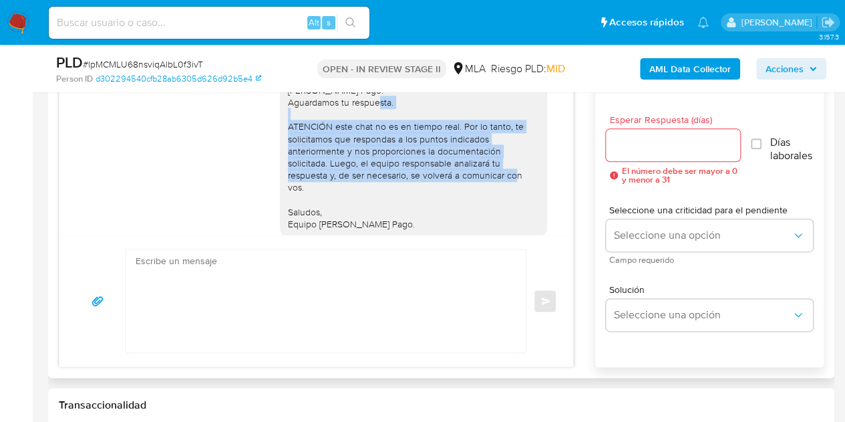
drag, startPoint x: 301, startPoint y: 208, endPoint x: 275, endPoint y: 152, distance: 61.6
click at [280, 152] on div "Hola Noemi Lastenia, Esperamos que te encuentres muy bien. Necesitamos por favo…" at bounding box center [413, 71] width 267 height 327
copy div "ATENCIÓN este chat no es en tiempo real. Por lo tanto, te solicitamos que respo…"
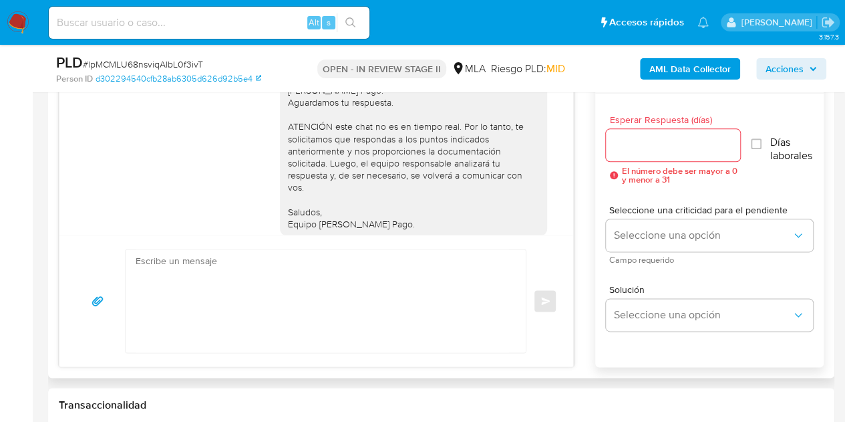
click at [345, 225] on div "Hola Noemi Lastenia, Esperamos que te encuentres muy bien. Necesitamos por favo…" at bounding box center [413, 72] width 251 height 316
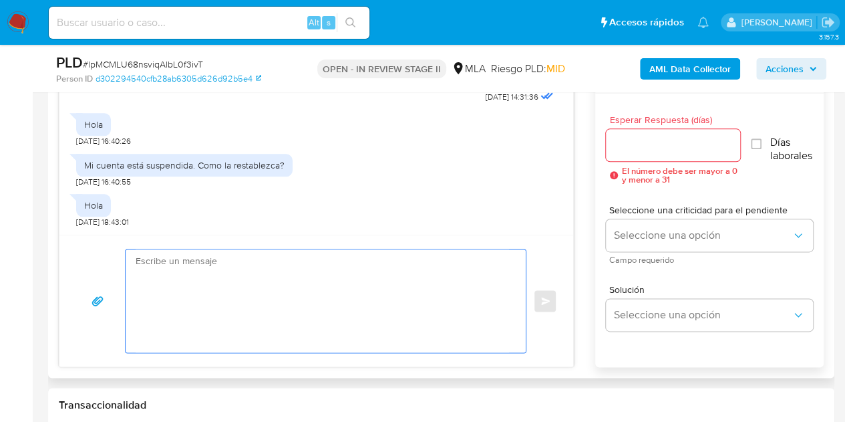
click at [429, 266] on textarea at bounding box center [323, 300] width 374 height 103
paste textarea "Hola Noemi Lastenia, Esperamos que te encuentres muy bien. Necesitamos por favo…"
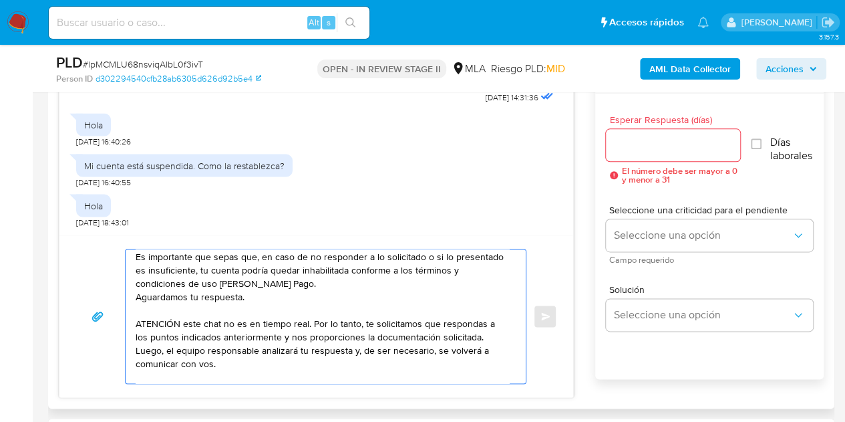
scroll to position [156, 0]
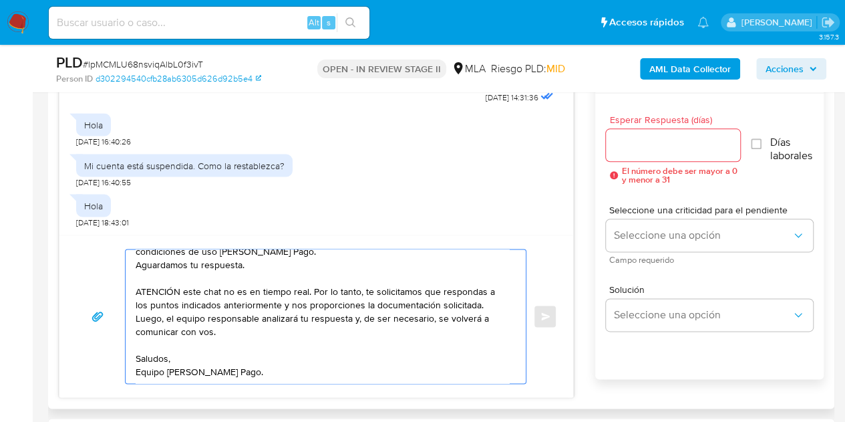
type textarea "Hola Noemi Lastenia, Esperamos que te encuentres muy bien. Necesitamos por favo…"
click at [672, 146] on input "Esperar Respuesta (días)" at bounding box center [673, 144] width 135 height 17
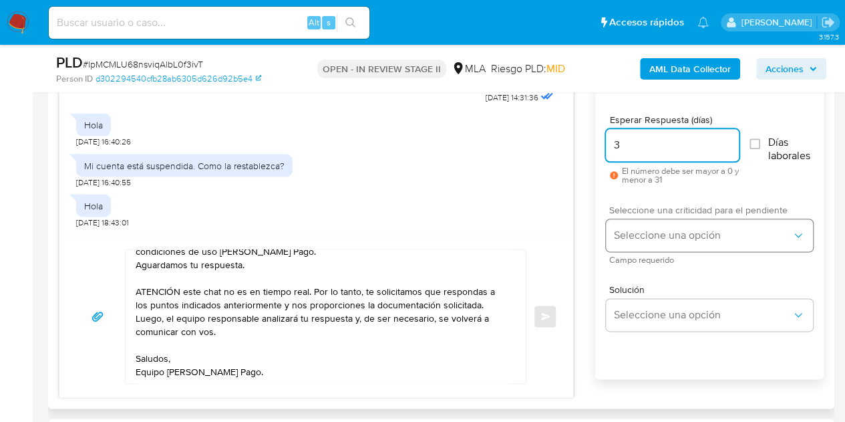
type input "3"
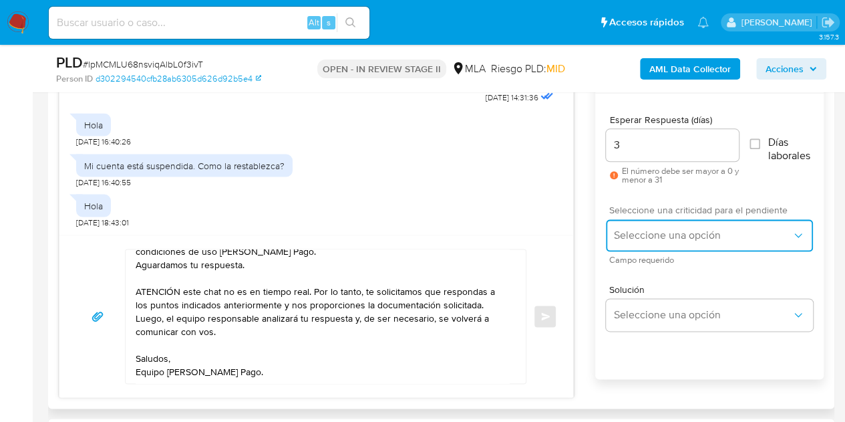
click at [653, 223] on button "Seleccione una opción" at bounding box center [709, 235] width 207 height 32
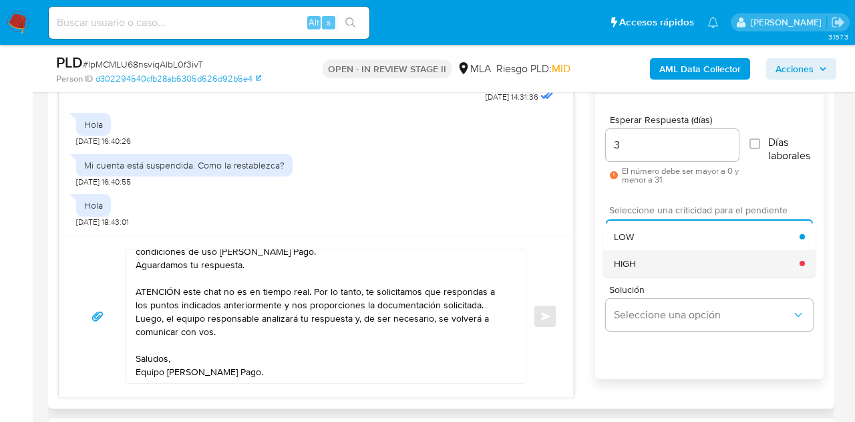
click at [654, 264] on div "HIGH" at bounding box center [707, 263] width 186 height 27
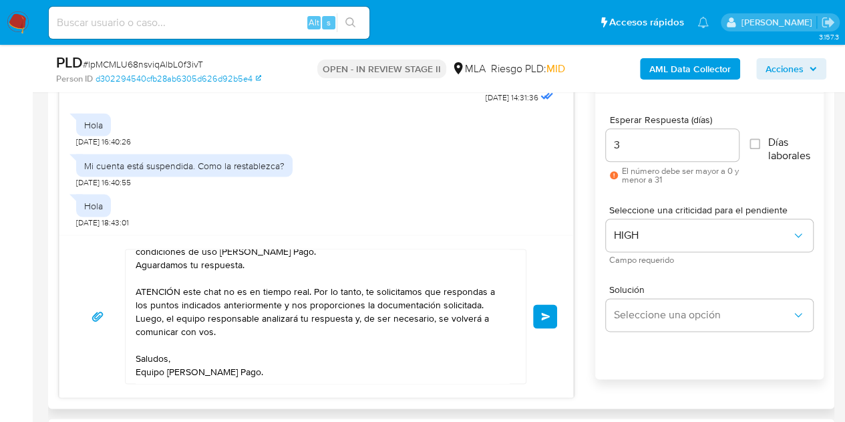
click at [539, 312] on button "Enviar" at bounding box center [545, 316] width 24 height 24
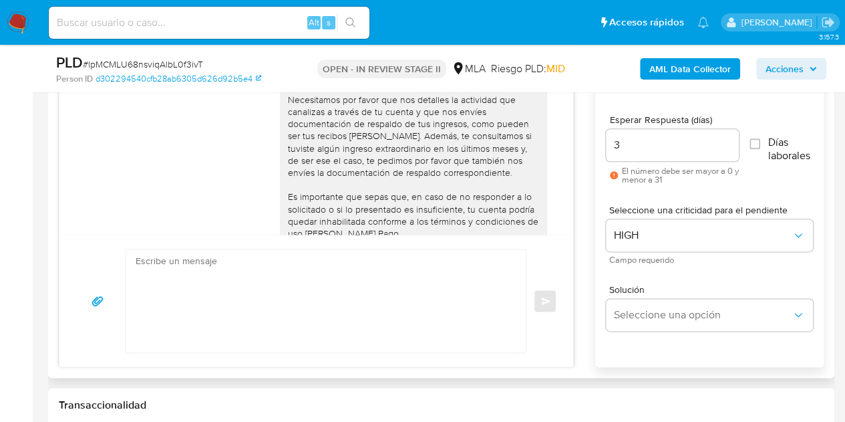
scroll to position [1418, 0]
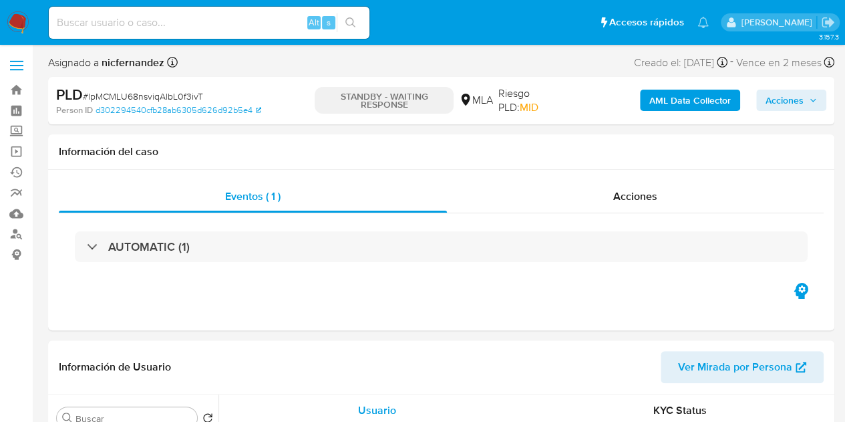
select select "10"
